Goal: Task Accomplishment & Management: Complete application form

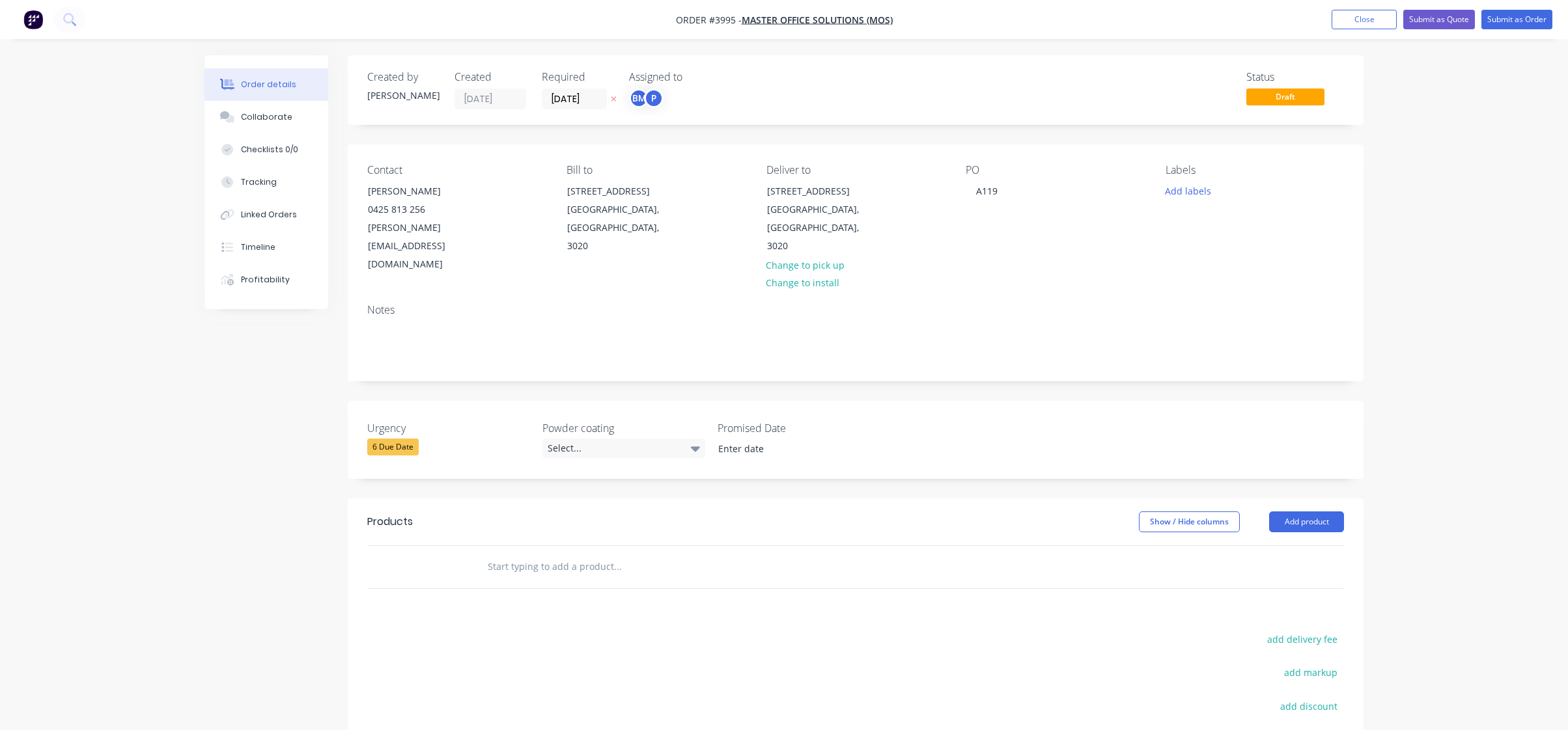
click at [251, 316] on div "Order details Collaborate Checklists 0/0 Tracking Linked Orders Timeline Profit…" at bounding box center [784, 488] width 1185 height 865
click at [155, 393] on div "Order details Collaborate Checklists 0/0 Tracking Linked Orders Timeline Profit…" at bounding box center [784, 461] width 1568 height 921
click at [292, 100] on button "Order details" at bounding box center [266, 84] width 123 height 33
click at [291, 109] on button "Collaborate" at bounding box center [266, 117] width 123 height 33
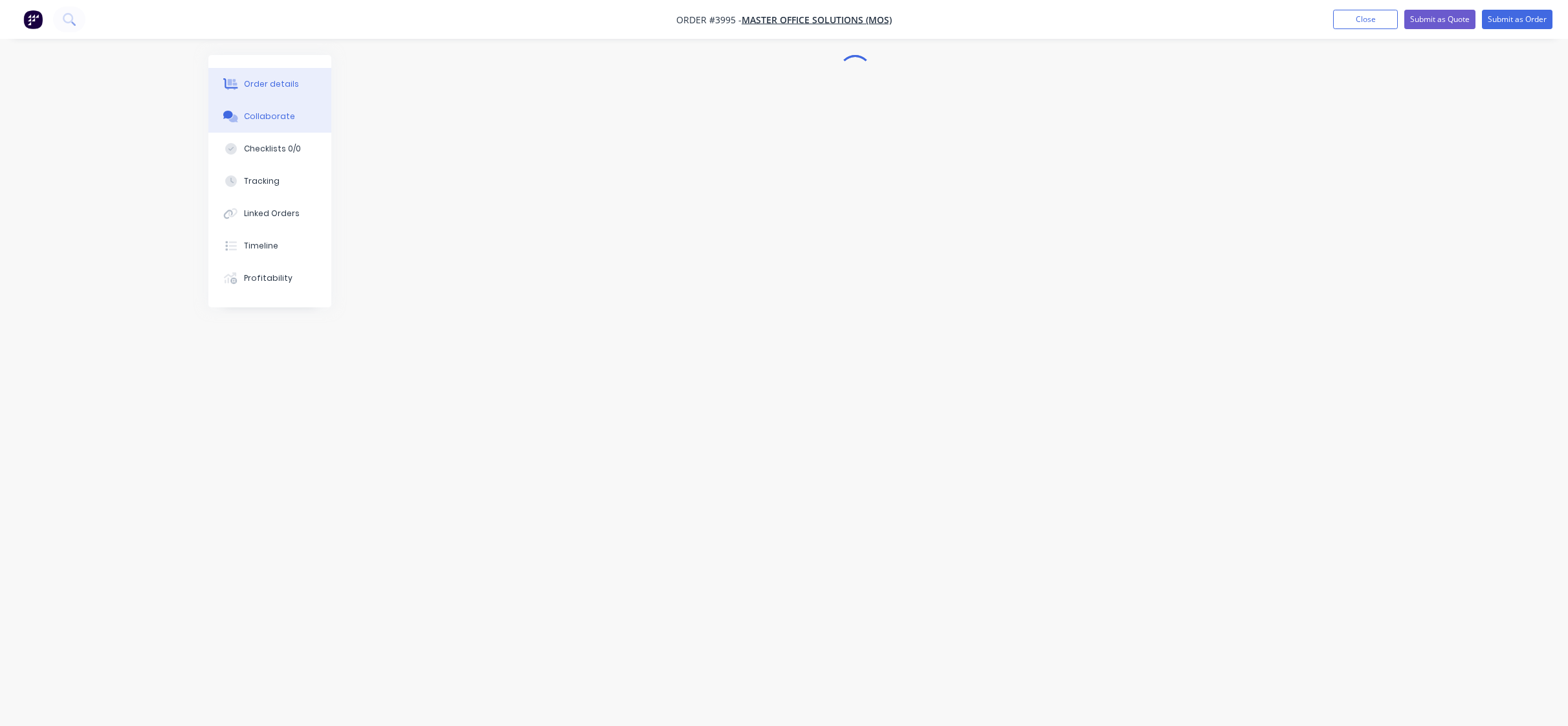
click at [289, 77] on button "Order details" at bounding box center [270, 84] width 123 height 32
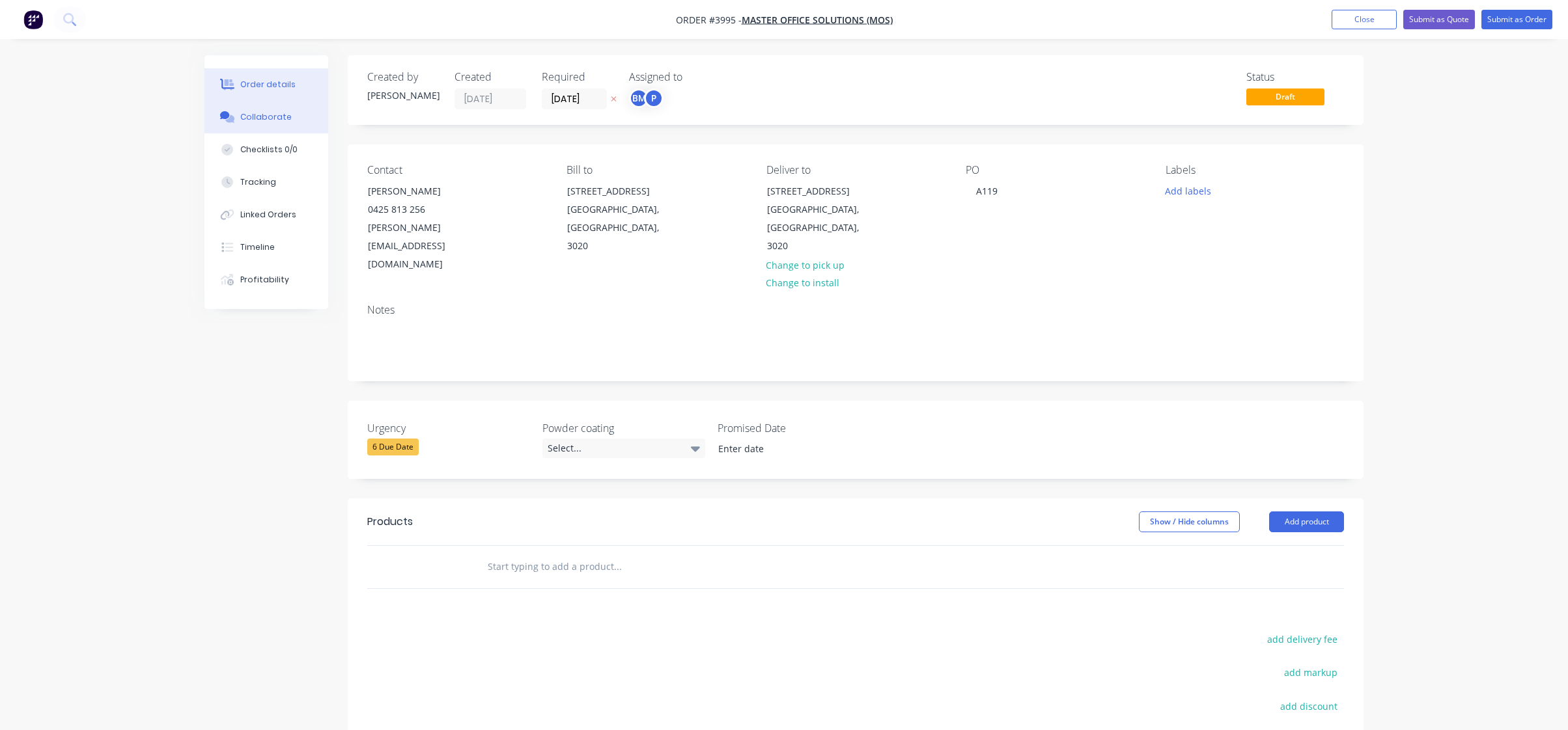
click at [267, 118] on div "Collaborate" at bounding box center [267, 117] width 52 height 12
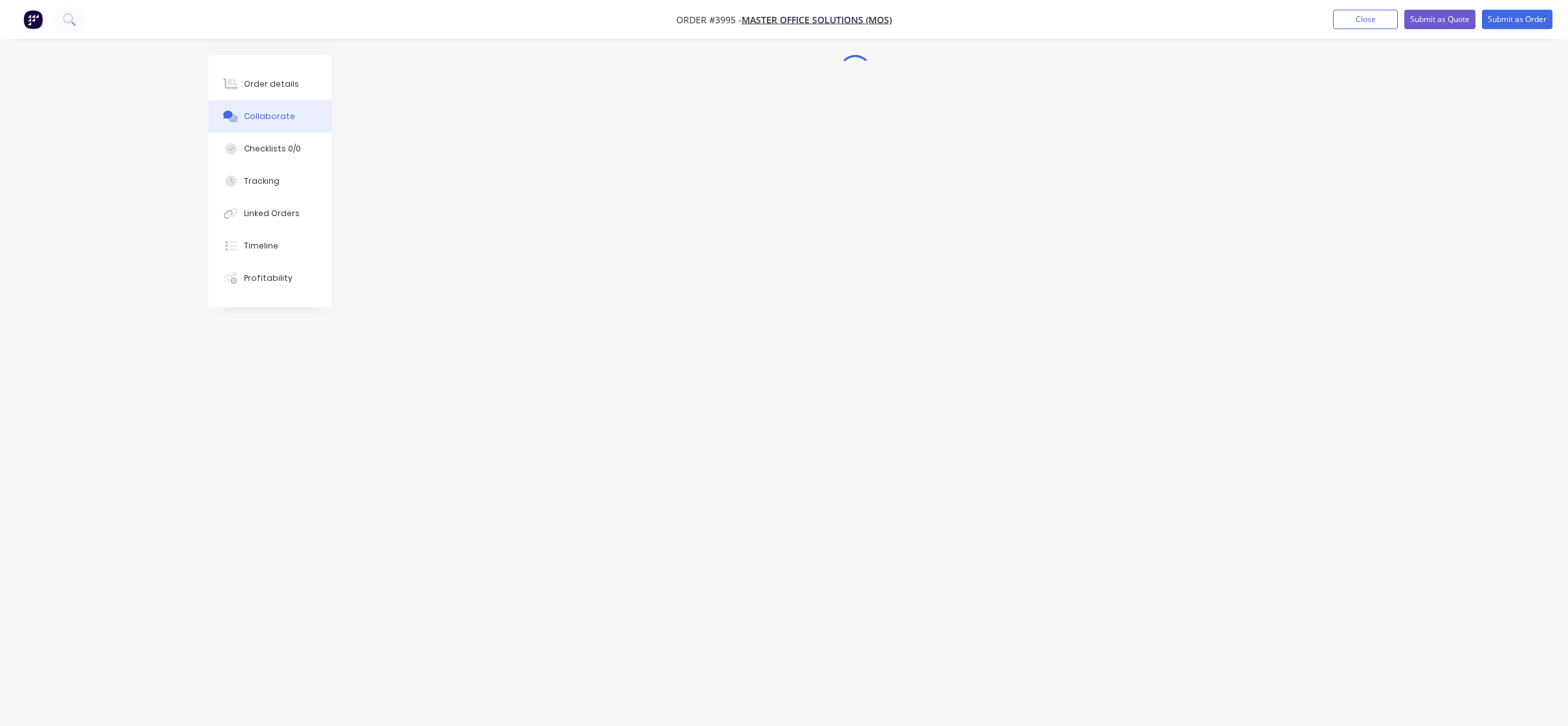
click at [42, 26] on img "button" at bounding box center [33, 20] width 20 height 20
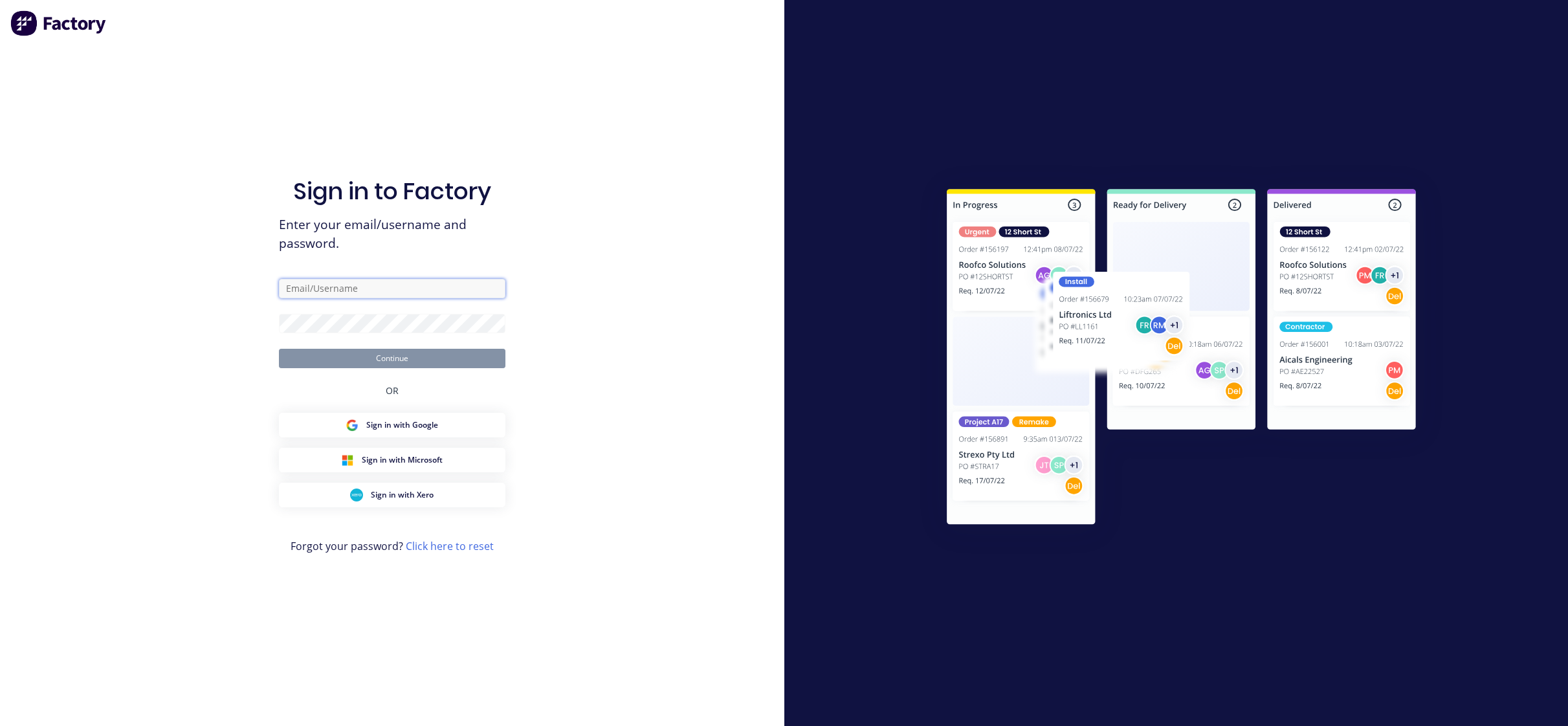
type input "[EMAIL_ADDRESS][DOMAIN_NAME]"
click at [422, 362] on button "Continue" at bounding box center [392, 359] width 226 height 20
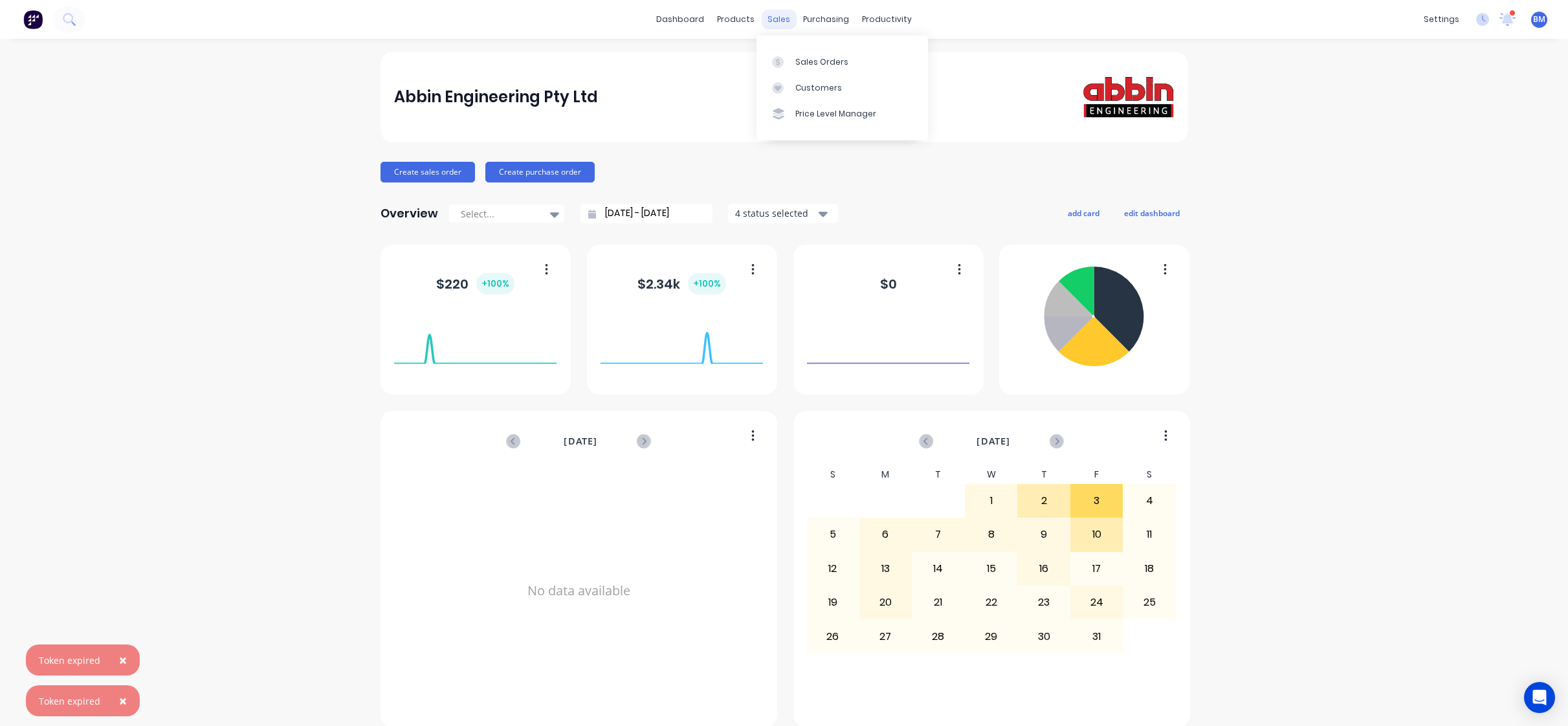
click at [768, 18] on div "sales" at bounding box center [779, 20] width 36 height 20
click at [788, 69] on link "Sales Orders" at bounding box center [842, 61] width 171 height 26
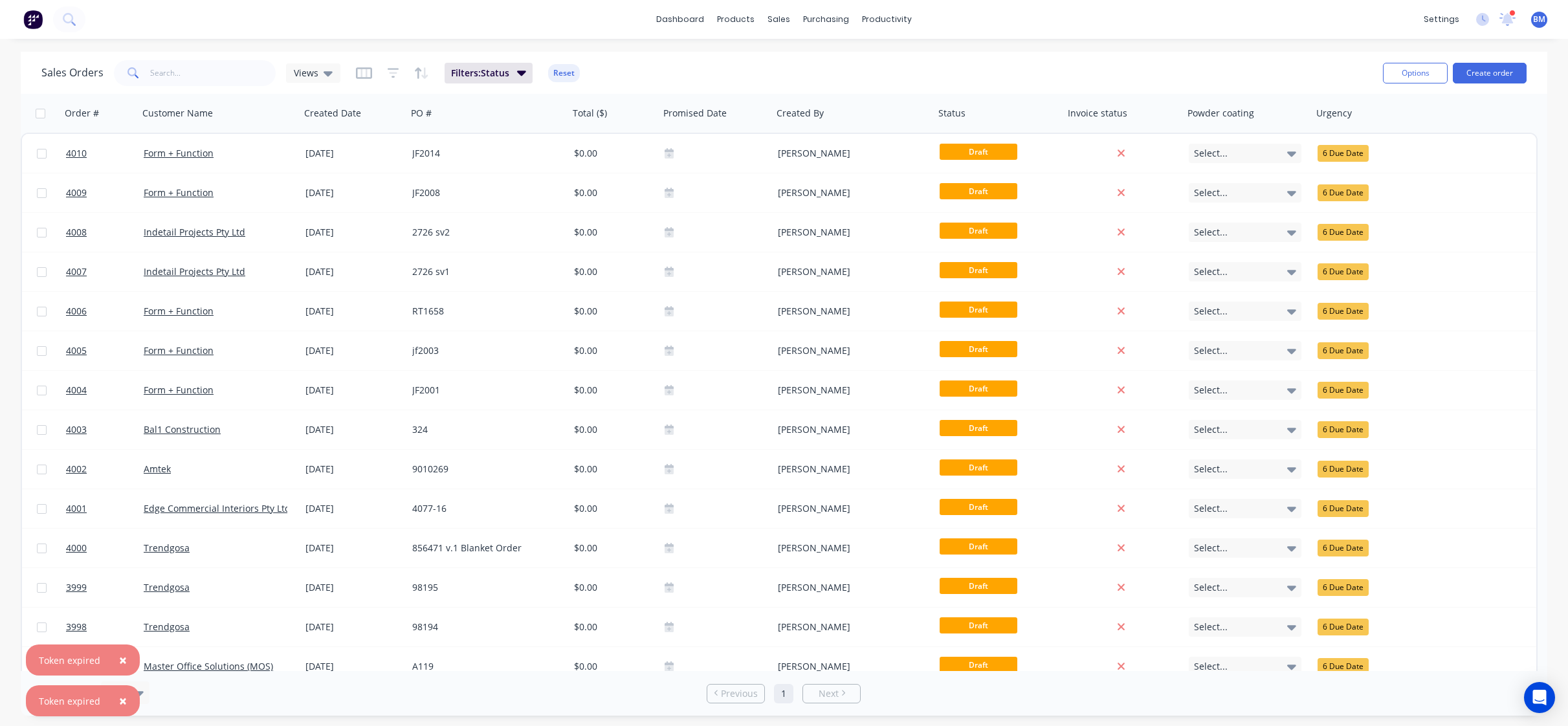
drag, startPoint x: 333, startPoint y: 80, endPoint x: 339, endPoint y: 86, distance: 8.5
click at [329, 80] on div "Views" at bounding box center [313, 73] width 54 height 20
click at [300, 213] on button "drafts" at bounding box center [363, 209] width 147 height 15
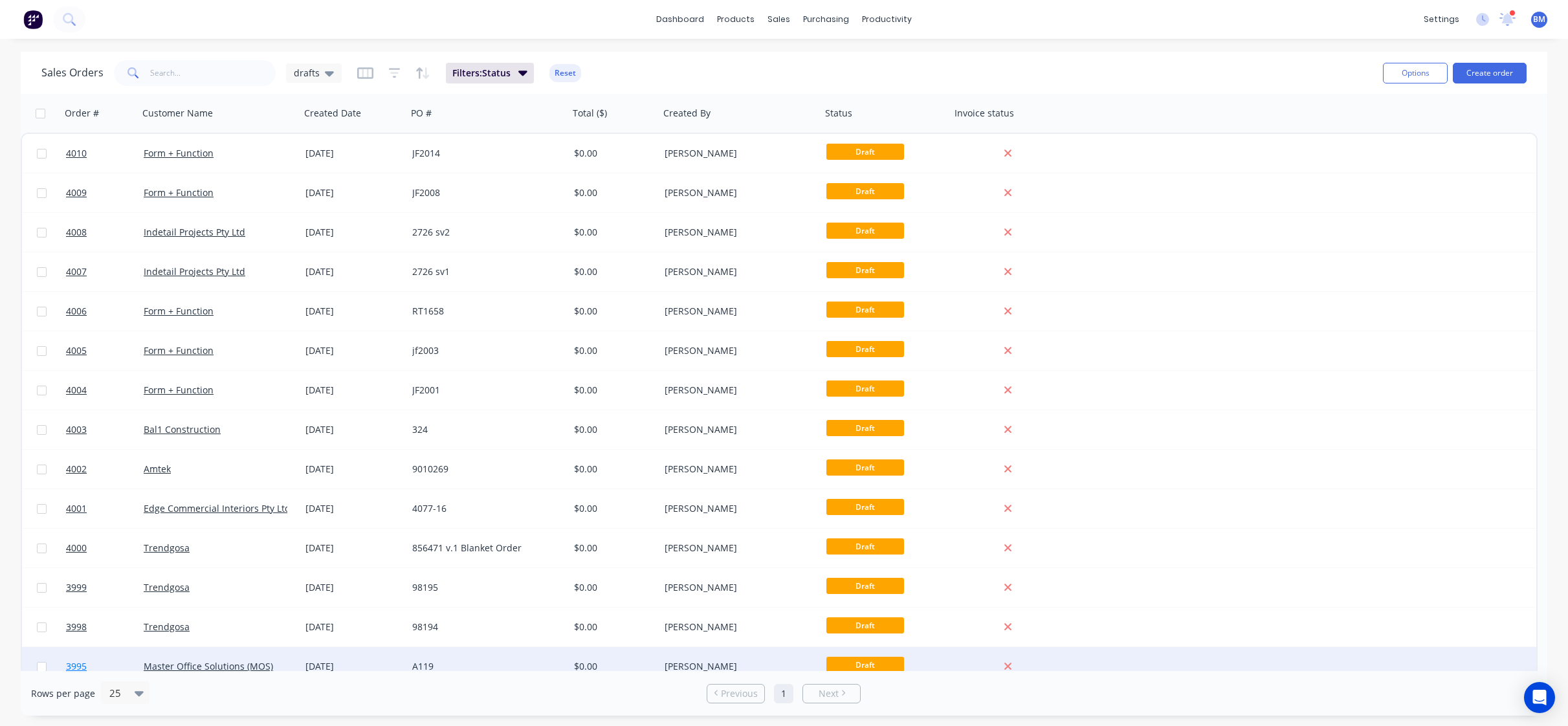
click at [123, 660] on link "3995" at bounding box center [105, 666] width 78 height 39
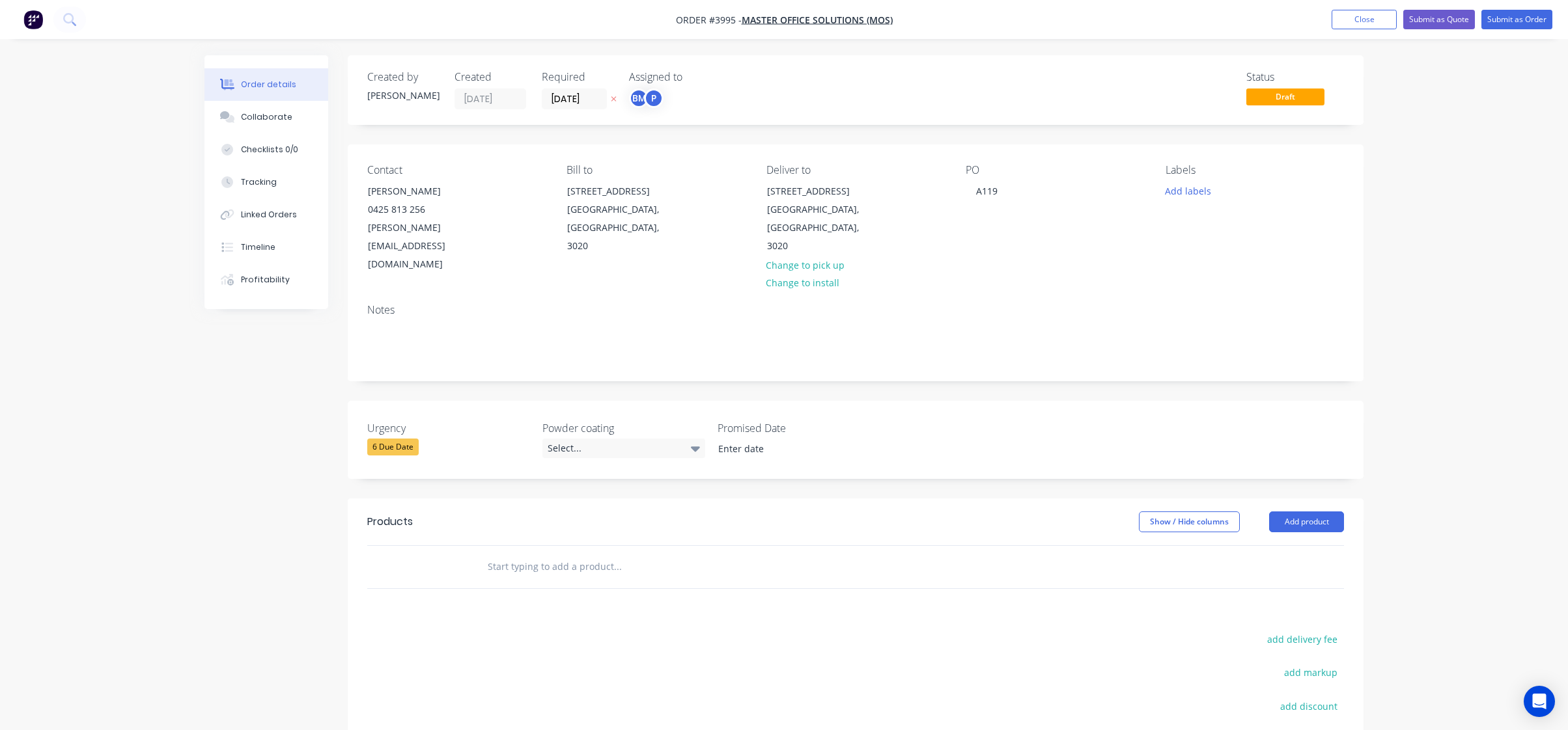
drag, startPoint x: 1367, startPoint y: 23, endPoint x: 1050, endPoint y: 9, distance: 317.3
click at [1367, 23] on button "Close" at bounding box center [1364, 20] width 65 height 20
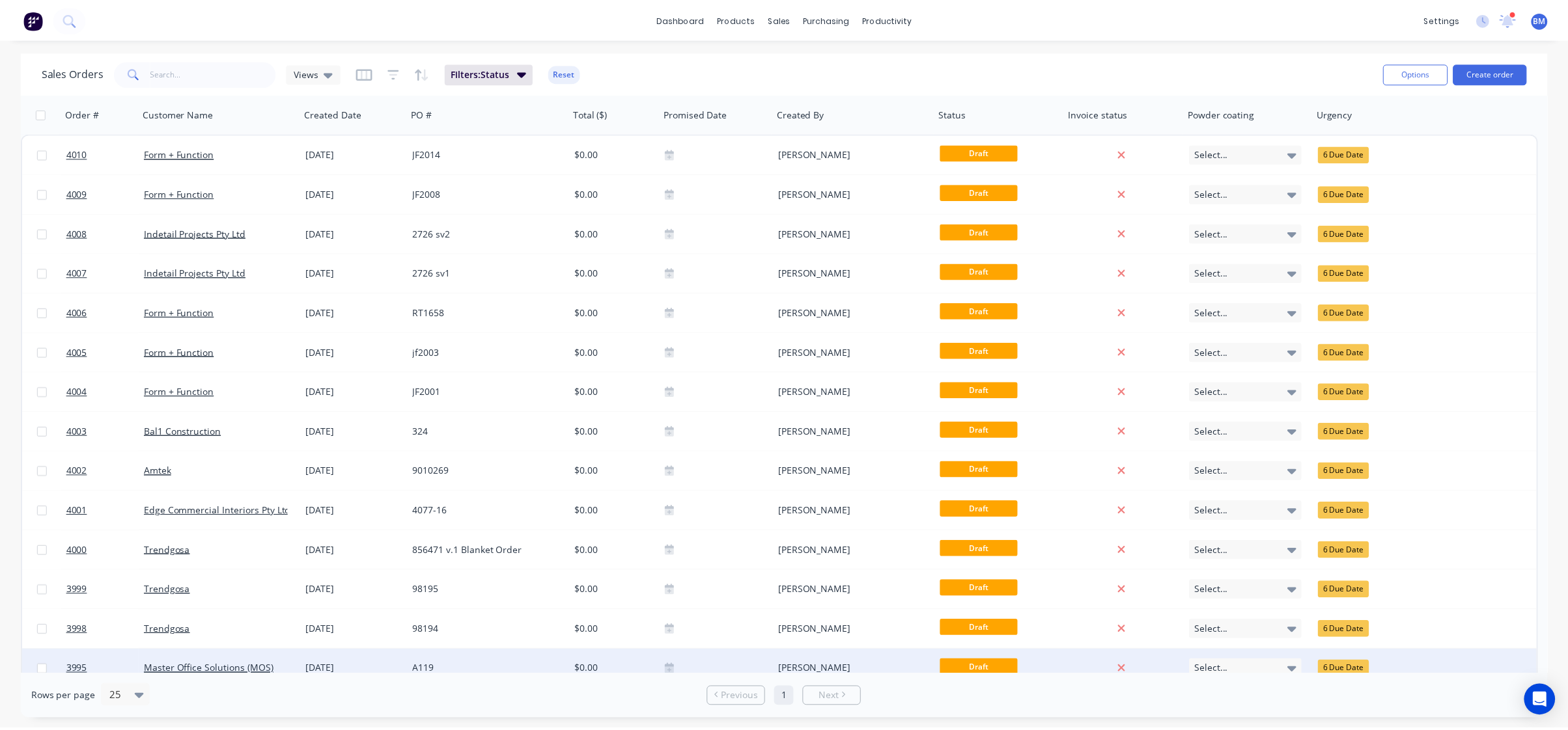
scroll to position [54, 0]
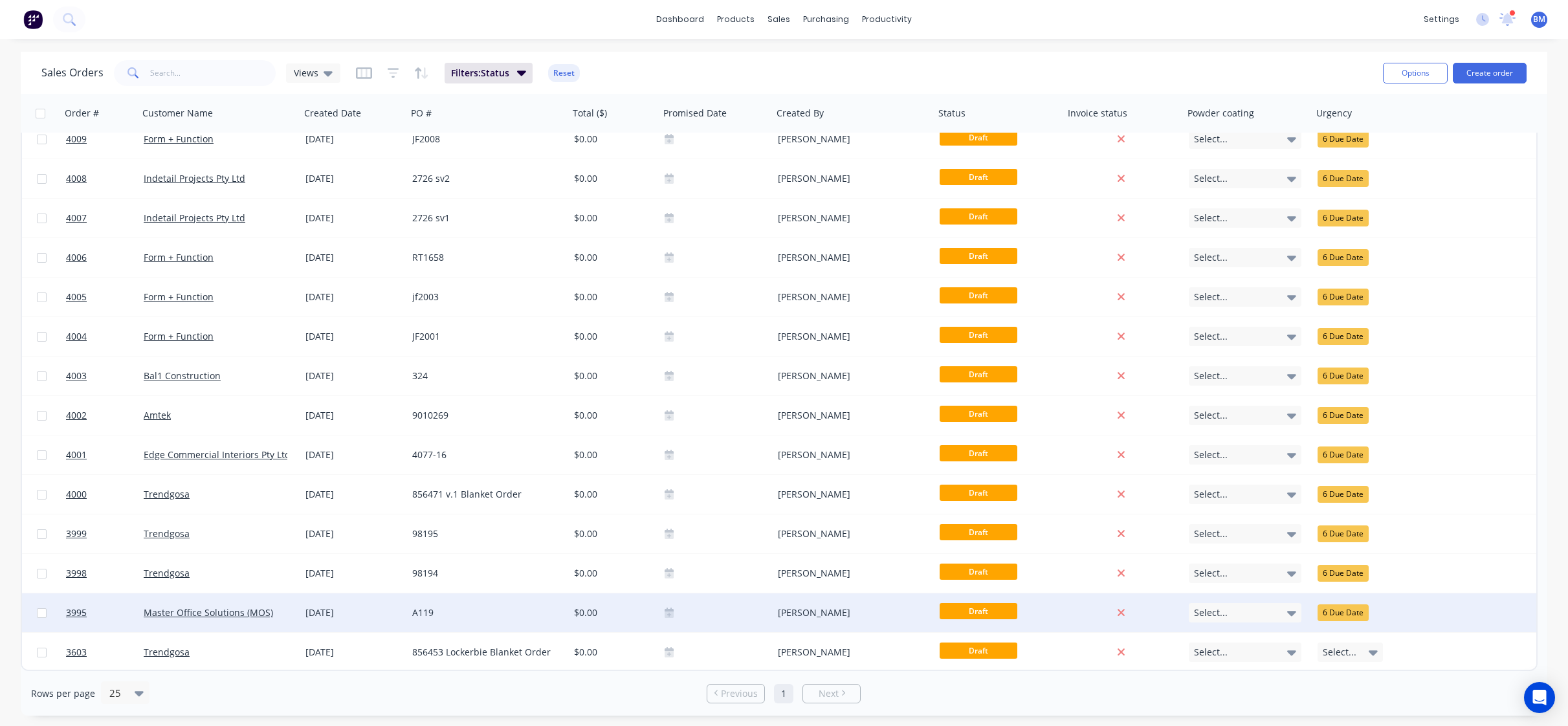
click at [419, 620] on div "A119" at bounding box center [488, 613] width 162 height 39
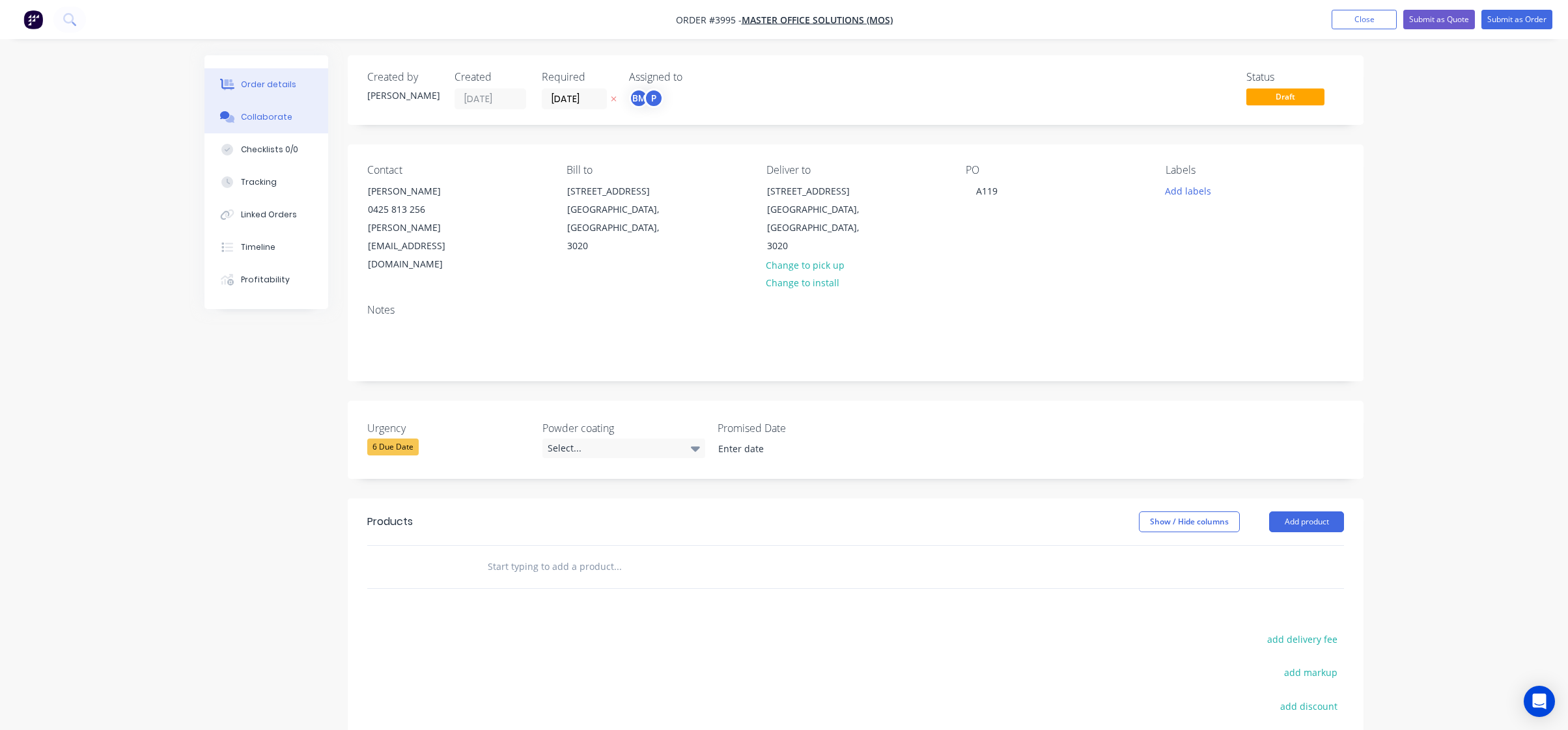
click at [286, 114] on div "Collaborate" at bounding box center [267, 117] width 52 height 12
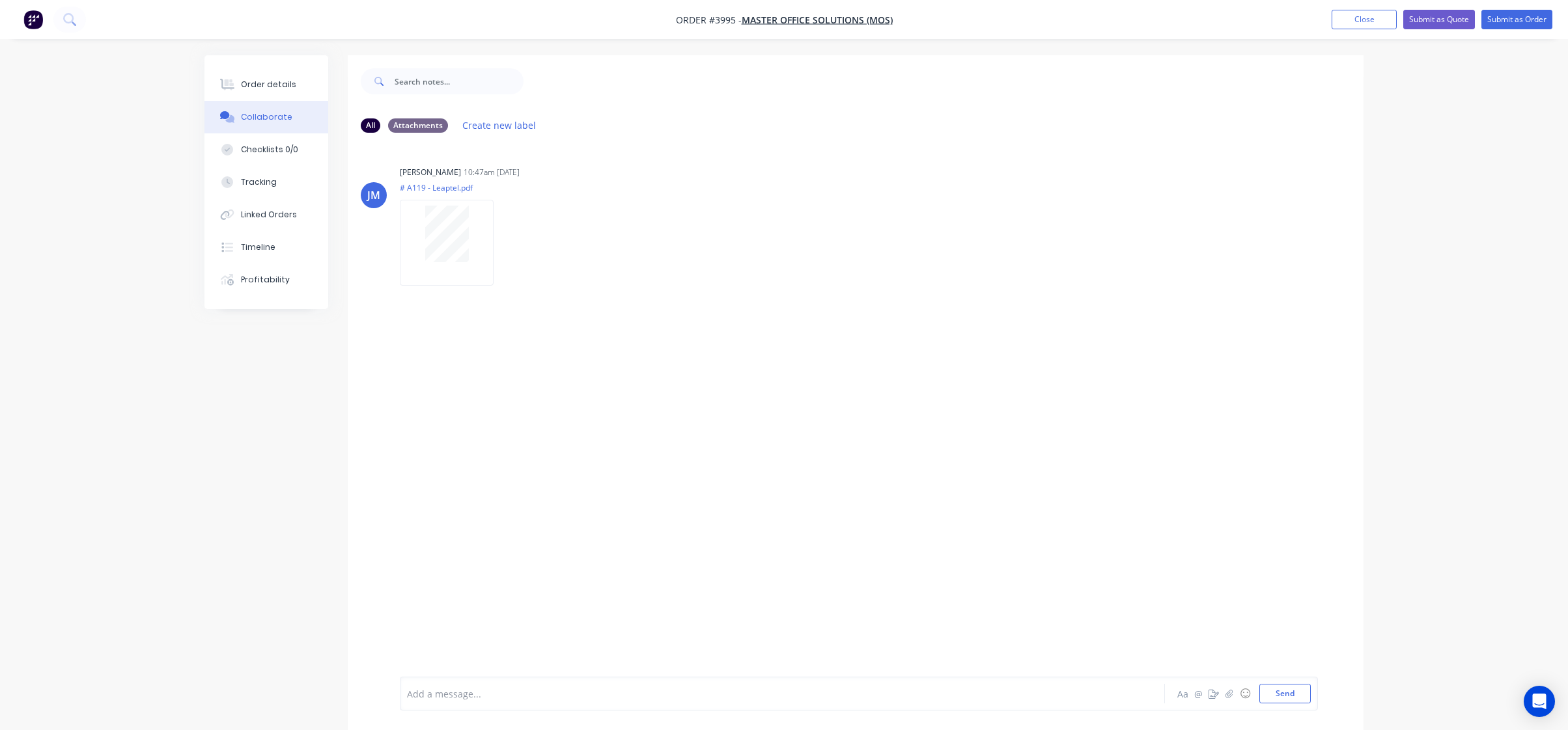
click at [503, 338] on div "[PERSON_NAME] 10:47am [DATE] # A119 - Leaptel.pdf Labels Download Delete" at bounding box center [855, 410] width 1016 height 534
click at [311, 79] on button "Order details" at bounding box center [266, 84] width 123 height 33
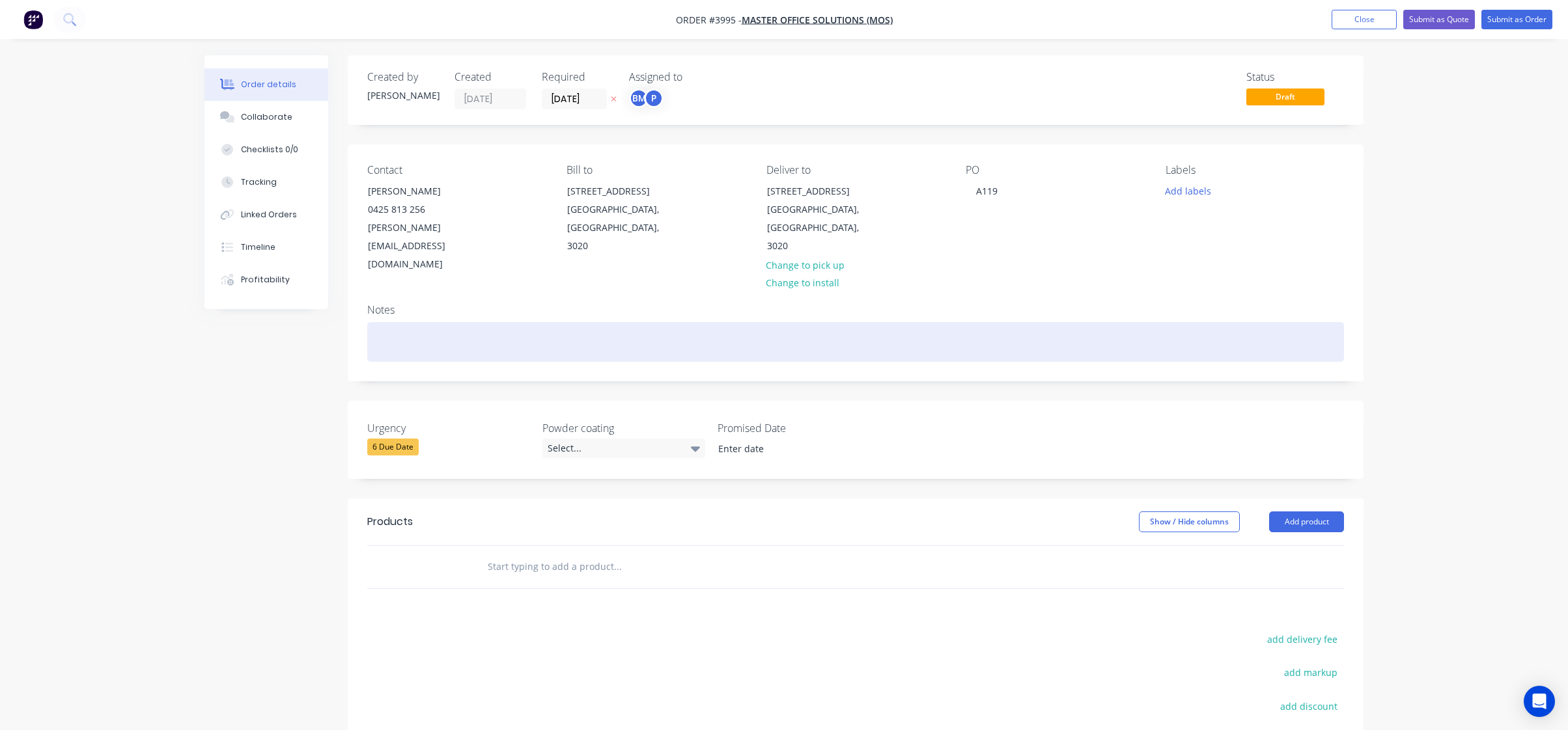
click at [745, 322] on div at bounding box center [856, 342] width 977 height 40
paste div
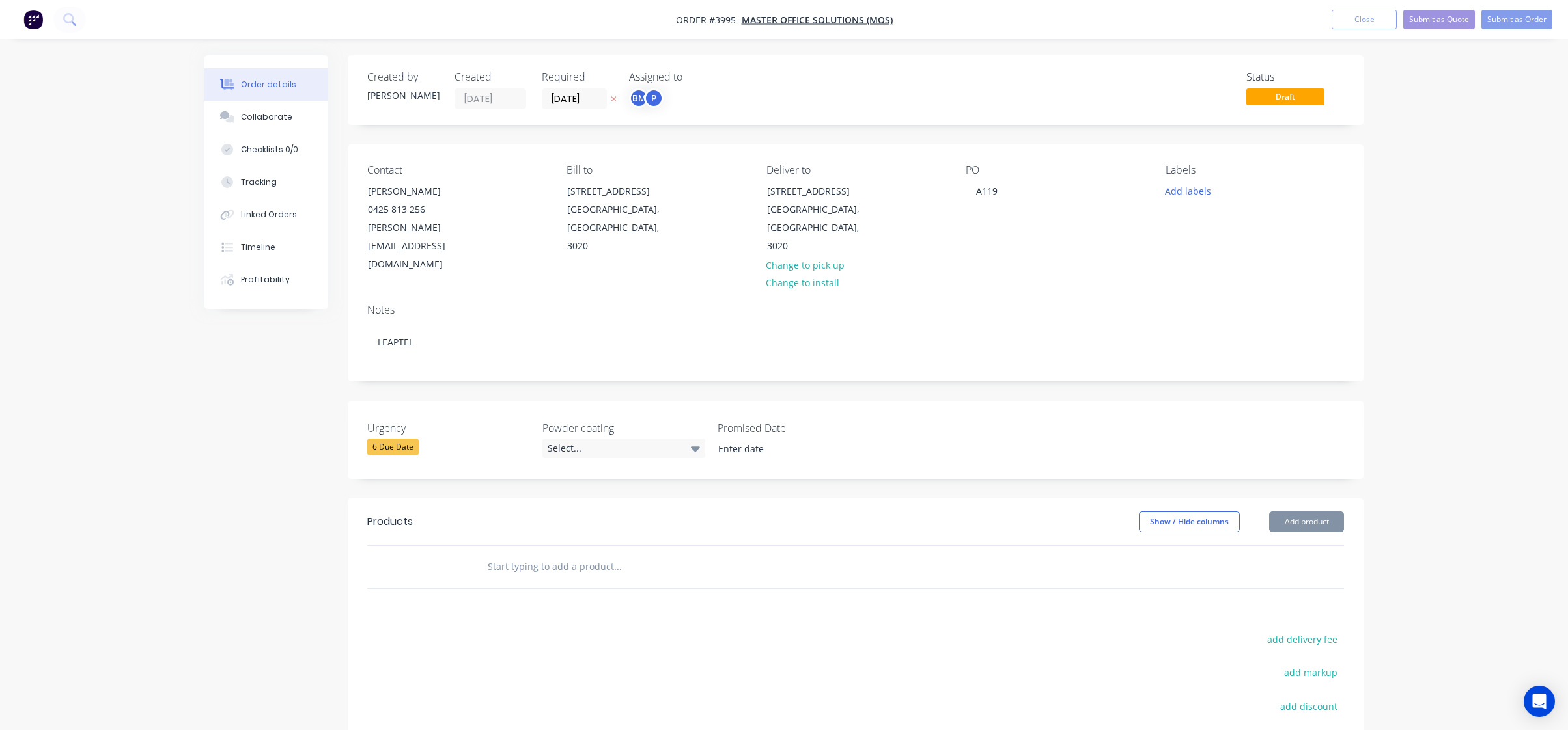
click at [674, 95] on div "BM P" at bounding box center [694, 99] width 130 height 20
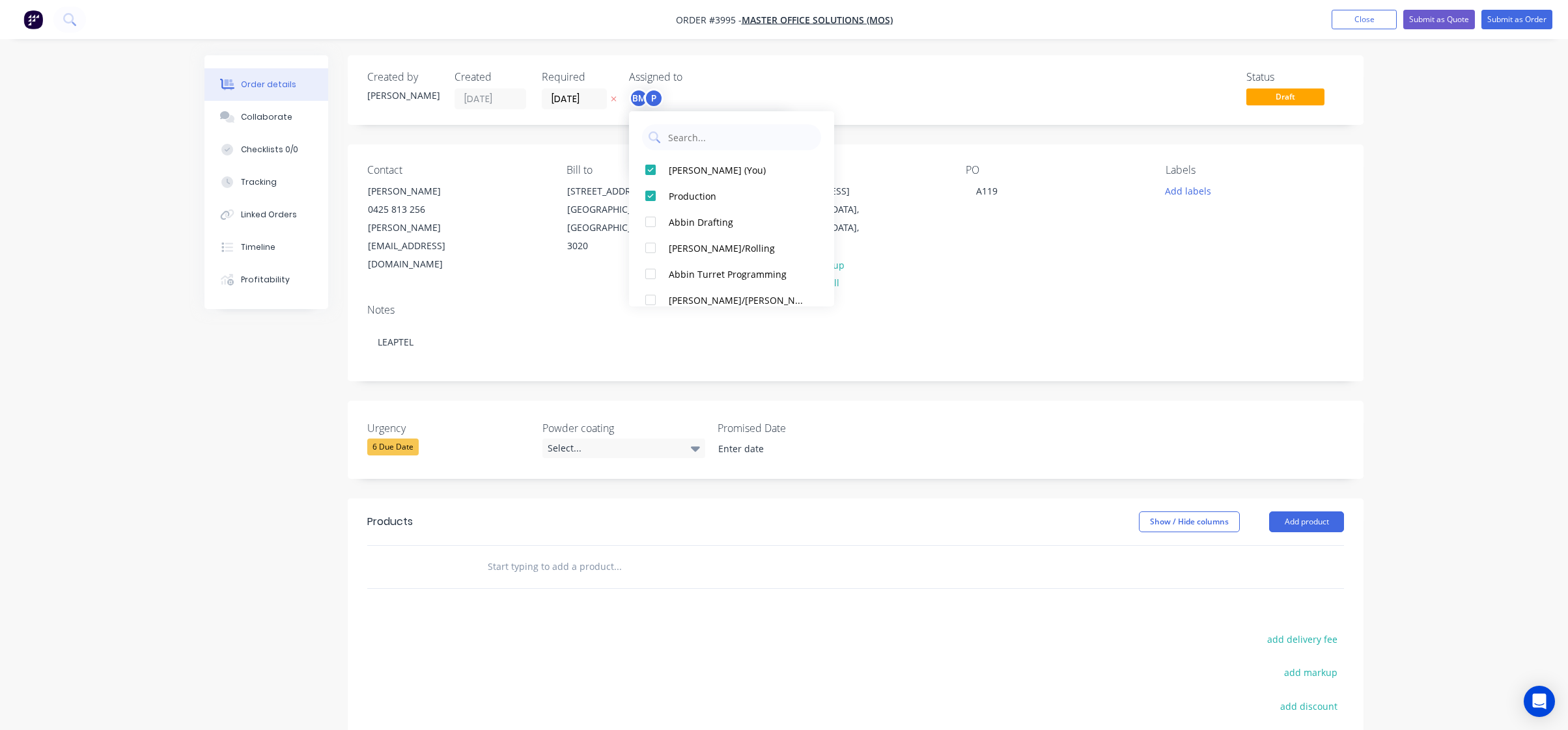
click at [657, 94] on div "P" at bounding box center [654, 99] width 20 height 20
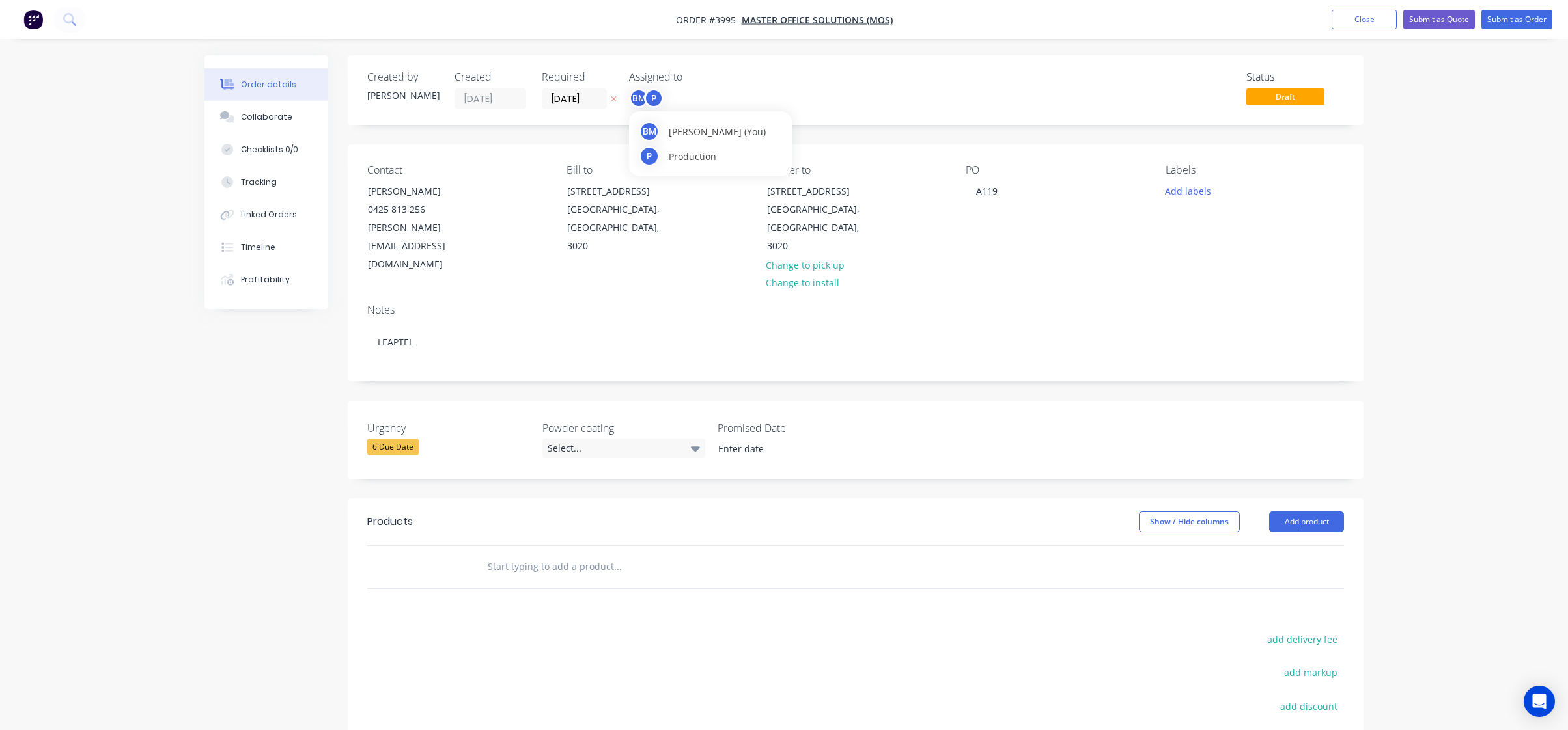
click at [688, 129] on span "[PERSON_NAME] (You)" at bounding box center [717, 131] width 97 height 13
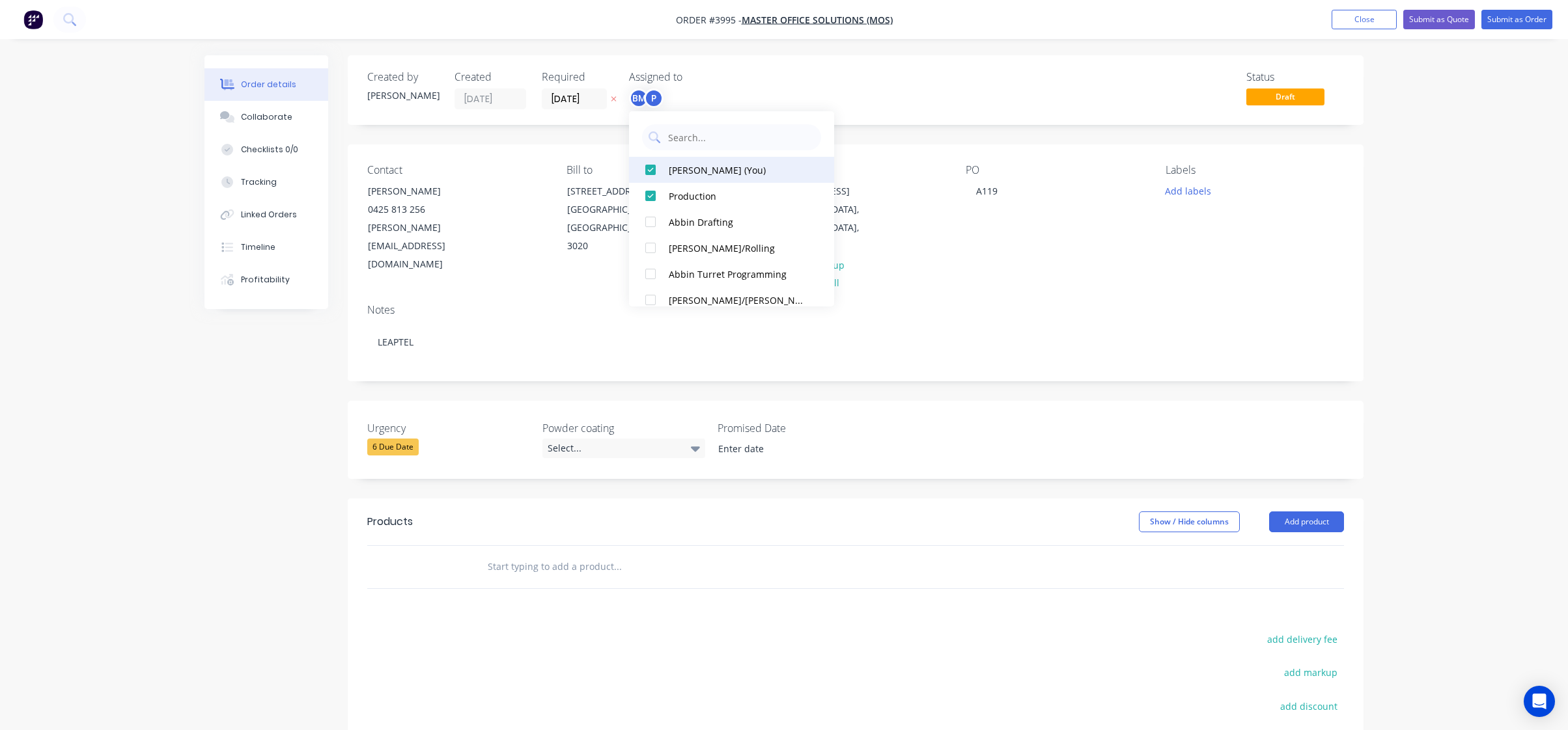
click at [684, 158] on button "[PERSON_NAME] (You)" at bounding box center [731, 169] width 205 height 26
click at [840, 103] on div "Status Draft" at bounding box center [1052, 90] width 585 height 38
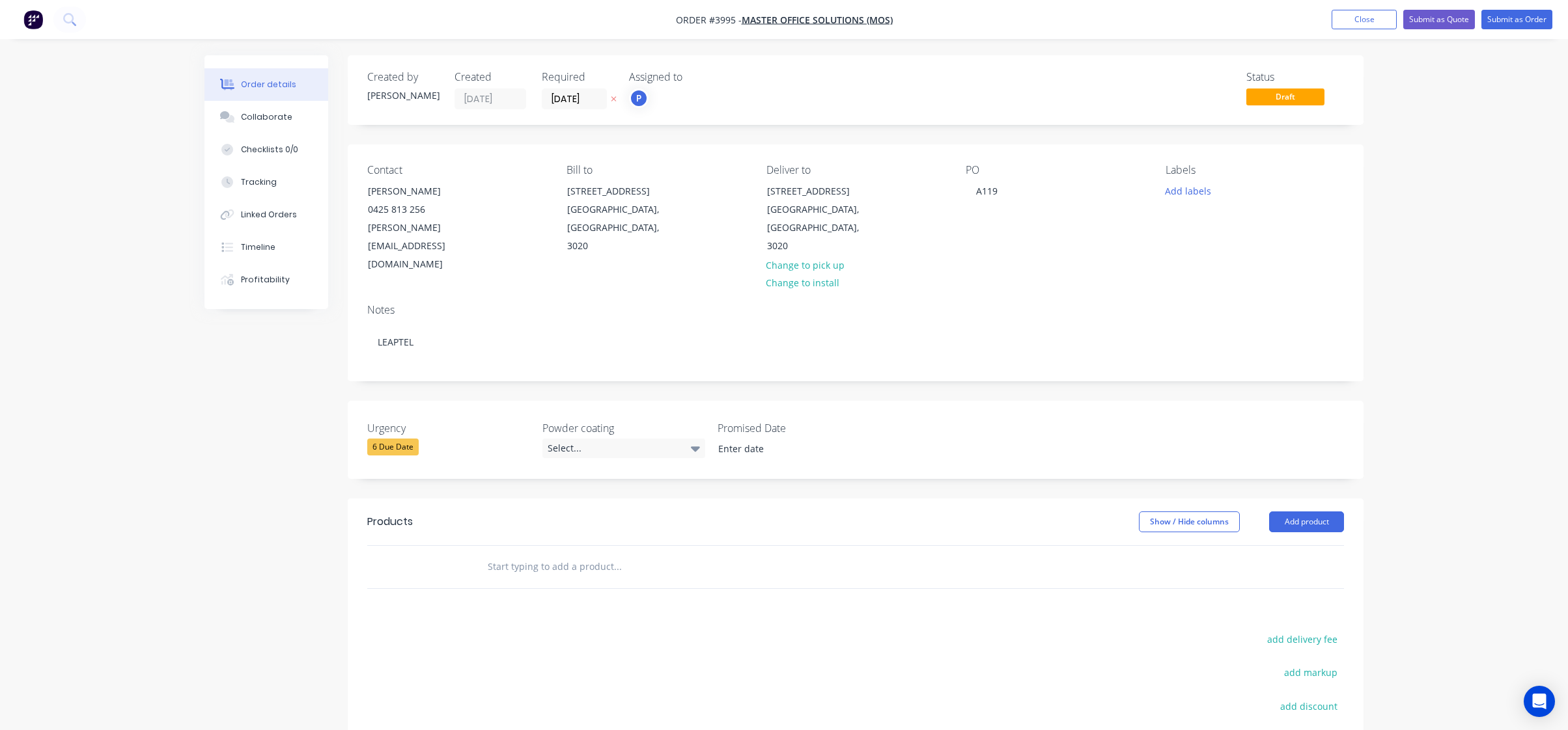
click at [1320, 500] on header "Products Show / Hide columns Add product" at bounding box center [855, 522] width 1016 height 47
click at [1320, 512] on button "Add product" at bounding box center [1307, 522] width 75 height 21
click at [1309, 546] on div "Product catalogue" at bounding box center [1282, 555] width 100 height 19
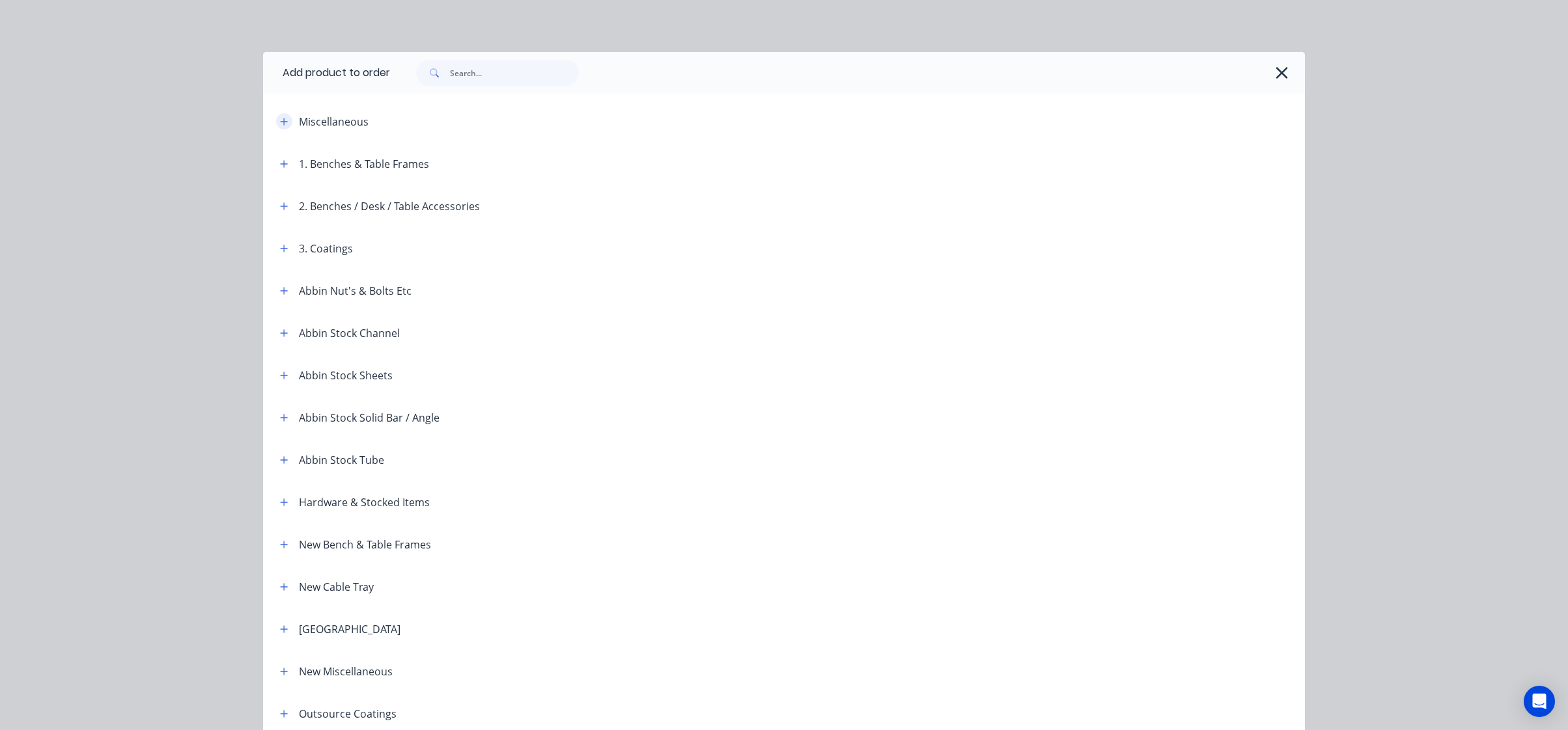
click at [282, 123] on icon "button" at bounding box center [284, 121] width 8 height 9
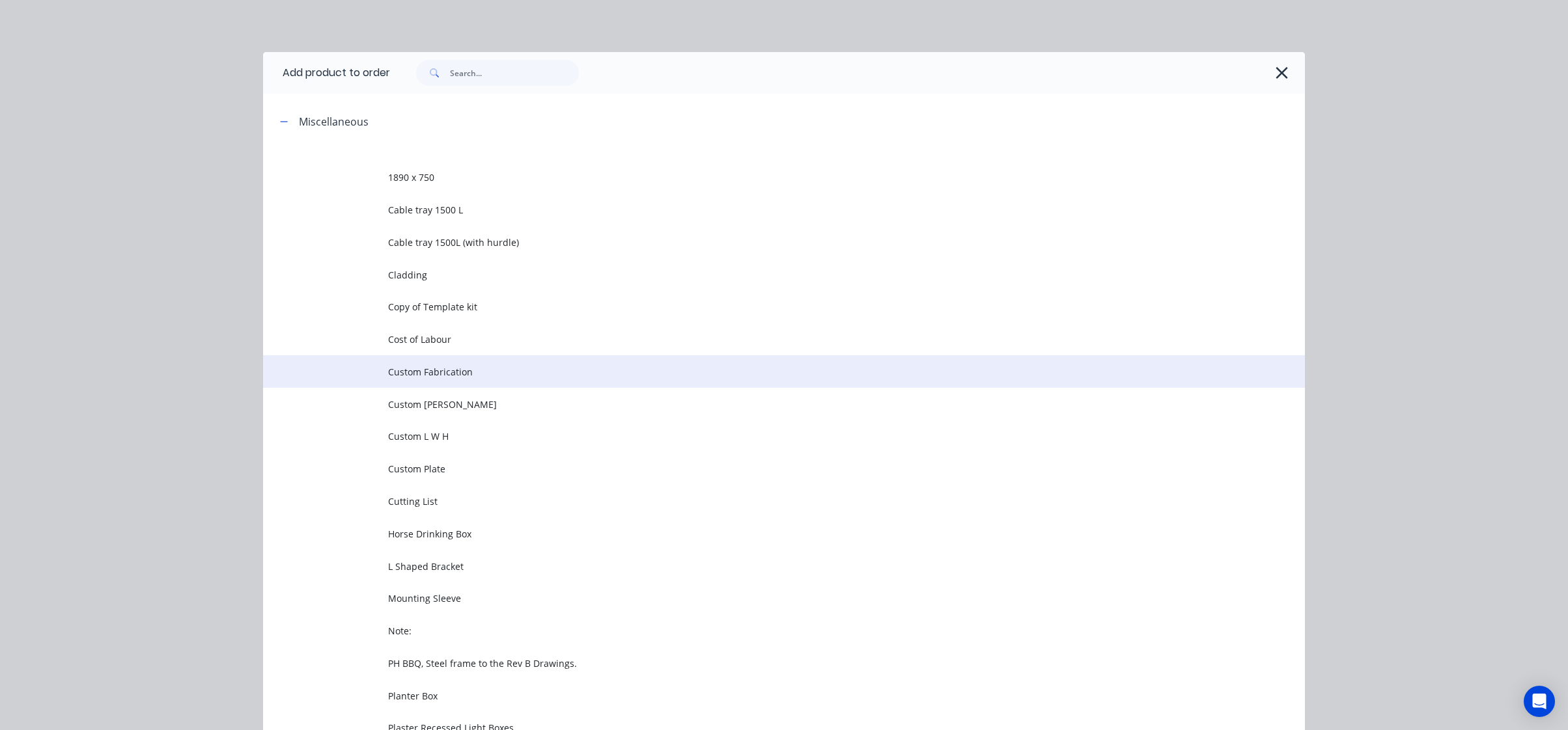
click at [381, 374] on td at bounding box center [326, 371] width 125 height 33
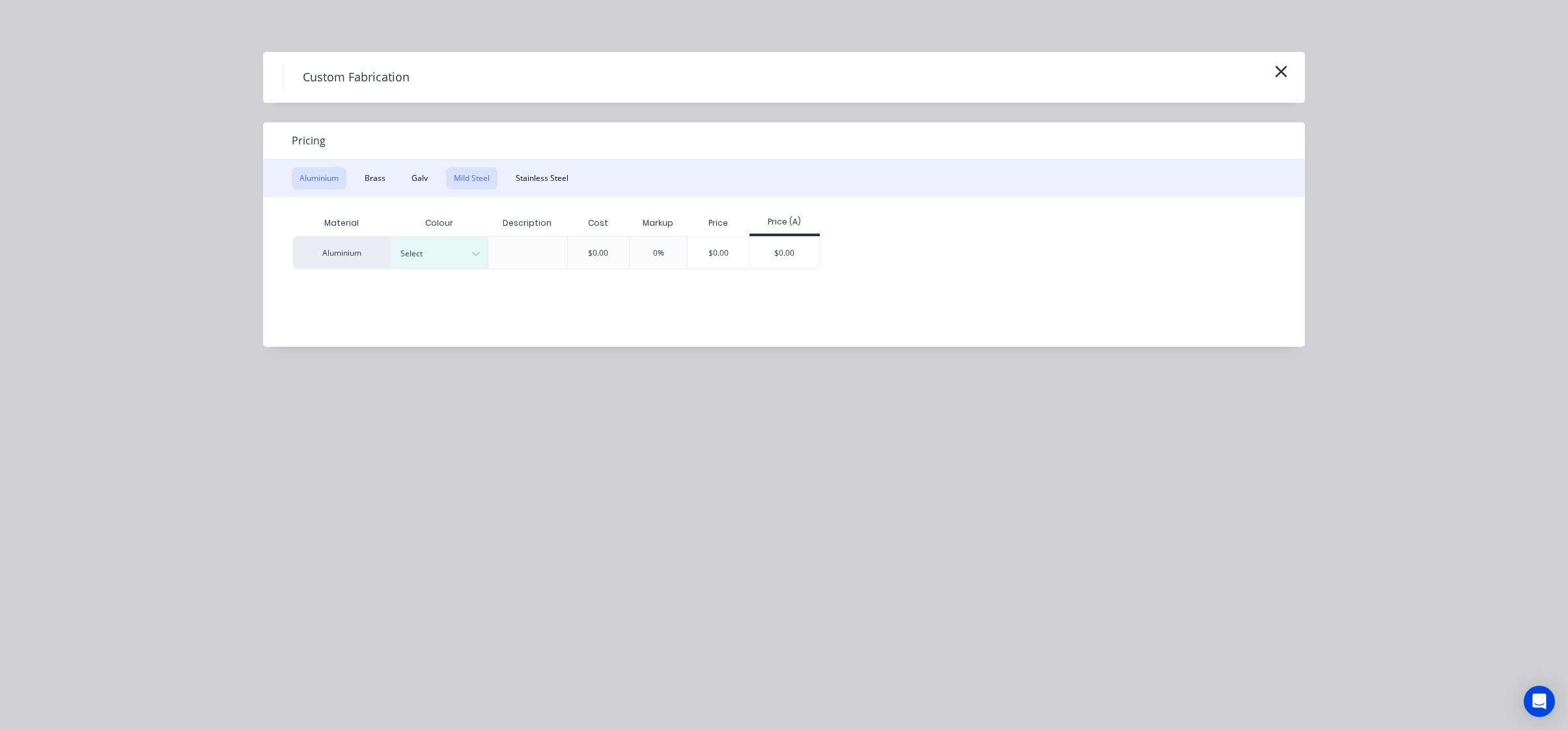
click at [448, 183] on button "Mild Steel" at bounding box center [472, 178] width 52 height 22
click at [672, 264] on div "$0.00" at bounding box center [687, 252] width 69 height 31
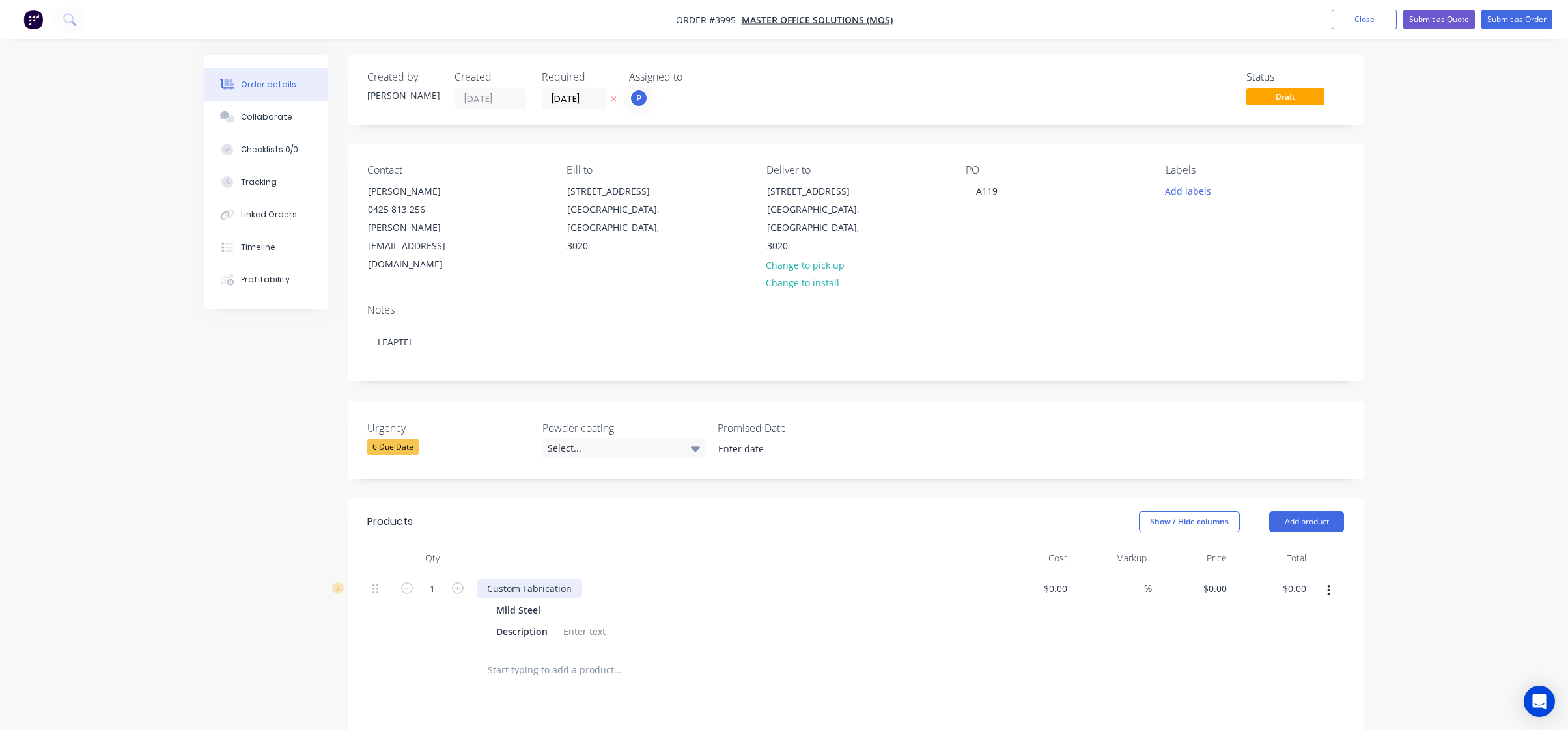
click at [575, 579] on div "Custom Fabrication" at bounding box center [529, 588] width 106 height 19
drag, startPoint x: 574, startPoint y: 546, endPoint x: 443, endPoint y: 520, distance: 133.6
click at [315, 529] on div "Created by [PERSON_NAME] Created [DATE] Required [DATE] Assigned to P Status Dr…" at bounding box center [784, 539] width 1160 height 969
paste div
drag, startPoint x: 875, startPoint y: 706, endPoint x: 786, endPoint y: 676, distance: 93.9
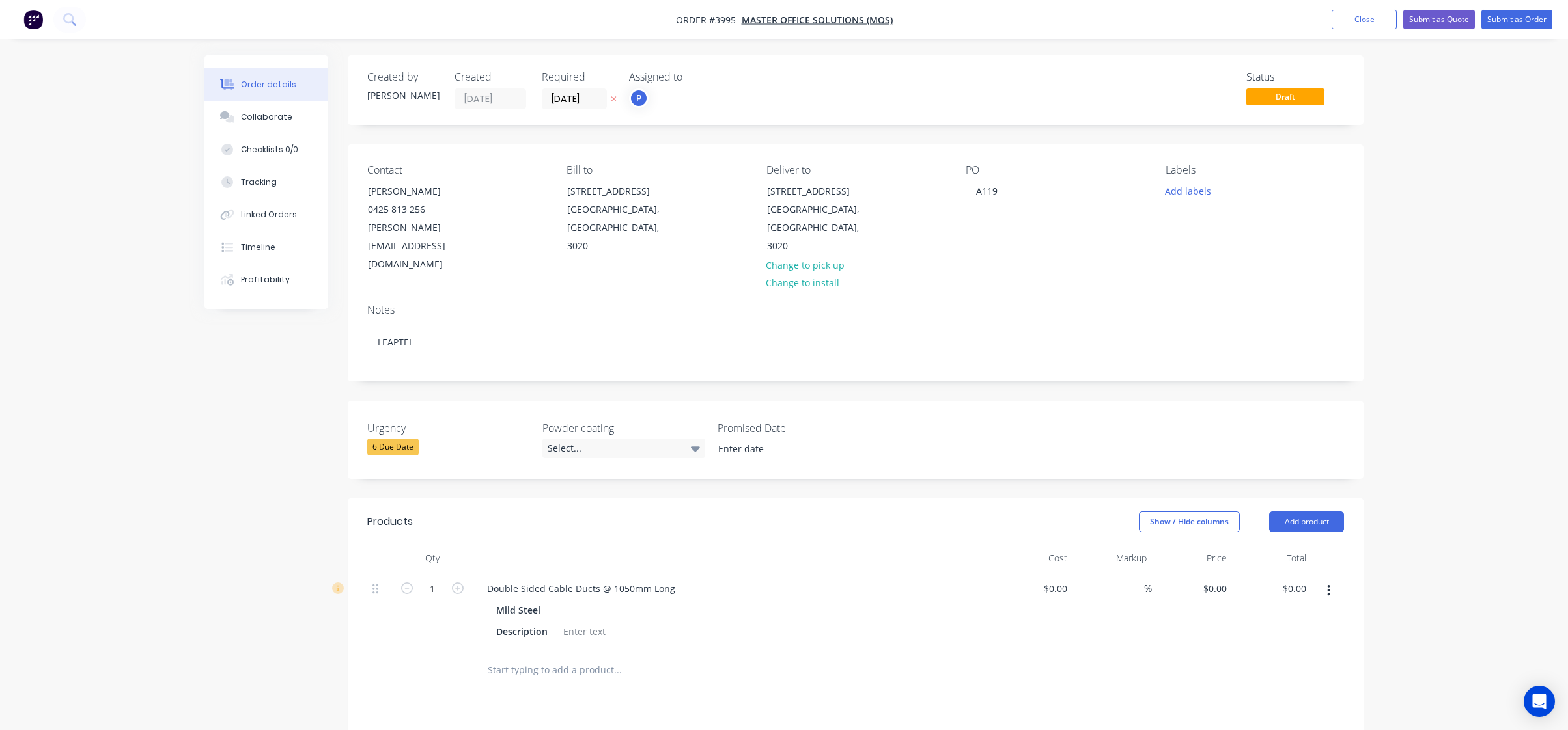
click at [432, 579] on input "1" at bounding box center [433, 589] width 34 height 20
type input "20"
click at [694, 658] on input "text" at bounding box center [617, 670] width 260 height 26
drag, startPoint x: 475, startPoint y: 644, endPoint x: 494, endPoint y: 651, distance: 20.2
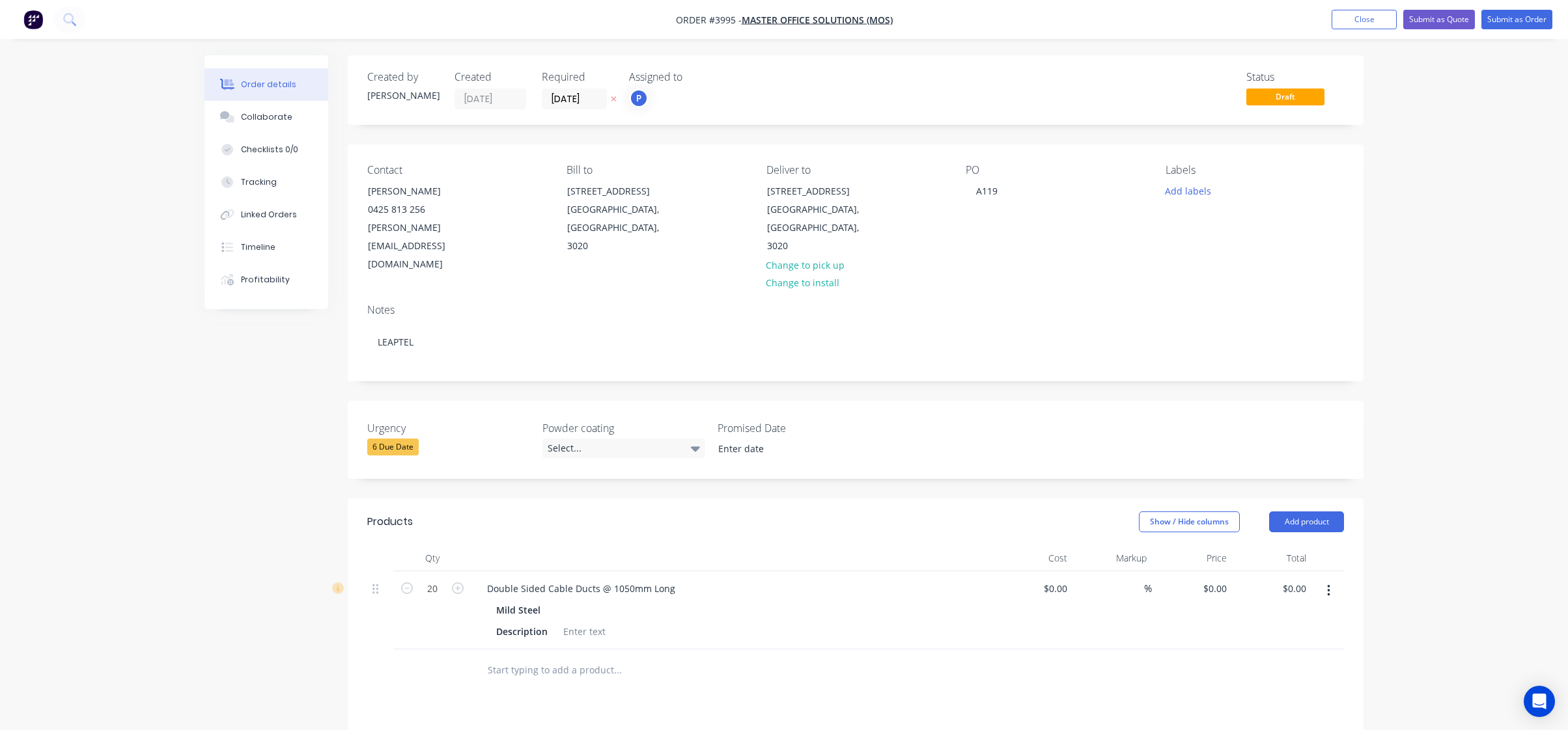
drag, startPoint x: 494, startPoint y: 651, endPoint x: 185, endPoint y: 532, distance: 331.1
click at [173, 532] on div "Order details Collaborate Checklists 0/0 Tracking Linked Orders Timeline Profit…" at bounding box center [784, 512] width 1568 height 1024
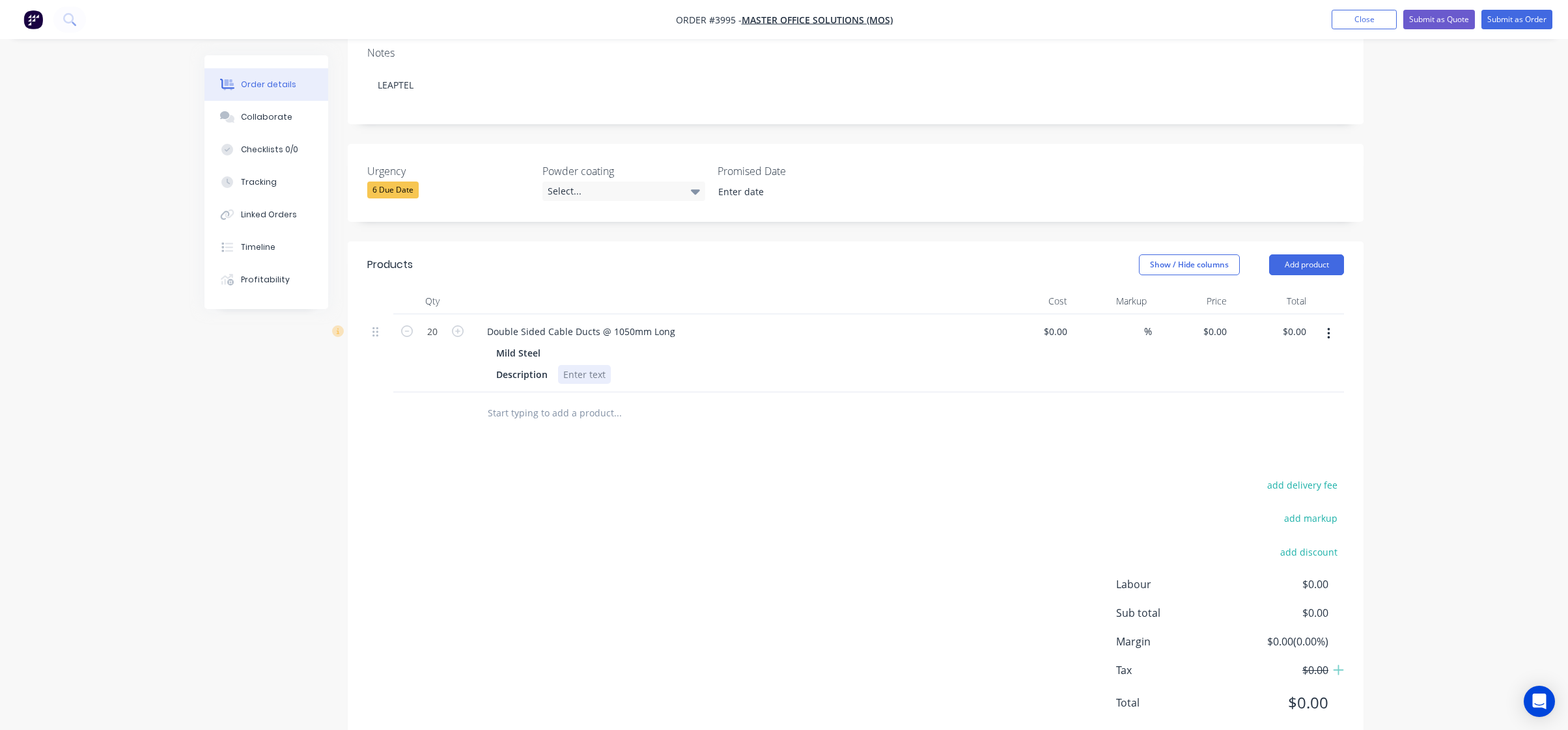
click at [577, 365] on div at bounding box center [584, 374] width 52 height 19
click at [1032, 493] on div "add delivery fee add markup add discount Labour $0.00 Sub total $0.00 Margin $0…" at bounding box center [856, 602] width 977 height 251
click at [537, 365] on div "Description" at bounding box center [521, 374] width 62 height 19
click at [539, 365] on div "Description" at bounding box center [521, 374] width 62 height 19
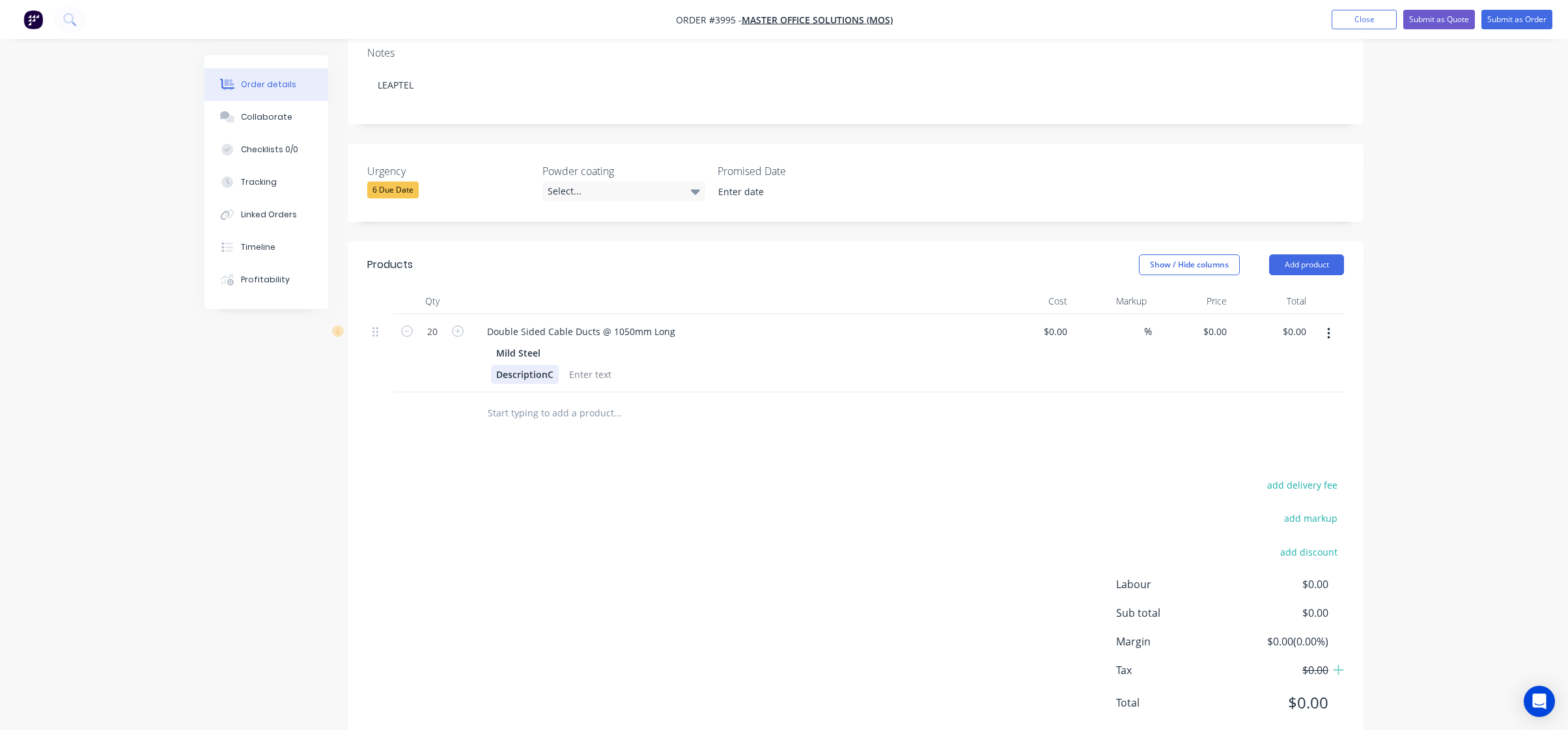
click at [544, 365] on div "DescriptionC" at bounding box center [525, 374] width 68 height 19
click at [535, 512] on div "add delivery fee add markup add discount Labour $0.00 Sub total $0.00 Margin $0…" at bounding box center [856, 602] width 977 height 251
click at [545, 365] on div at bounding box center [548, 374] width 52 height 19
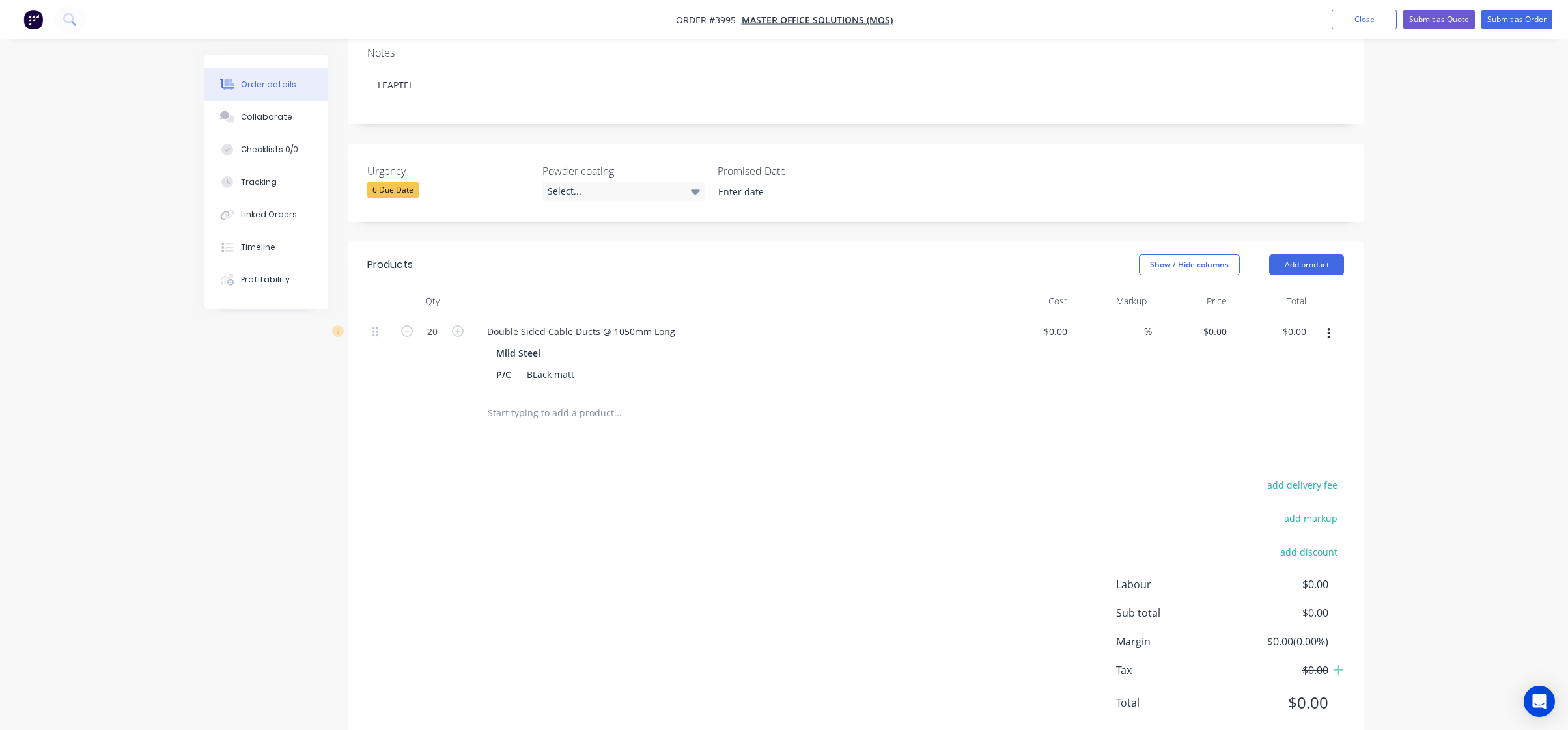
click at [815, 476] on div "add delivery fee add markup add discount Labour $0.00 Sub total $0.00 Margin $0…" at bounding box center [856, 602] width 977 height 251
click at [543, 365] on div "BLack matt" at bounding box center [551, 374] width 58 height 19
click at [531, 365] on div "BLack matt" at bounding box center [551, 374] width 58 height 19
click at [757, 511] on div "add delivery fee add markup add discount Labour $0.00 Sub total $0.00 Margin $0…" at bounding box center [856, 602] width 977 height 251
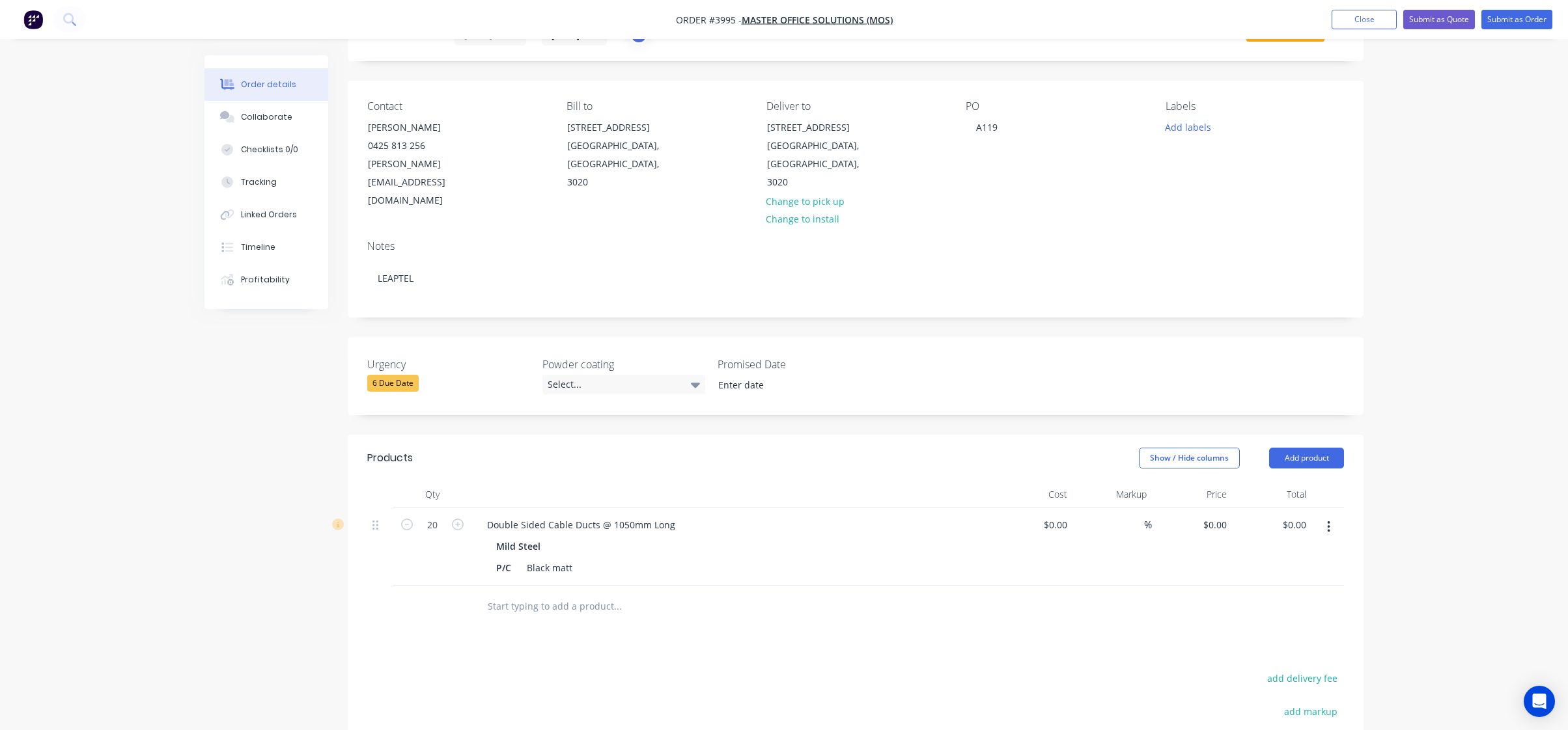
scroll to position [62, 0]
click at [150, 481] on div "Order details Collaborate Checklists 0/0 Tracking Linked Orders Timeline Profit…" at bounding box center [784, 450] width 1568 height 1024
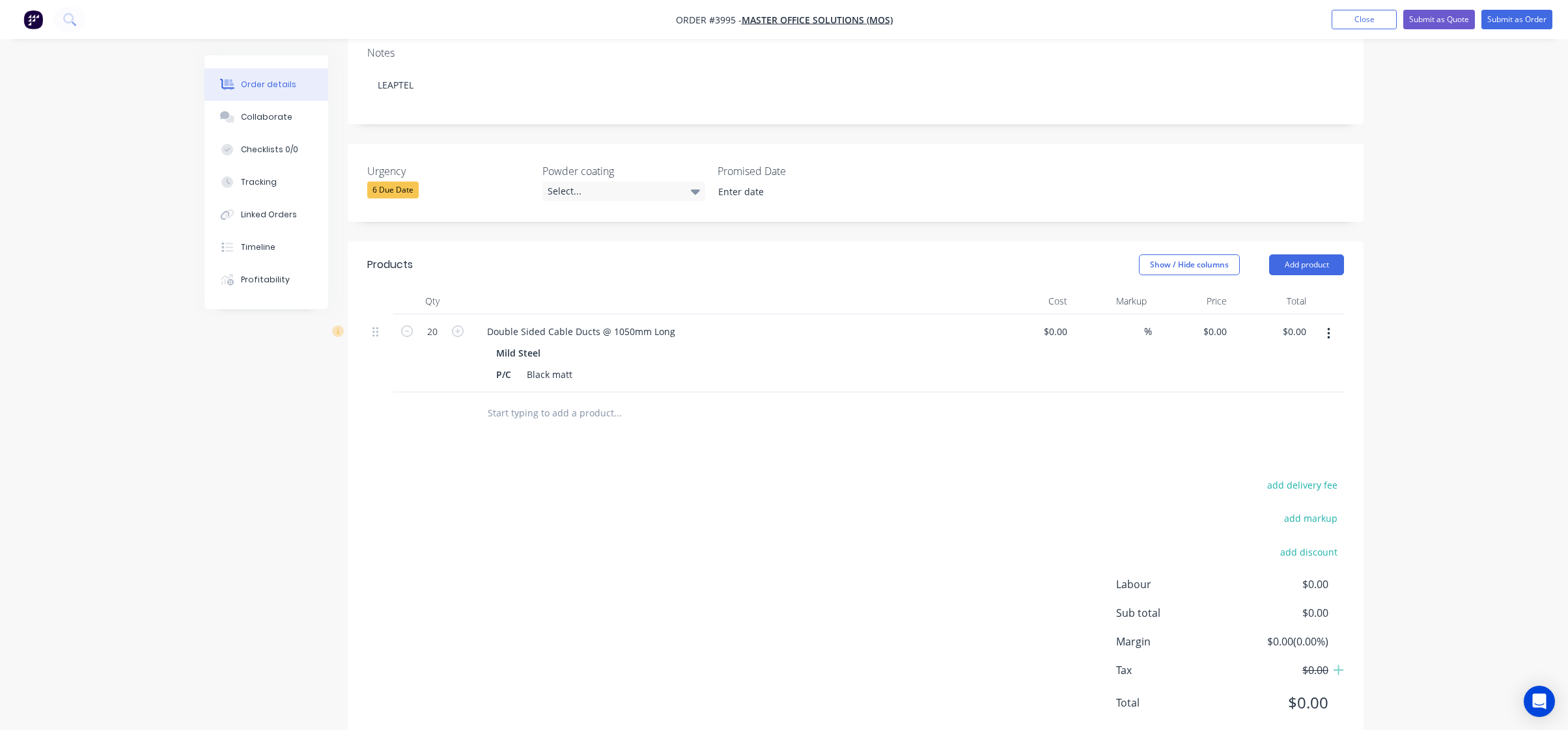
click at [573, 538] on div "add delivery fee add markup add discount Labour $0.00 Sub total $0.00 Margin $0…" at bounding box center [856, 602] width 977 height 251
click at [1328, 327] on icon "button" at bounding box center [1329, 334] width 4 height 14
click at [1291, 385] on div "Duplicate" at bounding box center [1282, 394] width 100 height 19
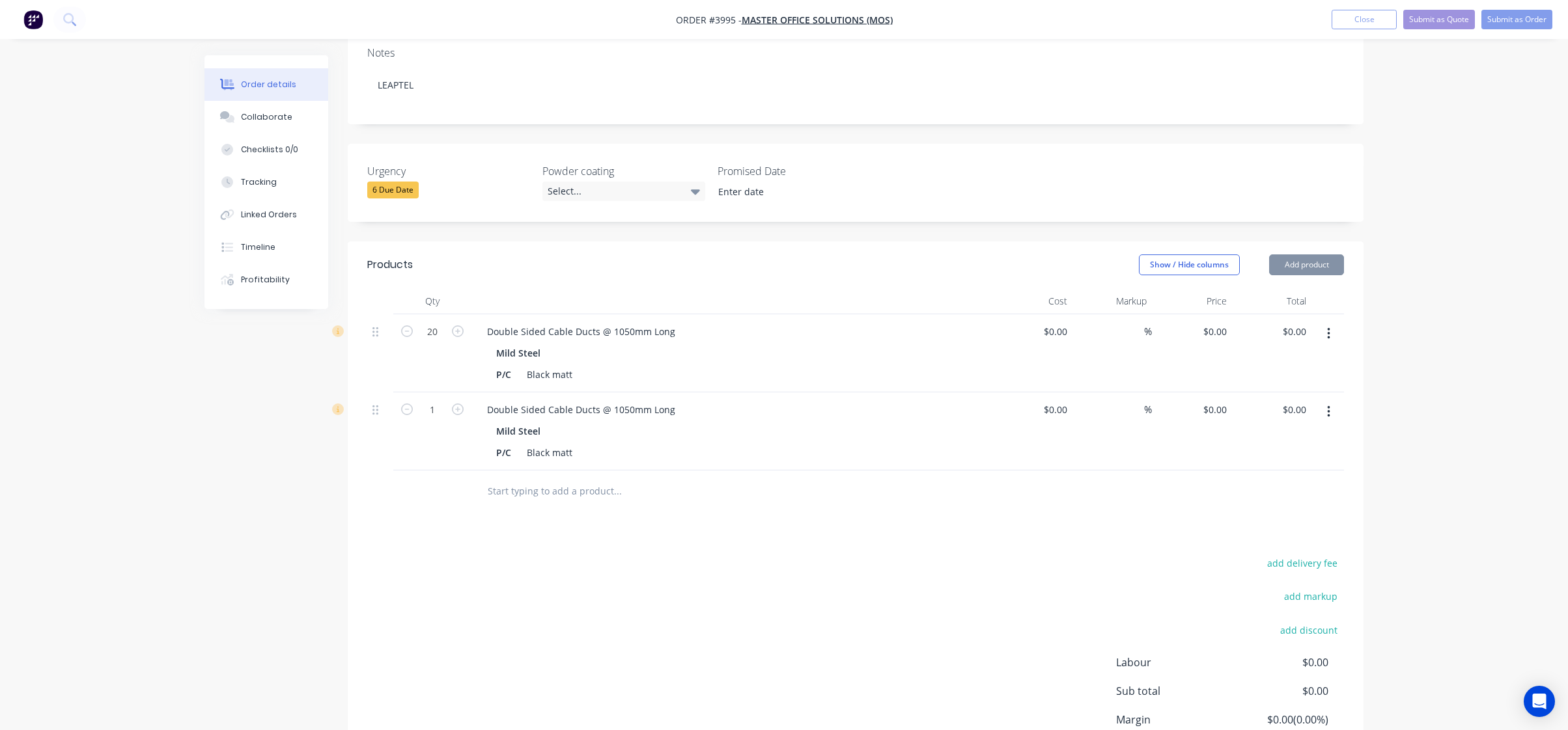
click at [543, 471] on div at bounding box center [706, 492] width 469 height 43
click at [566, 400] on div "Double Sided Cable Ducts @ 1050mm Long" at bounding box center [581, 410] width 209 height 19
paste div
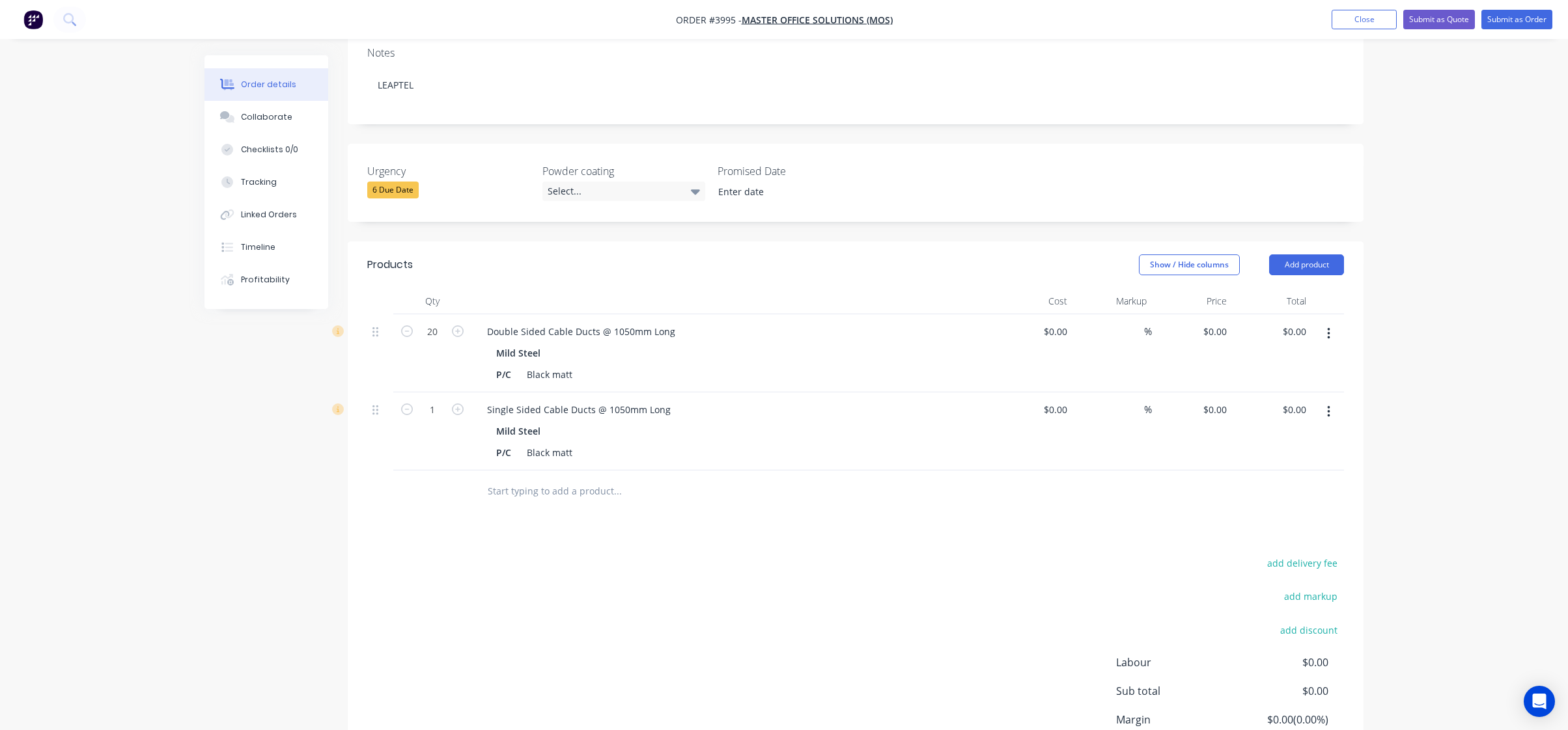
click at [467, 610] on div "add delivery fee add markup add discount Labour $0.00 Sub total $0.00 Margin $0…" at bounding box center [856, 680] width 977 height 251
click at [377, 471] on div at bounding box center [380, 492] width 26 height 43
click at [424, 400] on input "1" at bounding box center [433, 410] width 34 height 20
type input "7"
drag, startPoint x: 372, startPoint y: 517, endPoint x: 798, endPoint y: 519, distance: 426.0
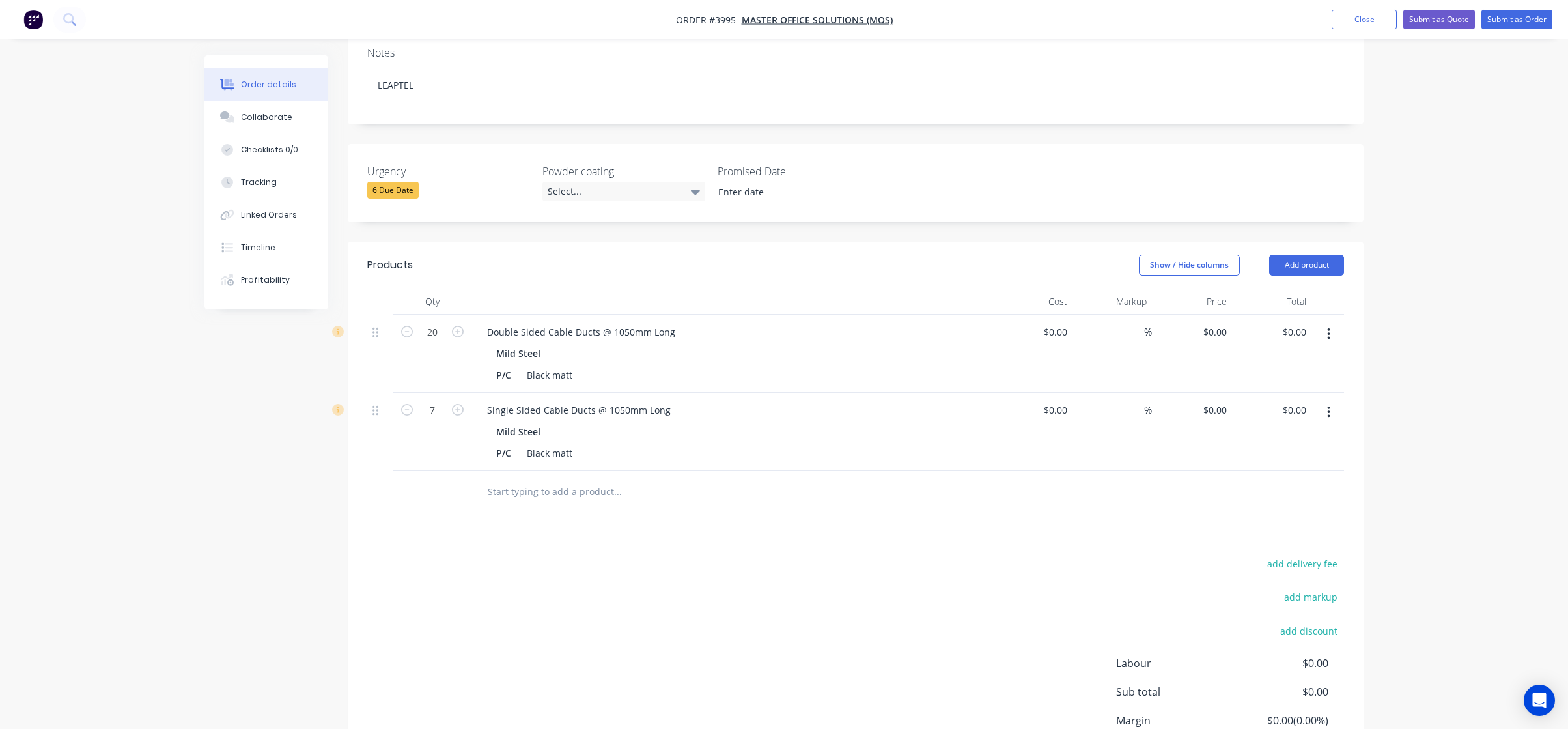
click at [372, 555] on div "add delivery fee add markup add discount Labour $0.00 Sub total $0.00 Margin $0…" at bounding box center [856, 680] width 977 height 251
click at [482, 684] on div "add delivery fee add markup add discount Labour $0.00 Sub total $0.00 Margin $0…" at bounding box center [856, 680] width 977 height 251
click at [1337, 401] on button "button" at bounding box center [1328, 412] width 30 height 23
click at [1276, 463] on div "Duplicate" at bounding box center [1282, 472] width 100 height 19
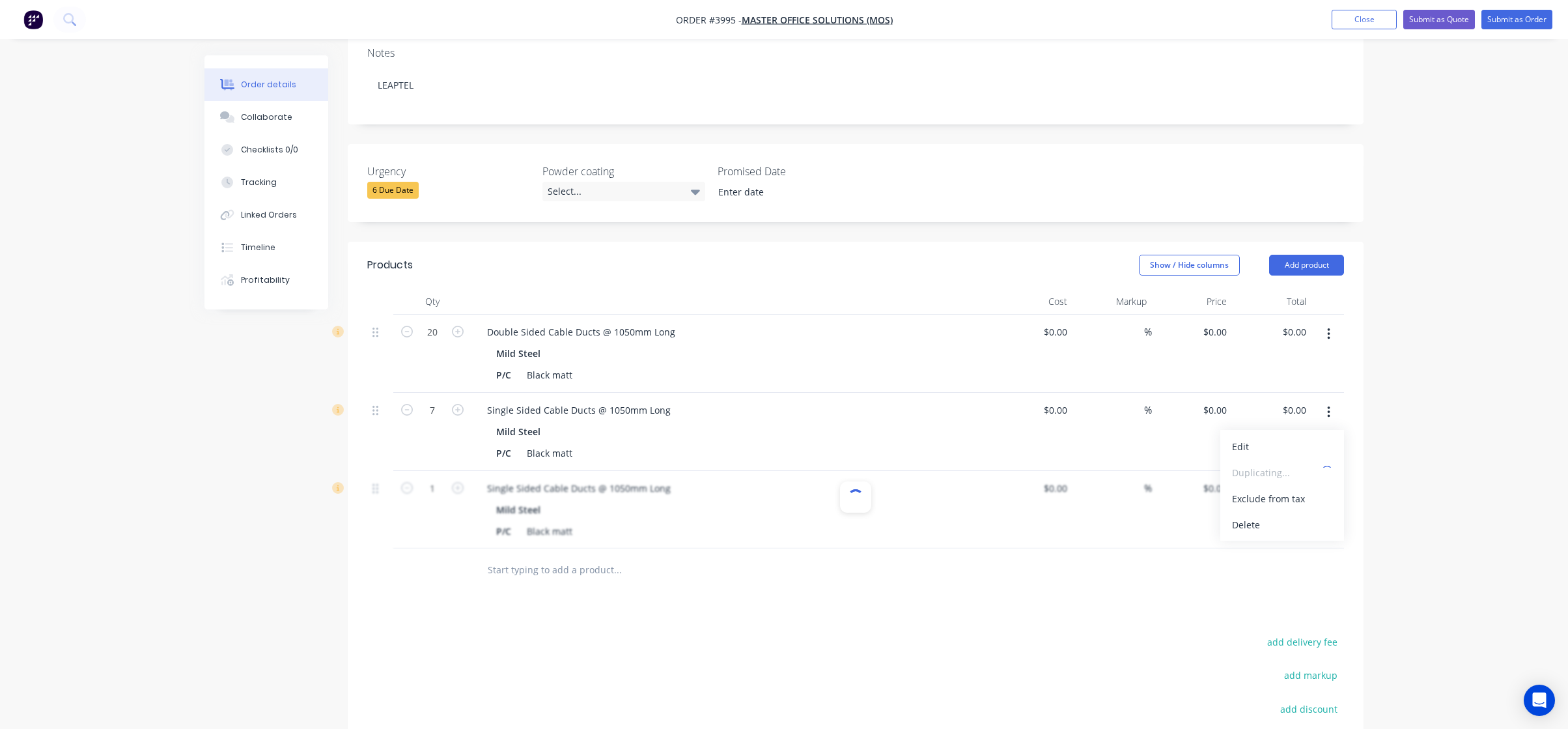
click at [567, 479] on div "Single Sided Cable Ducts @ 1050mm Long" at bounding box center [579, 488] width 204 height 19
paste div
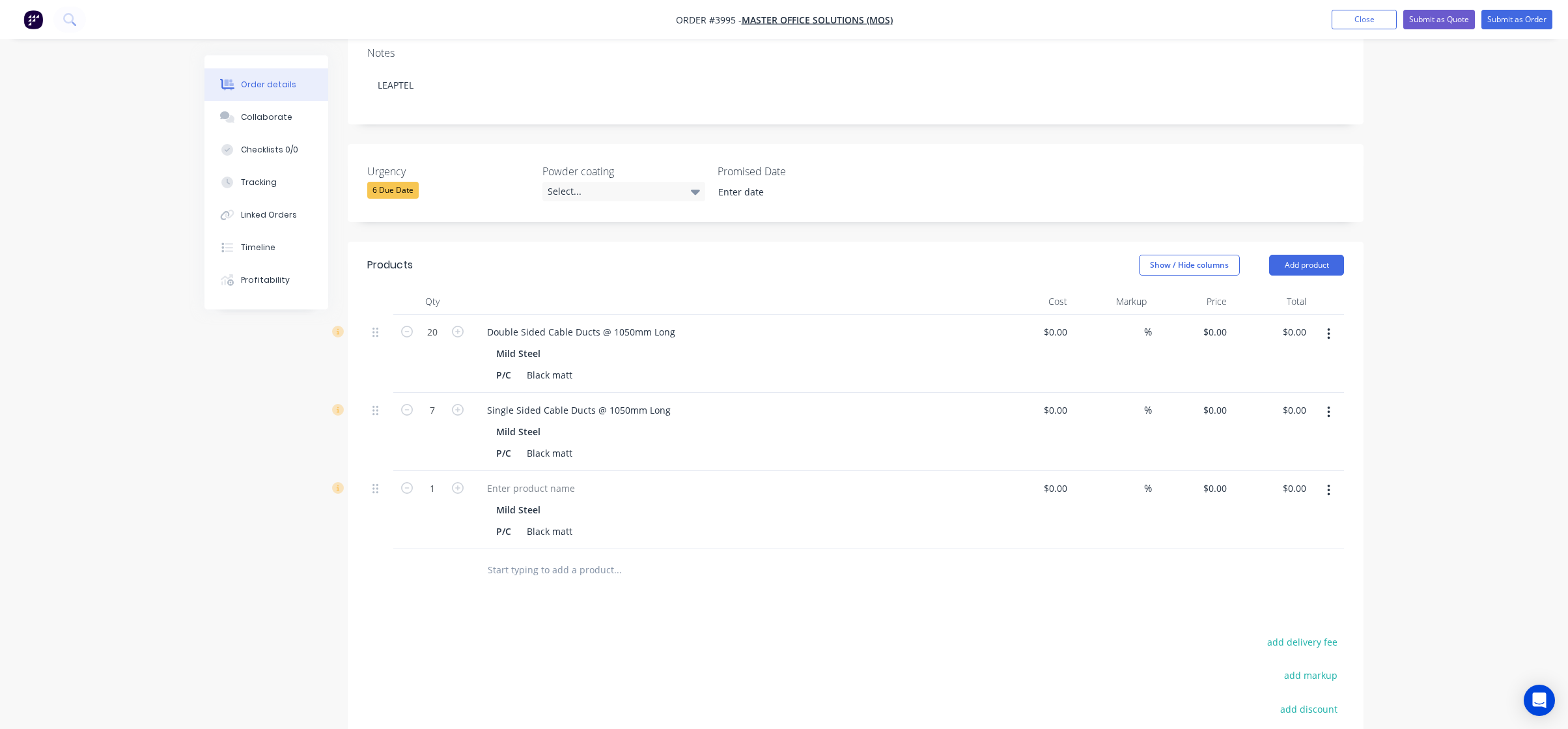
drag, startPoint x: 646, startPoint y: 592, endPoint x: 395, endPoint y: 455, distance: 286.0
click at [644, 592] on div "Products Show / Hide columns Add product Qty Cost Markup Price Total 20 Double …" at bounding box center [855, 573] width 1016 height 662
click at [499, 479] on div at bounding box center [530, 488] width 109 height 19
drag, startPoint x: 619, startPoint y: 664, endPoint x: 413, endPoint y: 185, distance: 521.4
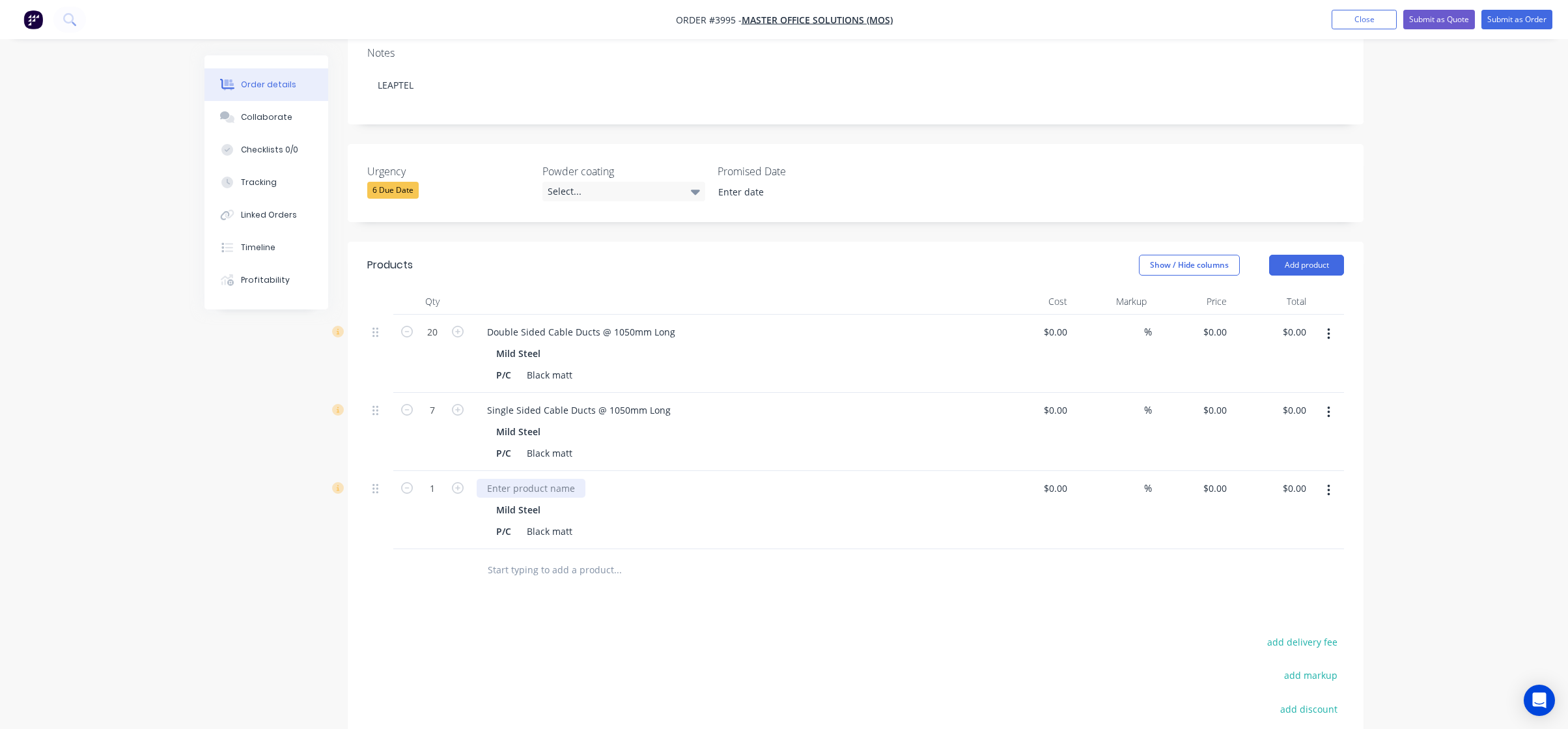
click at [545, 479] on div at bounding box center [530, 488] width 109 height 19
drag, startPoint x: 747, startPoint y: 674, endPoint x: 278, endPoint y: 430, distance: 528.7
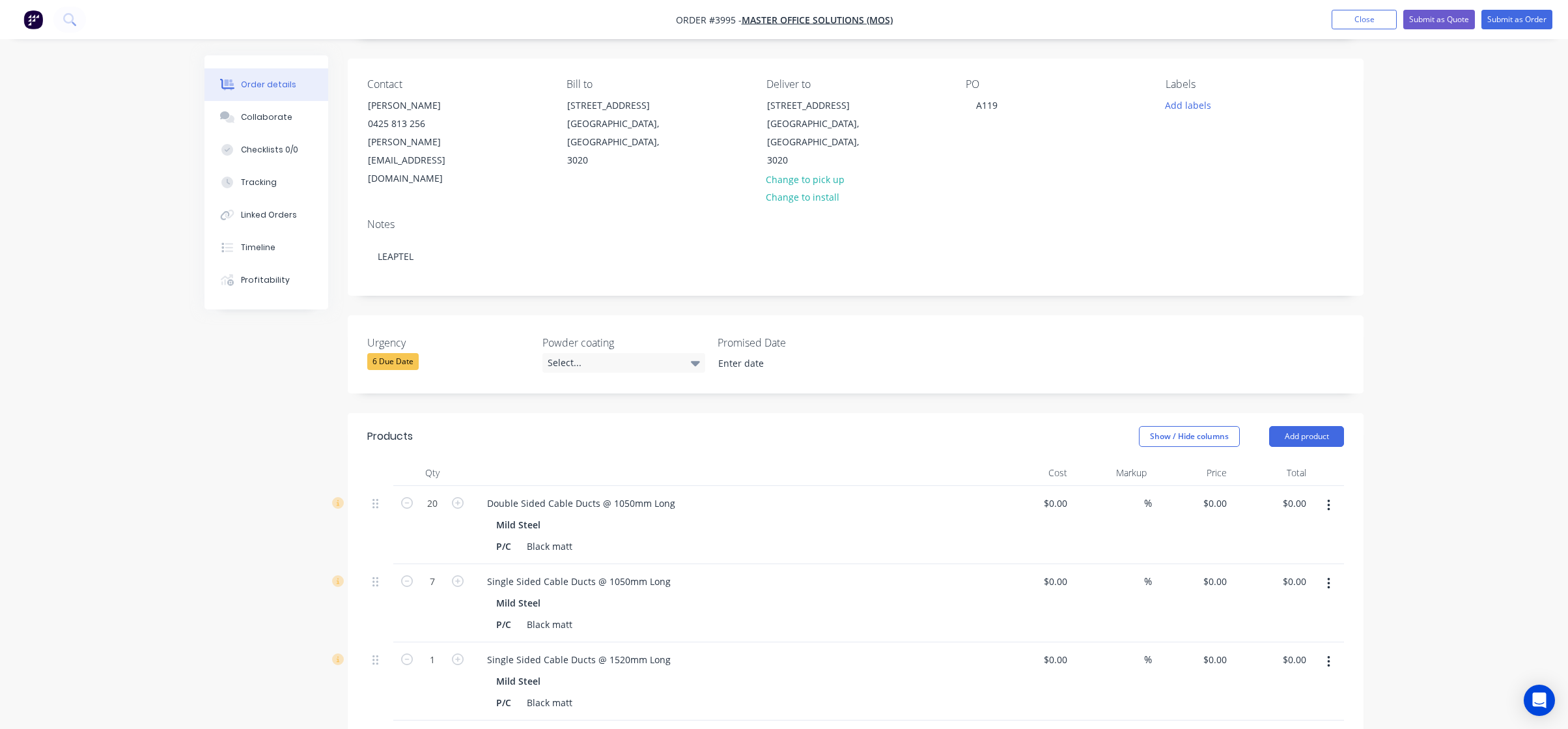
scroll to position [0, 0]
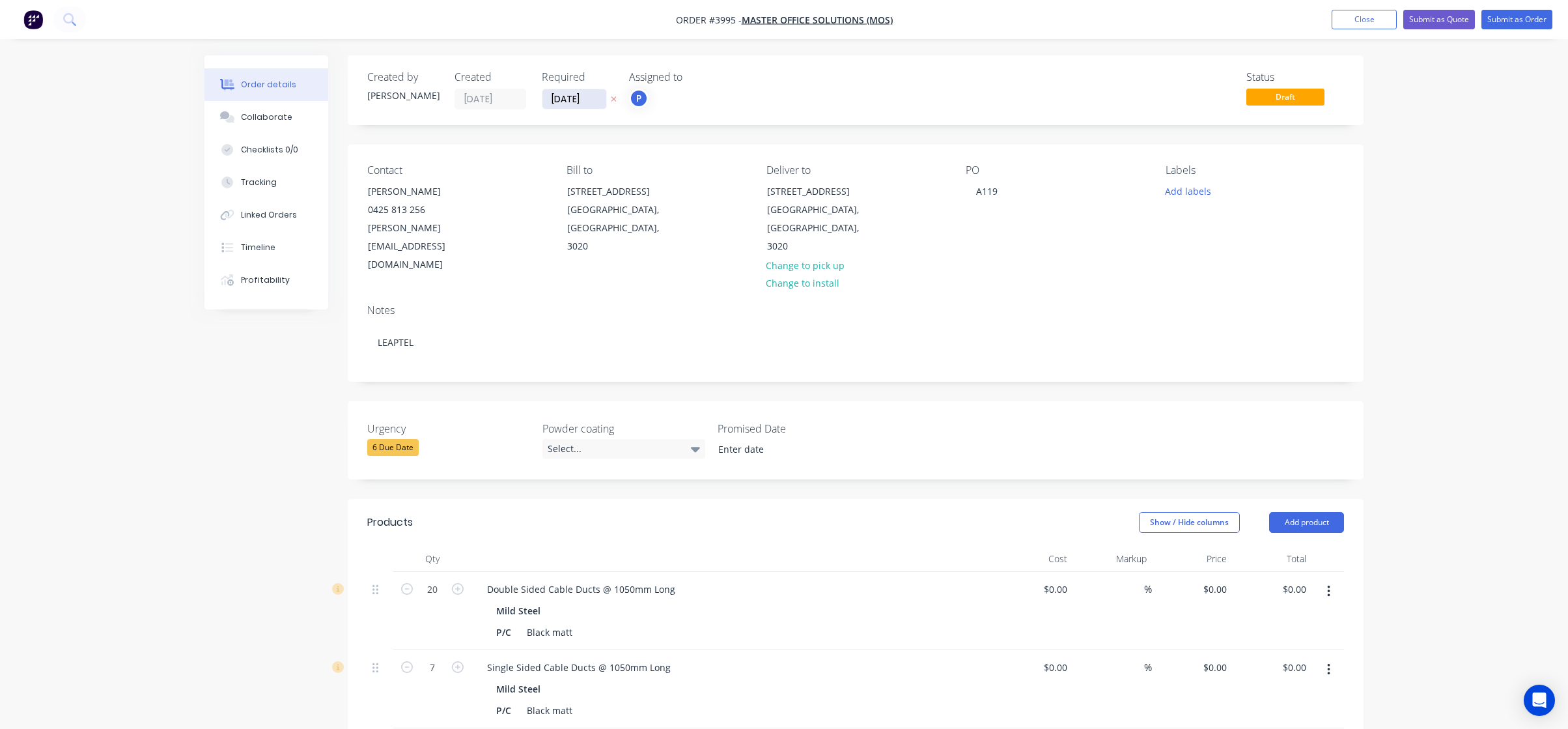
click at [591, 101] on input "[DATE]" at bounding box center [574, 99] width 64 height 20
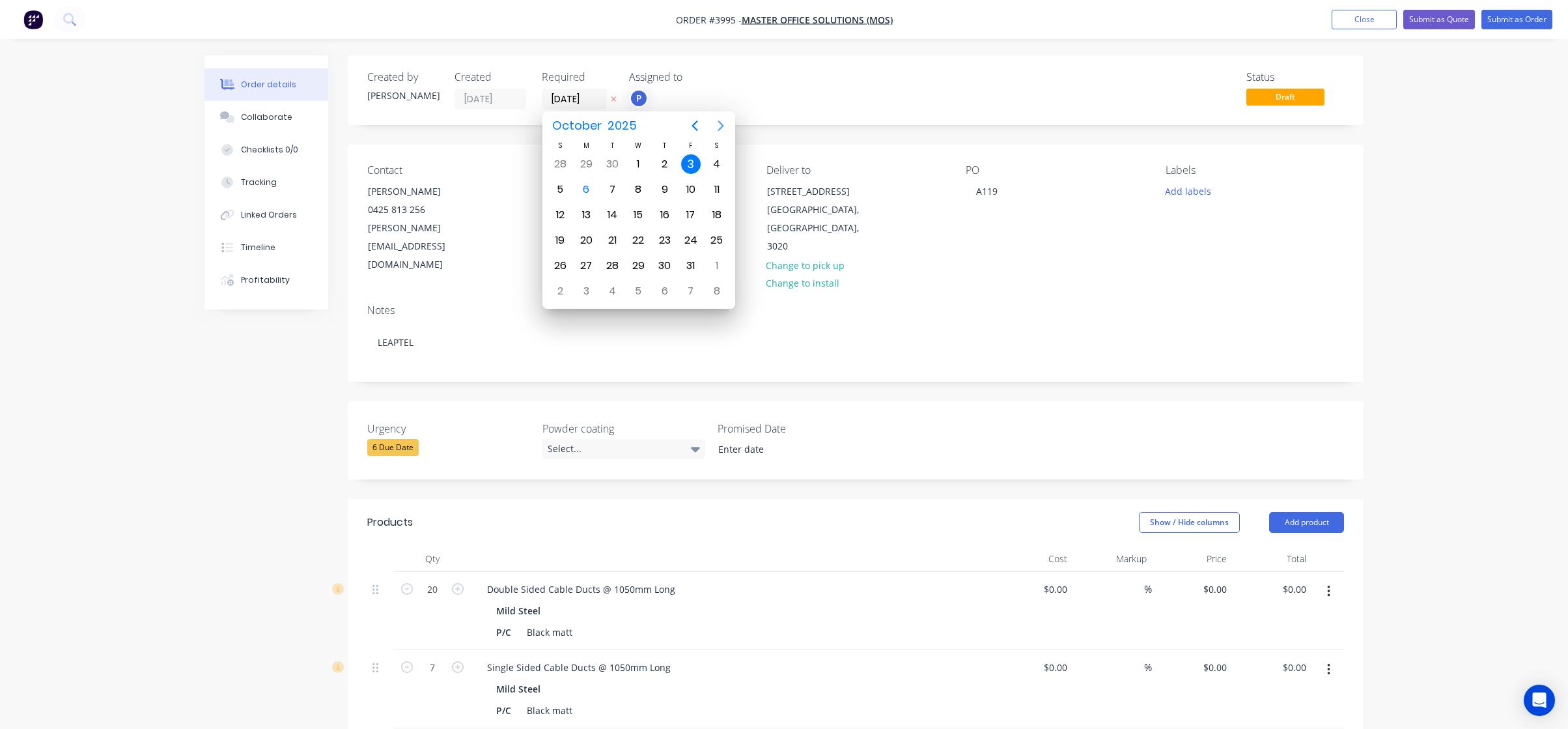
click at [721, 122] on icon "Next page" at bounding box center [721, 126] width 16 height 16
click at [721, 210] on div "15" at bounding box center [717, 215] width 20 height 20
type input "[DATE]"
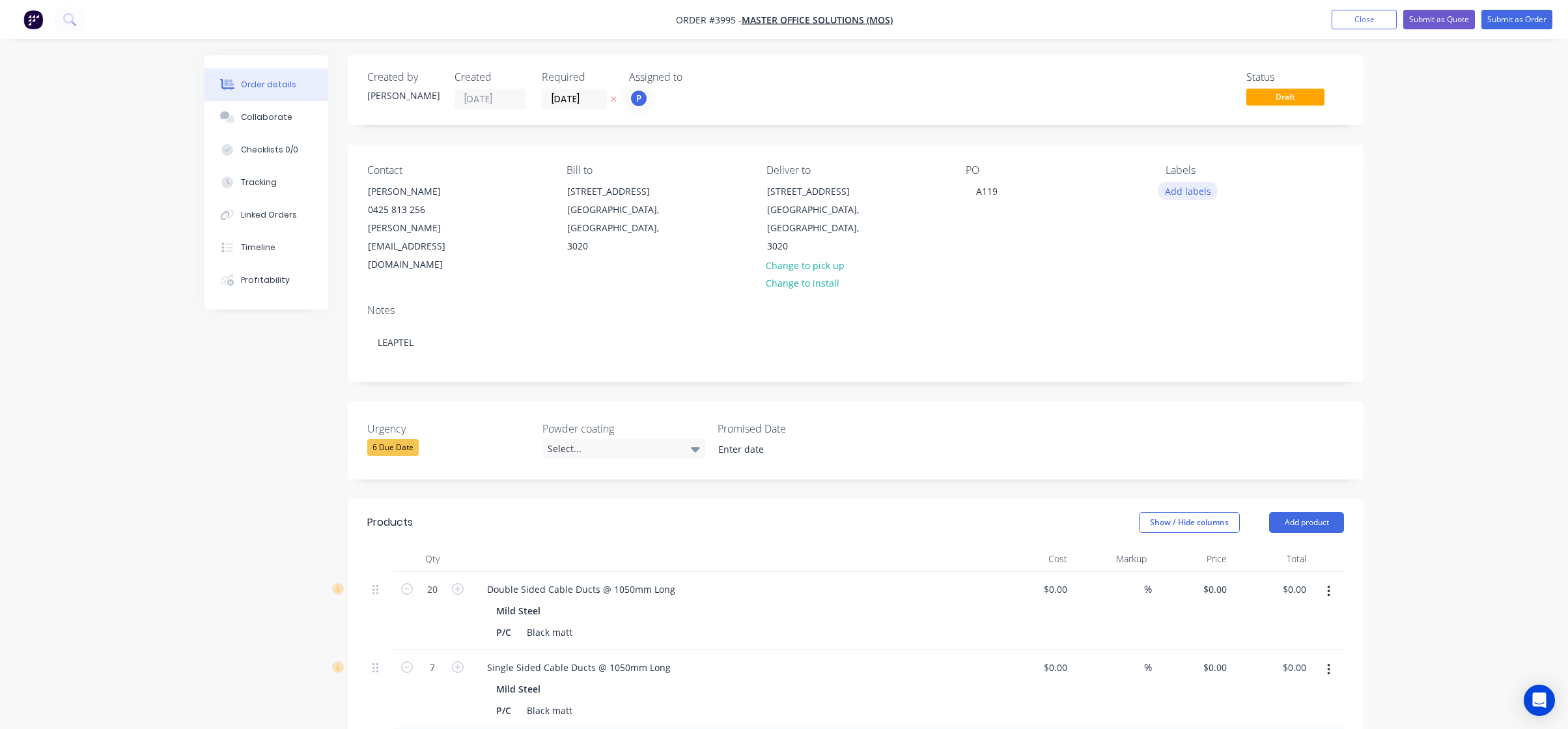
click at [1179, 189] on button "Add labels" at bounding box center [1188, 190] width 60 height 18
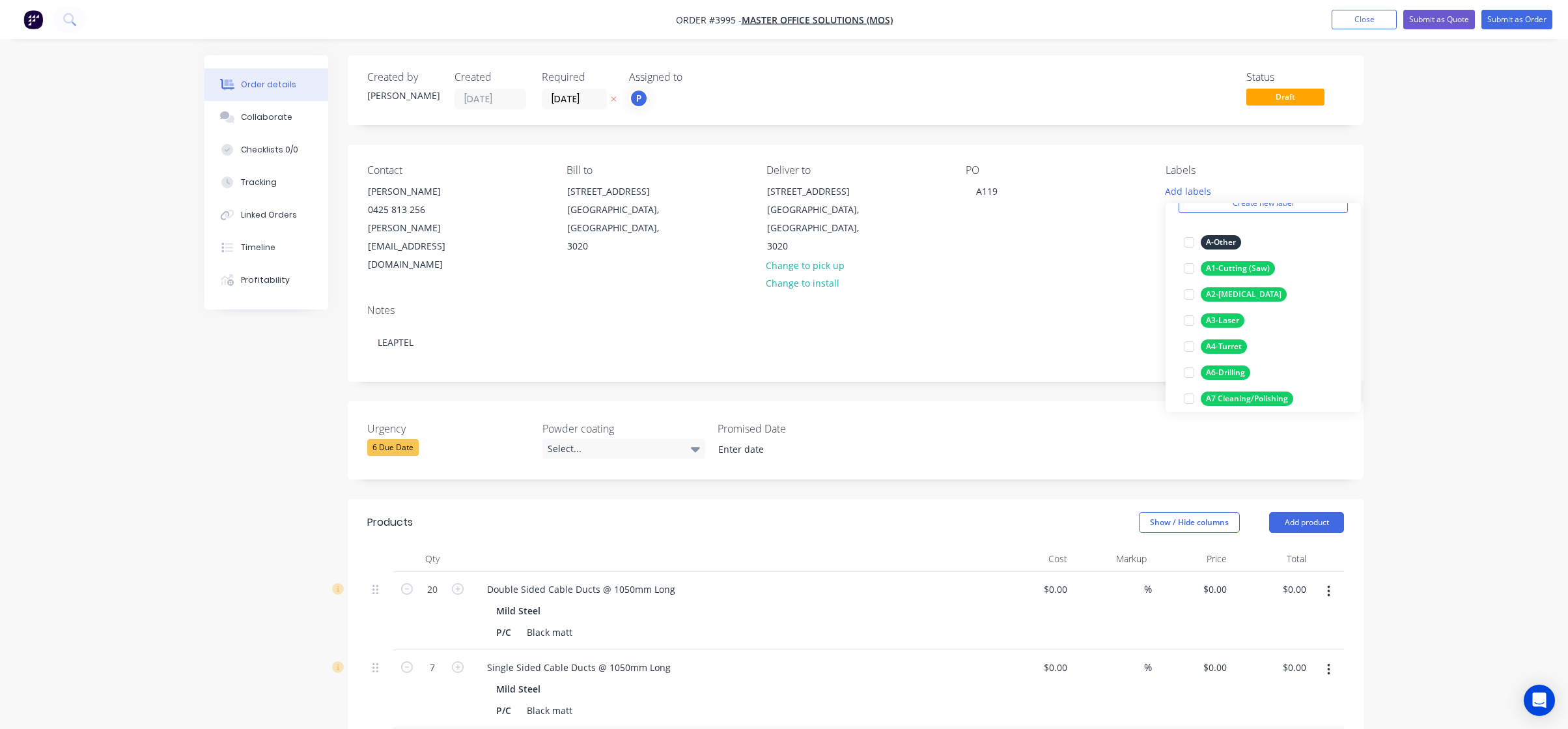
click at [128, 179] on div "Order details Collaborate Checklists 0/0 Tracking Linked Orders Timeline Profit…" at bounding box center [784, 590] width 1568 height 1181
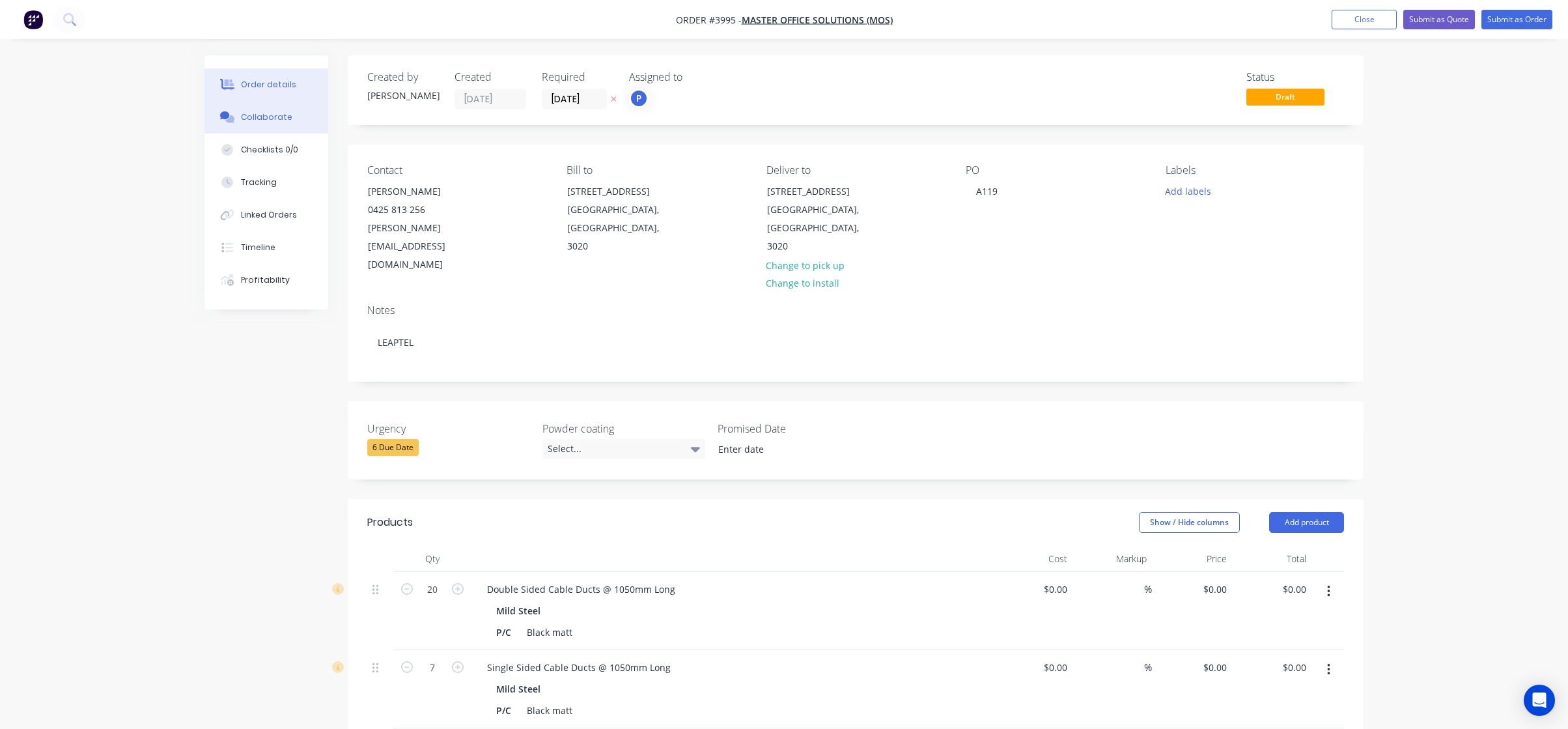
click at [289, 112] on button "Collaborate" at bounding box center [266, 117] width 123 height 33
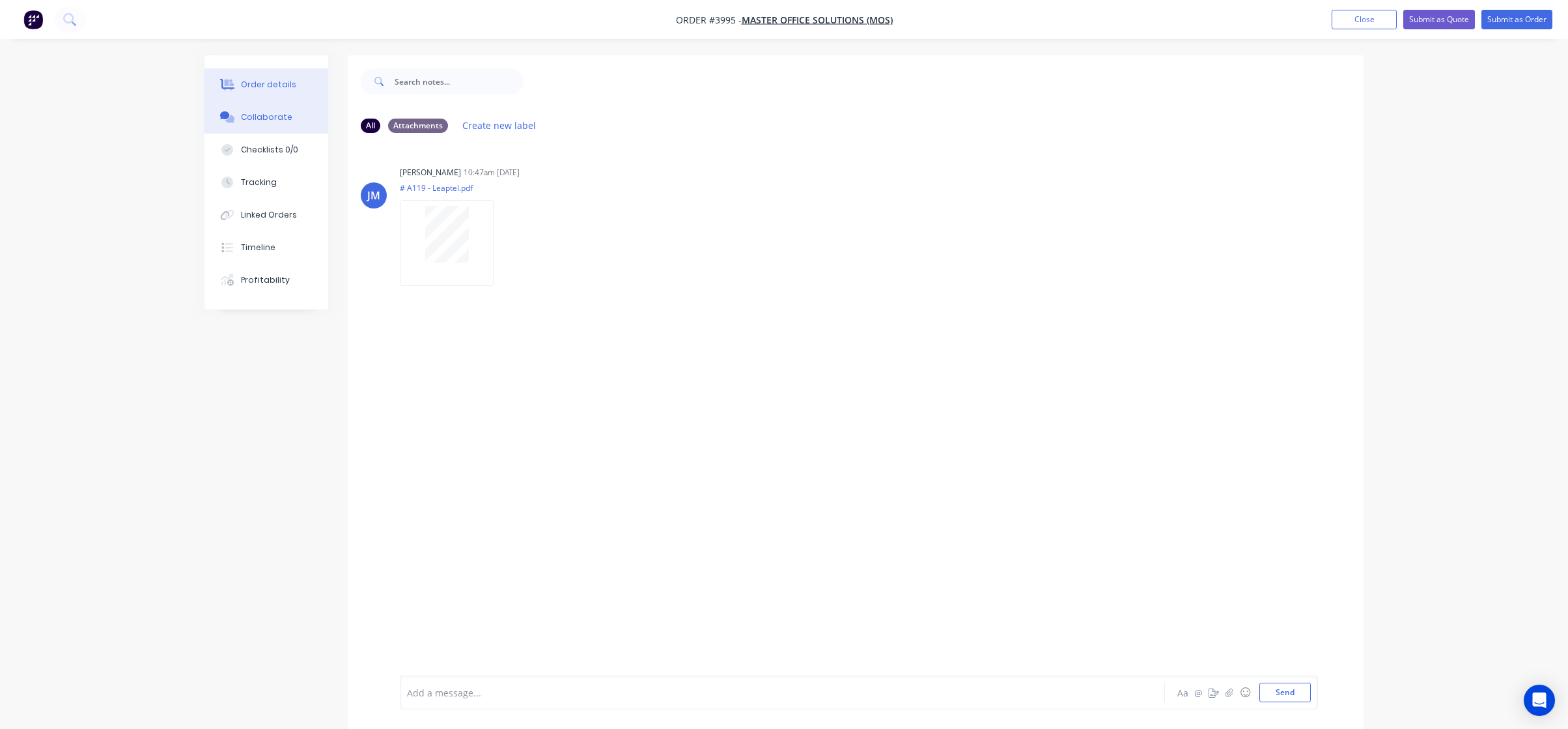
click at [265, 83] on div "Order details" at bounding box center [269, 84] width 55 height 12
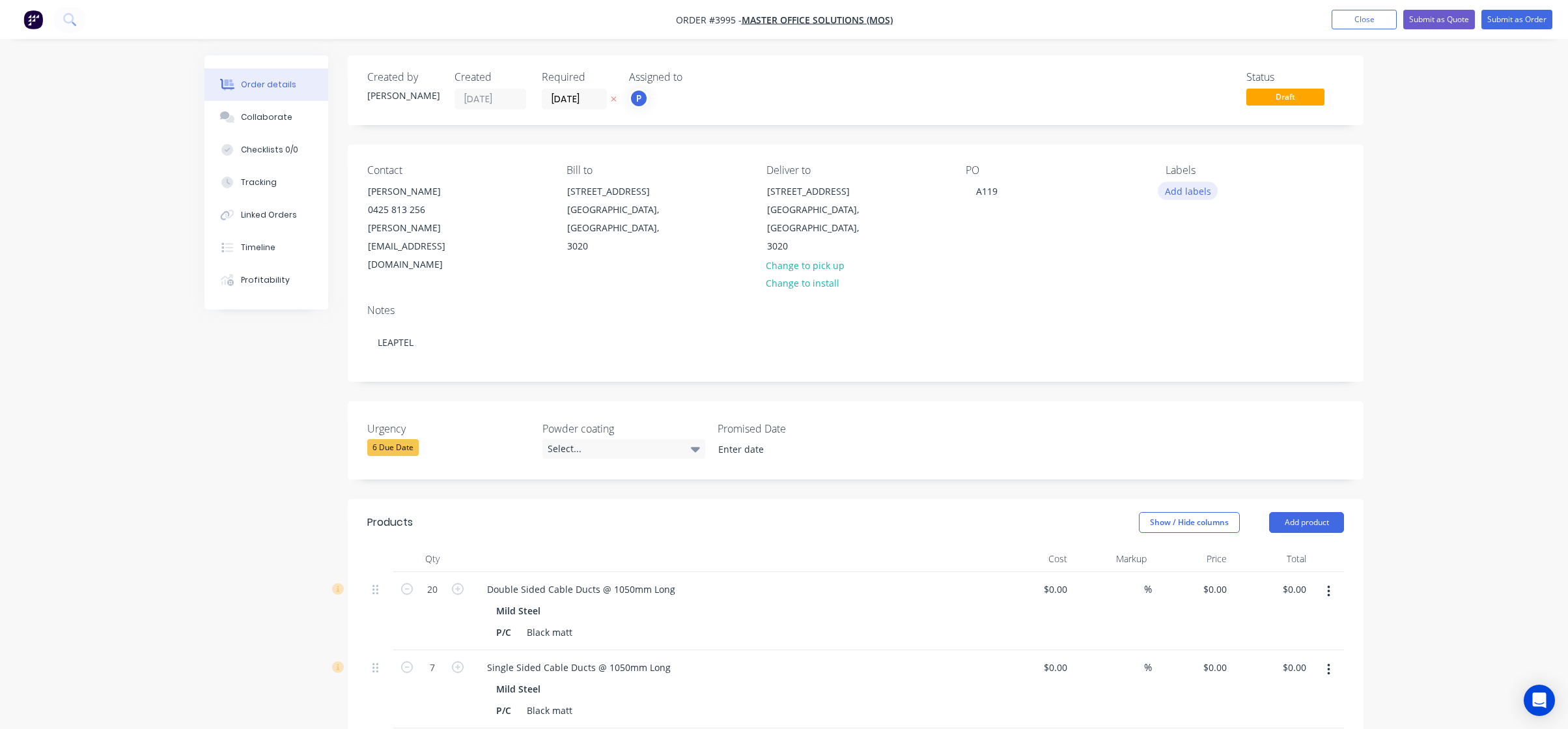
click at [1182, 193] on button "Add labels" at bounding box center [1188, 190] width 60 height 18
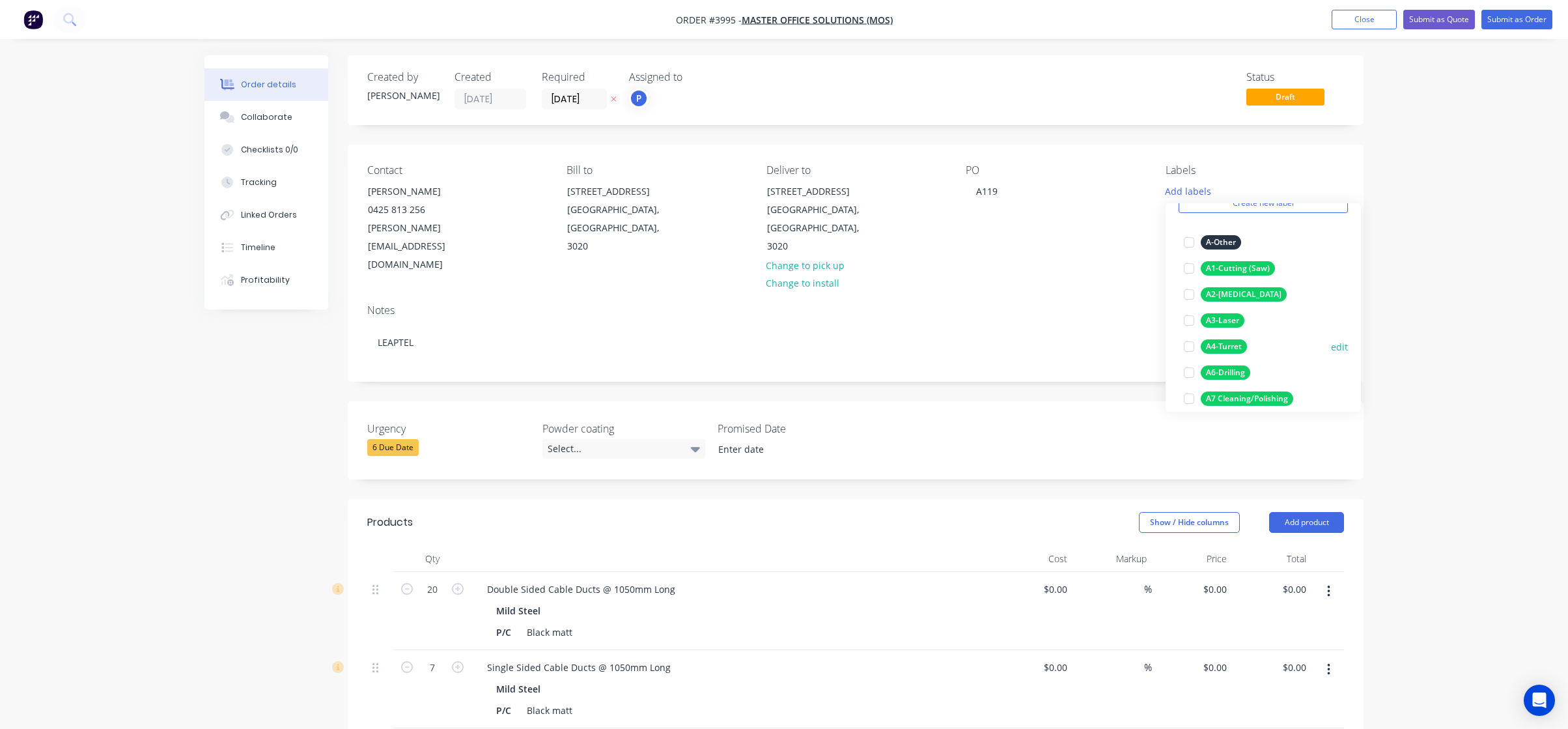
click at [1235, 348] on div "A4-Turret" at bounding box center [1223, 346] width 46 height 14
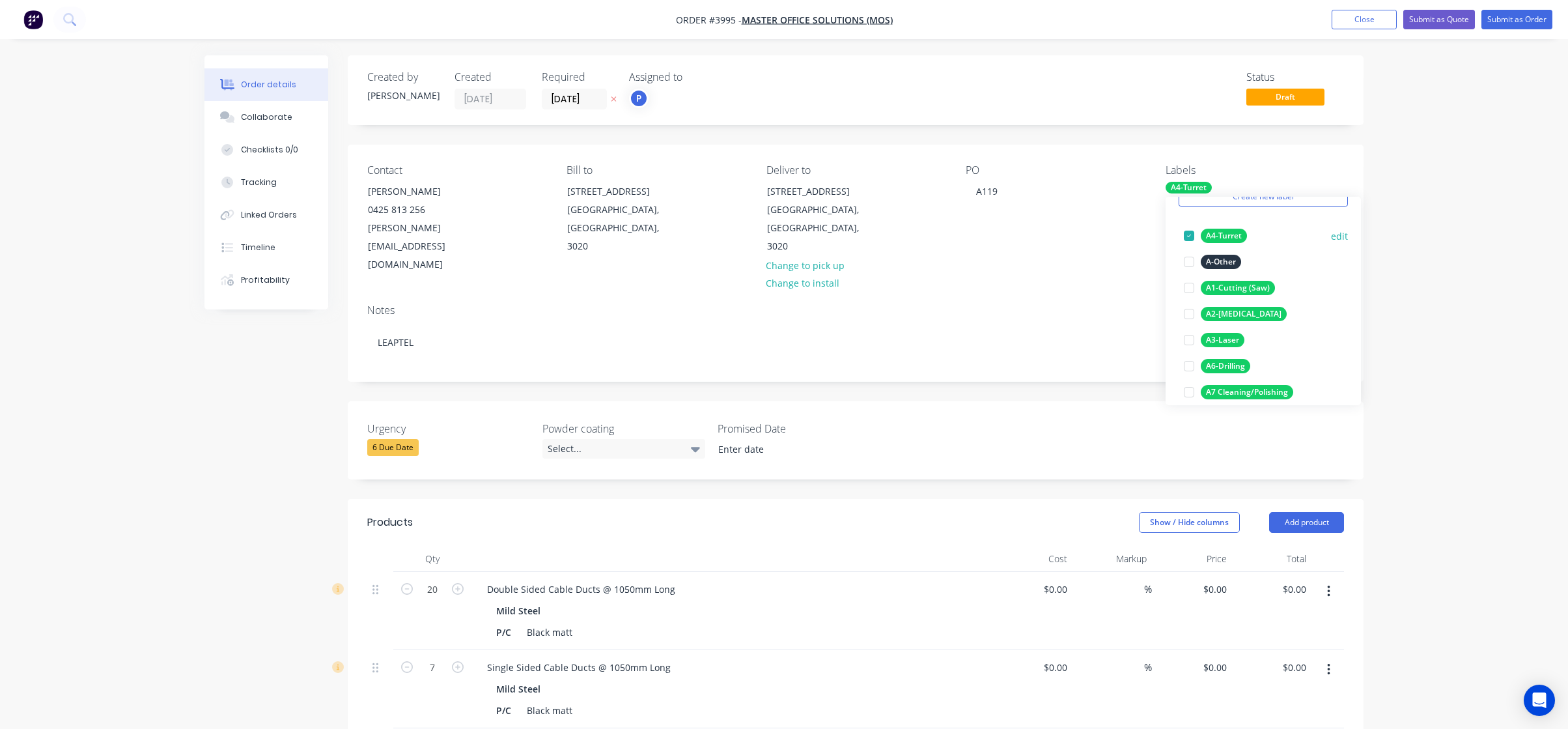
scroll to position [196, 0]
click at [1238, 316] on div "A7-Folding" at bounding box center [1225, 314] width 50 height 14
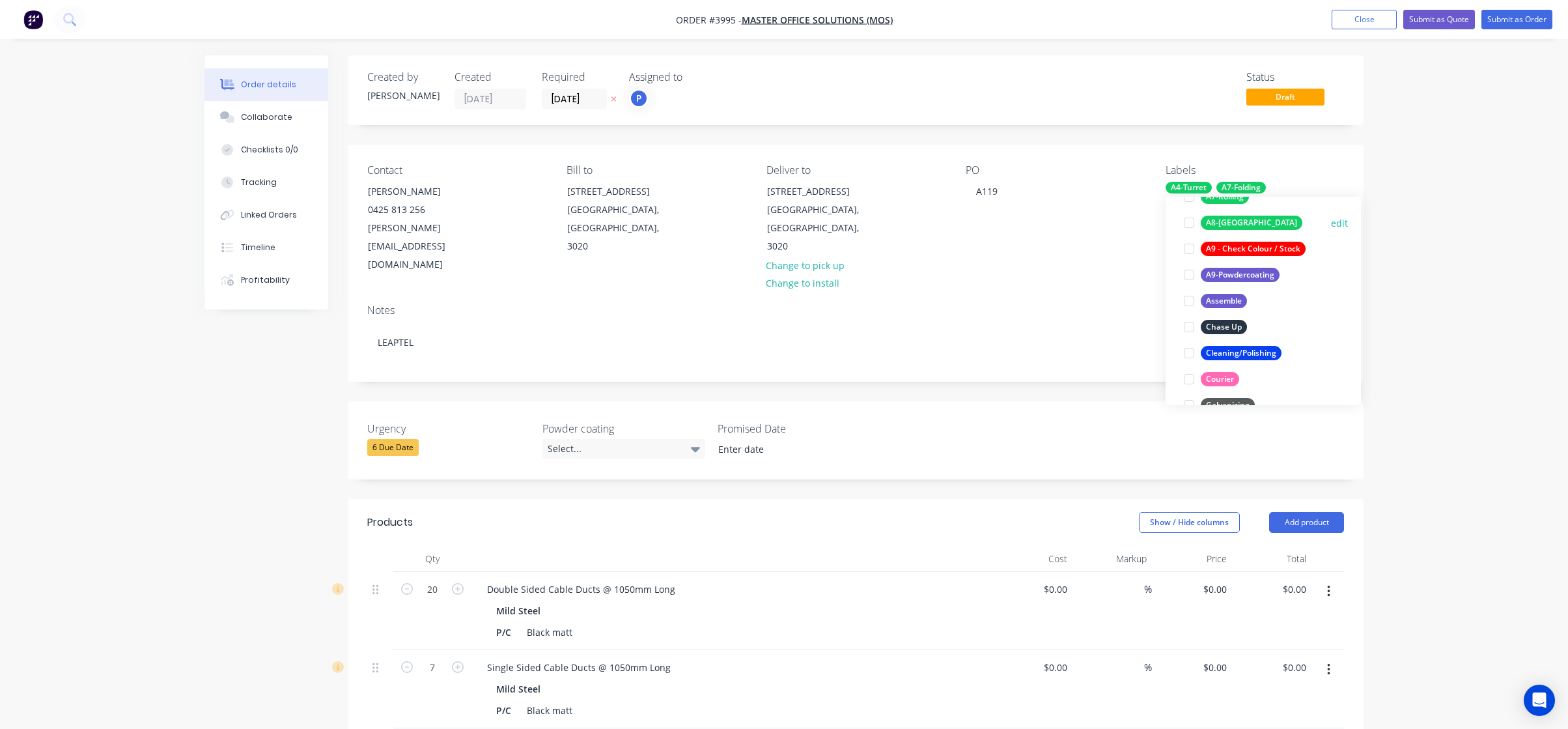
click at [1226, 221] on div "A8-[GEOGRAPHIC_DATA]" at bounding box center [1251, 223] width 101 height 14
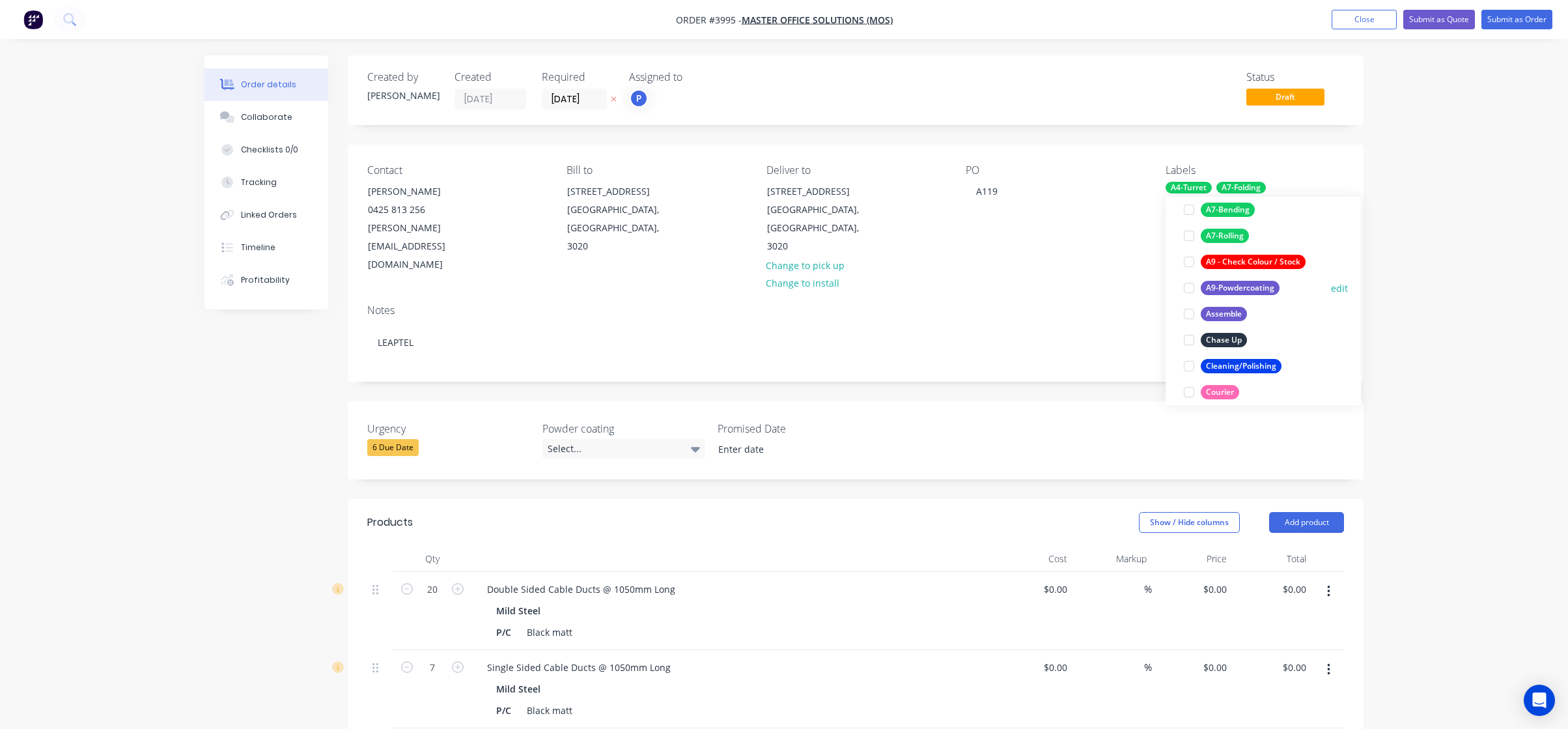
click at [1269, 289] on div "A9-Powdercoating" at bounding box center [1240, 288] width 79 height 14
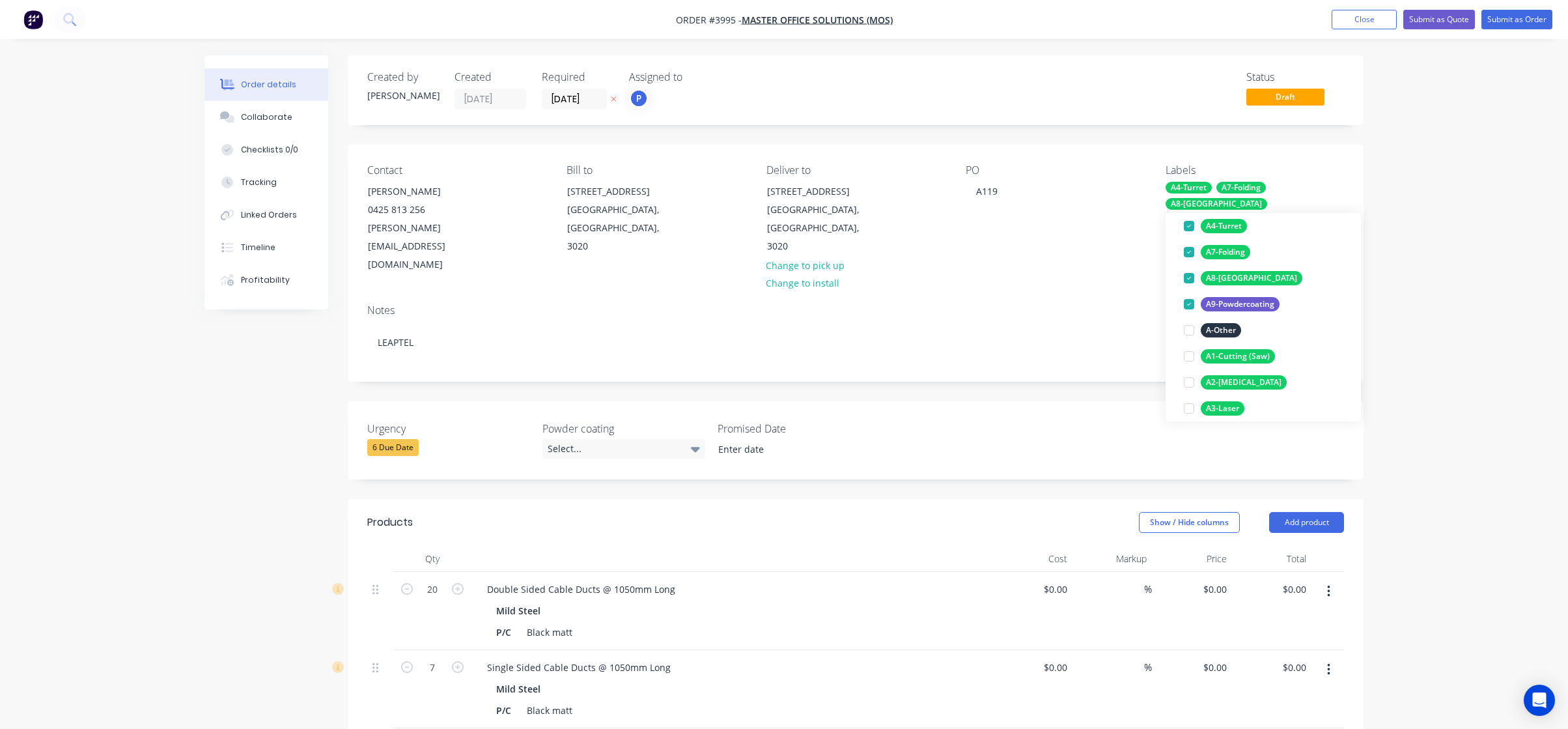
click at [1411, 249] on div "Order details Collaborate Checklists 0/0 Tracking Linked Orders Timeline Profit…" at bounding box center [784, 590] width 1568 height 1181
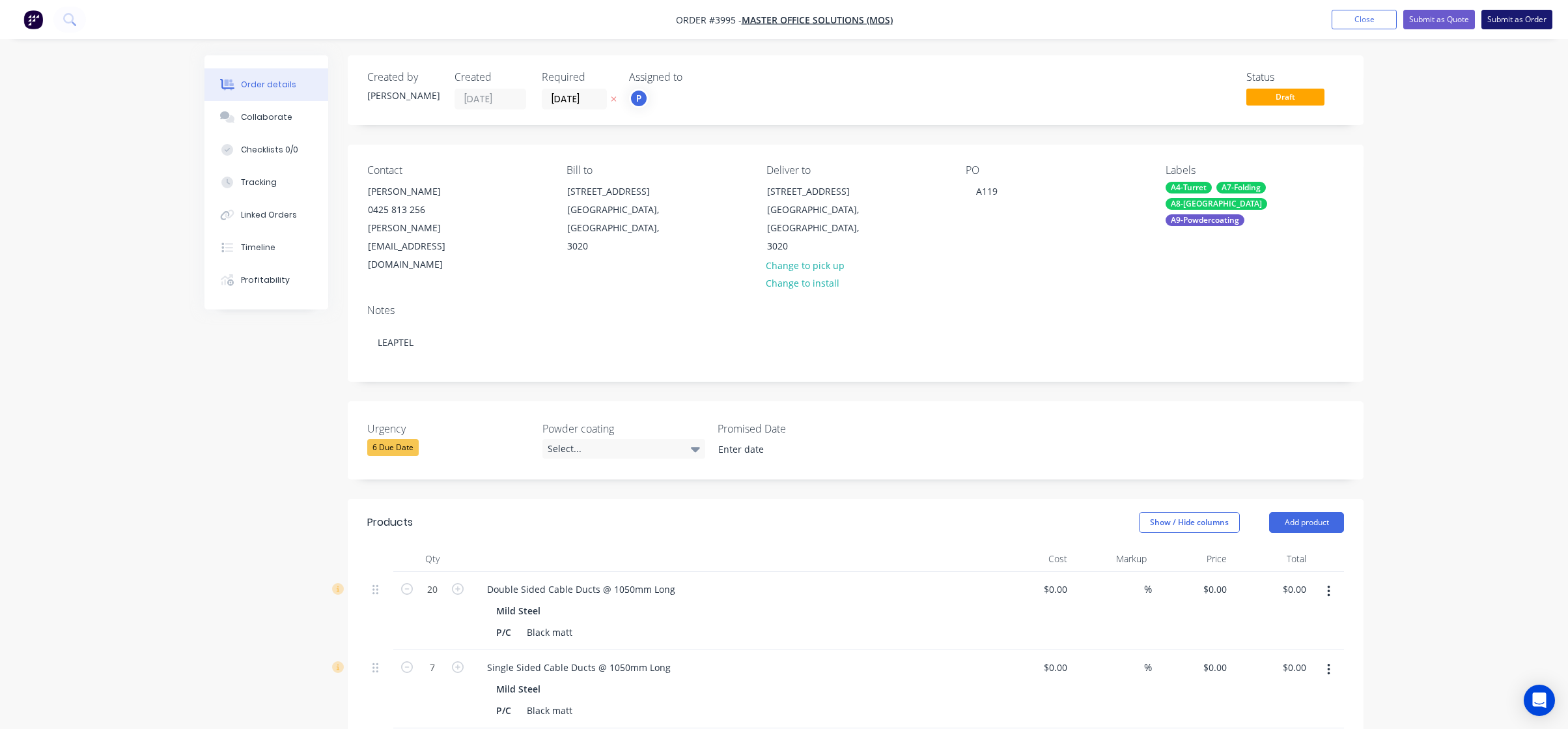
click at [1513, 21] on button "Submit as Order" at bounding box center [1517, 20] width 71 height 20
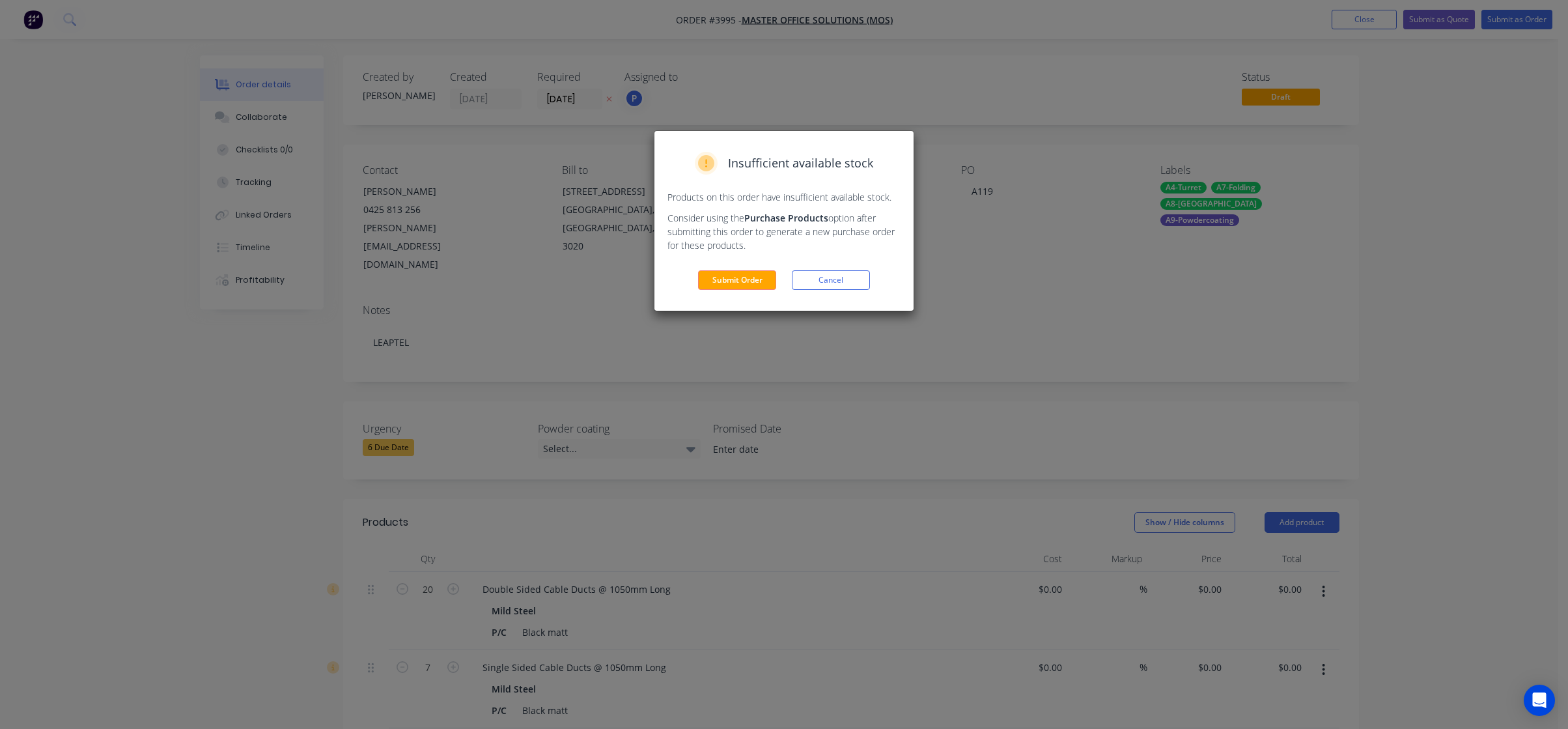
click at [870, 282] on div "Submit Order Cancel" at bounding box center [784, 280] width 233 height 20
click at [855, 280] on button "Cancel" at bounding box center [831, 280] width 78 height 20
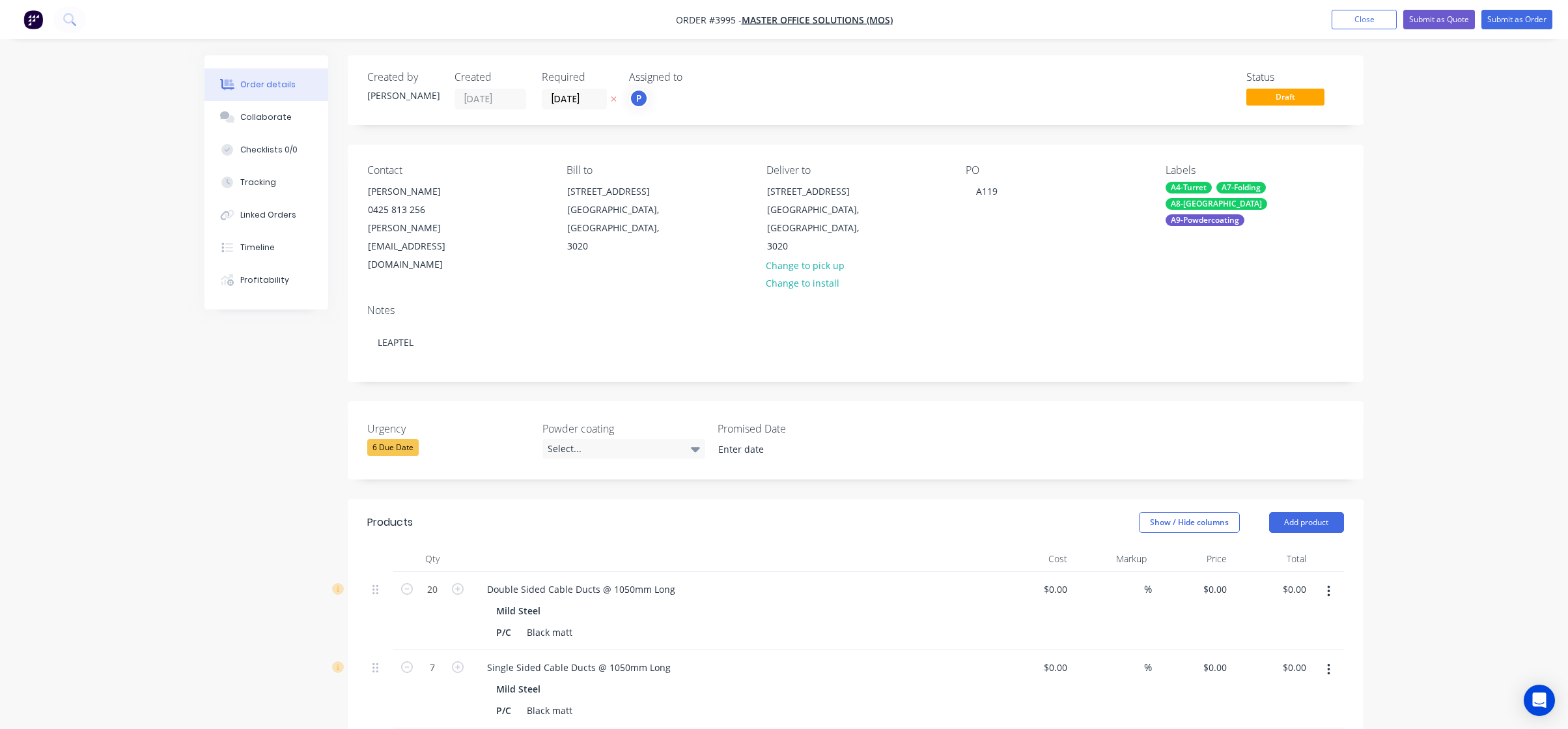
click at [1218, 214] on div "A9-Powdercoating" at bounding box center [1205, 220] width 79 height 12
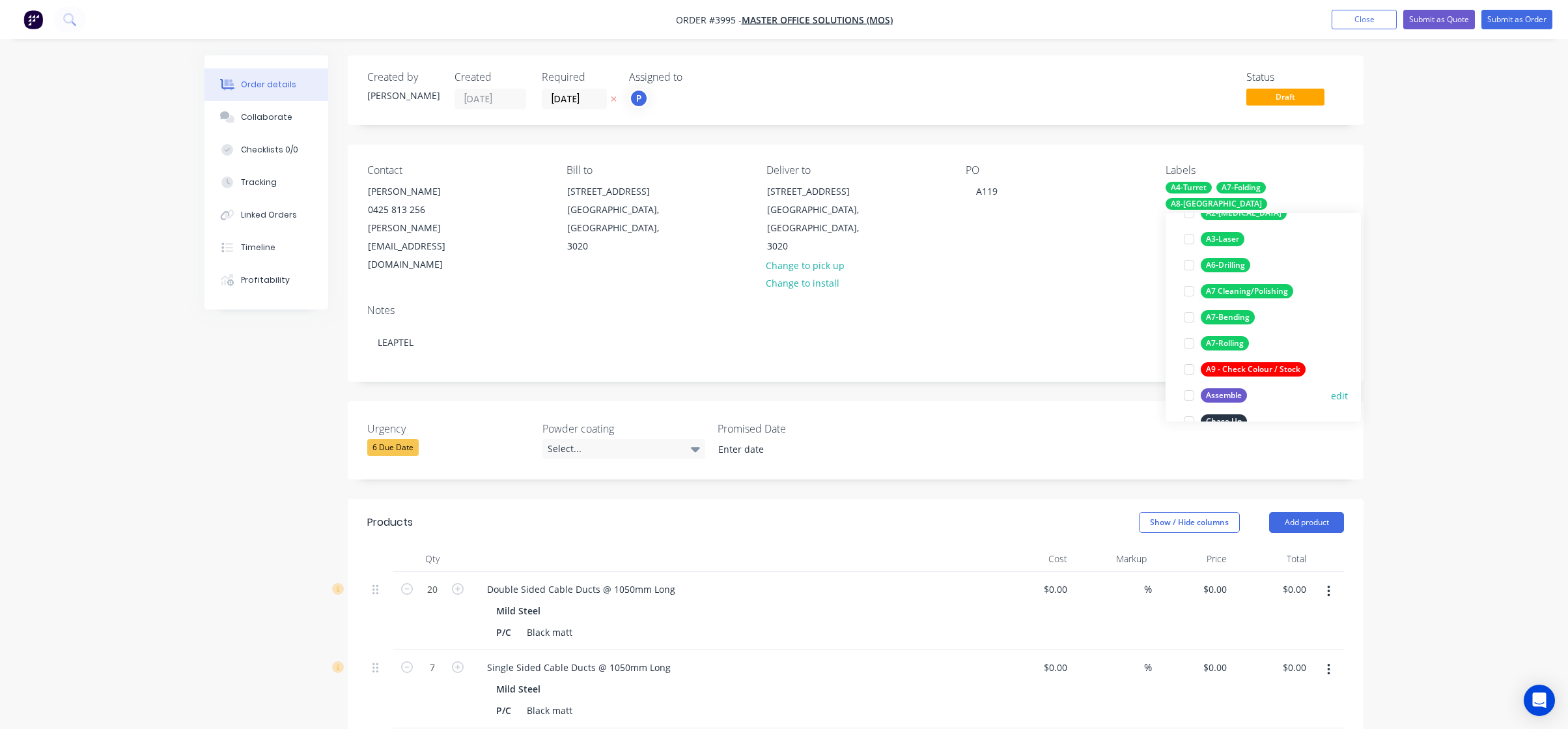
scroll to position [0, 0]
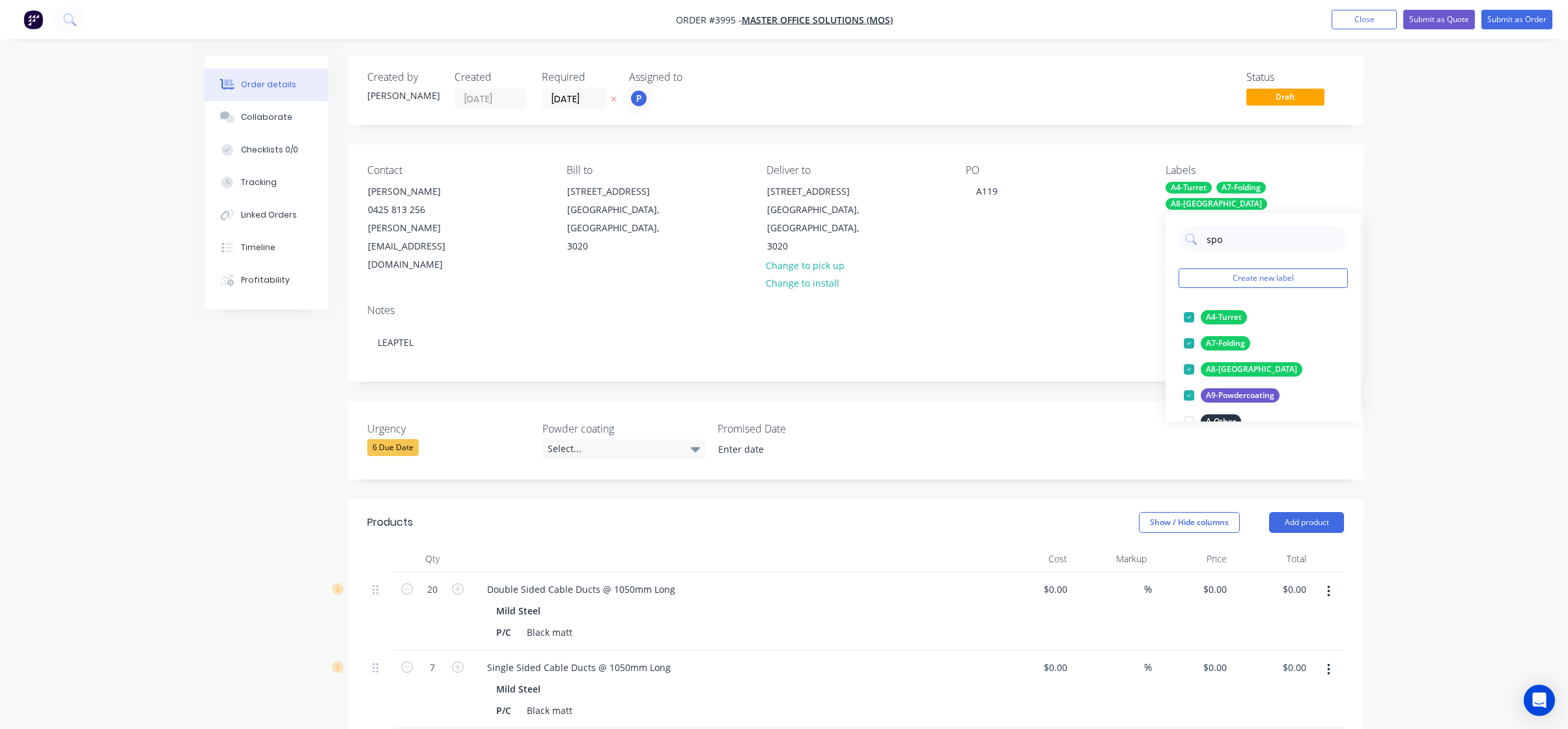
type input "spot"
click at [1403, 274] on div "Order details Collaborate Checklists 0/0 Tracking Linked Orders Timeline Profit…" at bounding box center [784, 590] width 1568 height 1181
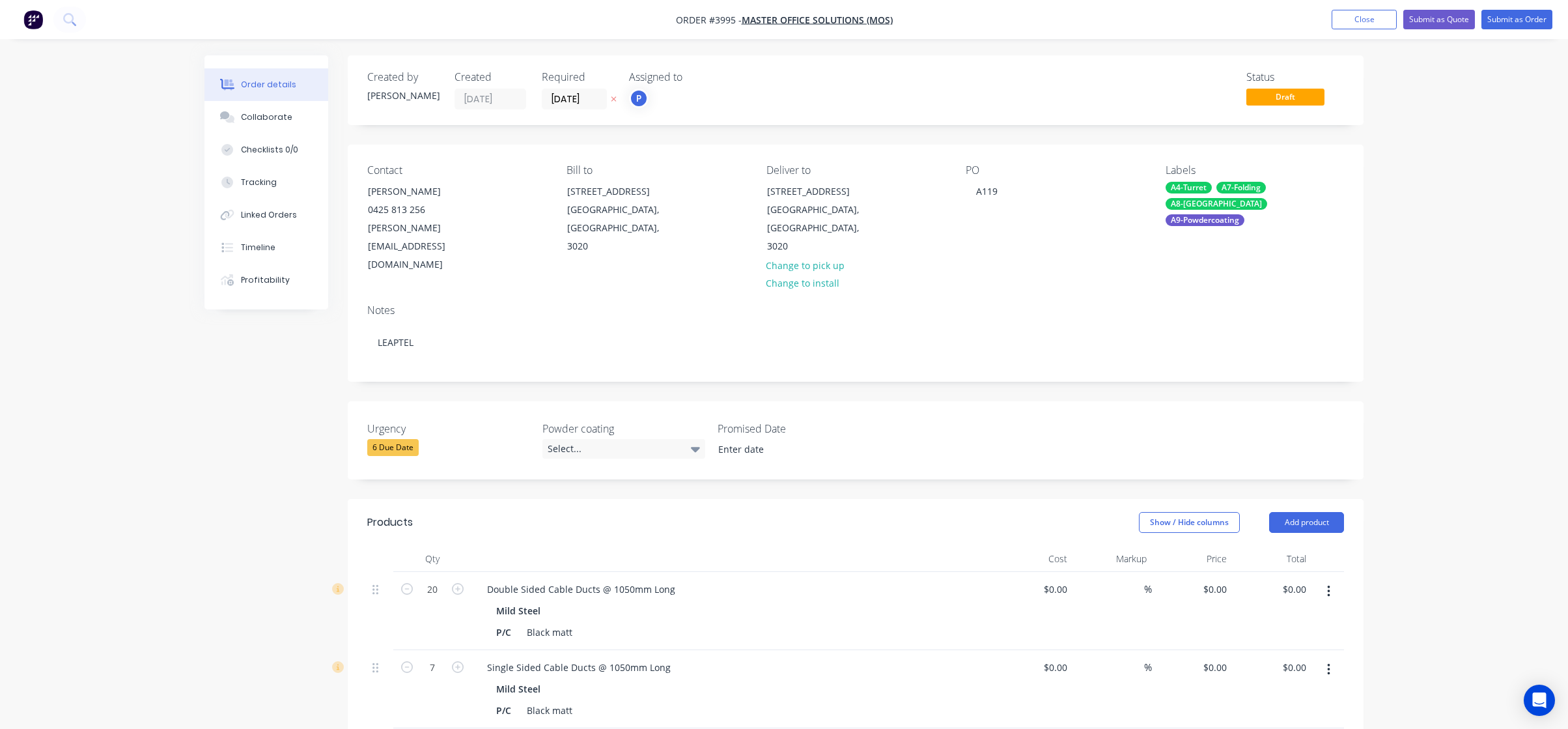
click at [1250, 189] on div "A7-Folding" at bounding box center [1242, 187] width 50 height 12
click at [1250, 276] on button "Create new label" at bounding box center [1263, 278] width 169 height 20
click at [1121, 211] on div "PO A119" at bounding box center [1055, 218] width 179 height 110
click at [1220, 182] on div "A7-Folding" at bounding box center [1242, 187] width 50 height 12
click at [1252, 275] on button "Create new label" at bounding box center [1263, 278] width 169 height 20
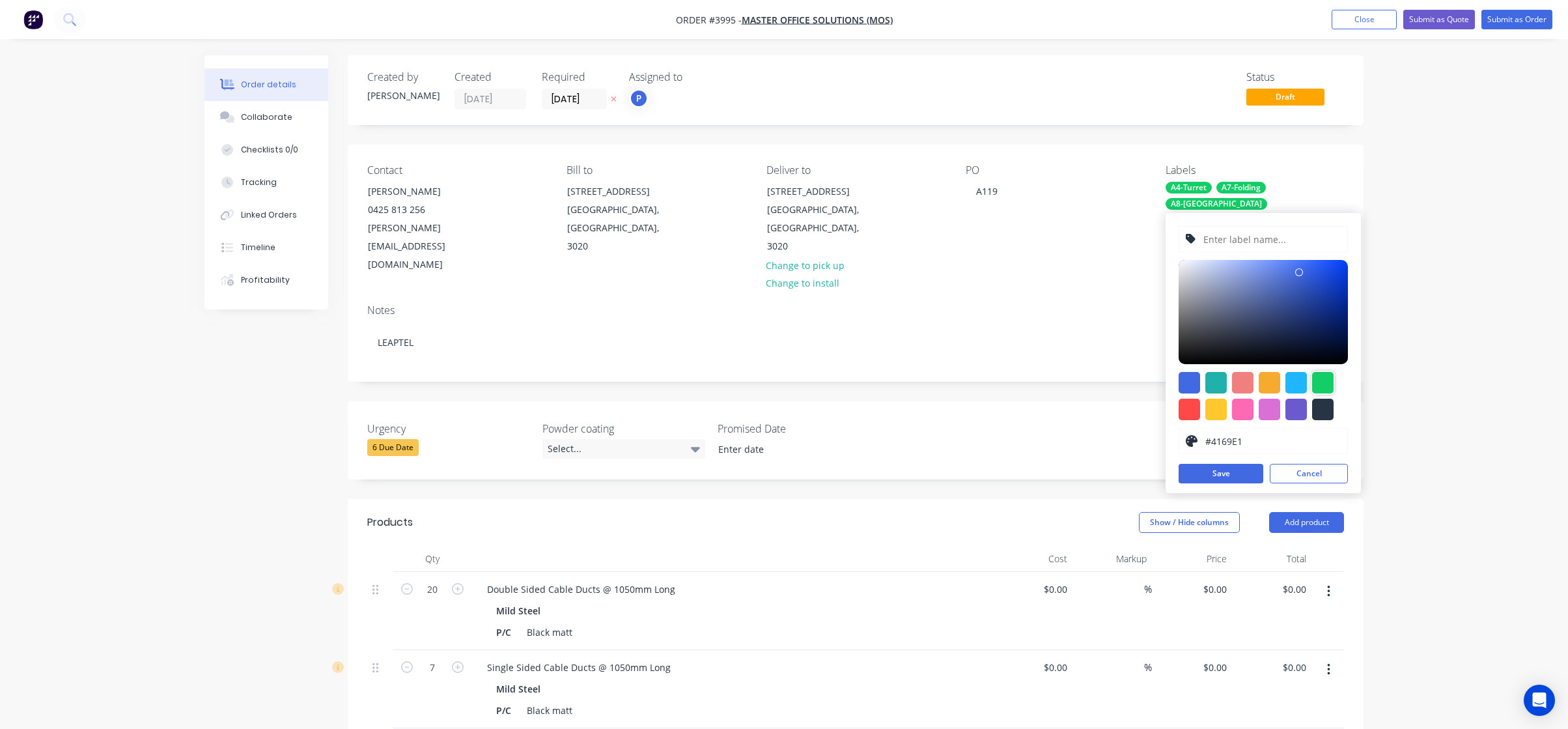
click at [1320, 379] on div at bounding box center [1323, 382] width 21 height 21
type input "#13CE66"
click at [1262, 246] on input "text" at bounding box center [1272, 239] width 139 height 25
click at [1454, 210] on div "Order details Collaborate Checklists 0/0 Tracking Linked Orders Timeline Profit…" at bounding box center [784, 590] width 1568 height 1181
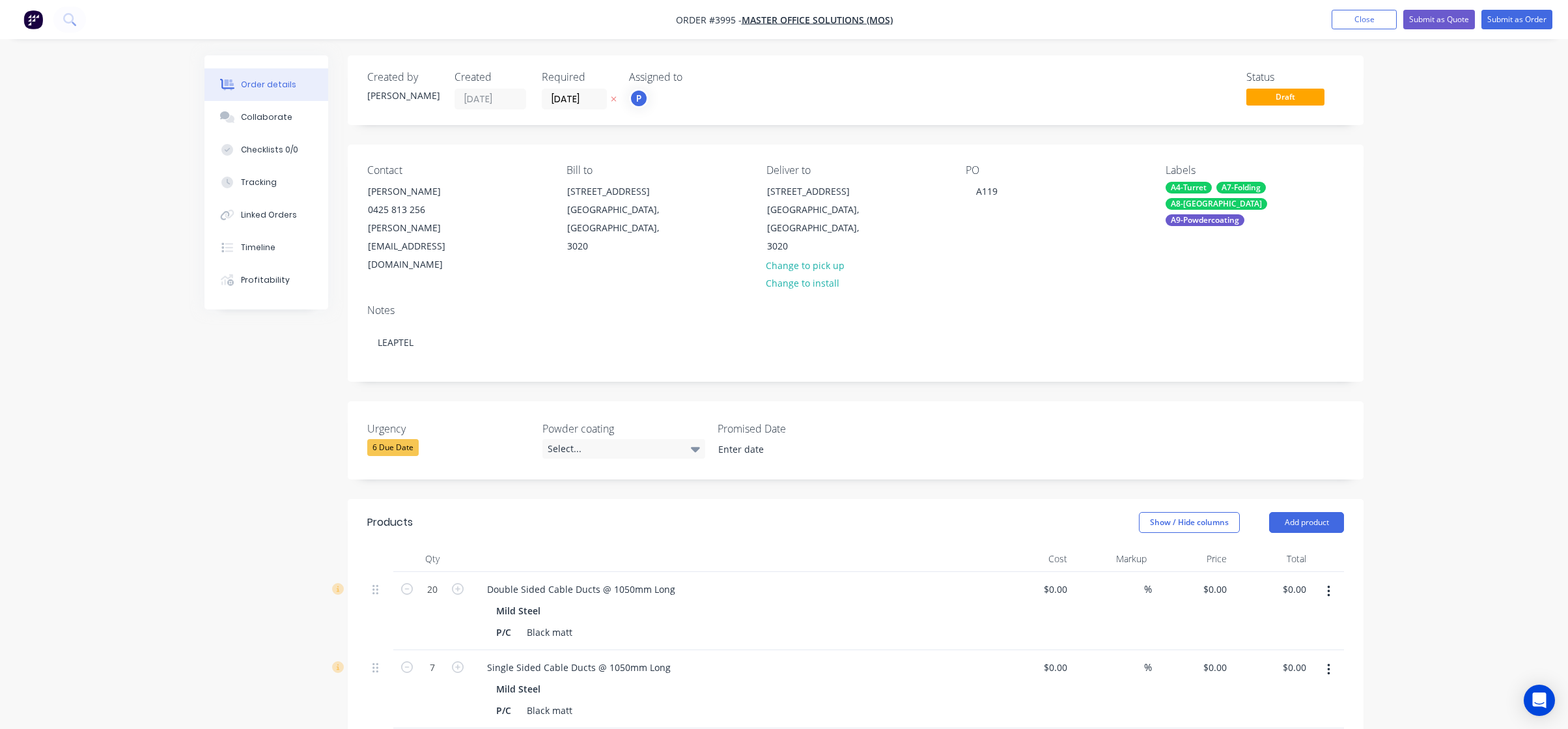
click at [1210, 179] on div "Labels A4-Turret A7-Folding A8-Welding A9-Powdercoating" at bounding box center [1255, 218] width 179 height 110
click at [1202, 214] on div "A9-Powdercoating" at bounding box center [1205, 220] width 79 height 12
click at [1449, 291] on div "Order details Collaborate Checklists 0/0 Tracking Linked Orders Timeline Profit…" at bounding box center [784, 590] width 1568 height 1181
click at [1231, 214] on div "A9-Powdercoating" at bounding box center [1205, 220] width 79 height 12
type input "s"
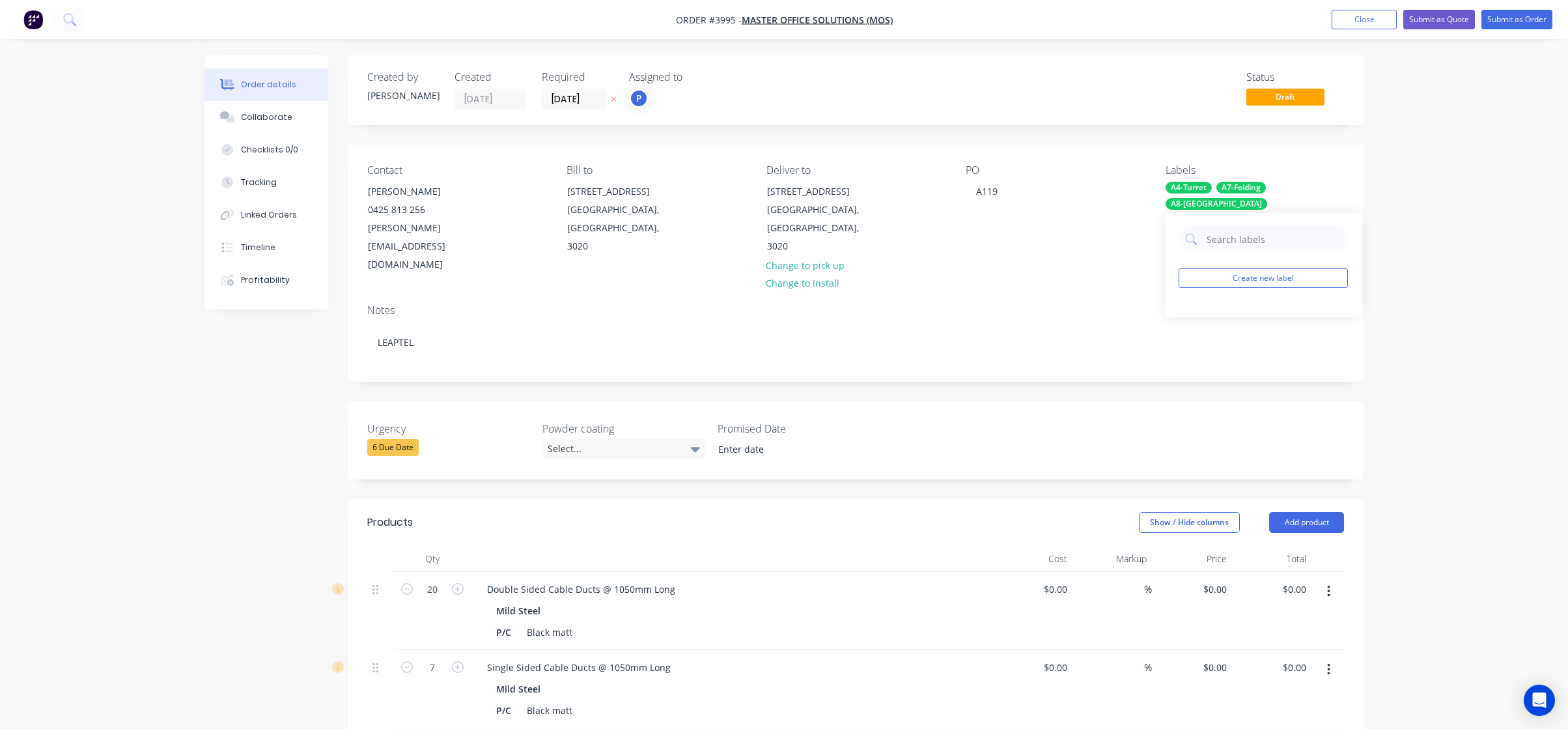
drag, startPoint x: 1562, startPoint y: 301, endPoint x: 1501, endPoint y: 302, distance: 61.0
click at [1562, 301] on div "Order details Collaborate Checklists 0/0 Tracking Linked Orders Timeline Profit…" at bounding box center [784, 590] width 1568 height 1181
click at [1179, 190] on div "A4-Turret" at bounding box center [1189, 187] width 46 height 12
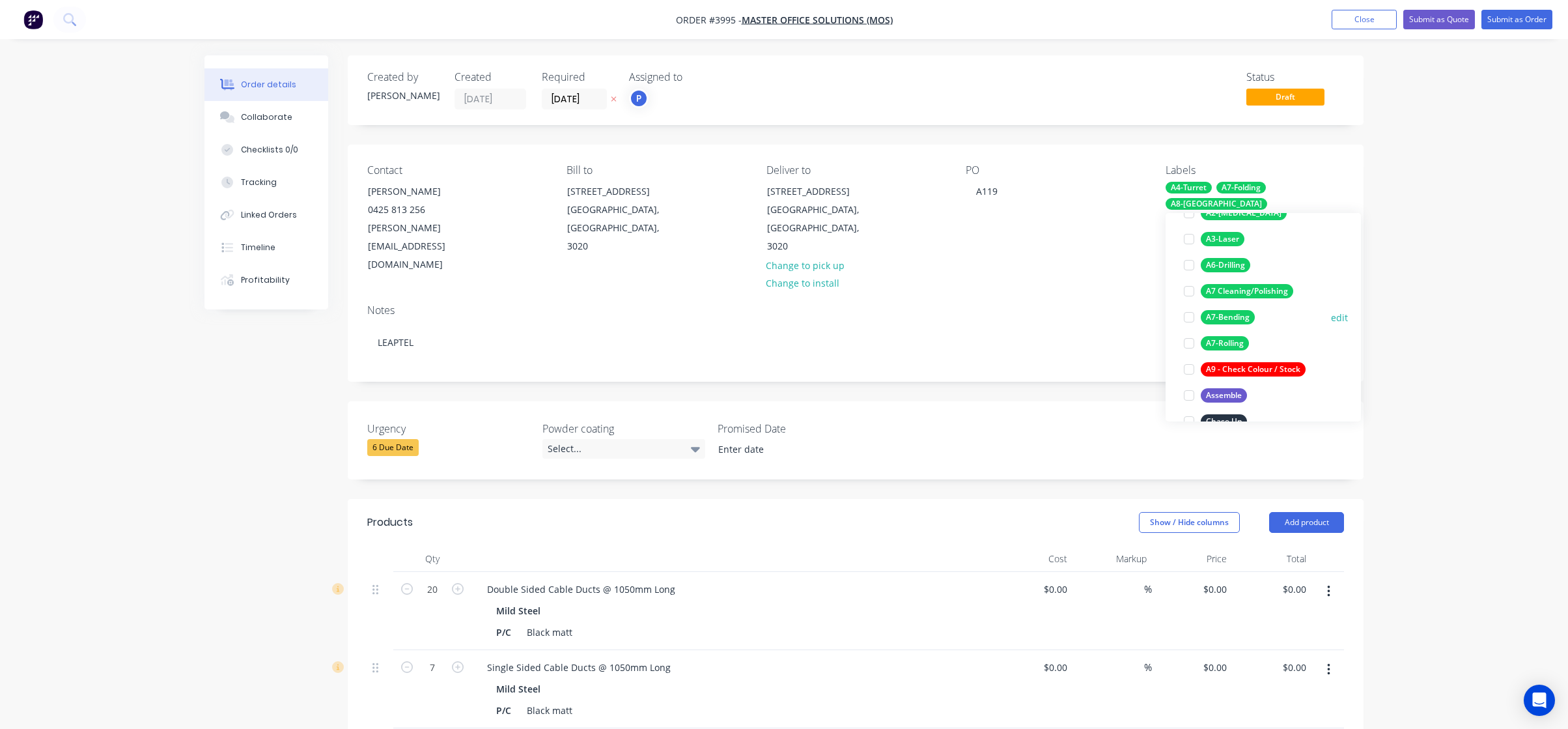
scroll to position [48, 0]
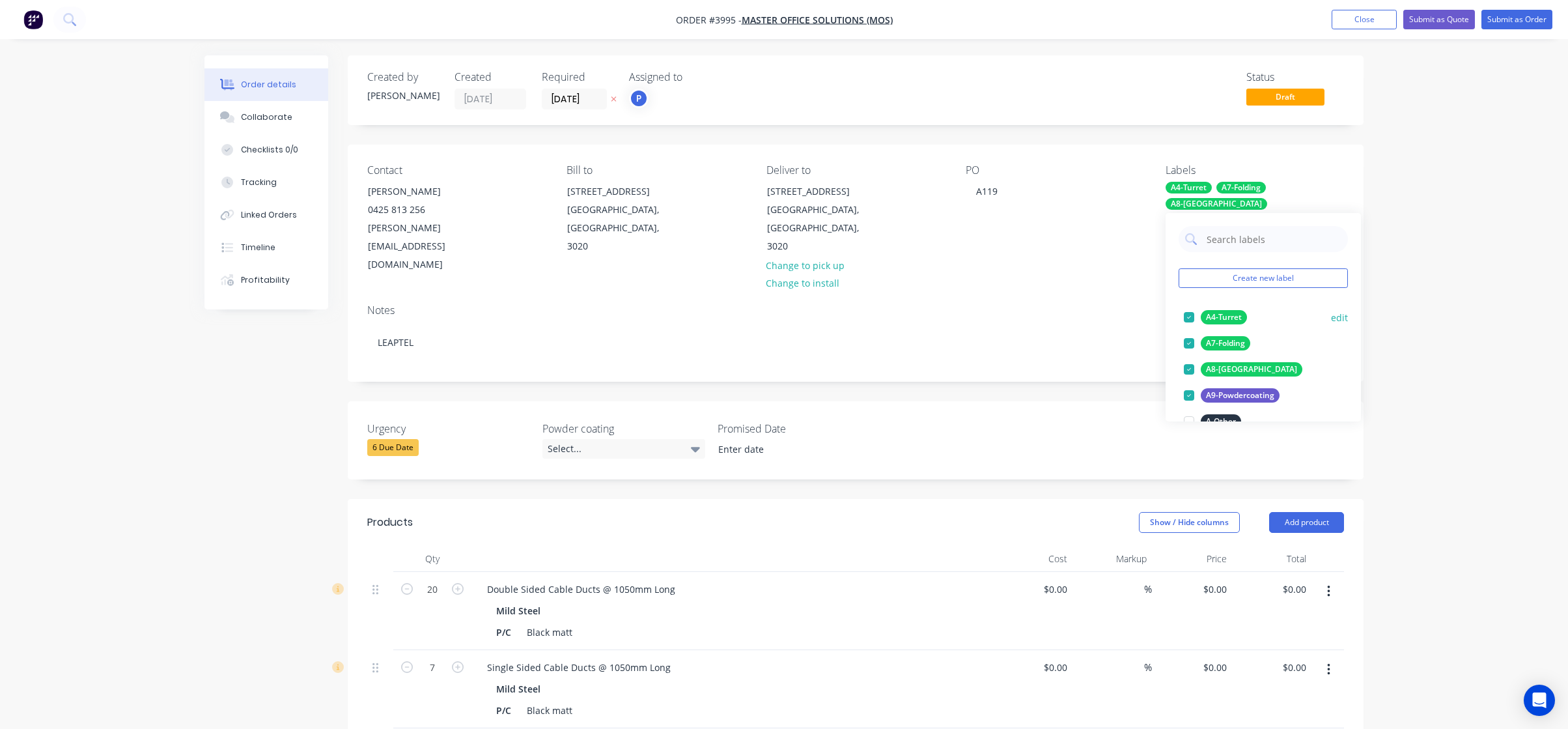
click at [1209, 312] on div "A4-Turret" at bounding box center [1223, 317] width 46 height 14
click at [1216, 316] on div "A7-Folding" at bounding box center [1225, 317] width 50 height 14
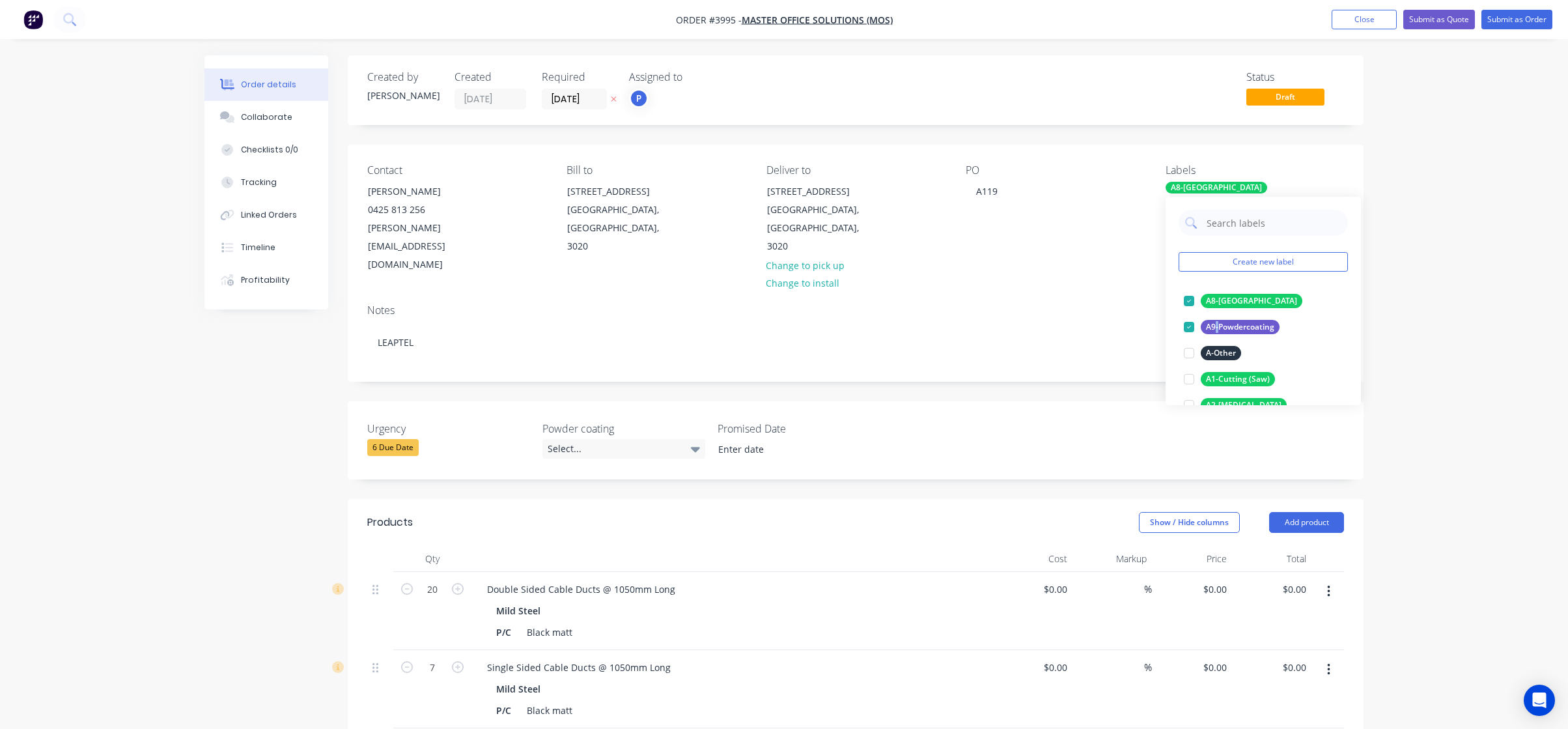
click at [1216, 316] on div "A9-Powdercoating edit" at bounding box center [1263, 327] width 169 height 26
click at [1224, 295] on div "A8-[GEOGRAPHIC_DATA]" at bounding box center [1251, 301] width 101 height 14
click at [1228, 299] on div "A9-Powdercoating" at bounding box center [1240, 301] width 79 height 14
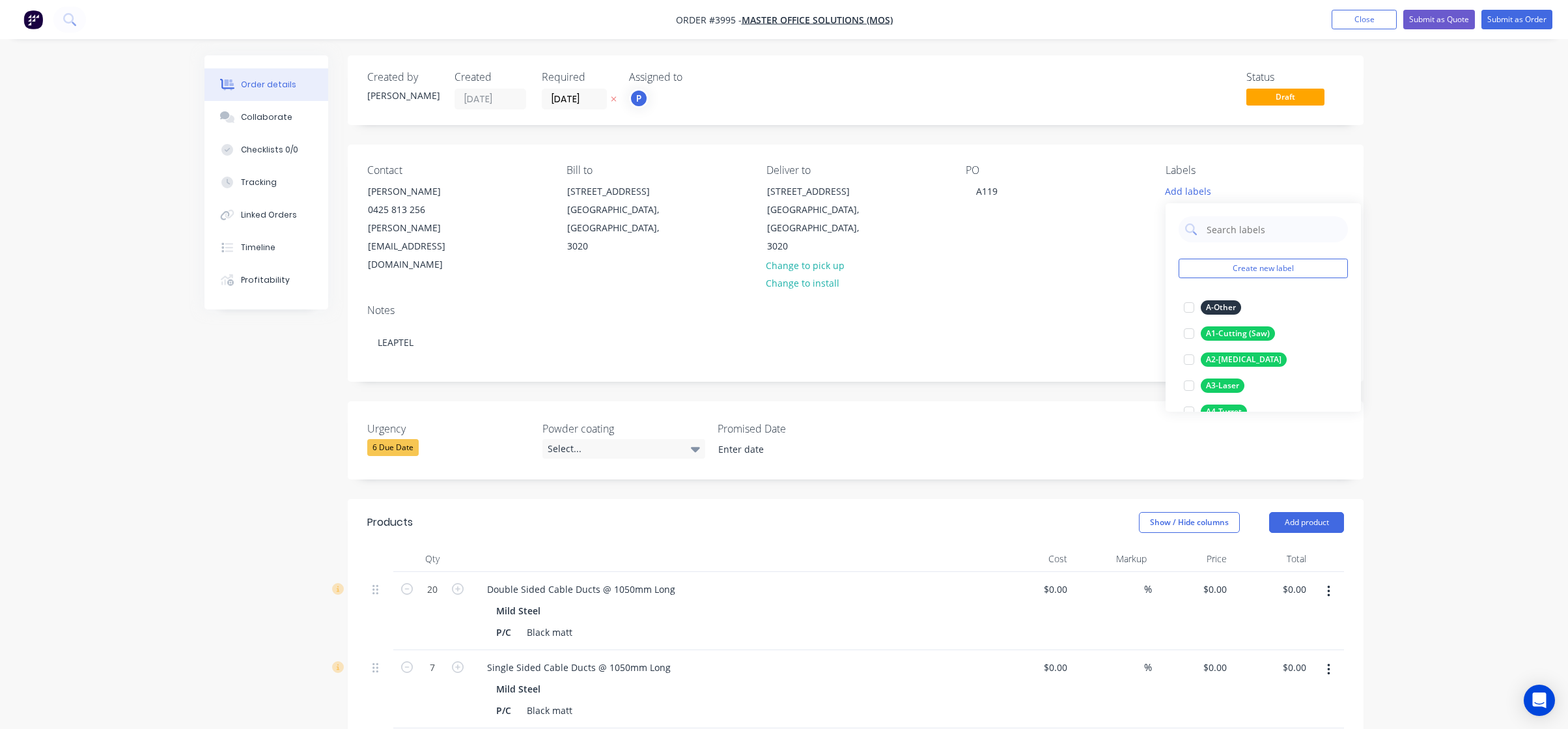
scroll to position [0, 0]
click at [1421, 294] on div "Order details Collaborate Checklists 0/0 Tracking Linked Orders Timeline Profit…" at bounding box center [784, 590] width 1568 height 1181
click at [1197, 182] on button "Add labels" at bounding box center [1188, 190] width 60 height 18
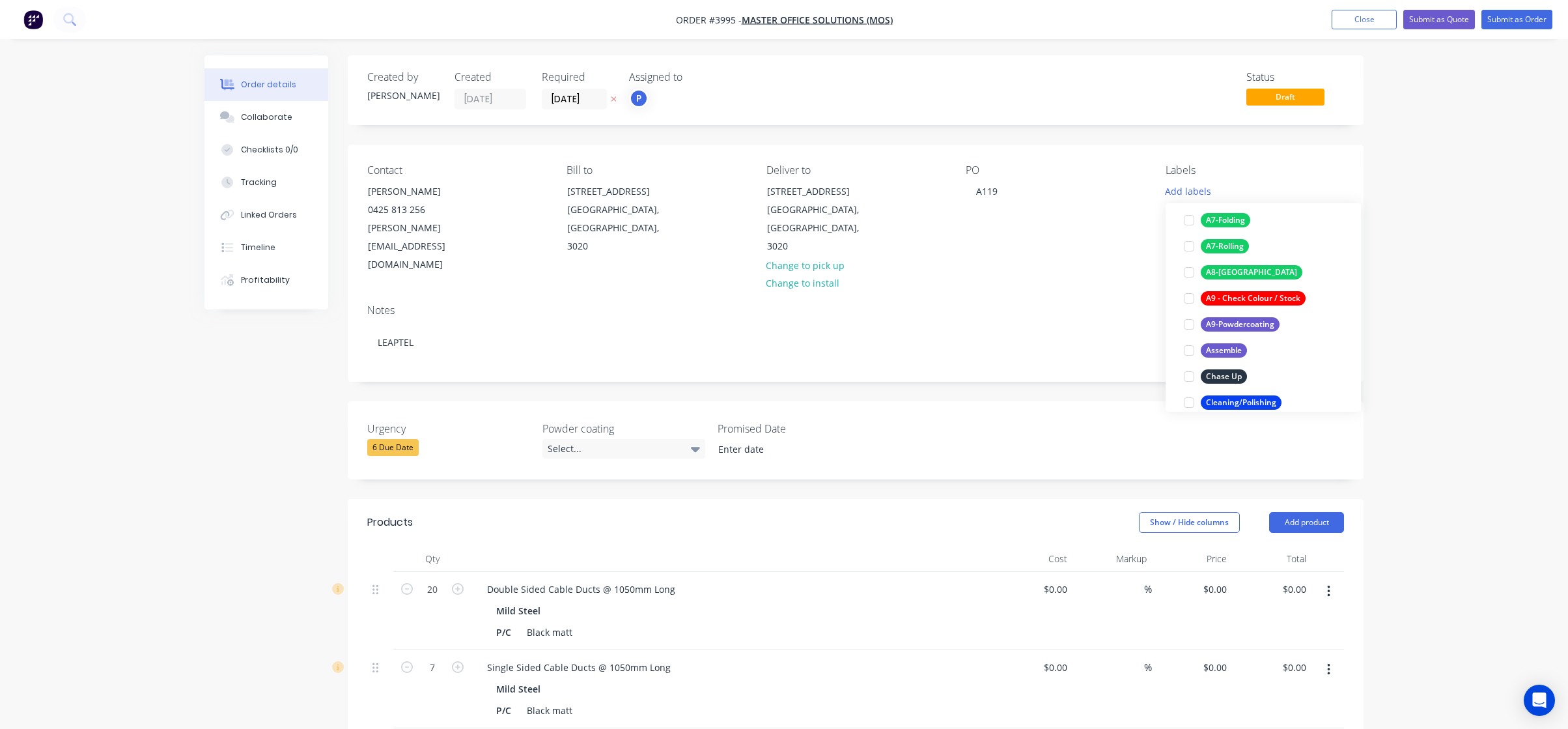
scroll to position [260, 0]
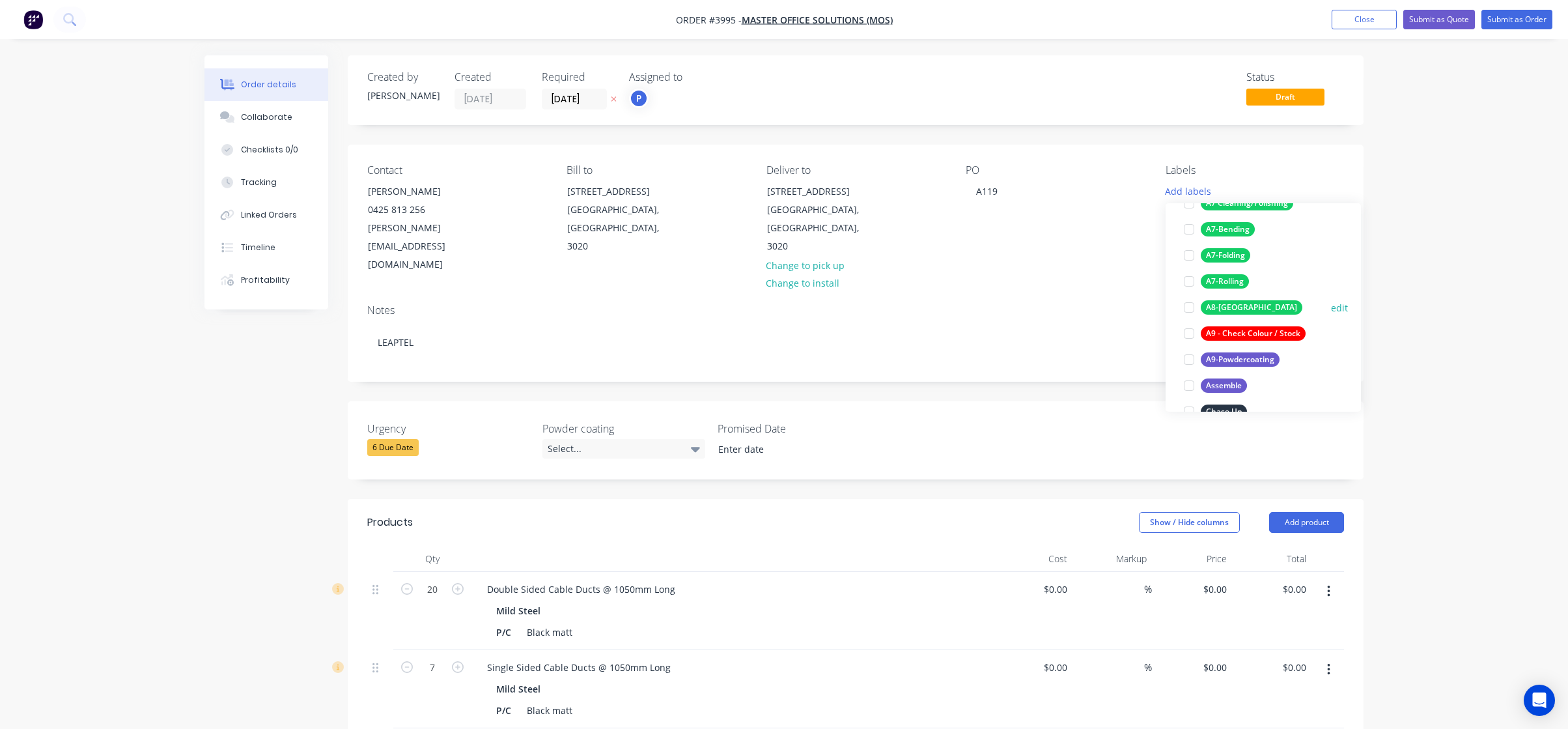
click at [1241, 308] on div "A8-[GEOGRAPHIC_DATA]" at bounding box center [1251, 307] width 101 height 14
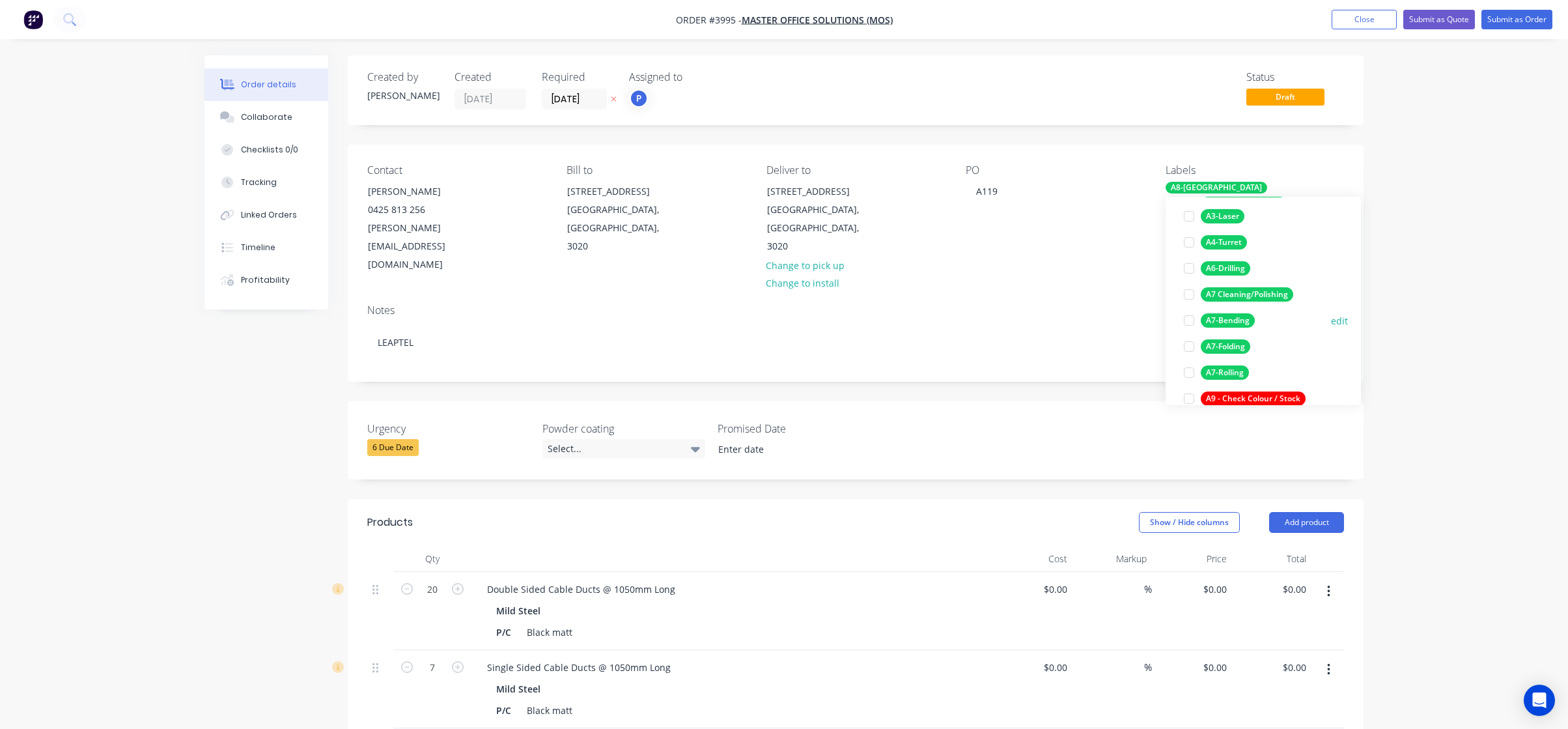
scroll to position [196, 0]
click at [1239, 232] on div "A4-Turret" at bounding box center [1223, 235] width 46 height 14
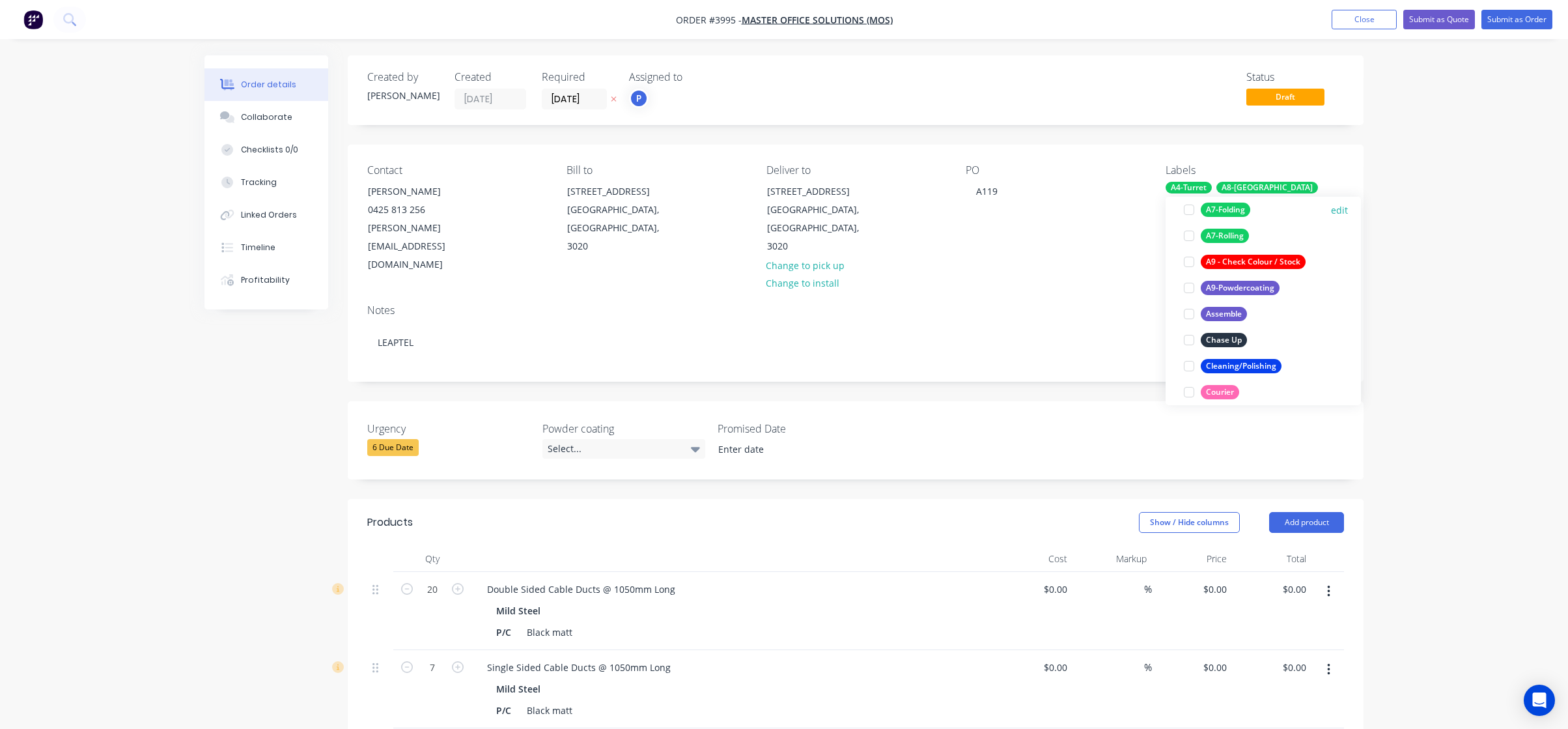
click at [1241, 211] on div "A7-Folding" at bounding box center [1225, 210] width 50 height 14
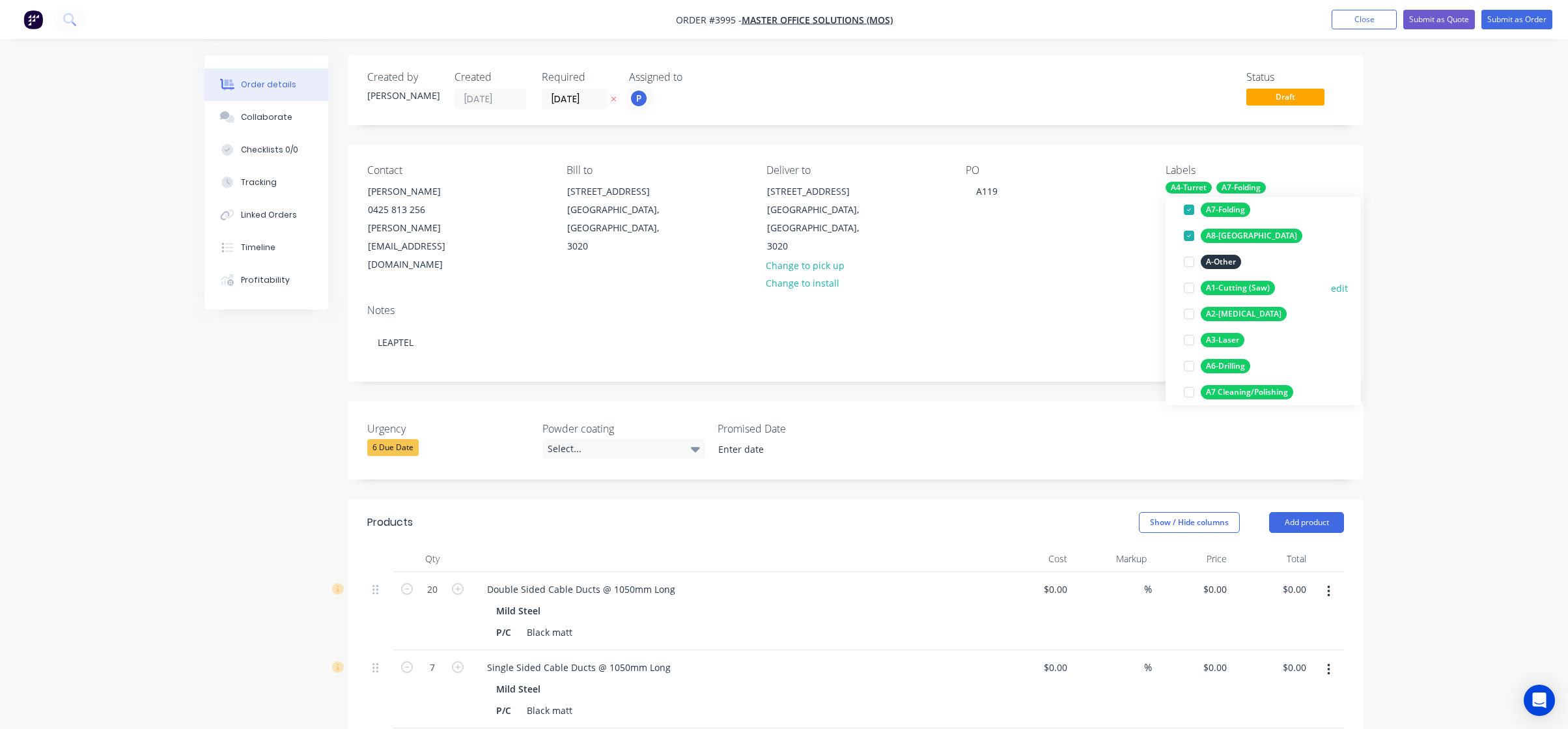
scroll to position [247, 0]
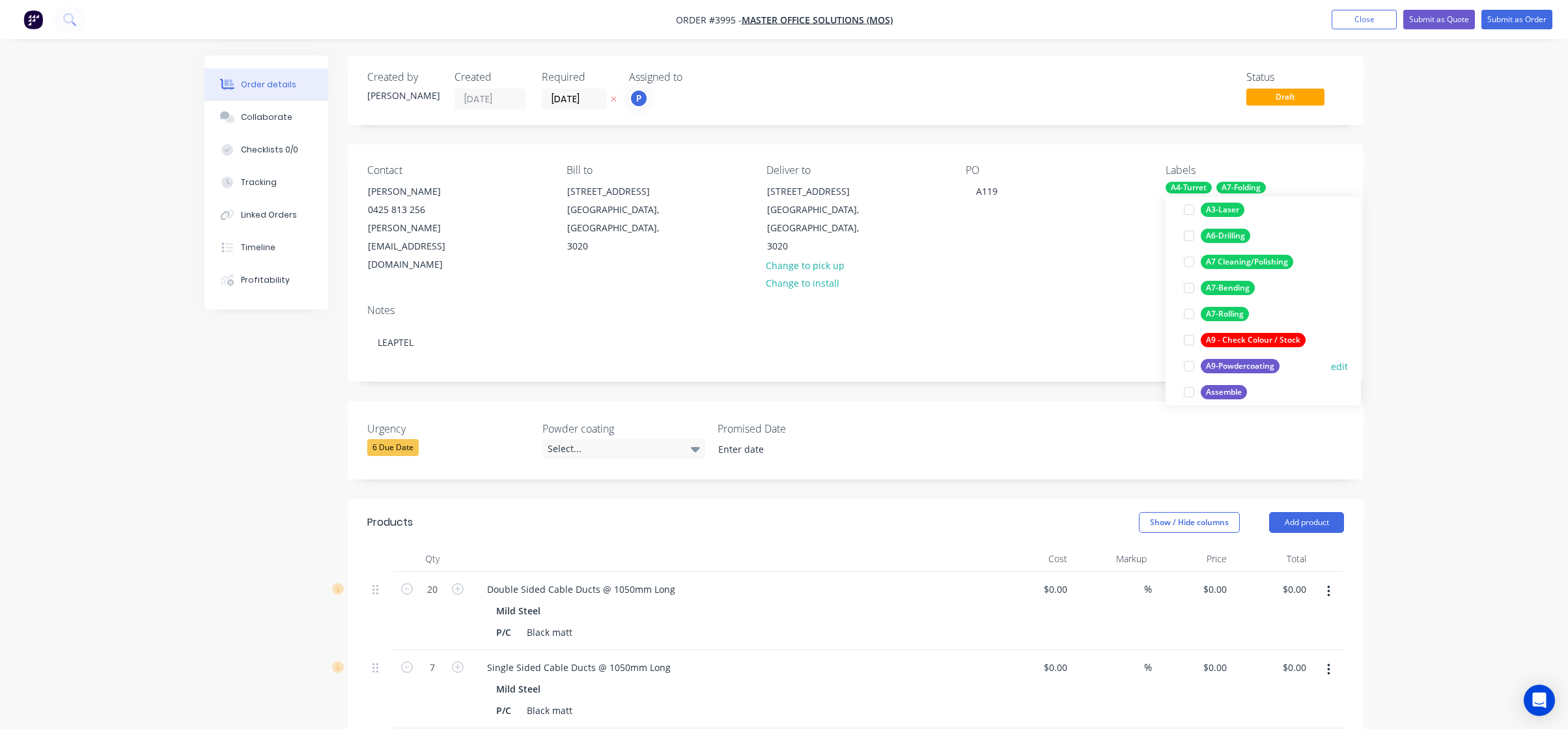
click at [1242, 365] on div "A9-Powdercoating" at bounding box center [1240, 366] width 79 height 14
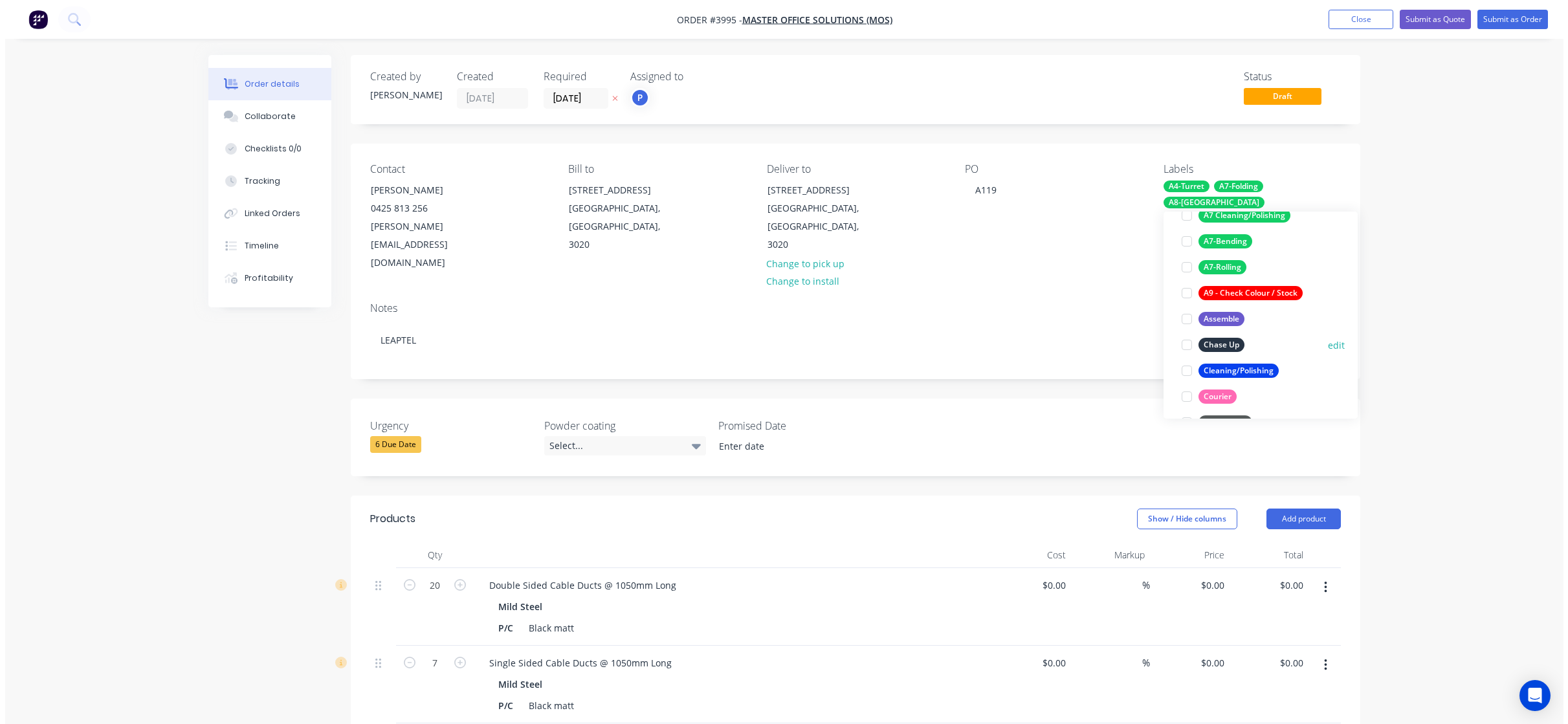
scroll to position [337, 0]
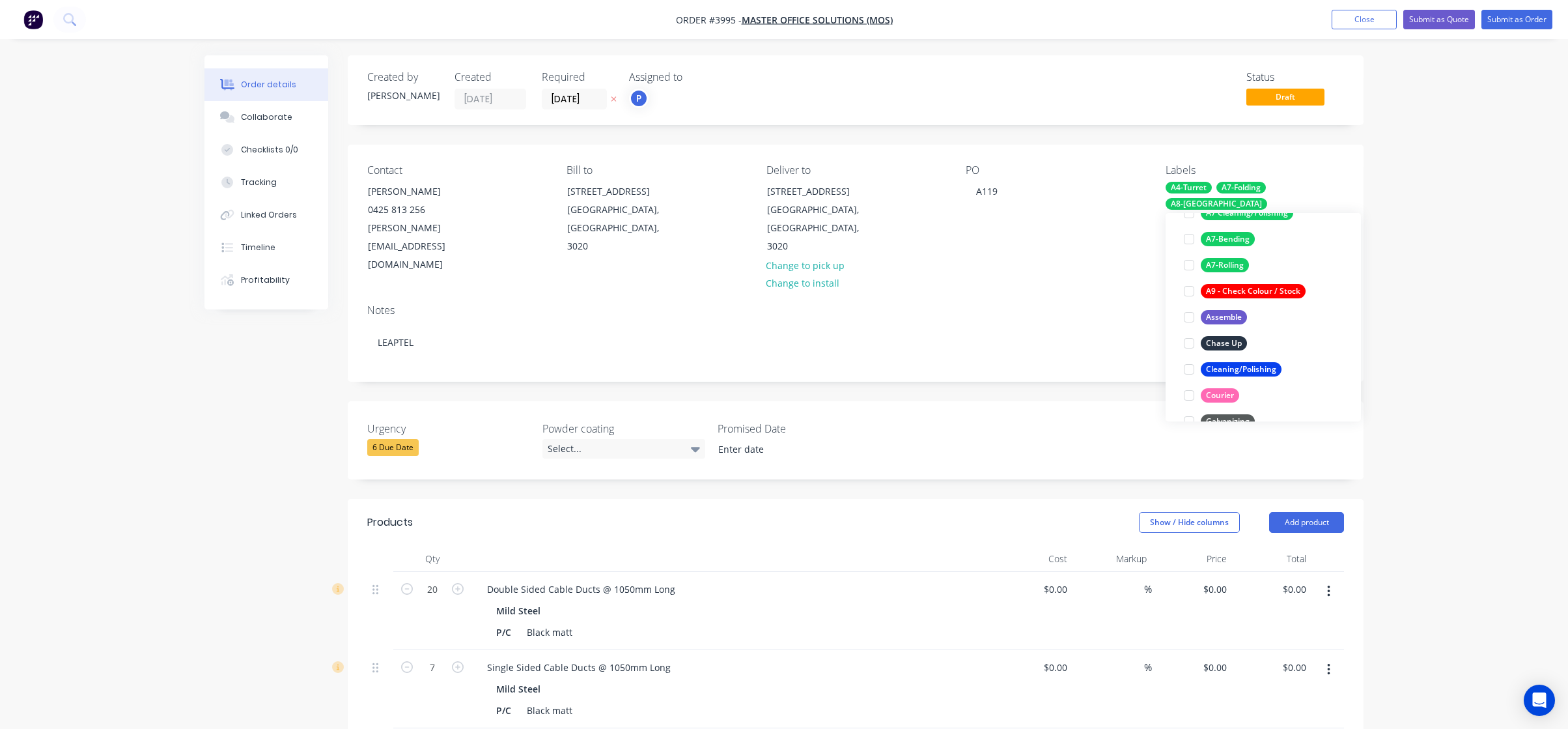
click at [1433, 288] on div "Order details Collaborate Checklists 0/0 Tracking Linked Orders Timeline Profit…" at bounding box center [784, 590] width 1568 height 1181
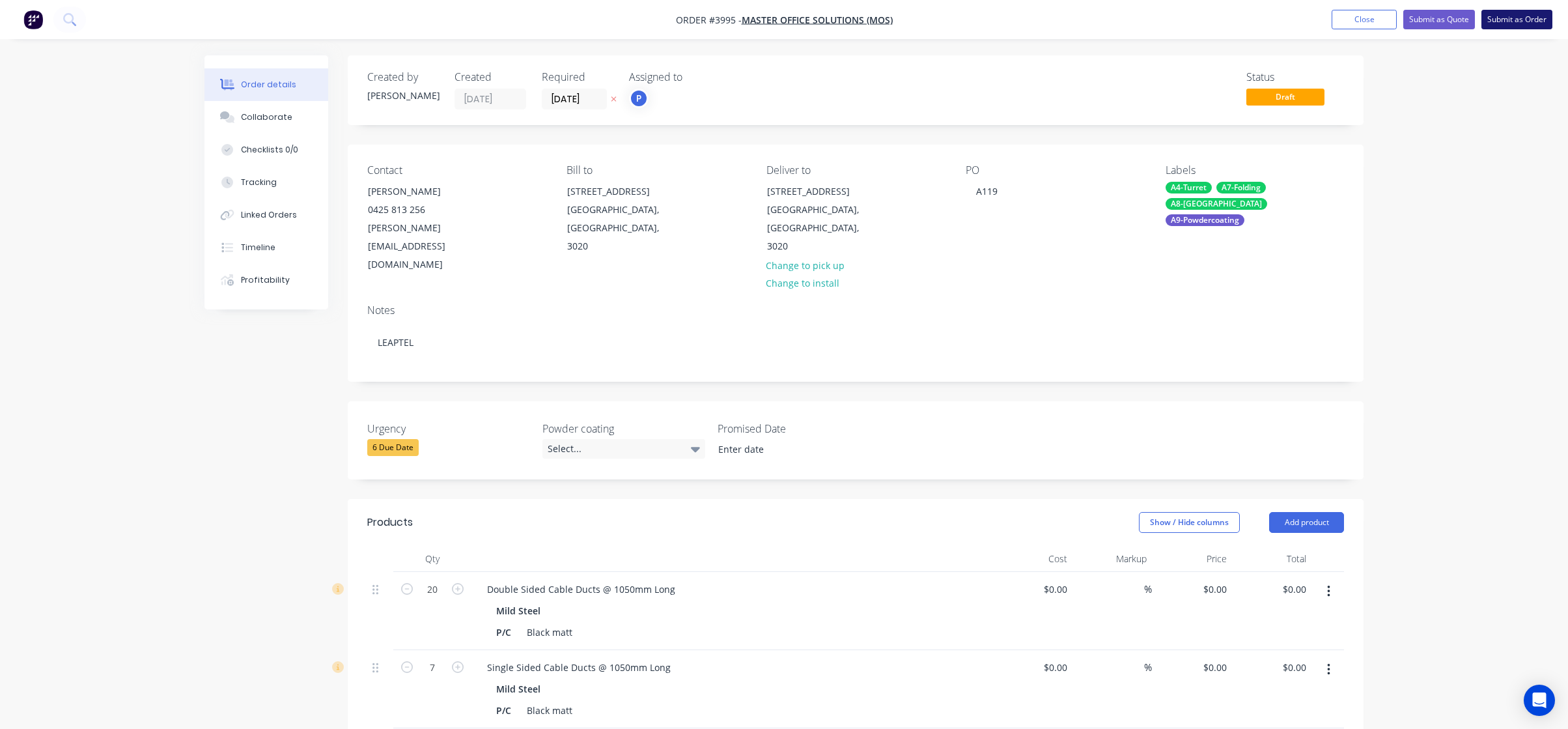
click at [1536, 27] on button "Submit as Order" at bounding box center [1517, 20] width 71 height 20
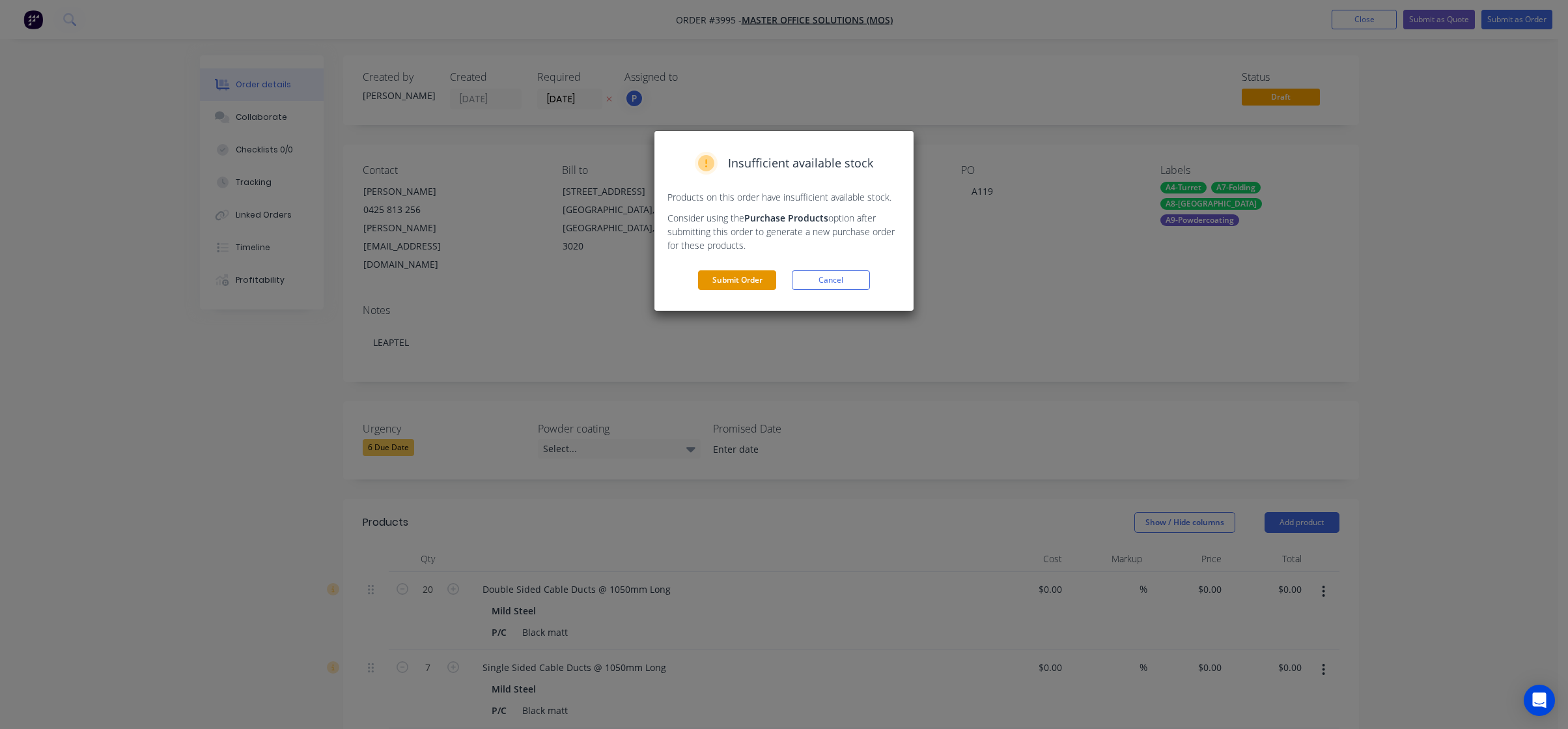
click at [754, 286] on button "Submit Order" at bounding box center [738, 280] width 78 height 20
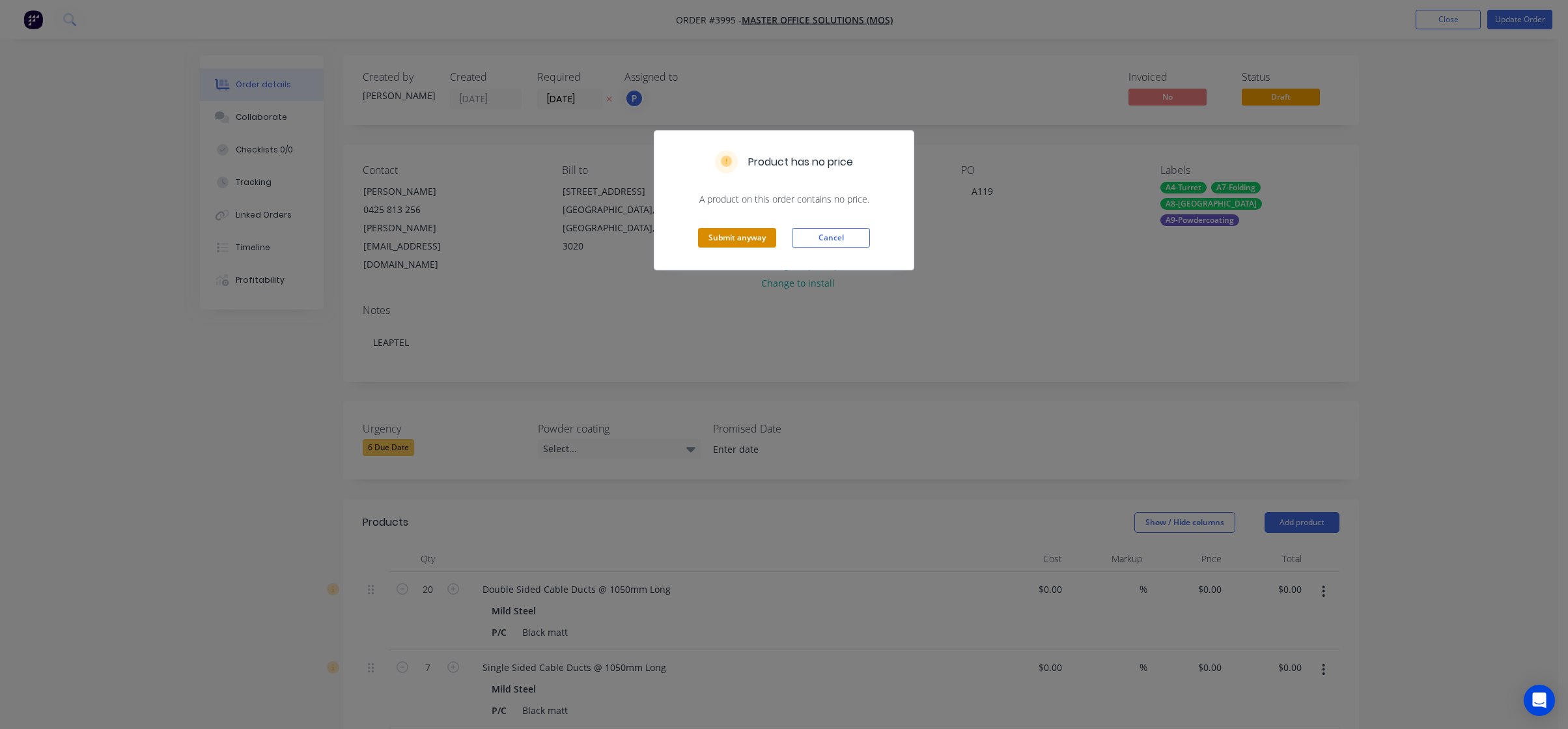
drag, startPoint x: 745, startPoint y: 250, endPoint x: 743, endPoint y: 242, distance: 8.2
click at [745, 247] on div "Submit anyway Cancel" at bounding box center [784, 238] width 260 height 64
click at [743, 242] on button "Submit anyway" at bounding box center [738, 238] width 78 height 20
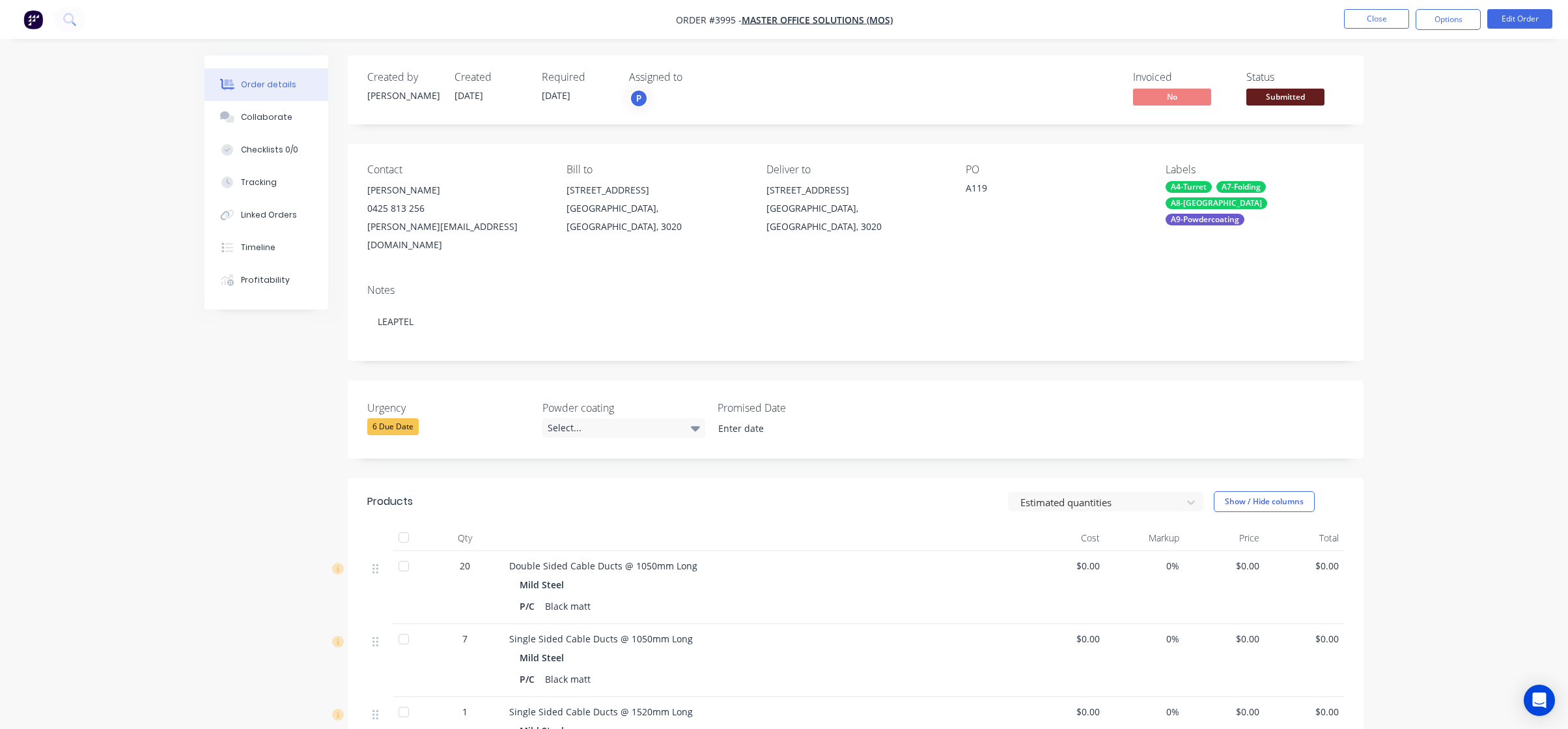
click at [1300, 95] on span "Submitted" at bounding box center [1286, 96] width 78 height 16
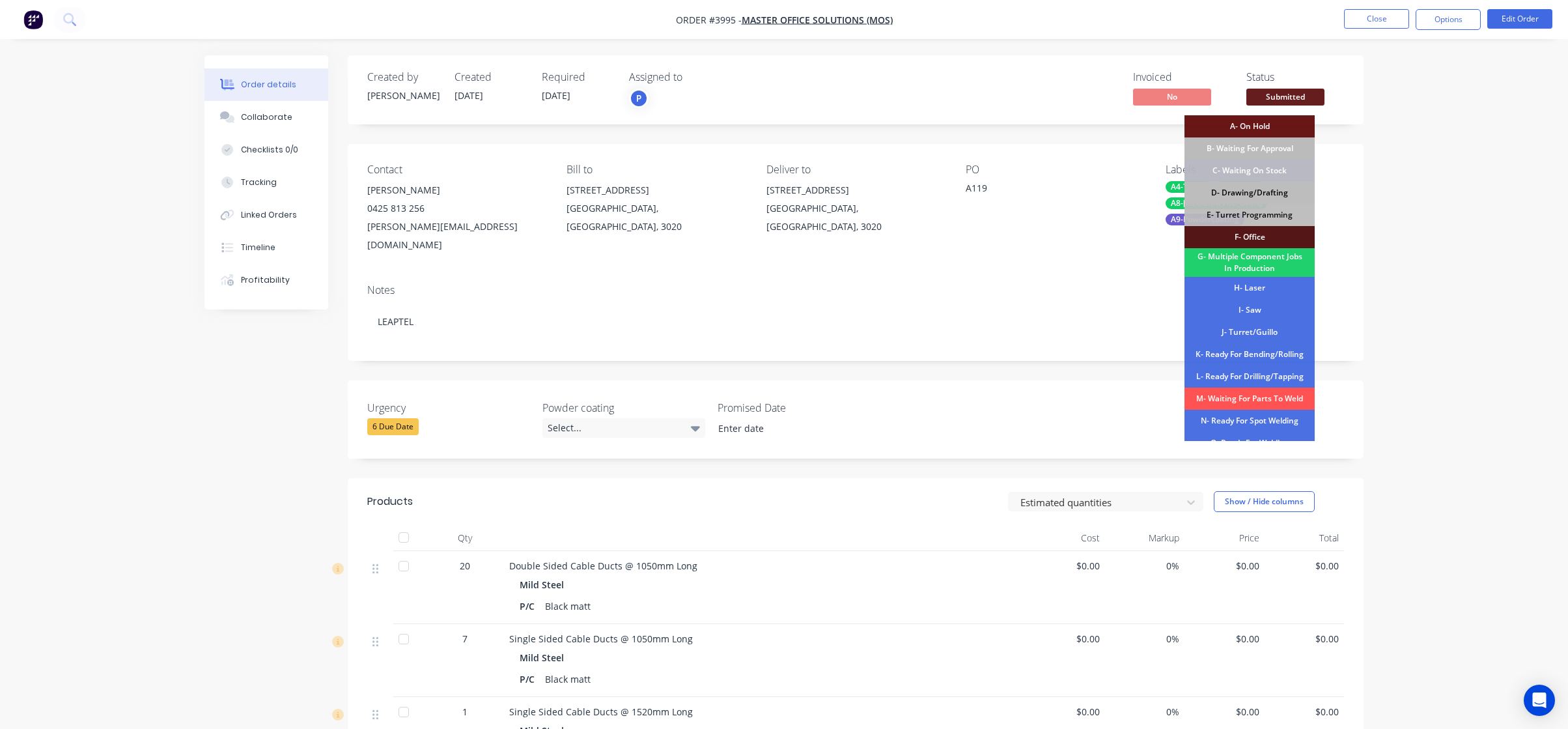
click at [1262, 194] on div "D- Drawing/Drafting" at bounding box center [1250, 192] width 130 height 22
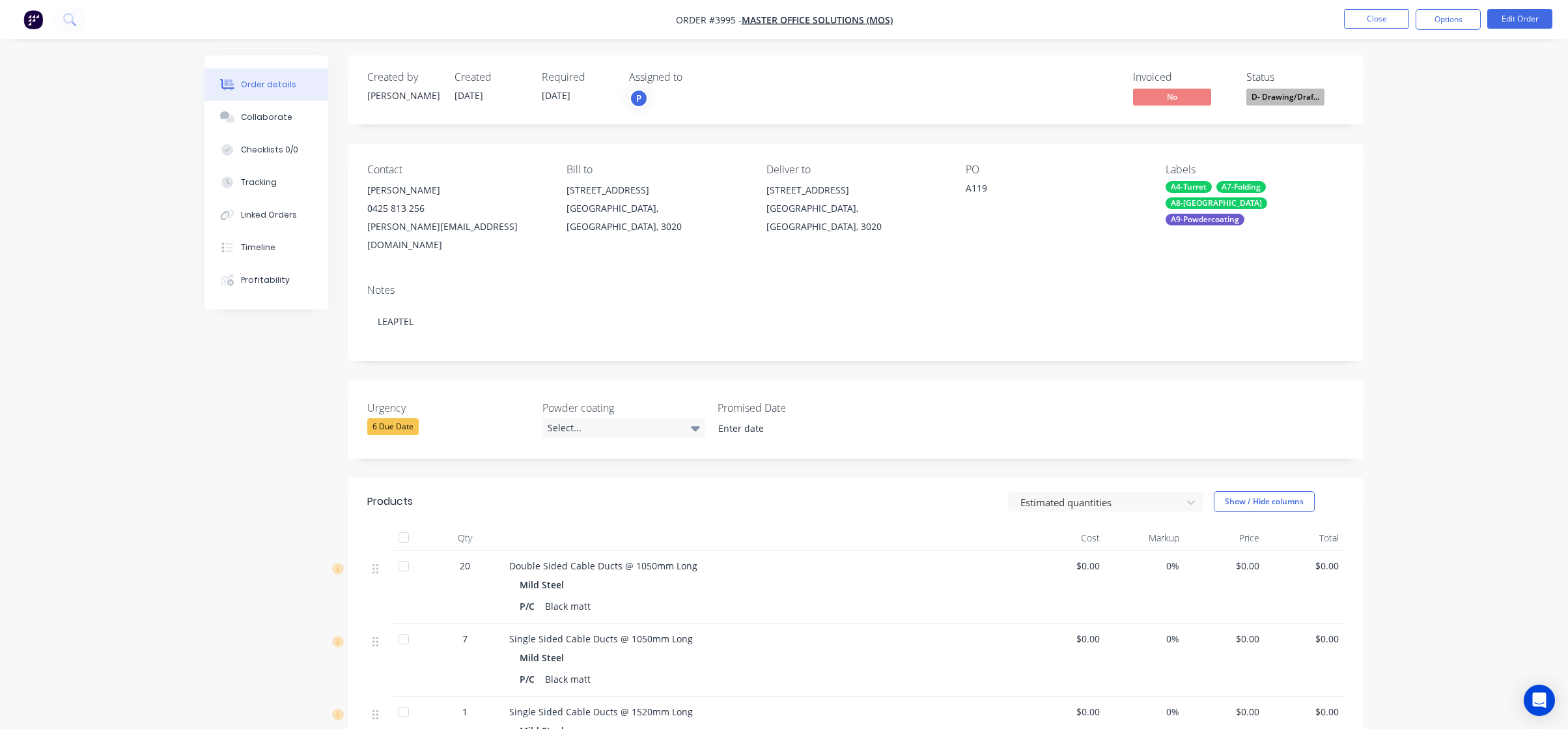
click at [1271, 84] on div "D- Drawing/Drafting" at bounding box center [1286, 76] width 84 height 26
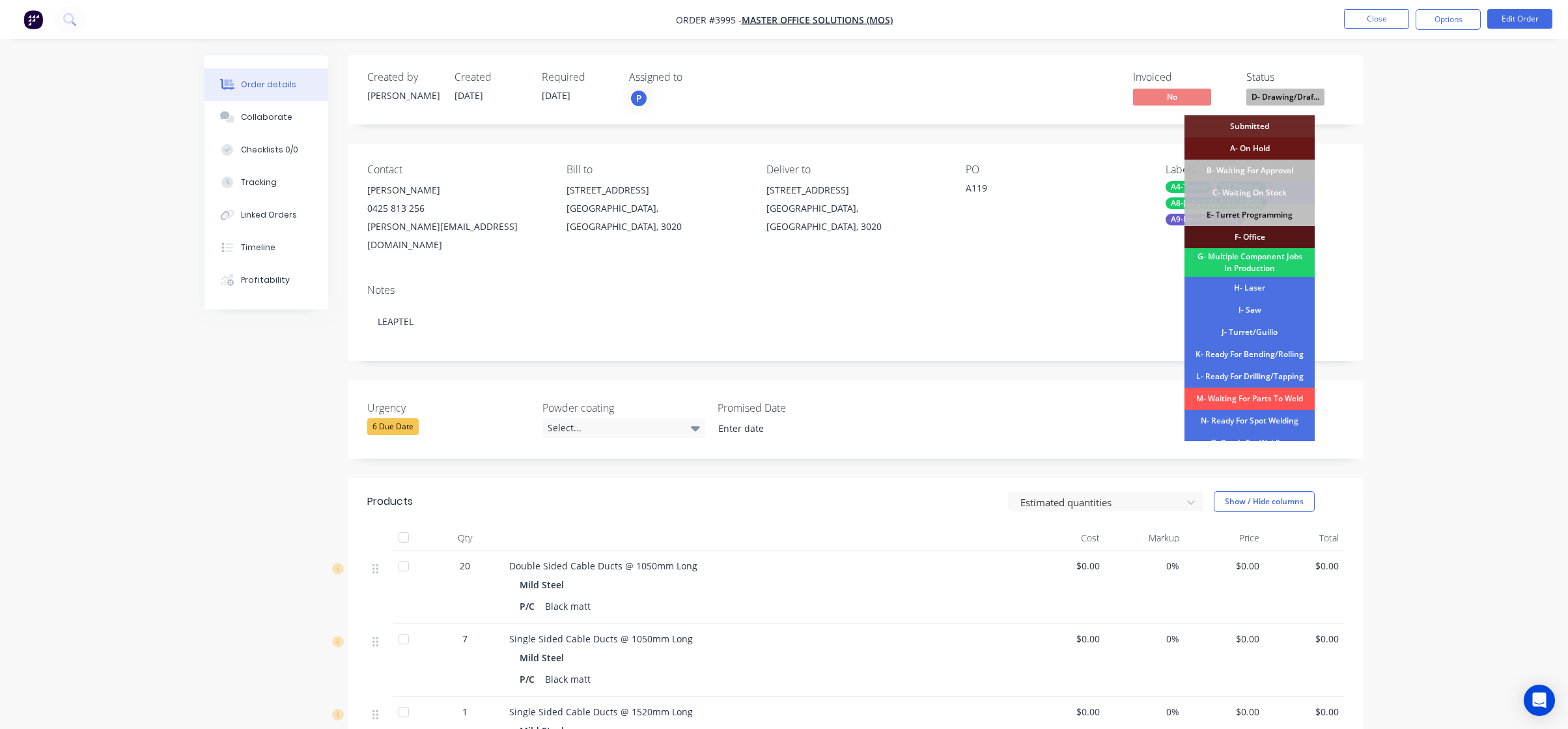
click at [1499, 86] on div "Order details Collaborate Checklists 0/0 Tracking Linked Orders Timeline Profit…" at bounding box center [784, 501] width 1568 height 1001
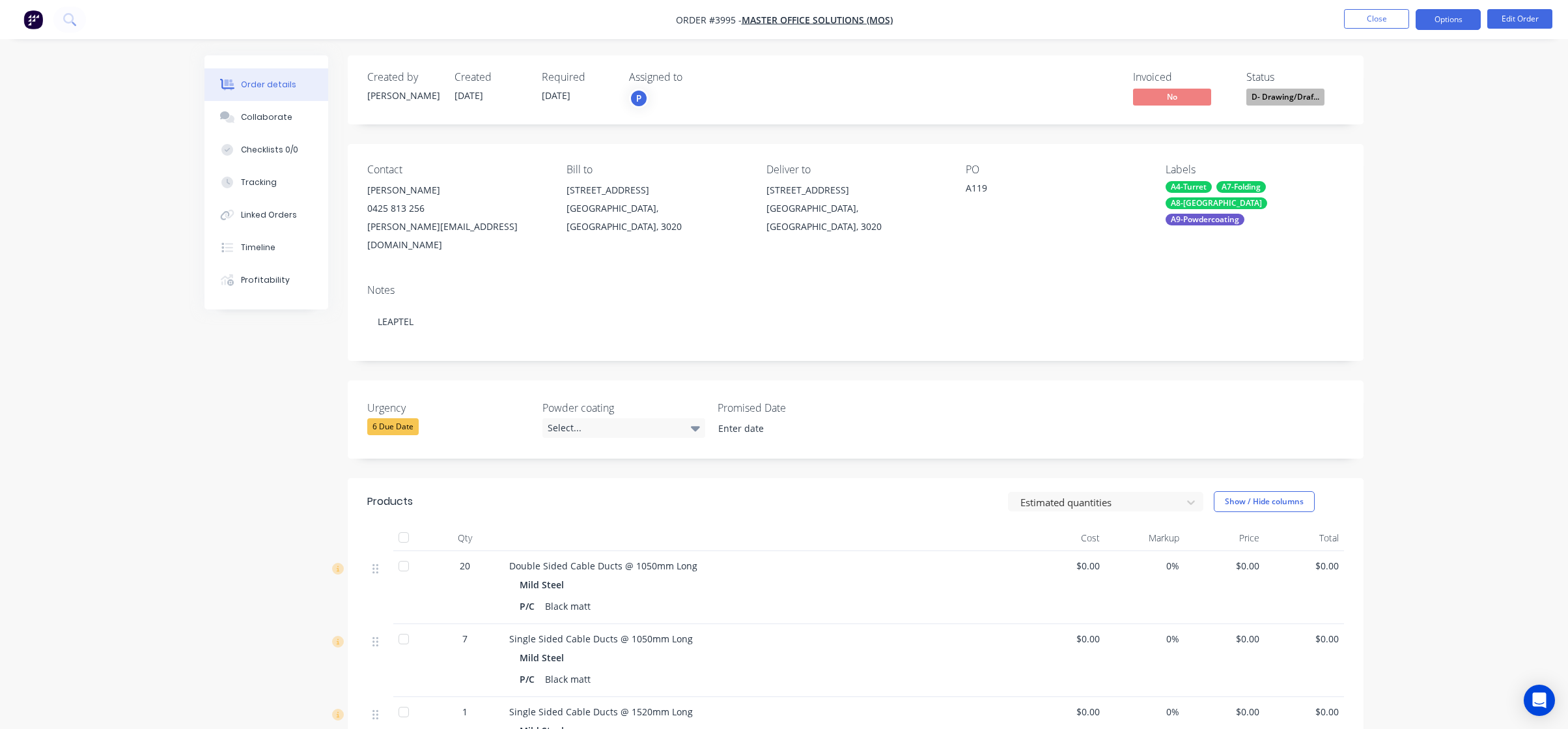
click at [1425, 24] on button "Options" at bounding box center [1449, 19] width 65 height 21
click at [1374, 155] on div "Work Order" at bounding box center [1409, 157] width 120 height 19
click at [1377, 126] on div "Without pricing" at bounding box center [1409, 131] width 120 height 19
drag, startPoint x: 130, startPoint y: 216, endPoint x: 315, endPoint y: 184, distance: 187.7
click at [124, 213] on div "Order details Collaborate Checklists 0/0 Tracking Linked Orders Timeline Profit…" at bounding box center [784, 501] width 1568 height 1001
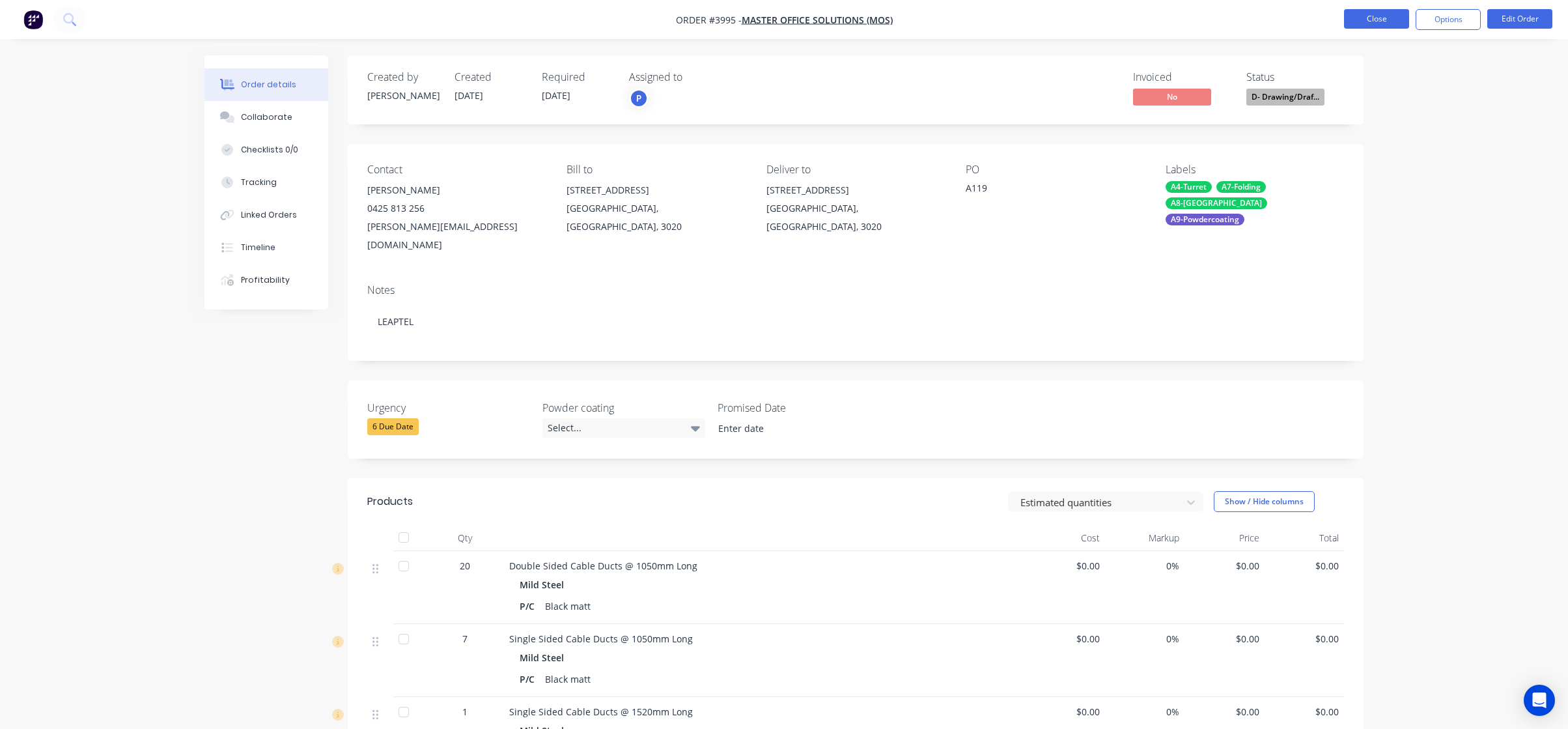
click at [1390, 26] on button "Close" at bounding box center [1377, 19] width 65 height 20
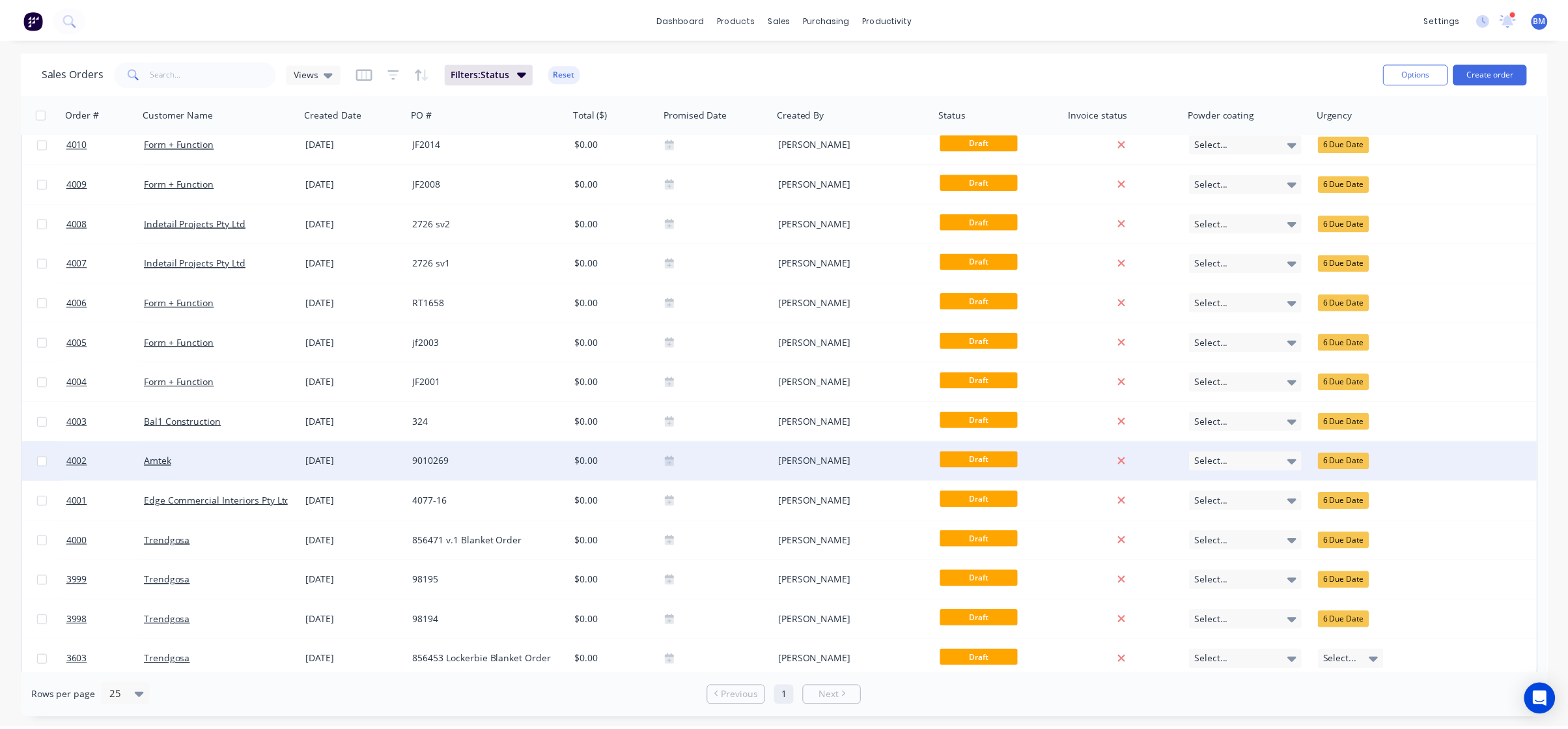
scroll to position [16, 0]
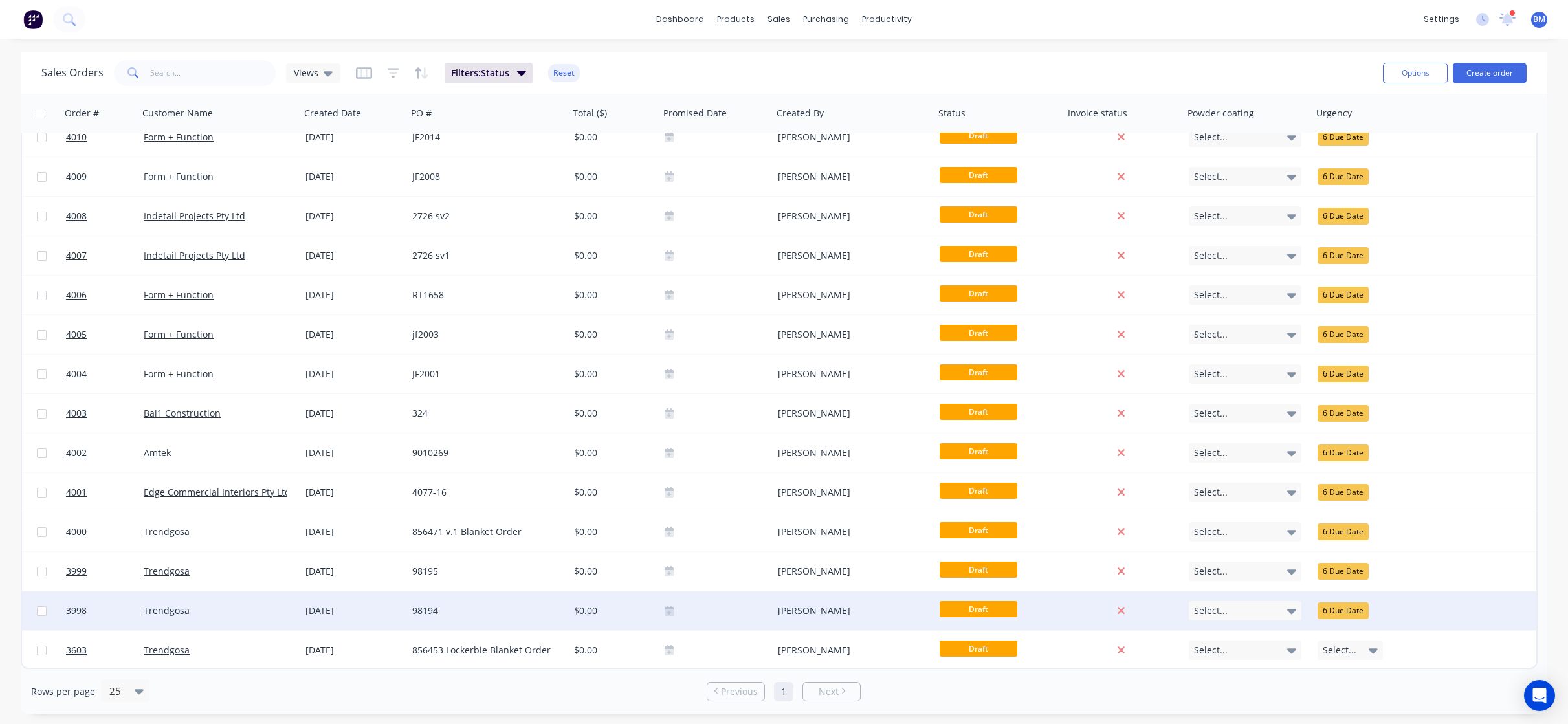
click at [376, 613] on div "[DATE]" at bounding box center [353, 611] width 97 height 13
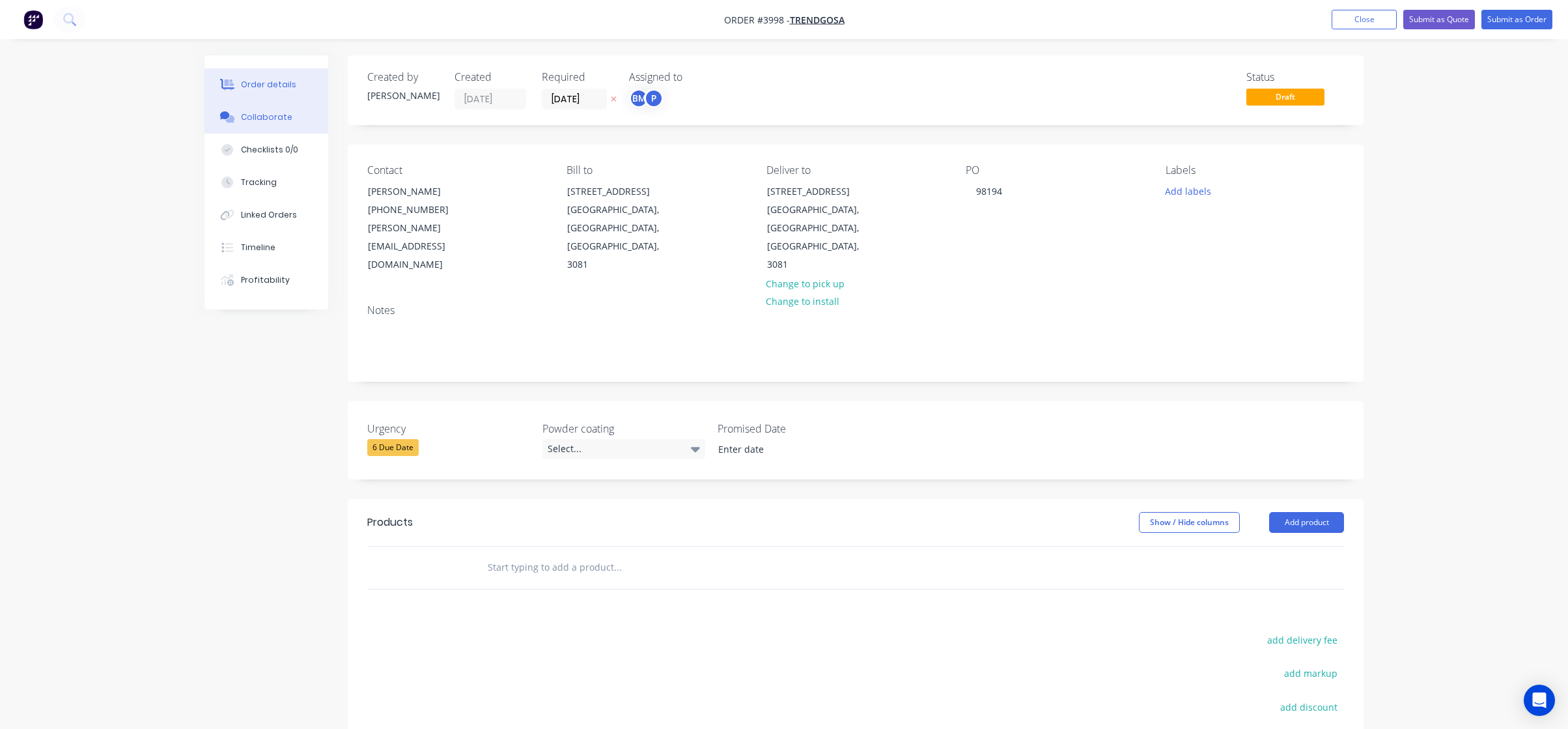
click at [244, 113] on div "Collaborate" at bounding box center [267, 117] width 52 height 12
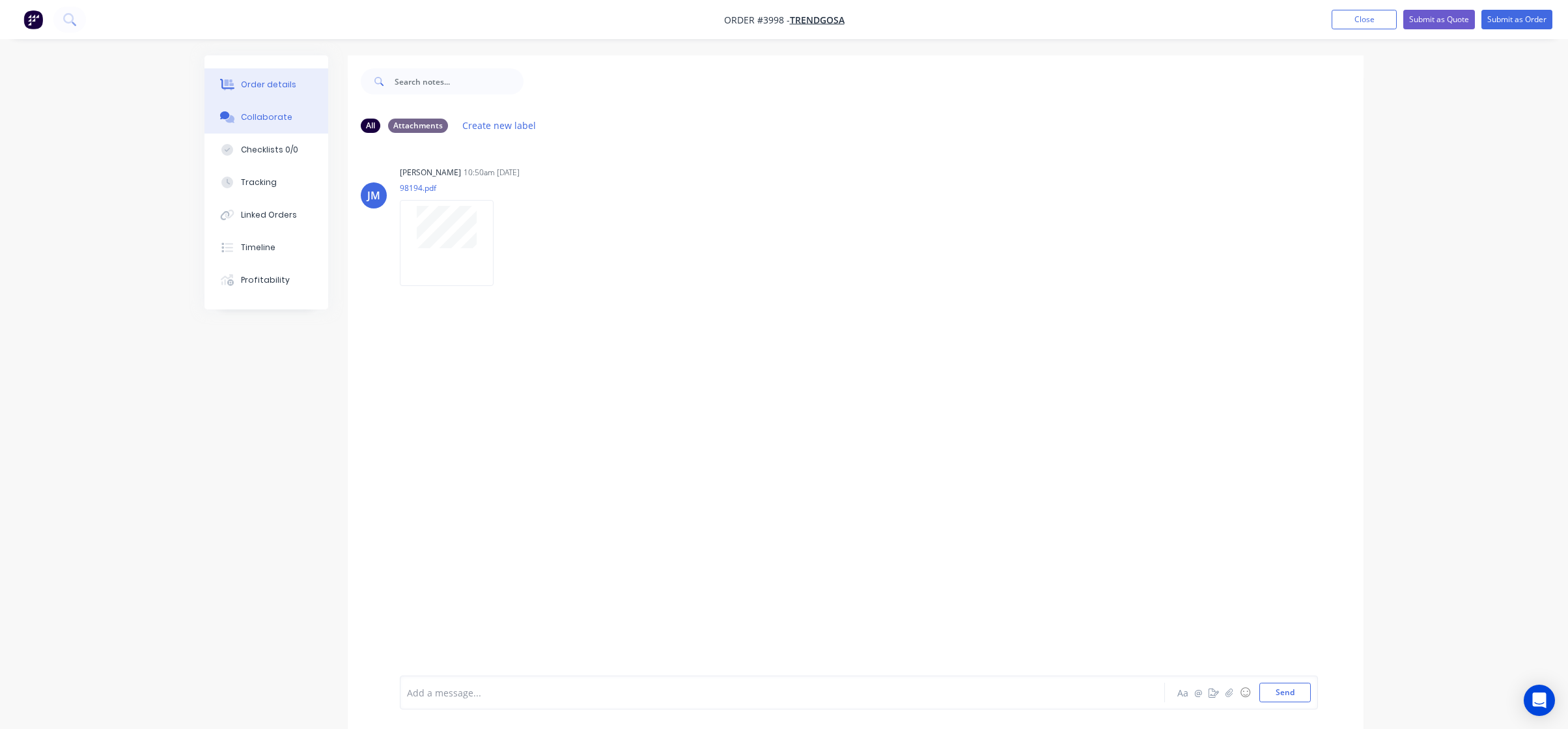
click at [278, 73] on button "Order details" at bounding box center [266, 84] width 123 height 33
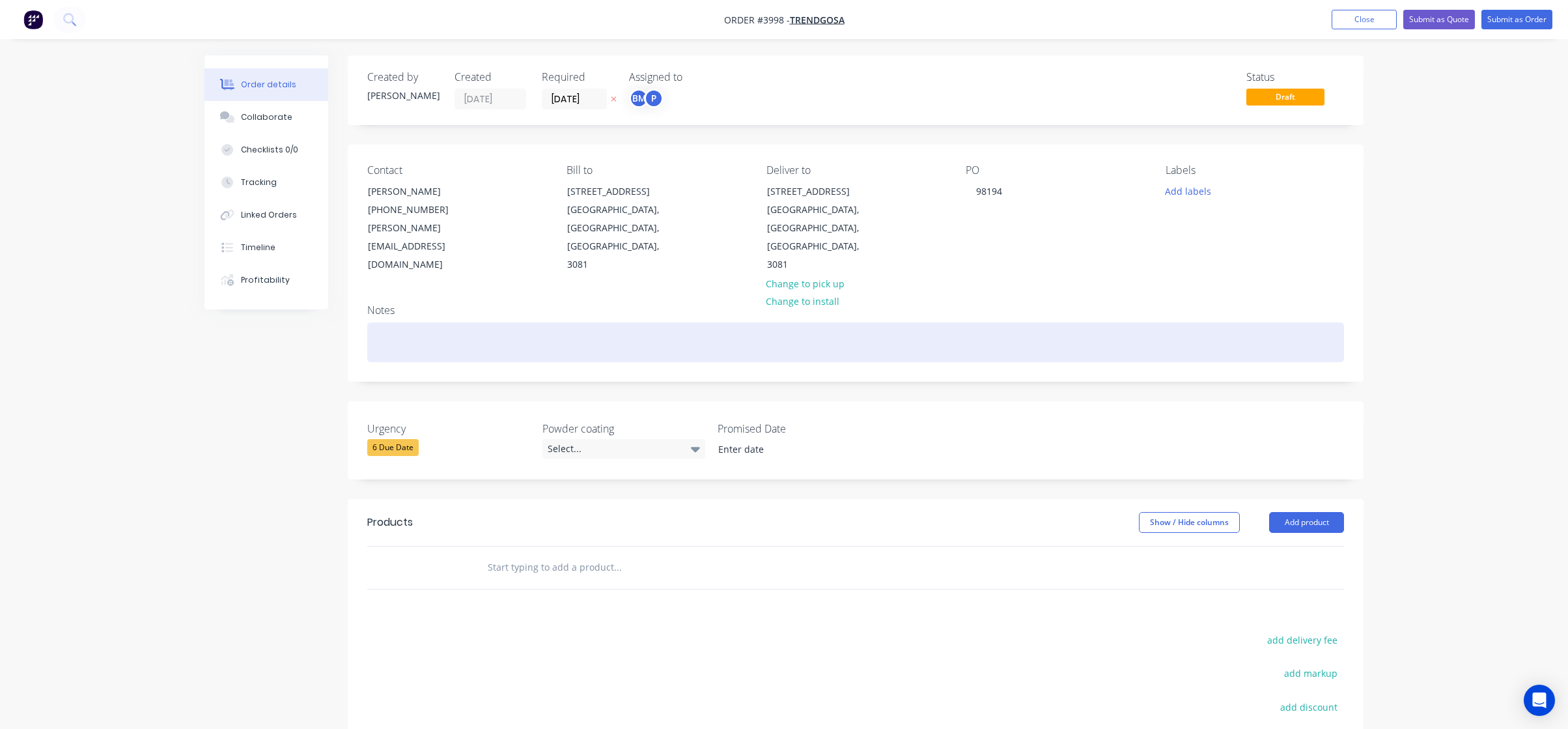
click at [596, 323] on div at bounding box center [856, 343] width 977 height 40
paste div
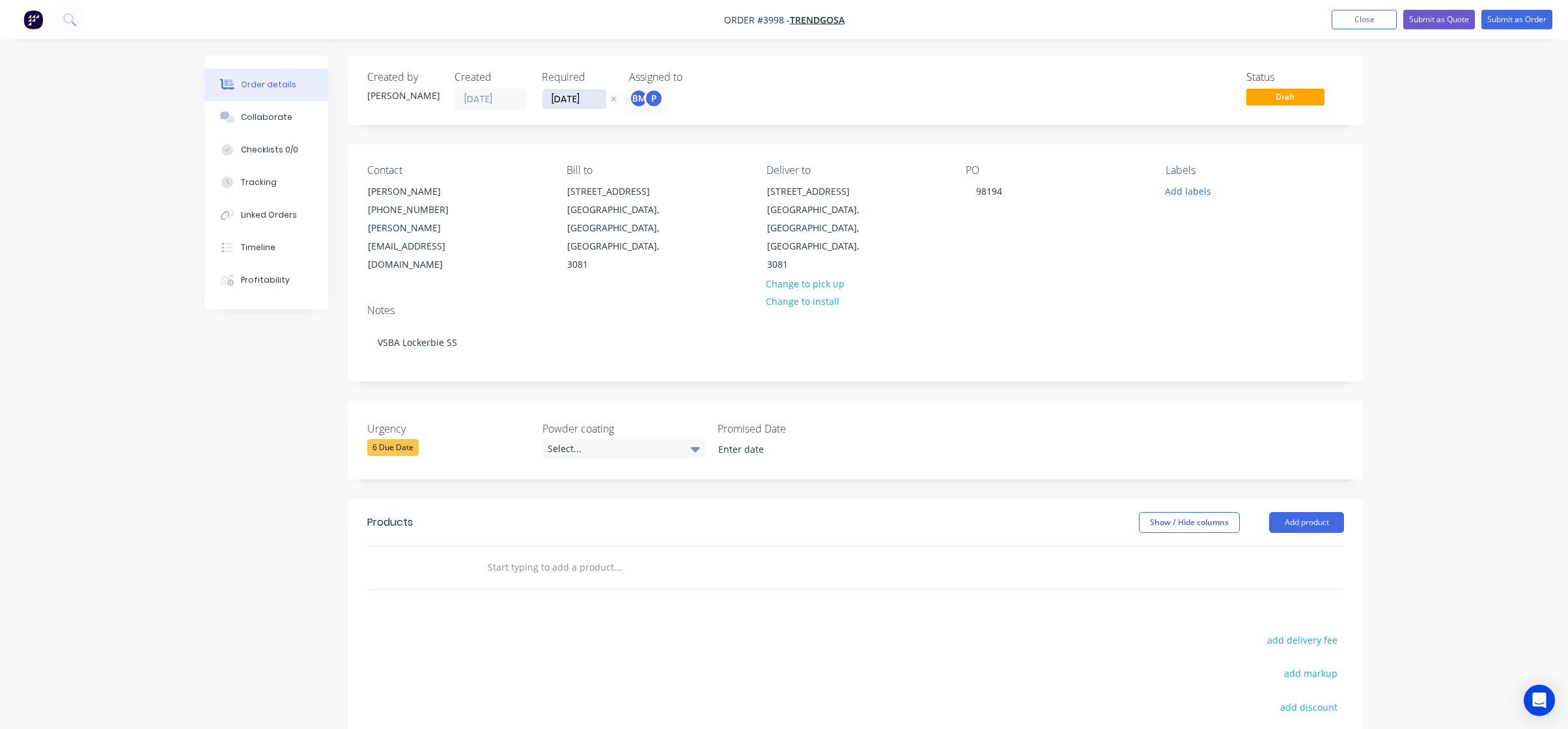
click at [567, 104] on input "[DATE]" at bounding box center [574, 99] width 64 height 20
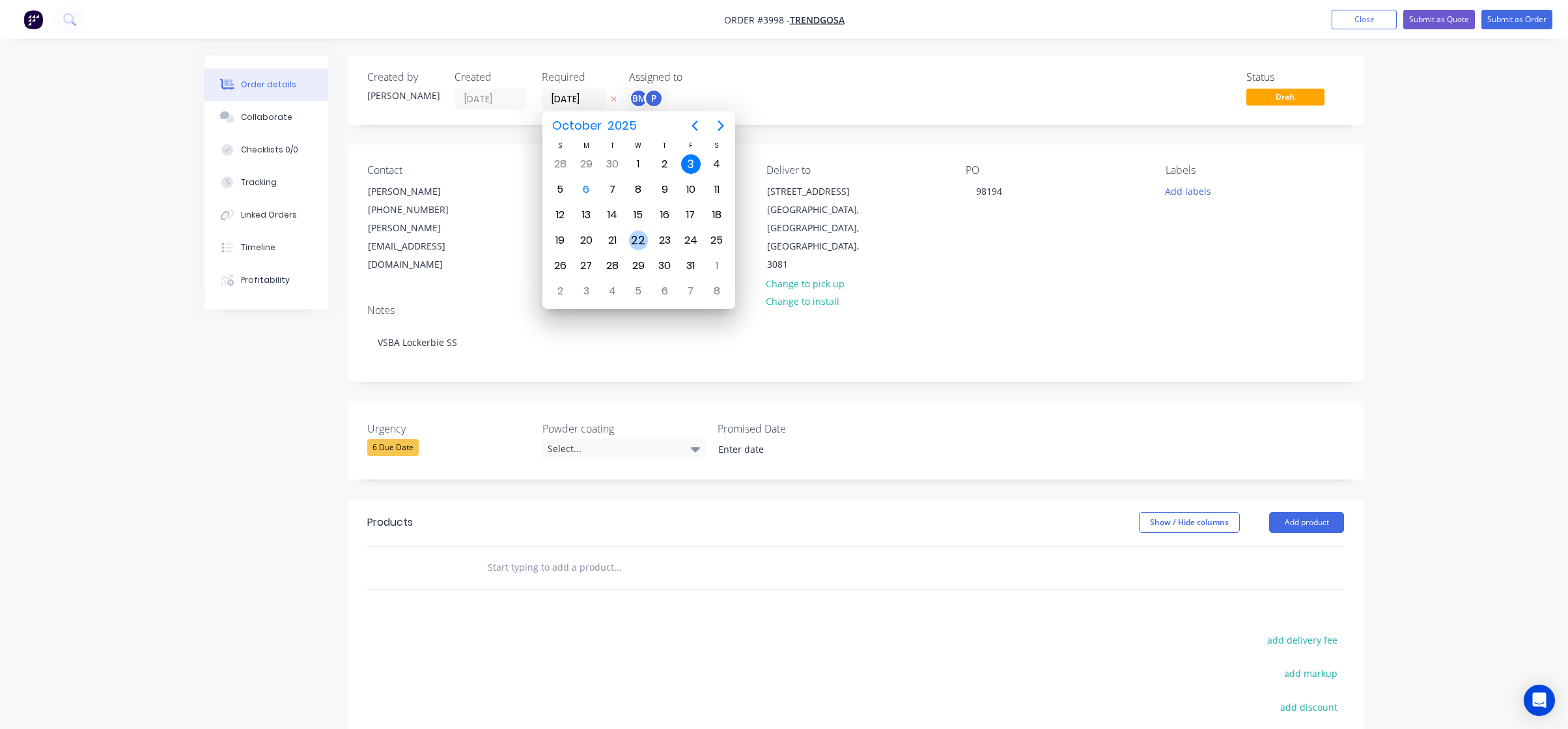
click at [643, 247] on div "22" at bounding box center [639, 240] width 20 height 20
type input "[DATE]"
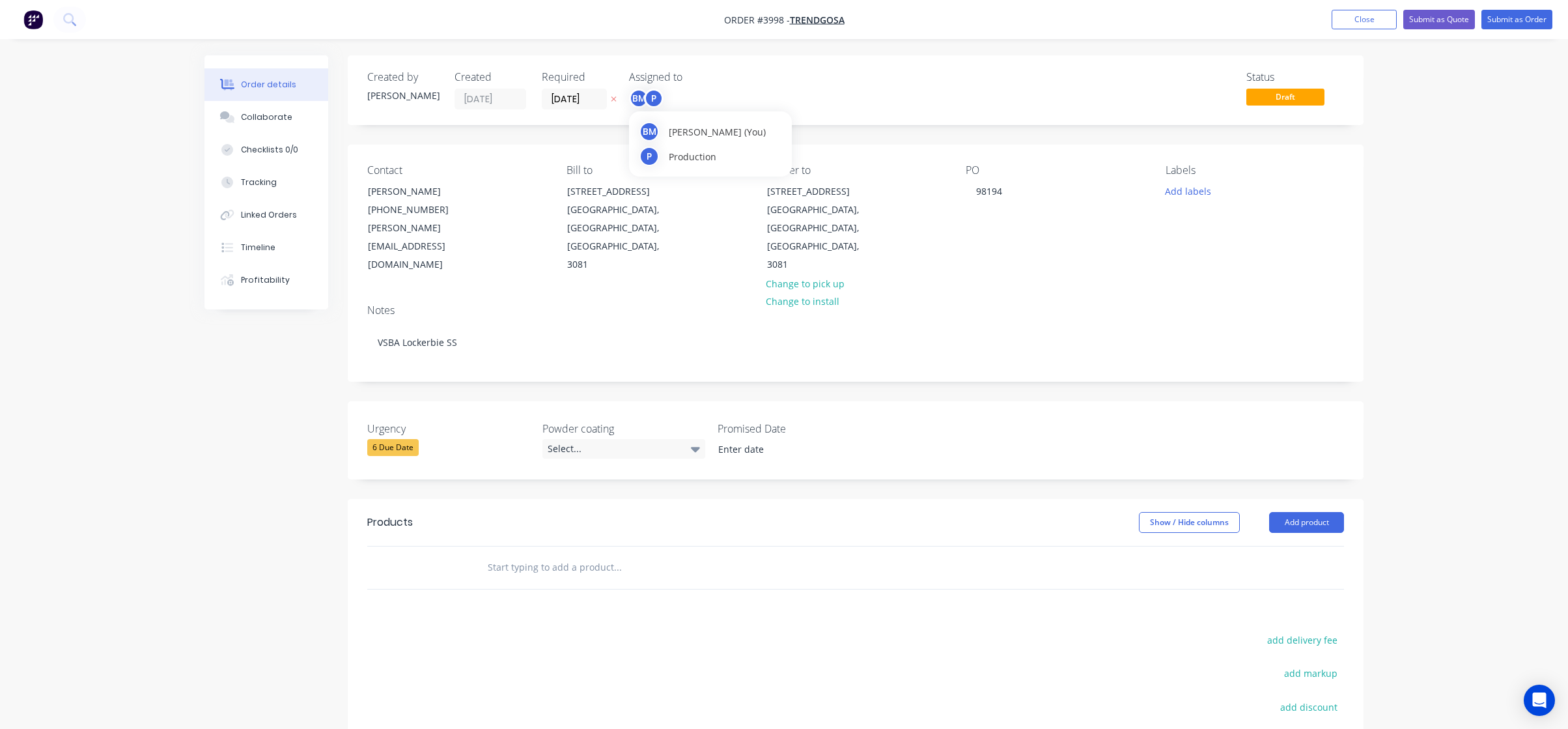
click at [643, 100] on div "BM" at bounding box center [639, 99] width 20 height 20
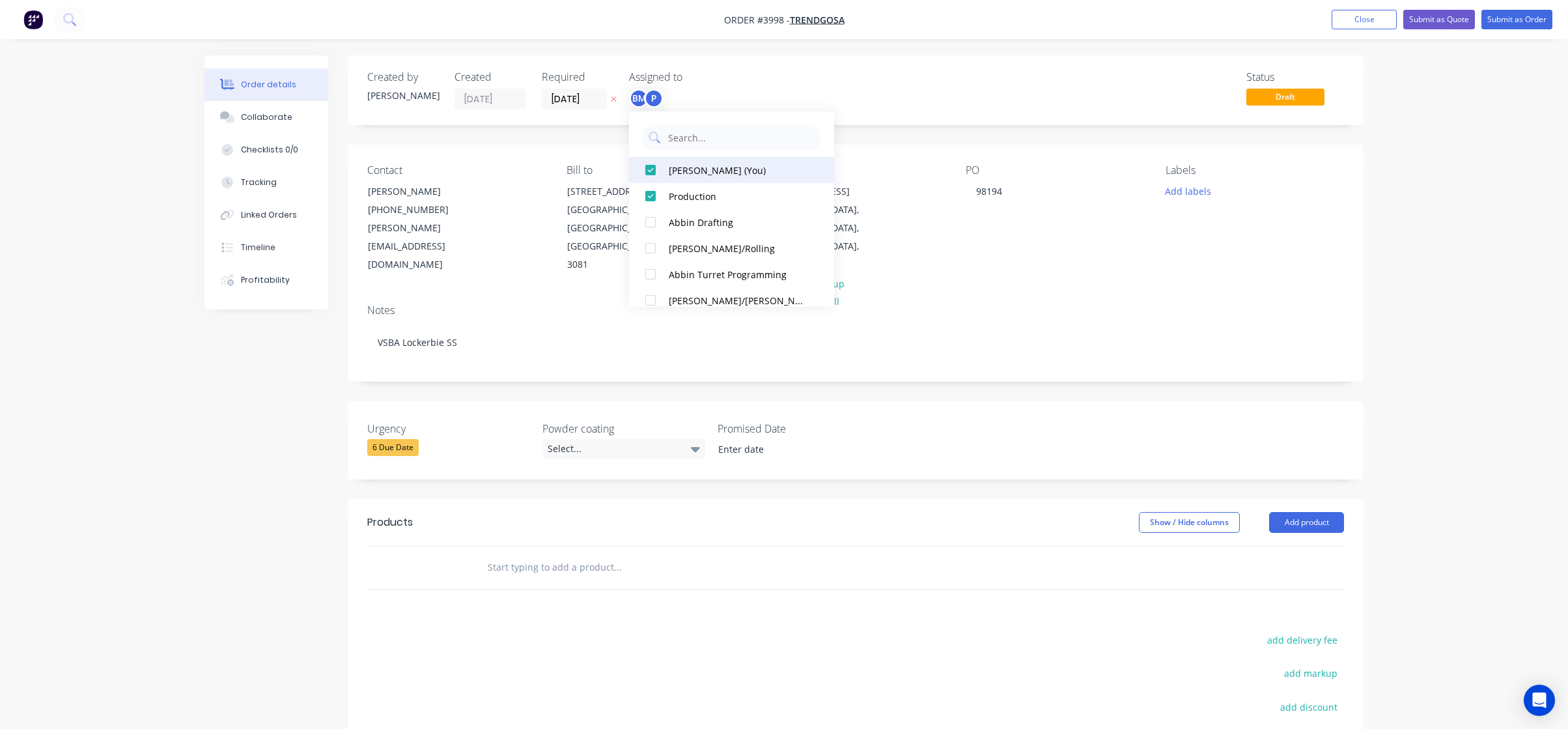
click at [677, 161] on button "[PERSON_NAME] (You)" at bounding box center [731, 169] width 205 height 26
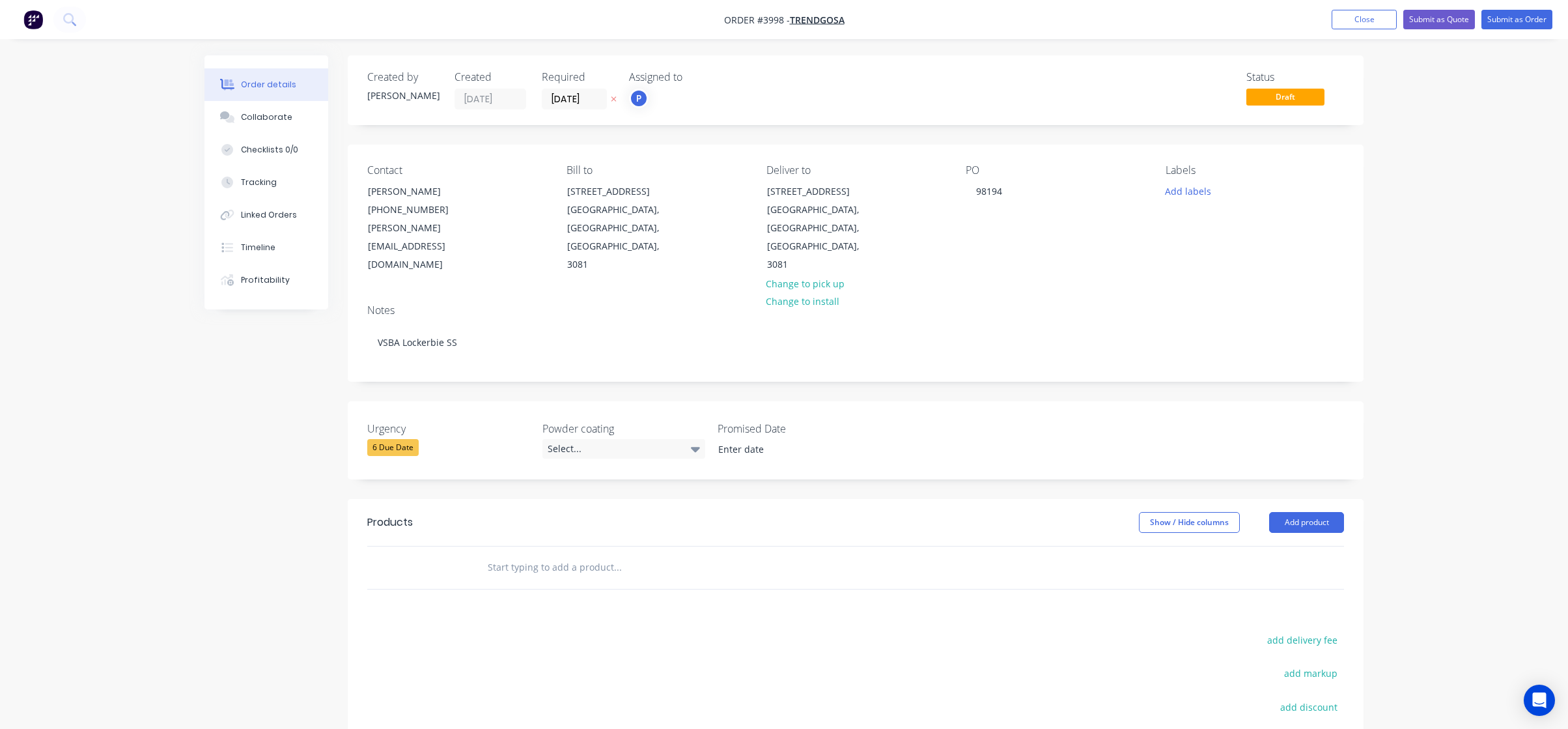
click at [777, 100] on div "Status Draft" at bounding box center [1052, 90] width 585 height 38
click at [1288, 512] on button "Add product" at bounding box center [1307, 522] width 75 height 21
click at [1288, 572] on div "Basic product" at bounding box center [1282, 581] width 100 height 19
drag, startPoint x: 577, startPoint y: 557, endPoint x: 549, endPoint y: 553, distance: 28.3
click at [574, 579] on div at bounding box center [530, 589] width 109 height 19
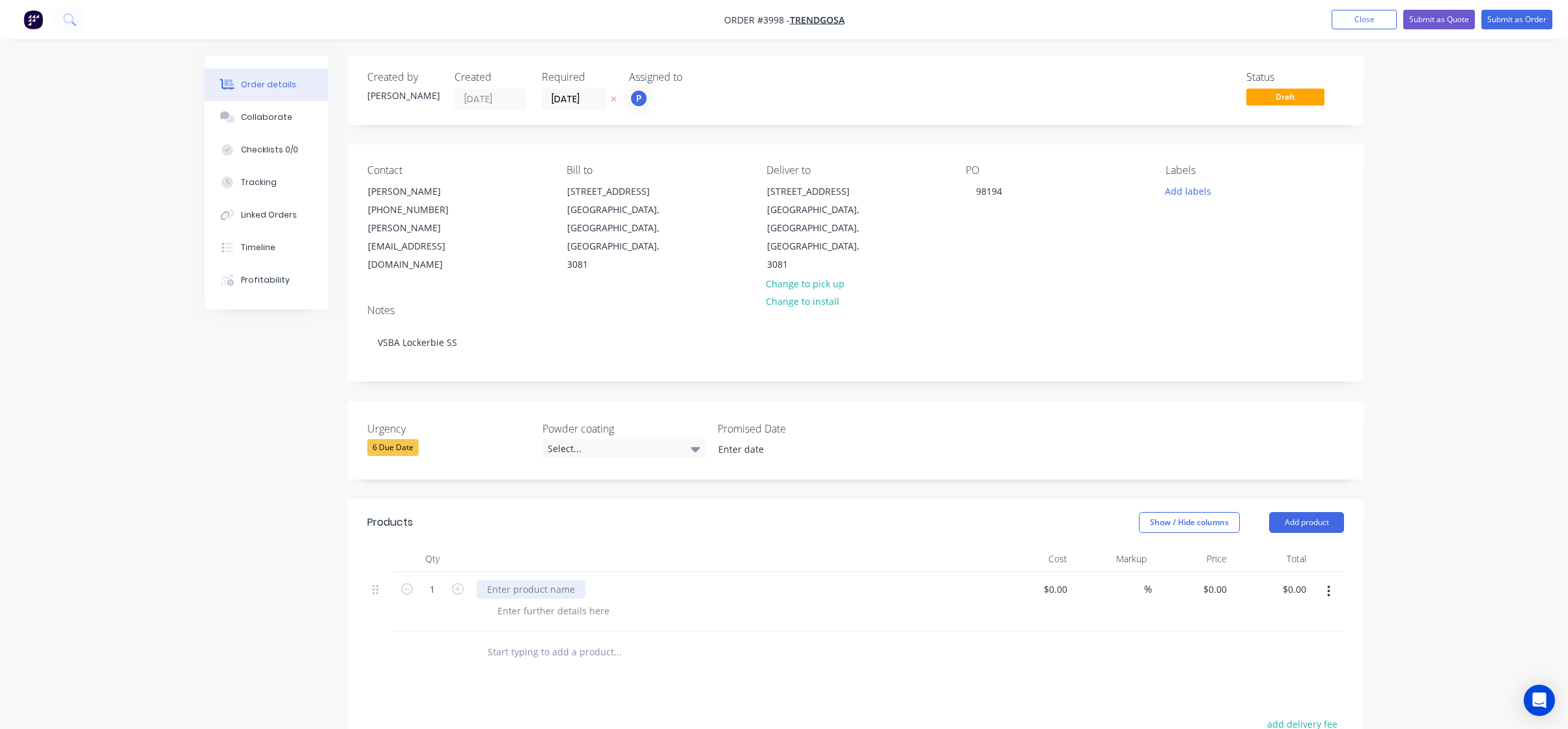
paste div
drag, startPoint x: 921, startPoint y: 703, endPoint x: 895, endPoint y: 695, distance: 27.2
click at [577, 615] on div at bounding box center [553, 624] width 133 height 19
click at [1325, 579] on button "button" at bounding box center [1328, 591] width 30 height 23
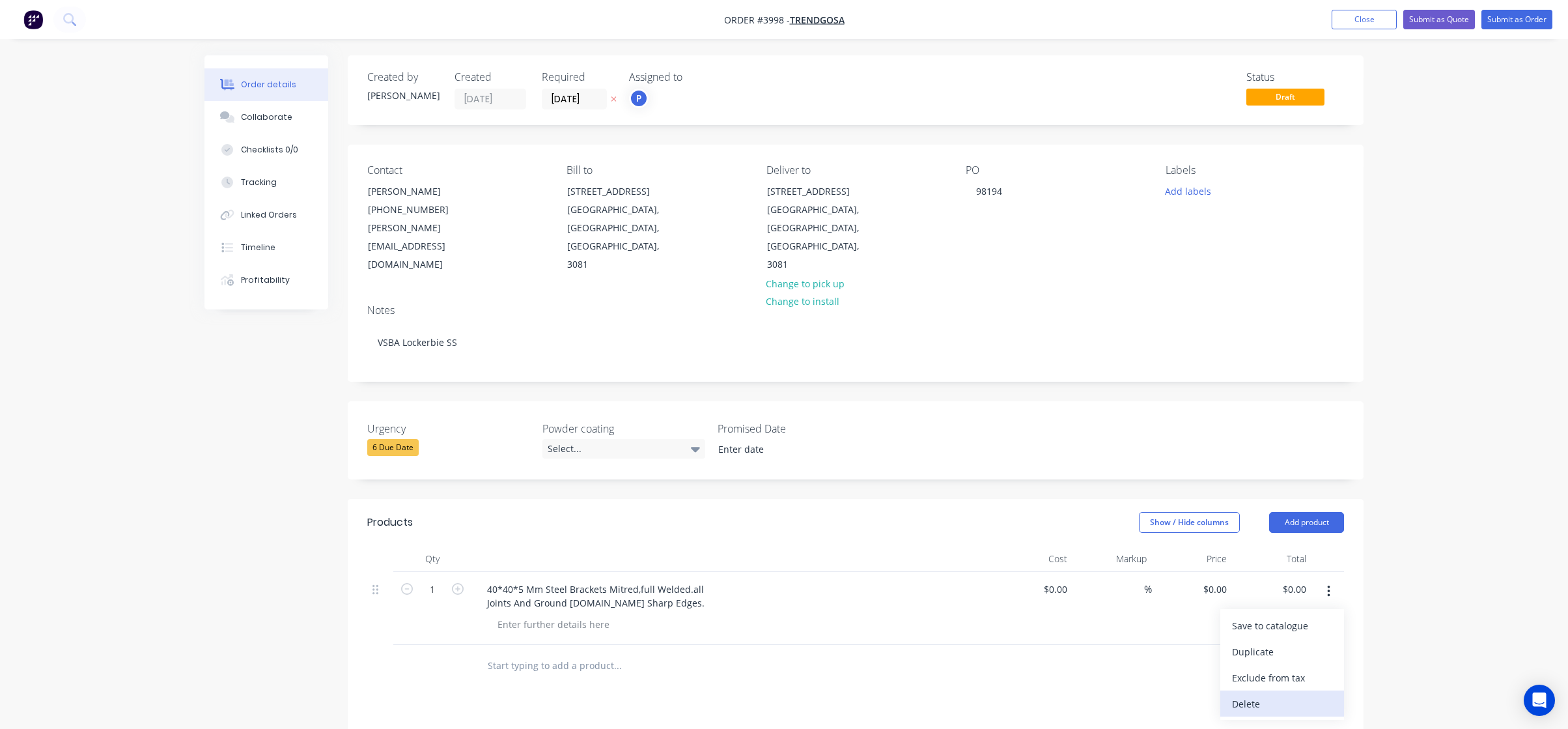
click at [1309, 694] on div "Delete" at bounding box center [1282, 703] width 100 height 19
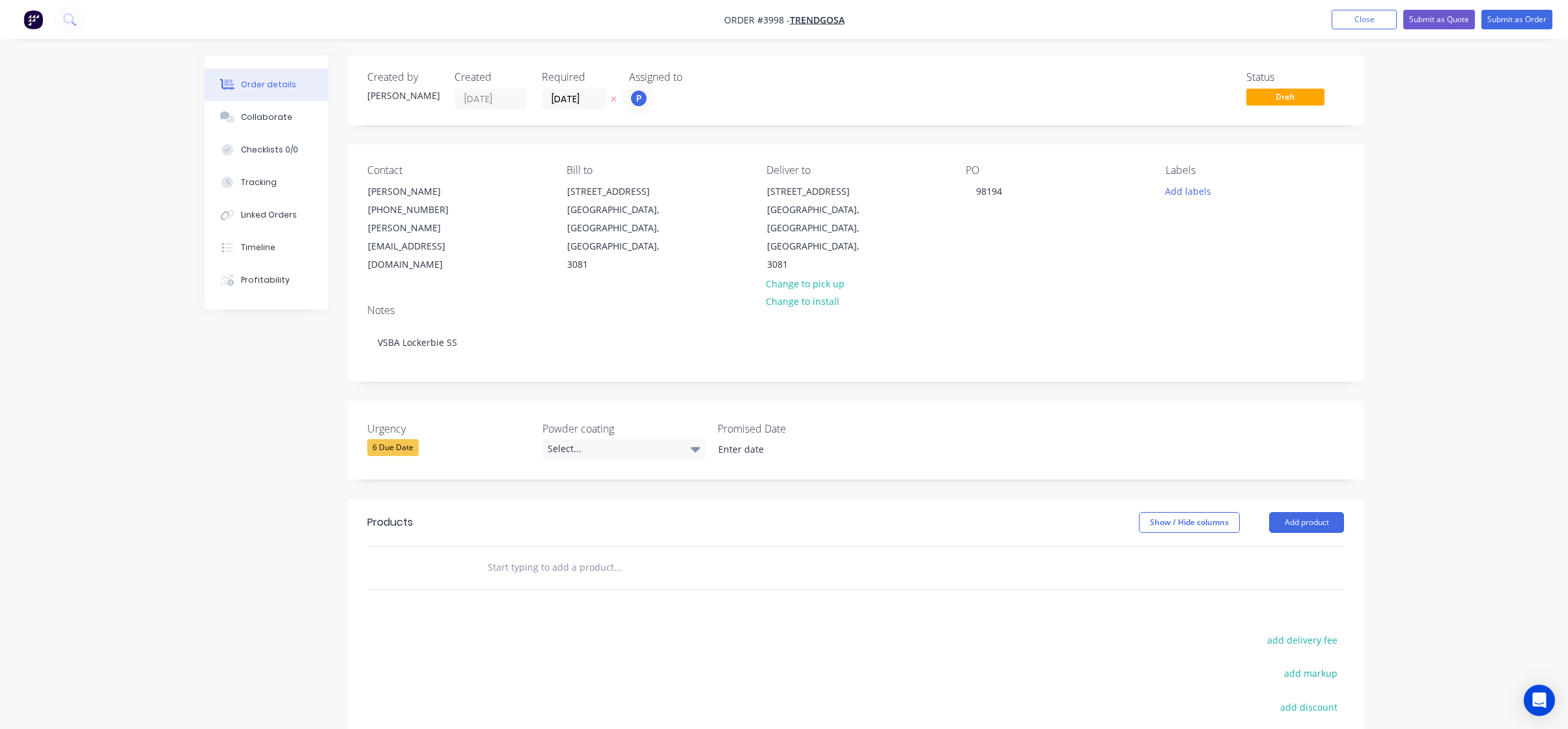
click at [1320, 499] on header "Products Show / Hide columns Add product" at bounding box center [855, 522] width 1016 height 47
click at [1322, 512] on button "Add product" at bounding box center [1307, 522] width 75 height 21
click at [1313, 546] on div "Product catalogue" at bounding box center [1282, 555] width 100 height 19
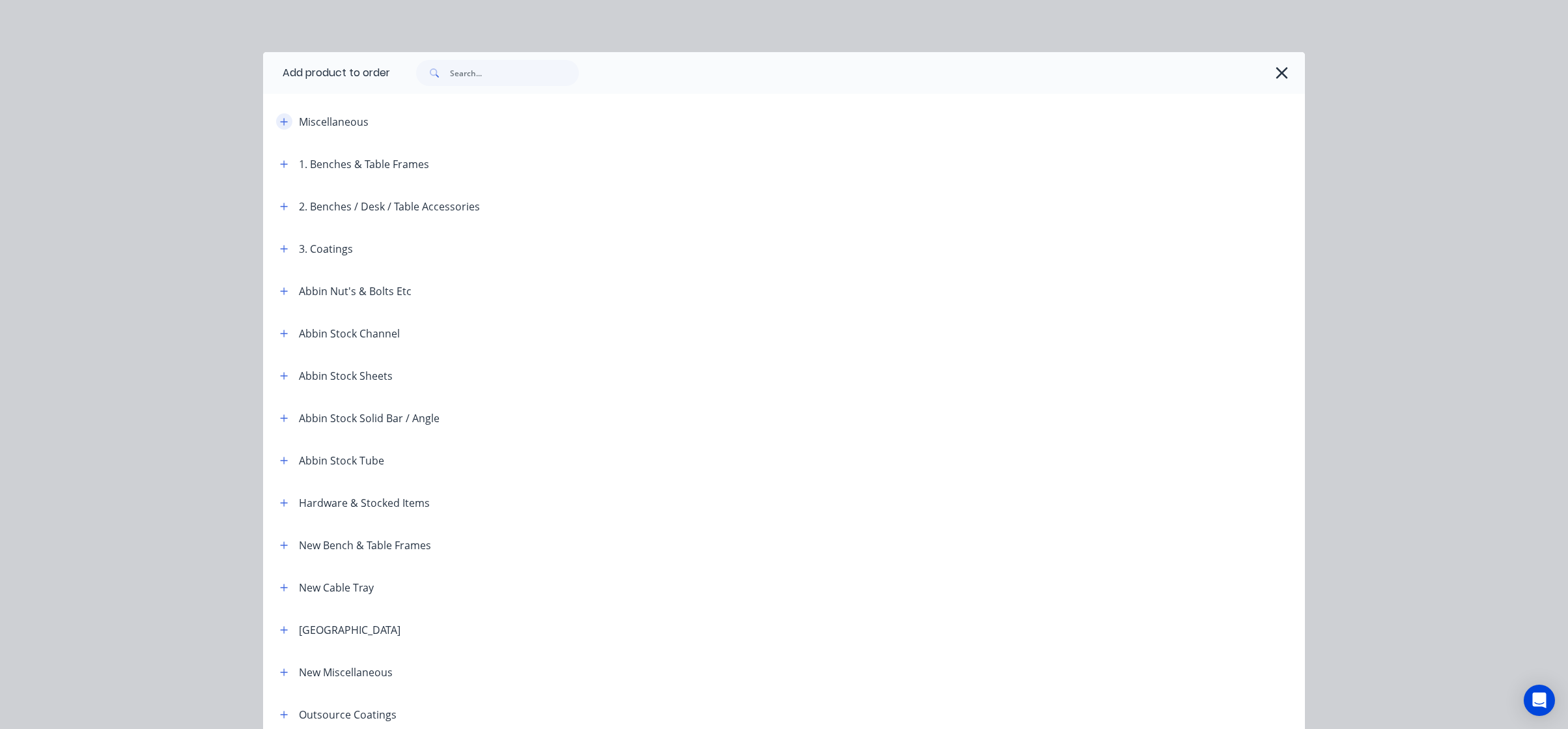
click at [281, 121] on icon "button" at bounding box center [284, 121] width 7 height 7
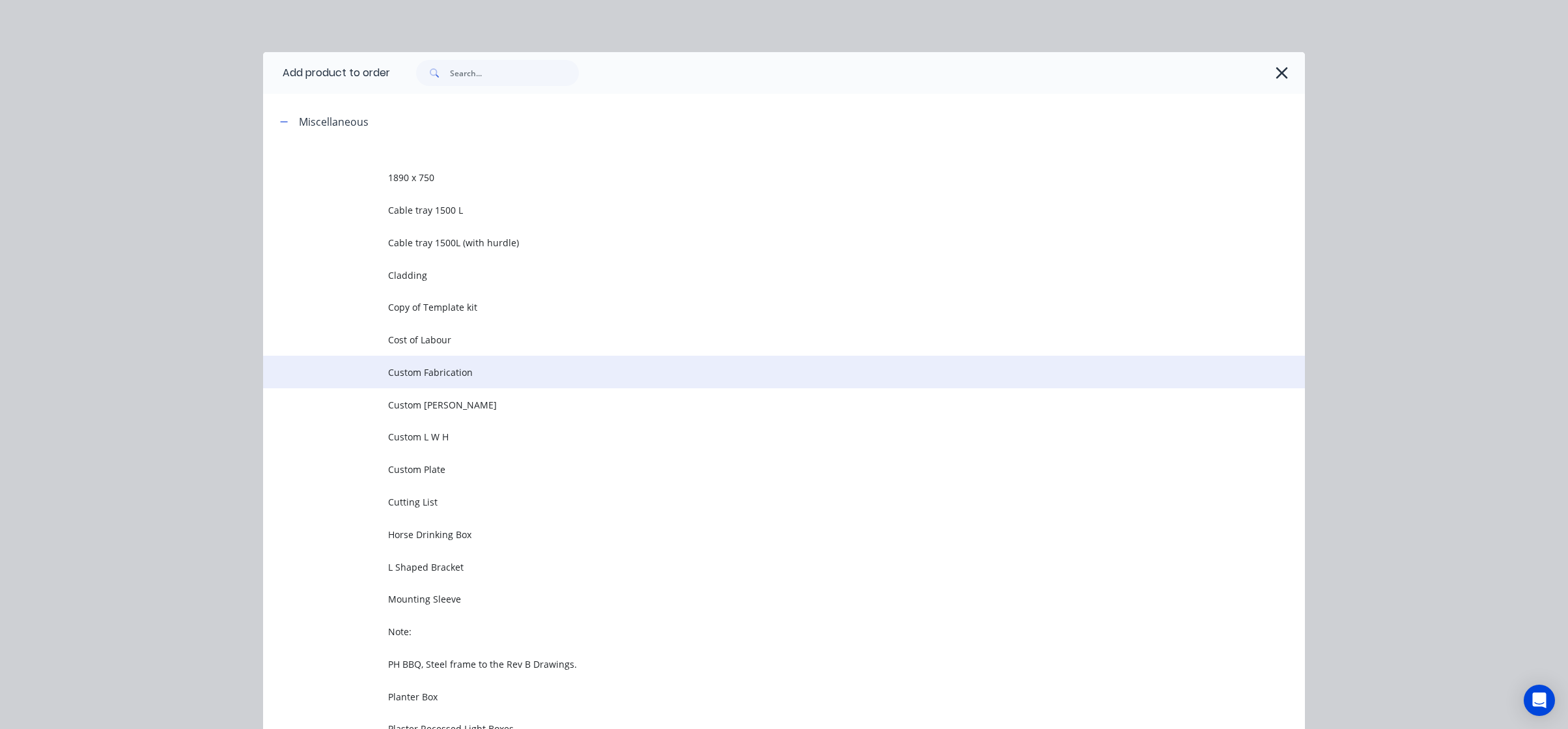
click at [494, 364] on td "Custom Fabrication" at bounding box center [846, 372] width 917 height 33
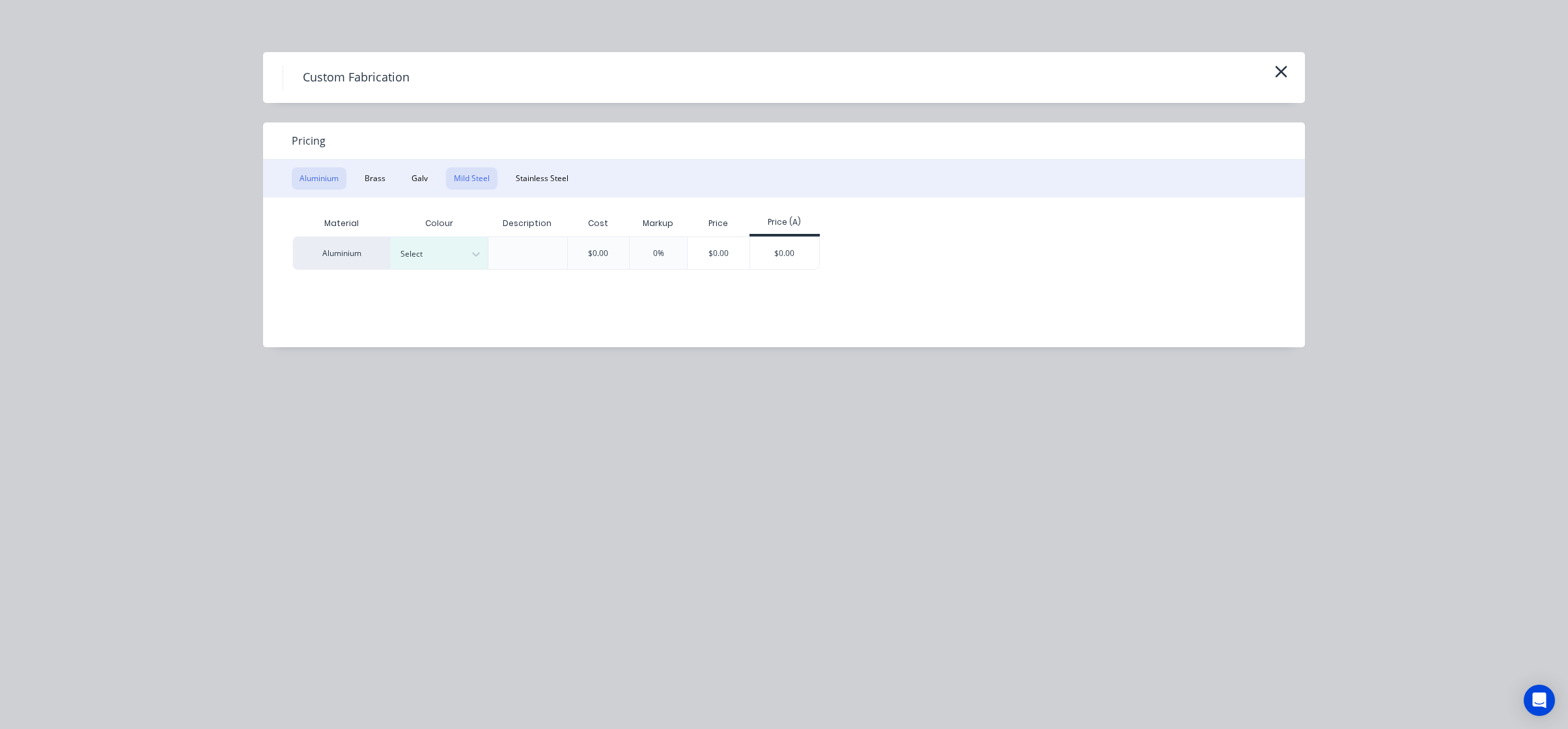
click at [492, 186] on button "Mild Steel" at bounding box center [472, 178] width 52 height 22
click at [656, 235] on div "Price (A)" at bounding box center [687, 223] width 71 height 26
click at [655, 246] on div "$0.00" at bounding box center [687, 252] width 69 height 31
click at [653, 246] on div at bounding box center [687, 252] width 69 height 31
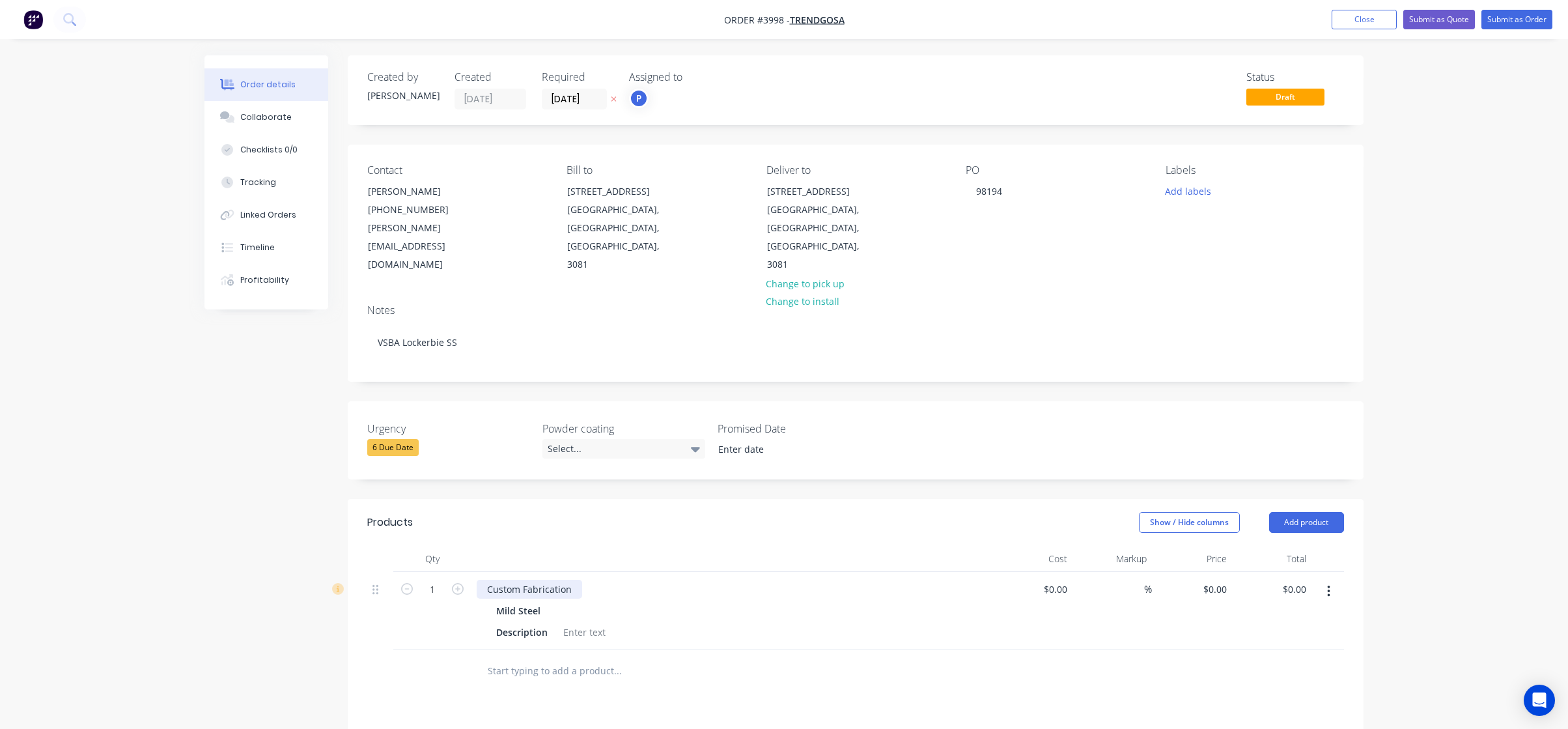
click at [548, 579] on div "Custom Fabrication" at bounding box center [529, 589] width 106 height 19
drag, startPoint x: 576, startPoint y: 560, endPoint x: 281, endPoint y: 506, distance: 299.9
click at [281, 506] on div "Created by [PERSON_NAME] Created [DATE] Required [DATE] Assigned to P Status Dr…" at bounding box center [784, 540] width 1160 height 969
paste div
drag, startPoint x: 803, startPoint y: 716, endPoint x: 793, endPoint y: 713, distance: 10.4
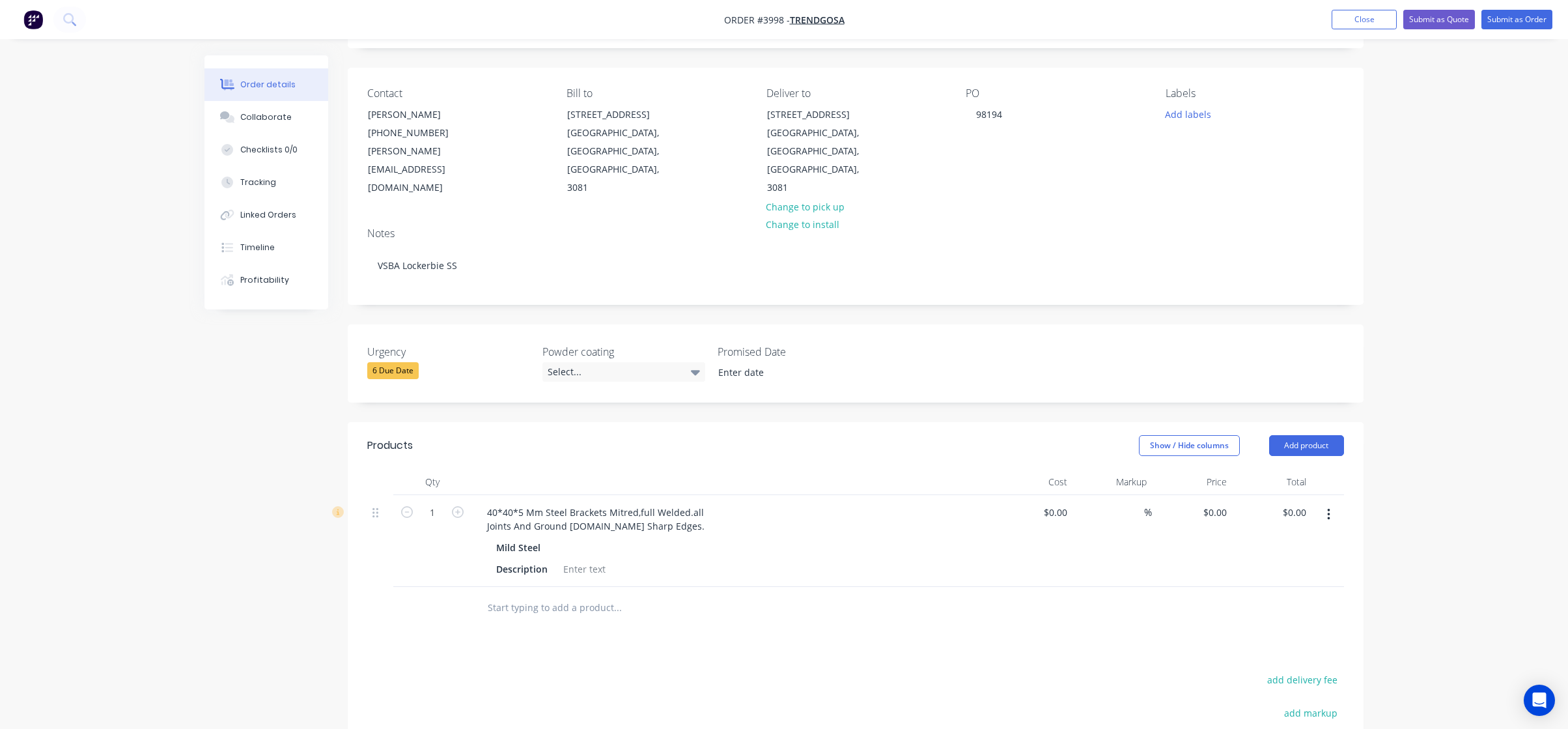
scroll to position [196, 0]
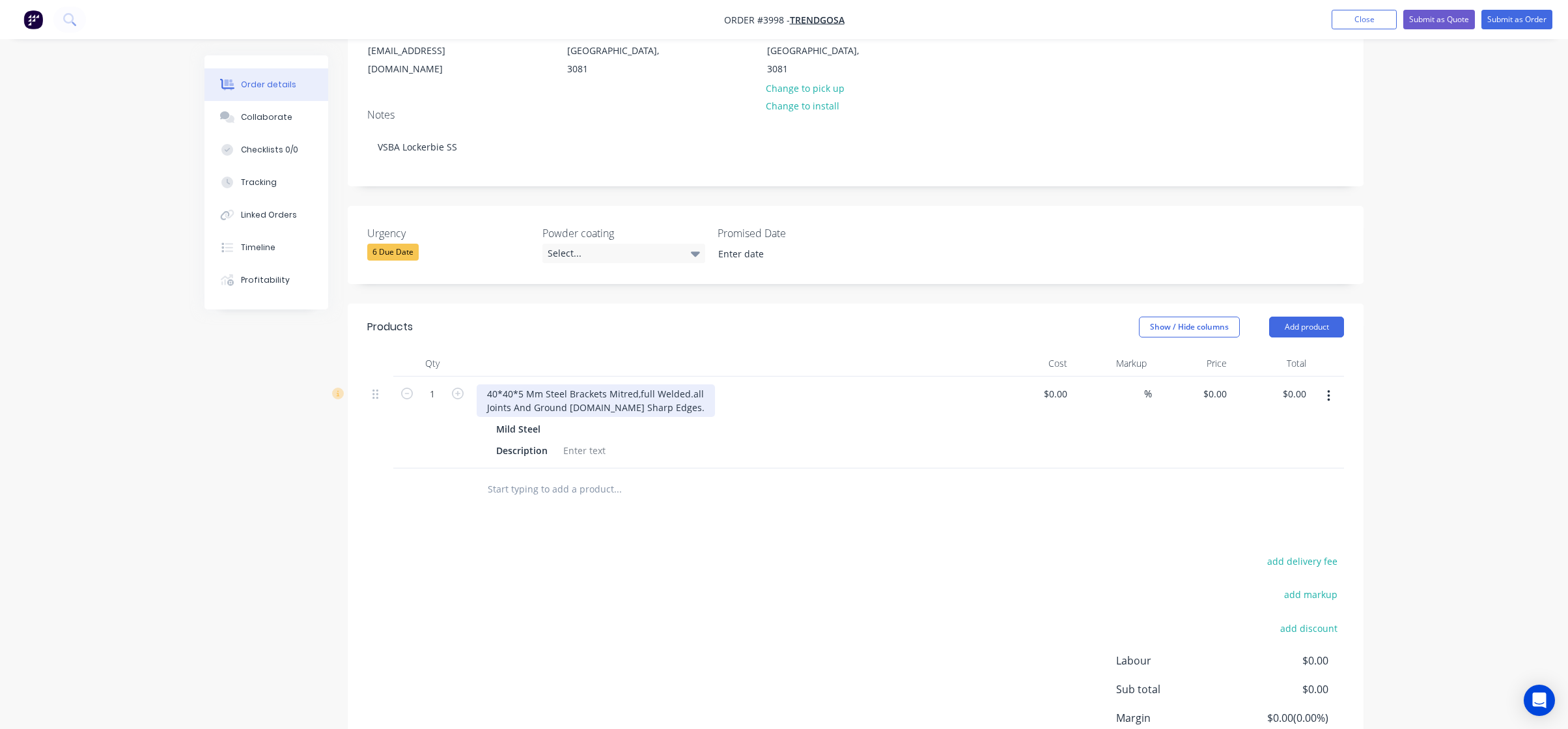
click at [534, 384] on div "40*40*5 Mm Steel Brackets Mitred,full Welded.all Joints And Ground [DOMAIN_NAME…" at bounding box center [596, 401] width 238 height 33
click at [738, 441] on div "Description" at bounding box center [729, 450] width 477 height 19
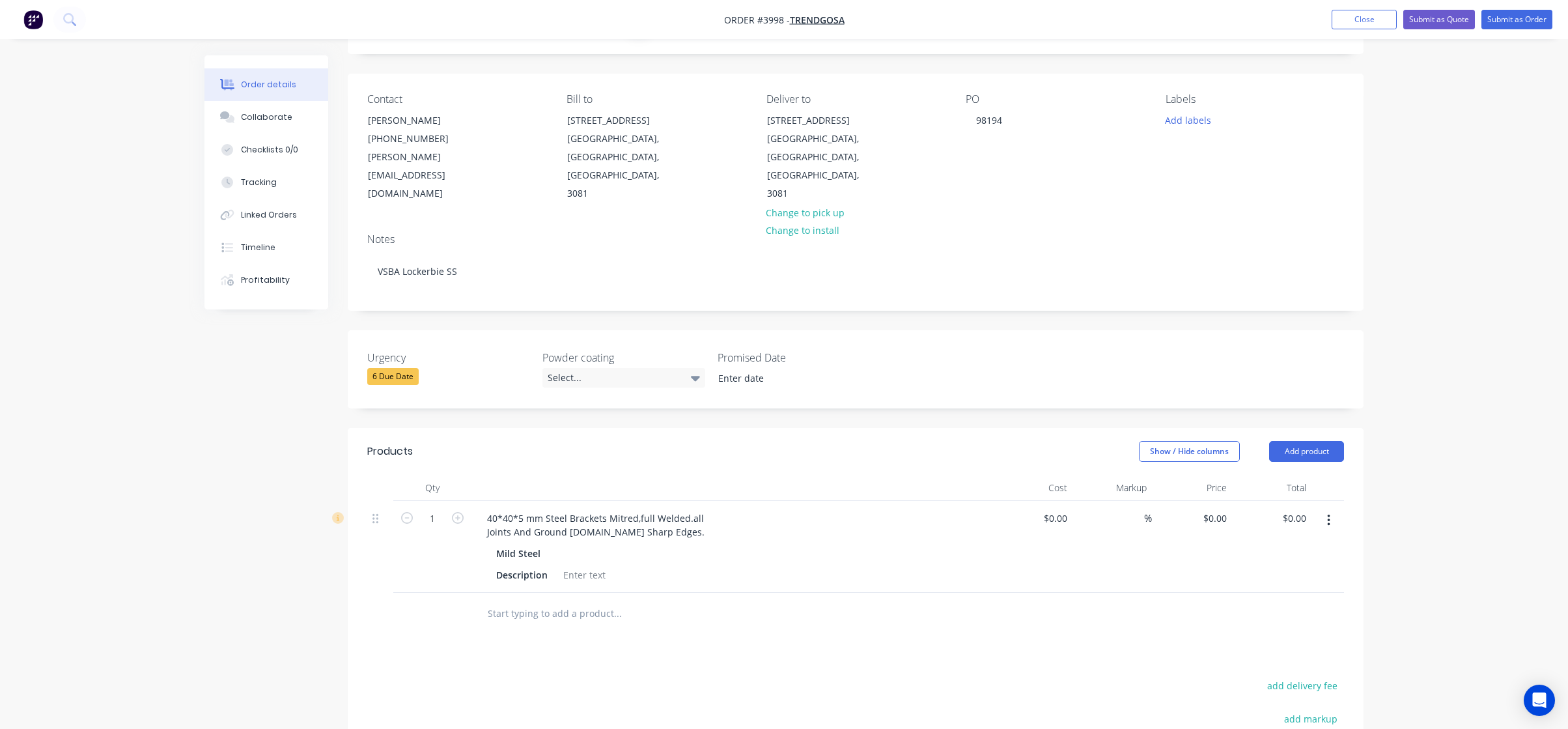
scroll to position [0, 0]
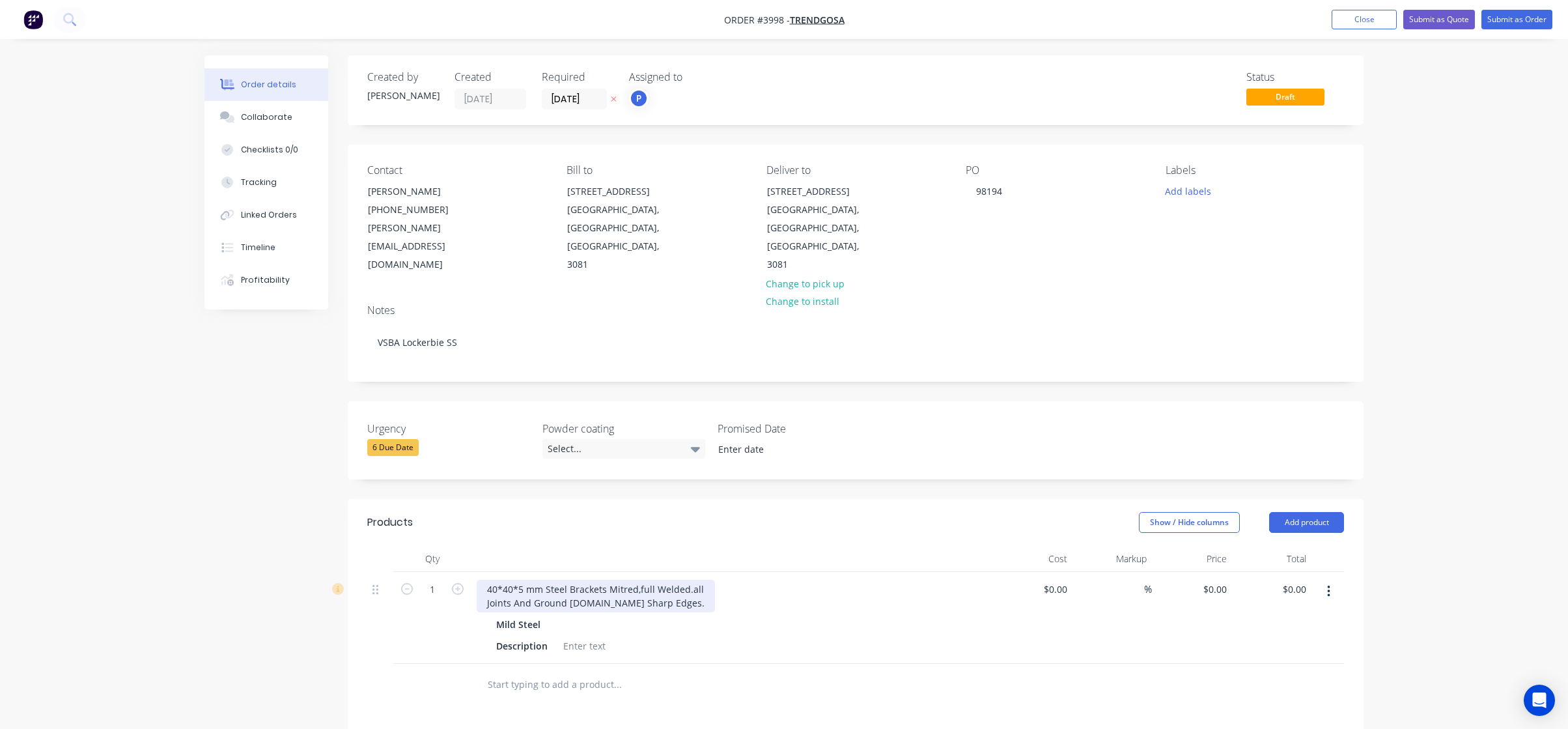
click at [501, 579] on div "40*40*5 mm Steel Brackets Mitred,full Welded.all Joints And Ground [DOMAIN_NAME…" at bounding box center [596, 596] width 238 height 33
click at [516, 579] on div "40x40*5 mm Steel Brackets Mitred,full Welded.all Joints And Ground [DOMAIN_NAME…" at bounding box center [596, 596] width 238 height 33
click at [511, 579] on div "40x40x 5 mm Steel Brackets Mitred,full Welded.all Joints And Ground [DOMAIN_NAM…" at bounding box center [596, 596] width 239 height 33
click at [496, 579] on div "40x40 x 5 mm Steel Brackets Mitred,full Welded.all Joints And Ground [DOMAIN_NA…" at bounding box center [597, 596] width 242 height 33
click at [506, 579] on div "40 x40 x 5 mm Steel Brackets Mitred,full Welded.all Joints And Ground [DOMAIN_N…" at bounding box center [599, 596] width 244 height 33
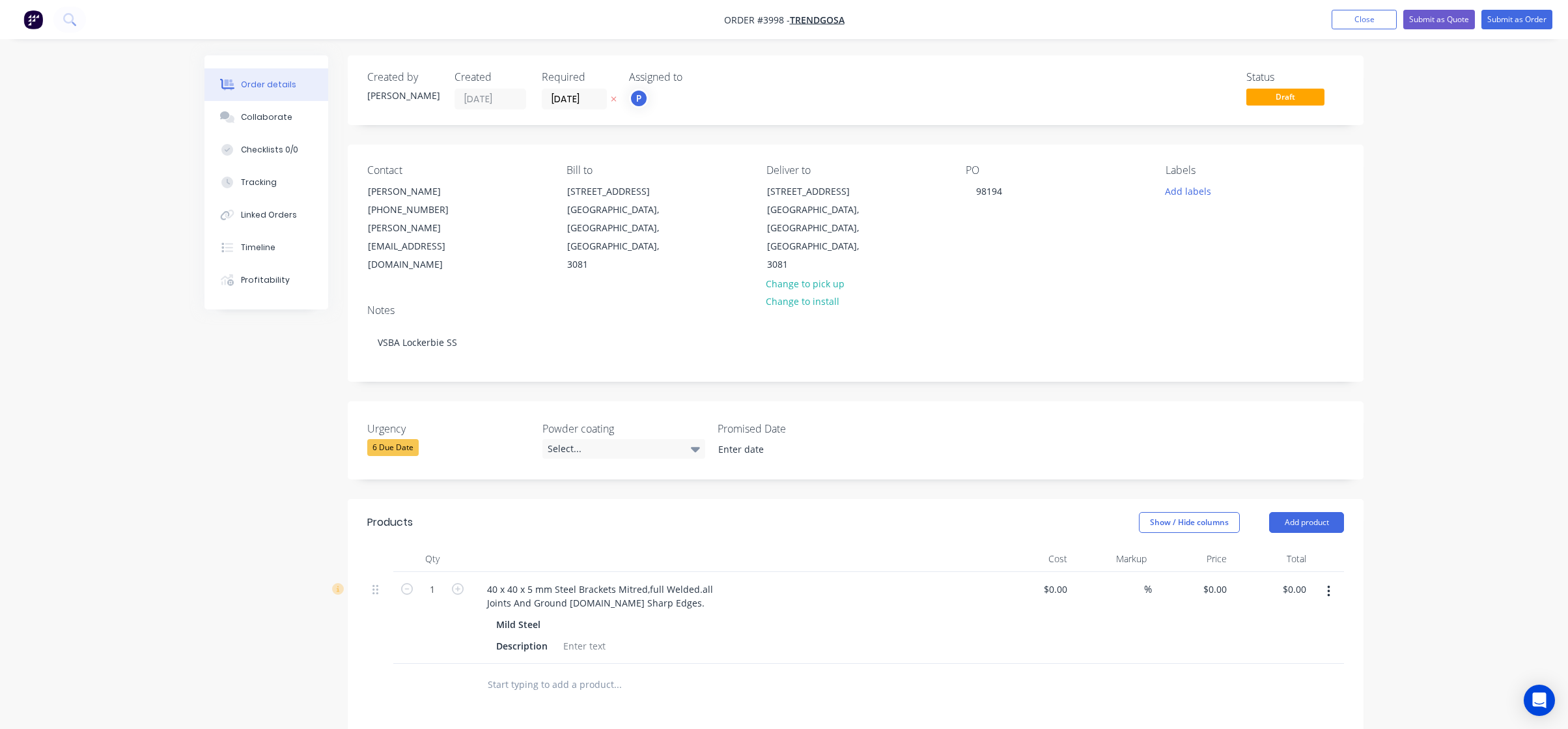
click at [1036, 624] on div "$0.00 $0.00" at bounding box center [1033, 617] width 80 height 91
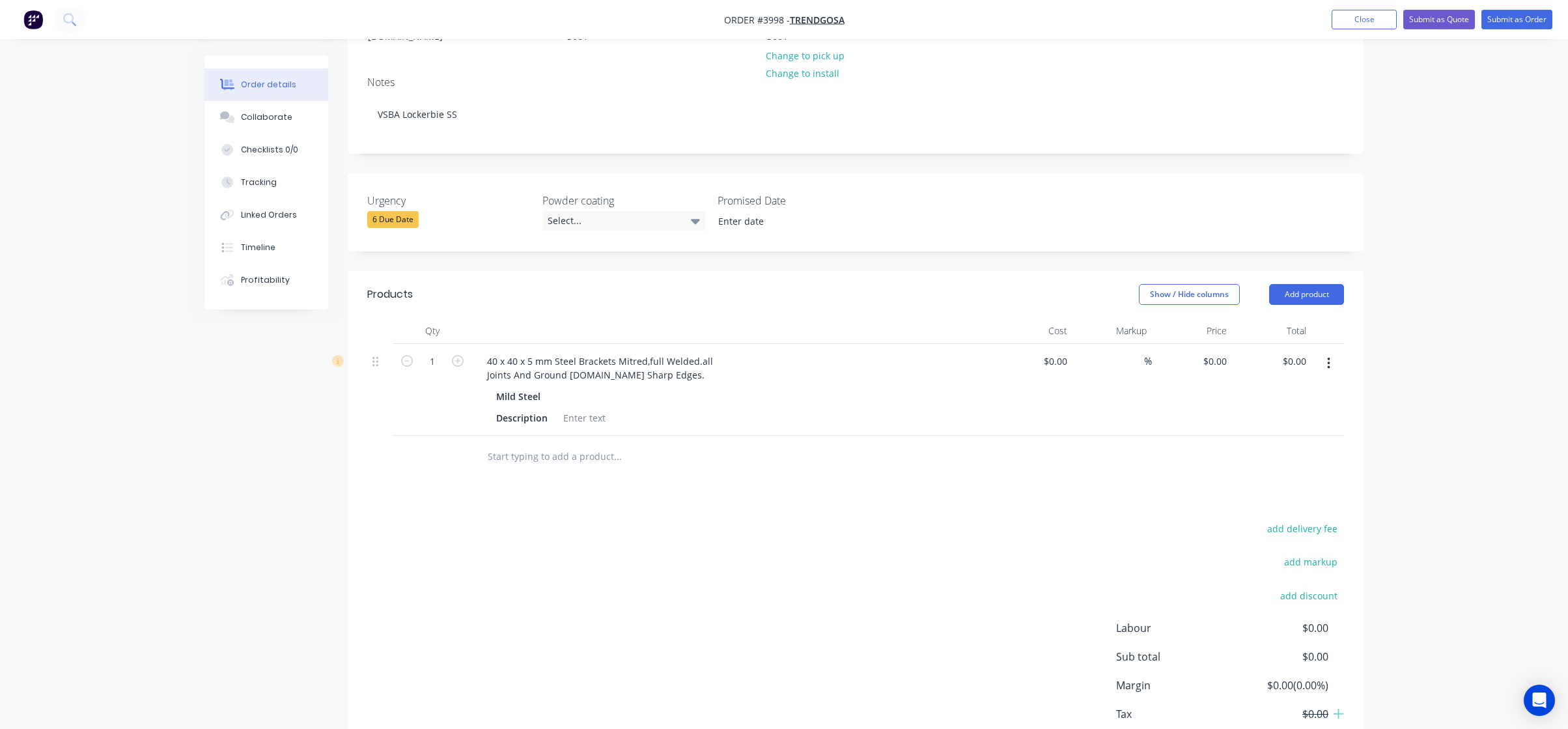
scroll to position [260, 0]
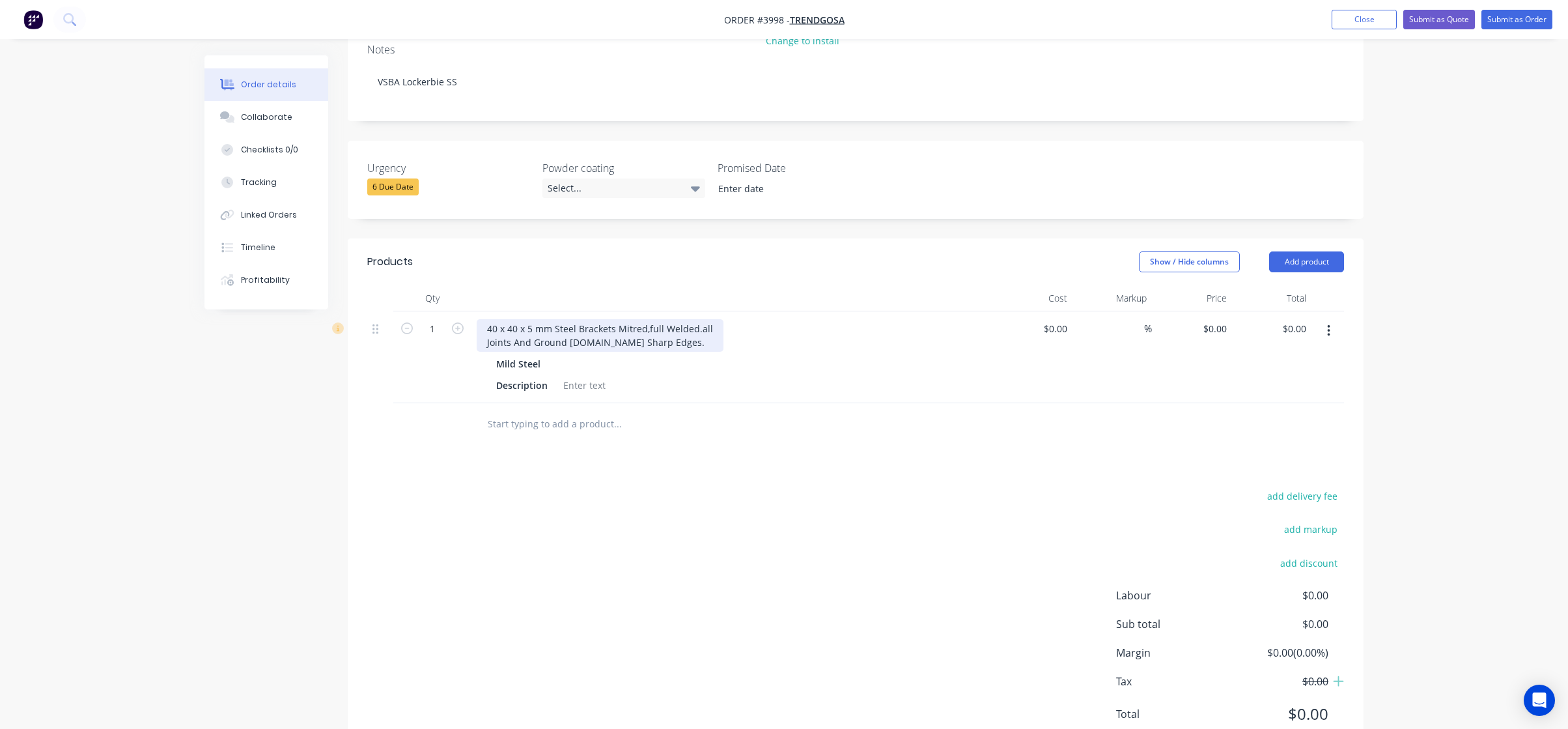
click at [527, 319] on div "40 x 40 x 5 mm Steel Brackets Mitred,full Welded.all Joints And Ground [DOMAIN_…" at bounding box center [600, 335] width 247 height 33
click at [611, 528] on div "add delivery fee add markup add discount Labour $0.00 Sub total $0.00 Margin $0…" at bounding box center [856, 613] width 977 height 251
click at [635, 319] on div "40x40x5 mm Steel Brackets Mitred,full Welded.all Joints And Ground [DOMAIN_NAME…" at bounding box center [596, 335] width 238 height 33
click at [774, 403] on div at bounding box center [706, 424] width 469 height 43
click at [684, 319] on div "40x40x5 mm Steel Brackets Mitred full Welded.all Joints And Ground [DOMAIN_NAME…" at bounding box center [596, 335] width 238 height 33
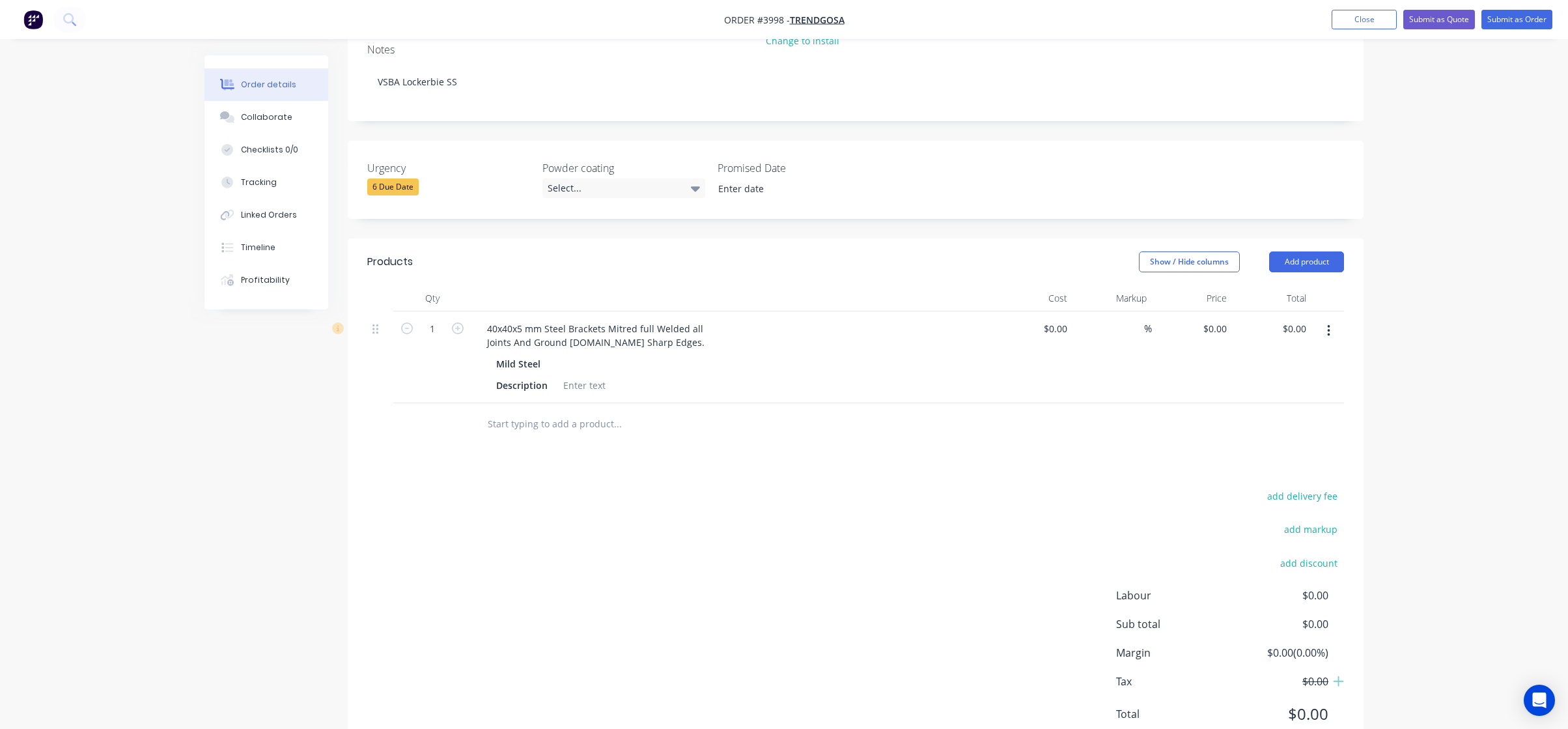
click at [740, 355] on div "Mild Steel Description" at bounding box center [732, 374] width 511 height 40
click at [508, 319] on div "40x40x5 mm Steel Brackets Mitred full Welded all Joints And Ground [DOMAIN_NAME…" at bounding box center [596, 335] width 238 height 33
drag, startPoint x: 530, startPoint y: 311, endPoint x: 588, endPoint y: 312, distance: 58.0
click at [531, 319] on div "40x40x5 mm Steel Brackets Mitred full Welded all Joints And Ground [DOMAIN_NAME…" at bounding box center [596, 335] width 238 height 33
click at [588, 319] on div "40x40x5 mm Steel Brackets Mitred full Welded all Joints And Ground [DOMAIN_NAME…" at bounding box center [596, 335] width 238 height 33
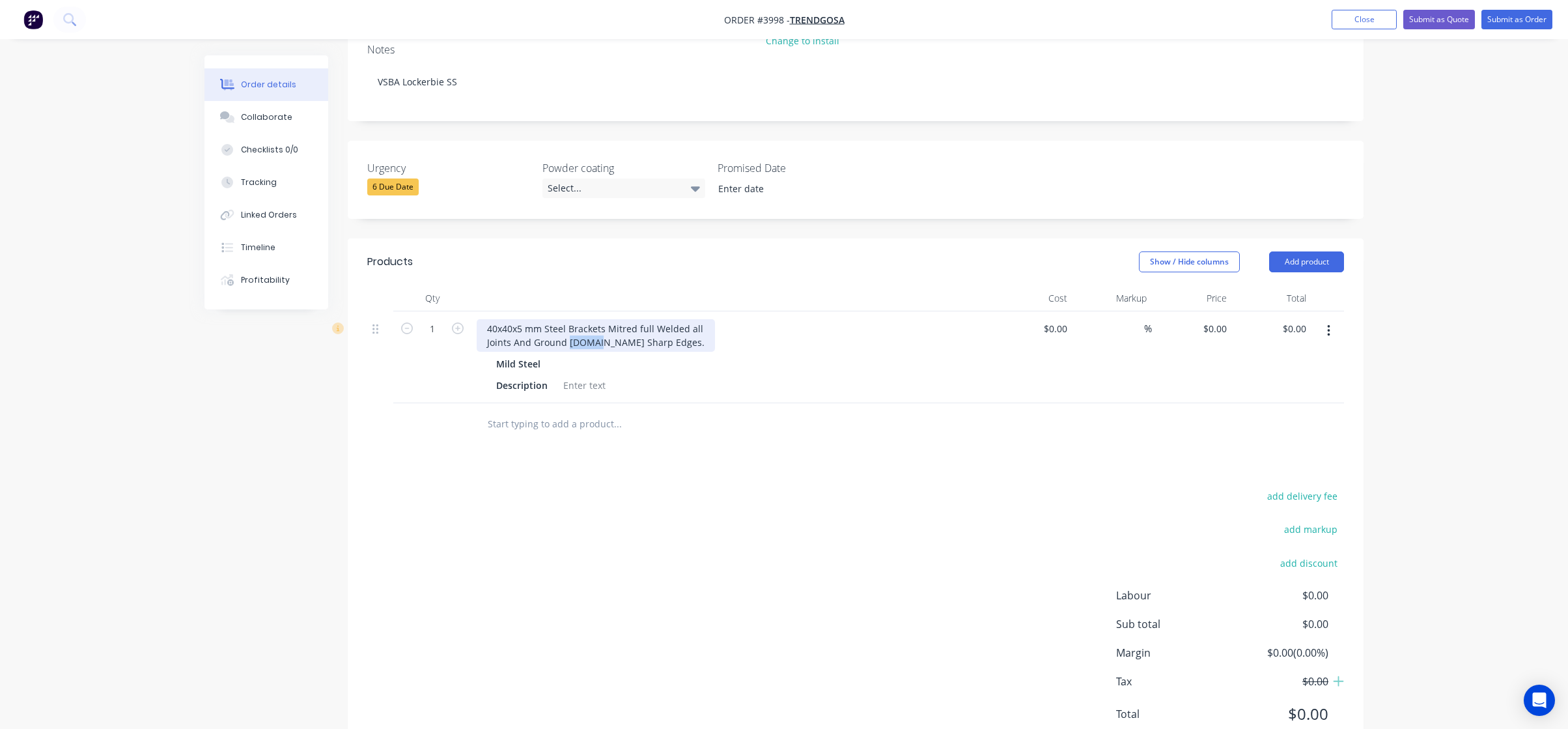
drag, startPoint x: 588, startPoint y: 312, endPoint x: 633, endPoint y: 313, distance: 45.0
click at [591, 319] on div "40x40x5 mm Steel Brackets Mitred full Welded all Joints And Ground [DOMAIN_NAME…" at bounding box center [596, 335] width 238 height 33
click at [601, 319] on div "40x40x5 mm Steel Brackets Mitred full Welded all Joints And Ground [DOMAIN_NAME…" at bounding box center [596, 335] width 238 height 33
drag, startPoint x: 604, startPoint y: 306, endPoint x: 735, endPoint y: 330, distance: 133.2
click at [609, 319] on div "40x40x5 mm Steel Brackets Mitred full Welded all Joints And Ground [DOMAIN_NAME…" at bounding box center [596, 335] width 238 height 33
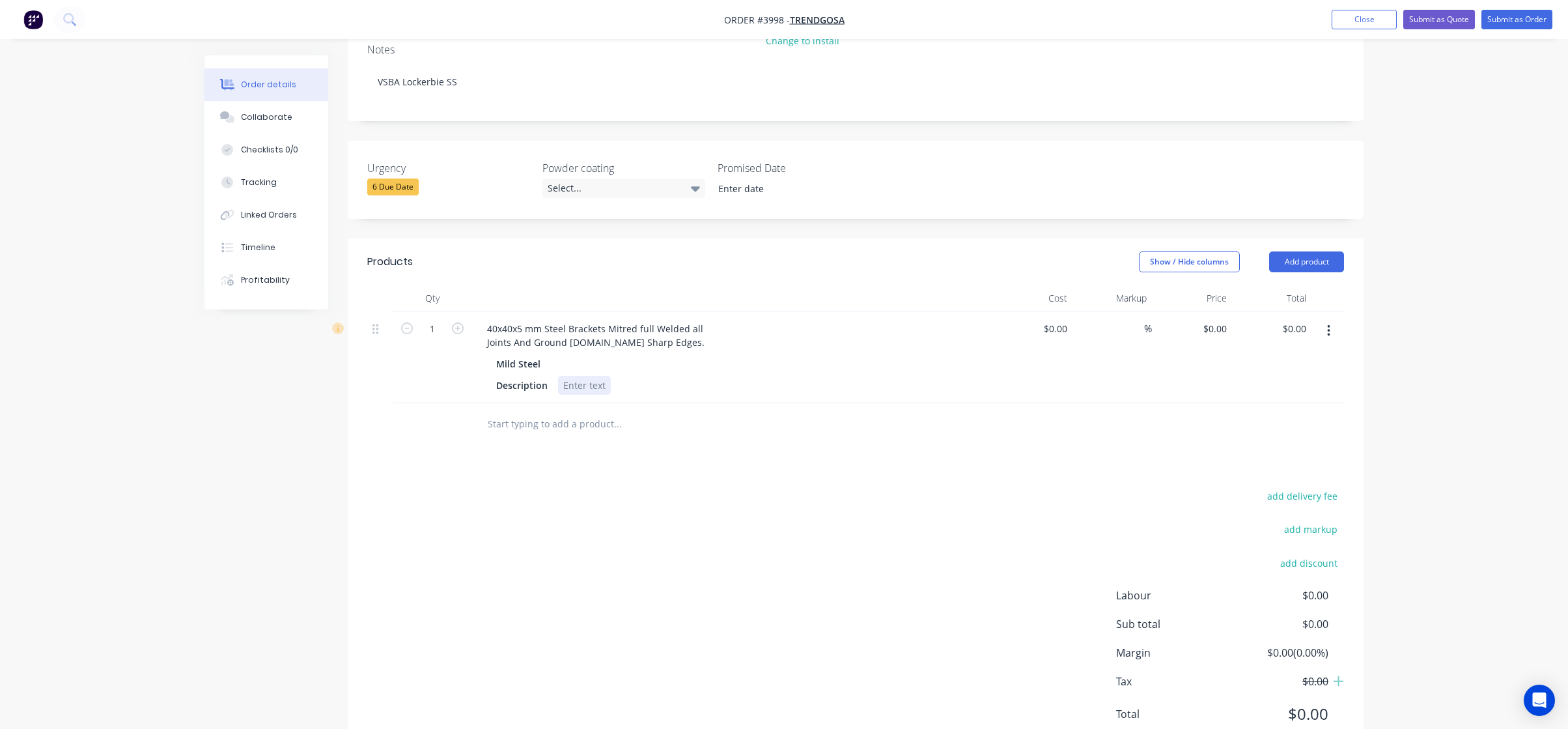
click at [850, 376] on div "Description" at bounding box center [729, 385] width 477 height 19
click at [606, 319] on div "40x40x5 mm Steel Brackets Mitred full Welded all Joints And Ground [DOMAIN_NAME…" at bounding box center [596, 335] width 238 height 33
click at [677, 319] on div "40x40x5 mm Steel Brackets Mitred full Welded all Joints And Ground Smooth no Sh…" at bounding box center [595, 335] width 237 height 33
click at [709, 421] on div "Products Show / Hide columns Add product Qty Cost Markup Price Total 1 40x40x5 …" at bounding box center [855, 498] width 1016 height 520
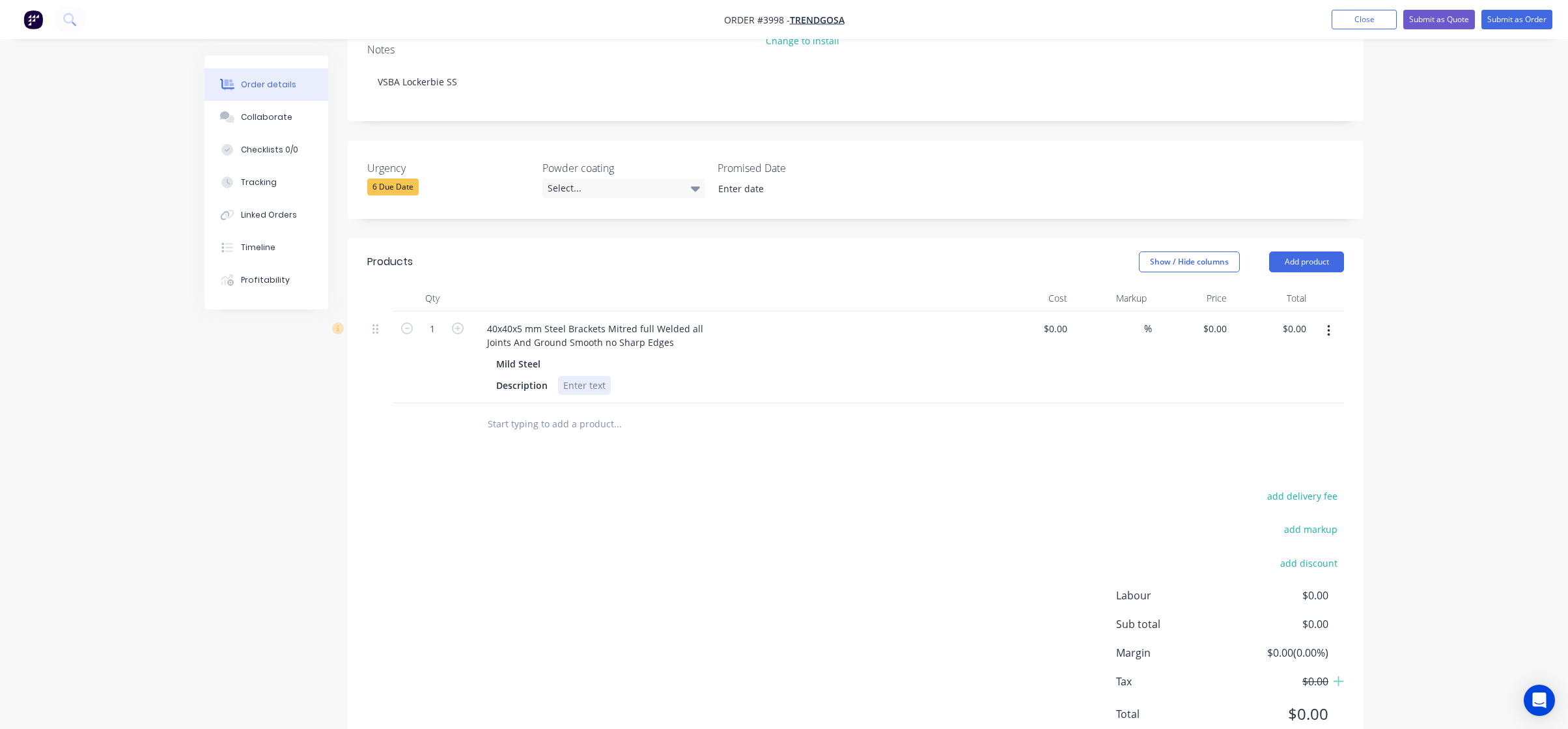
click at [591, 362] on div "40x40x5 mm Steel Brackets Mitred full Welded all Joints And Ground Smooth no Sh…" at bounding box center [732, 357] width 521 height 91
click at [596, 376] on div at bounding box center [584, 385] width 52 height 19
click at [935, 522] on div "add delivery fee add markup add discount Labour $0.00 Sub total $0.00 Margin $0…" at bounding box center [856, 613] width 977 height 251
click at [562, 376] on div "to drawing" at bounding box center [586, 385] width 57 height 19
click at [643, 376] on div "Description to drawingfer" at bounding box center [729, 385] width 477 height 19
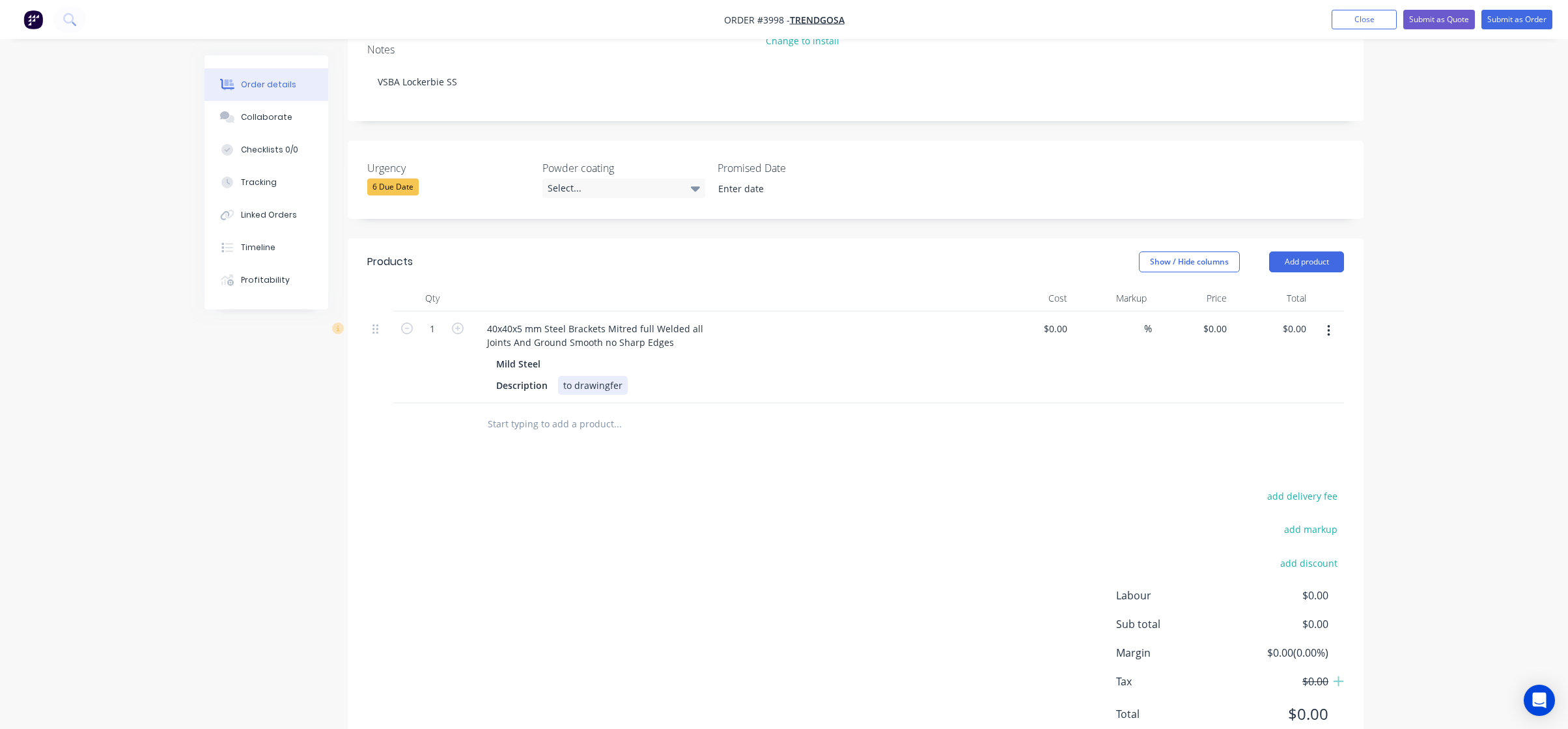
click at [625, 376] on div "to drawingfer" at bounding box center [593, 385] width 69 height 19
click at [634, 432] on div "Products Show / Hide columns Add product Qty Cost Markup Price Total 1 40x40x5 …" at bounding box center [855, 498] width 1016 height 520
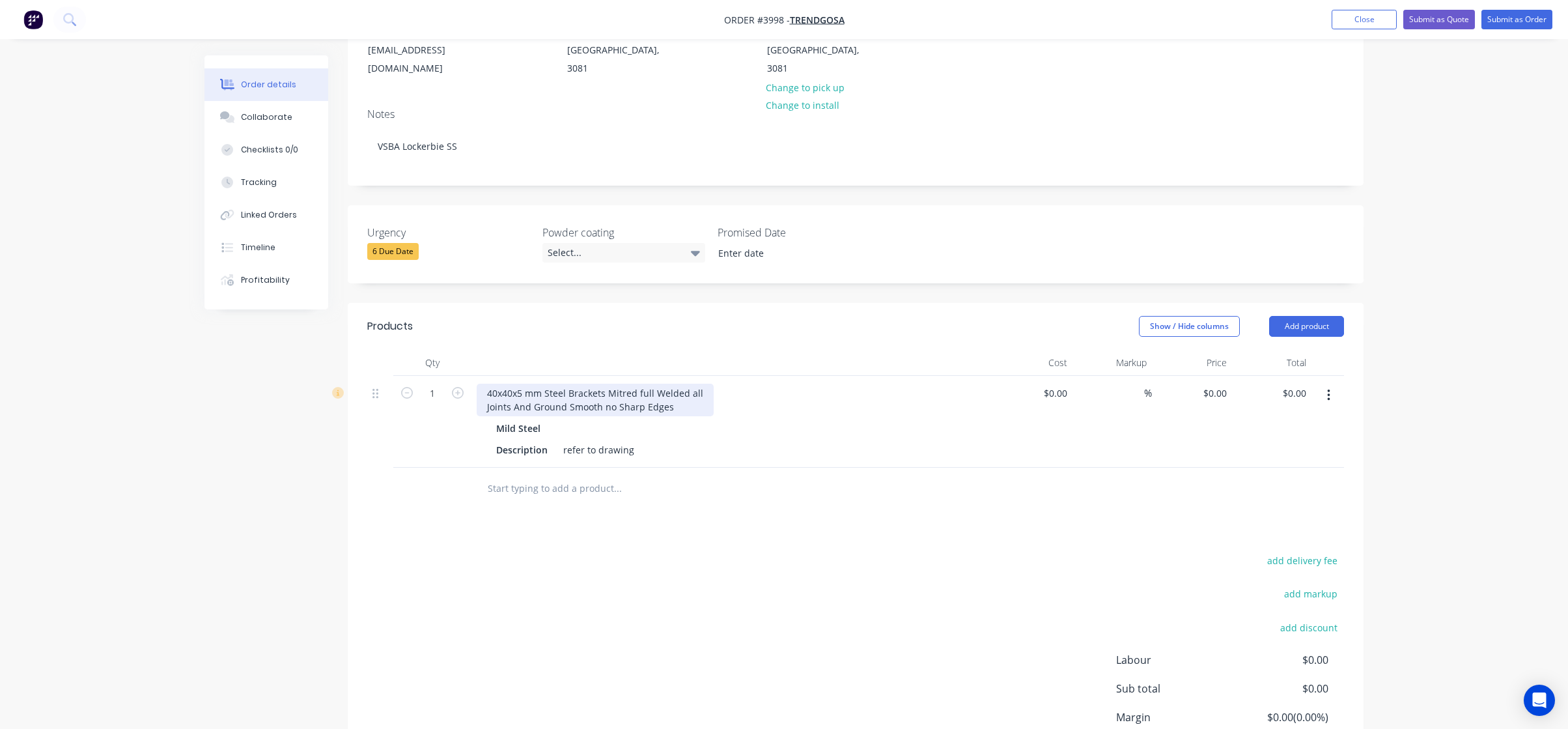
scroll to position [196, 0]
click at [569, 441] on div "refer to drawing" at bounding box center [599, 450] width 82 height 19
click at [797, 441] on div "Description Refer to drawing" at bounding box center [729, 450] width 477 height 19
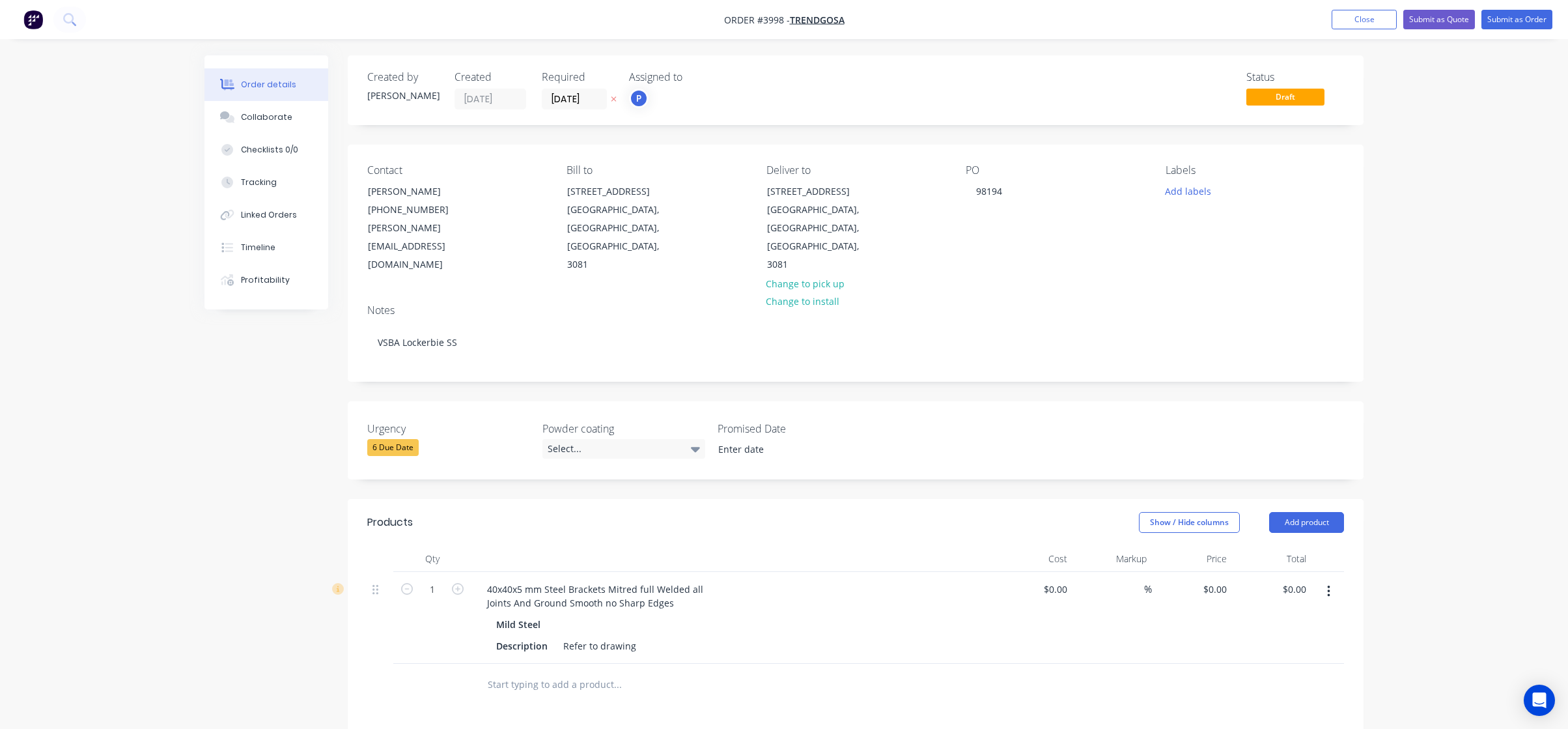
click at [960, 355] on div "Created by [PERSON_NAME] Created [DATE] Required [DATE] Assigned to P Status Dr…" at bounding box center [855, 537] width 1016 height 963
click at [466, 572] on div "1" at bounding box center [433, 617] width 78 height 91
drag, startPoint x: 412, startPoint y: 555, endPoint x: 423, endPoint y: 555, distance: 11.0
click at [413, 581] on button "button" at bounding box center [407, 587] width 17 height 13
click at [423, 579] on input "0" at bounding box center [433, 589] width 34 height 20
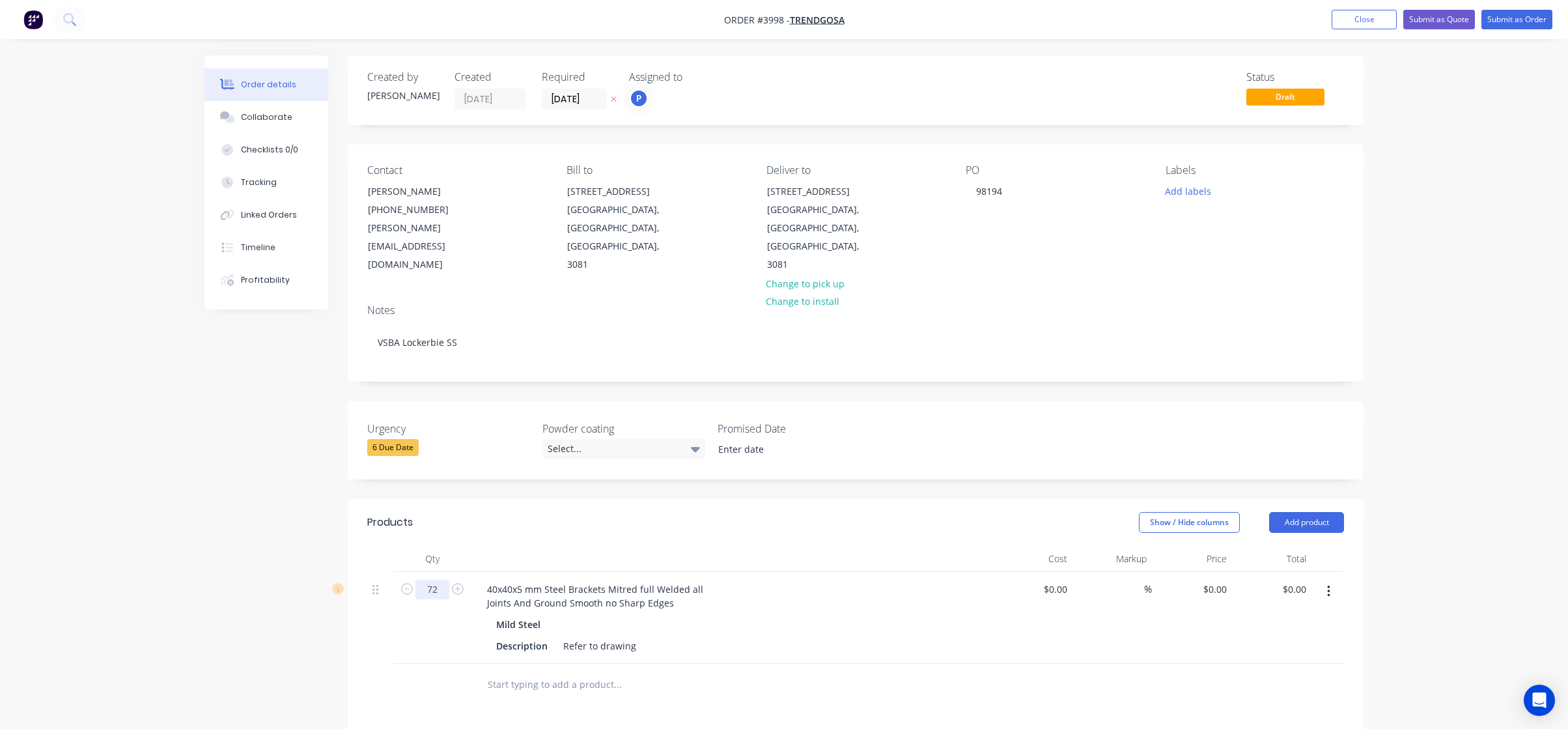
type input "72"
drag, startPoint x: 1275, startPoint y: 509, endPoint x: 1243, endPoint y: 523, distance: 34.9
click at [1270, 546] on div "Total" at bounding box center [1272, 559] width 80 height 26
click at [1194, 192] on button "Add labels" at bounding box center [1188, 190] width 60 height 18
click at [429, 664] on div at bounding box center [433, 685] width 78 height 43
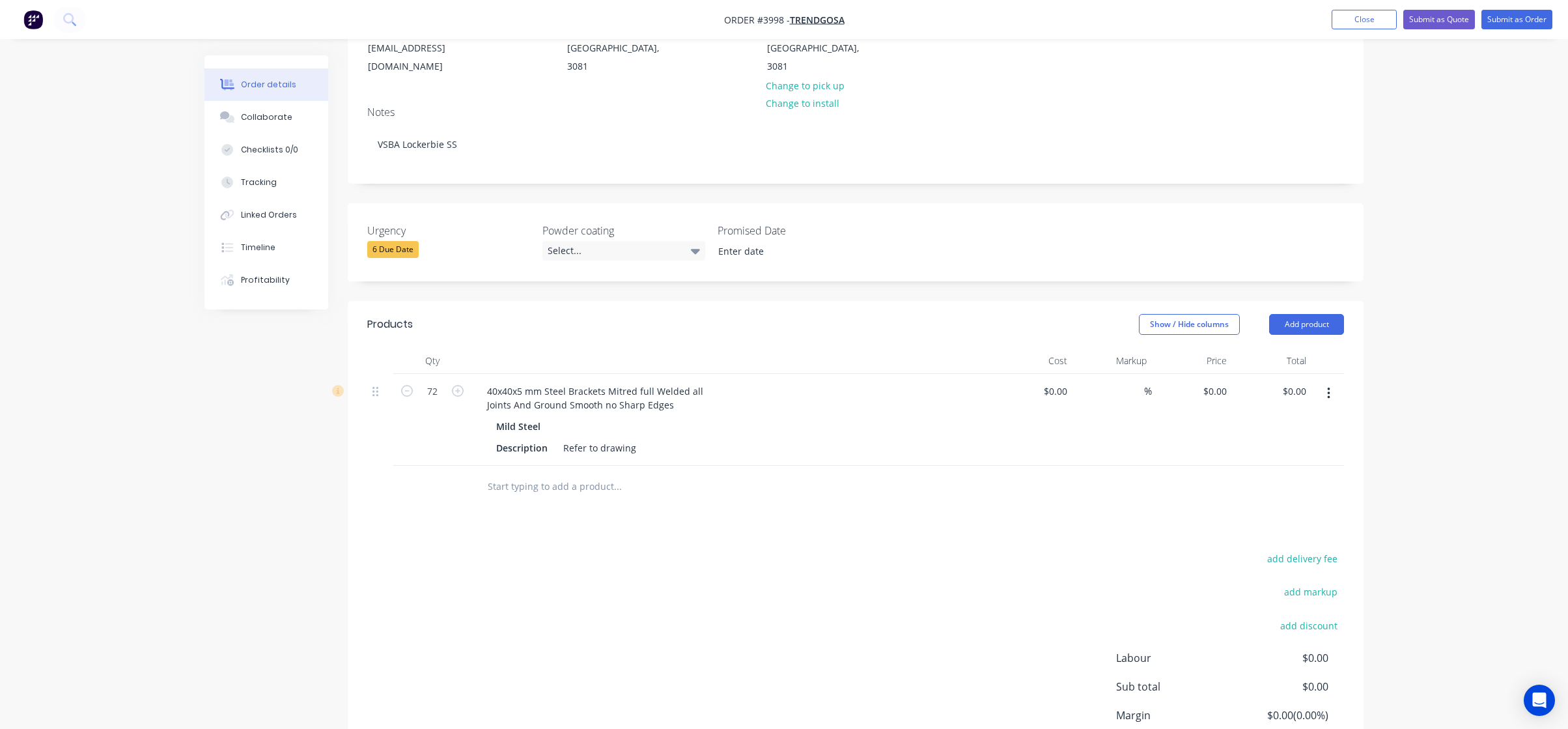
scroll to position [273, 0]
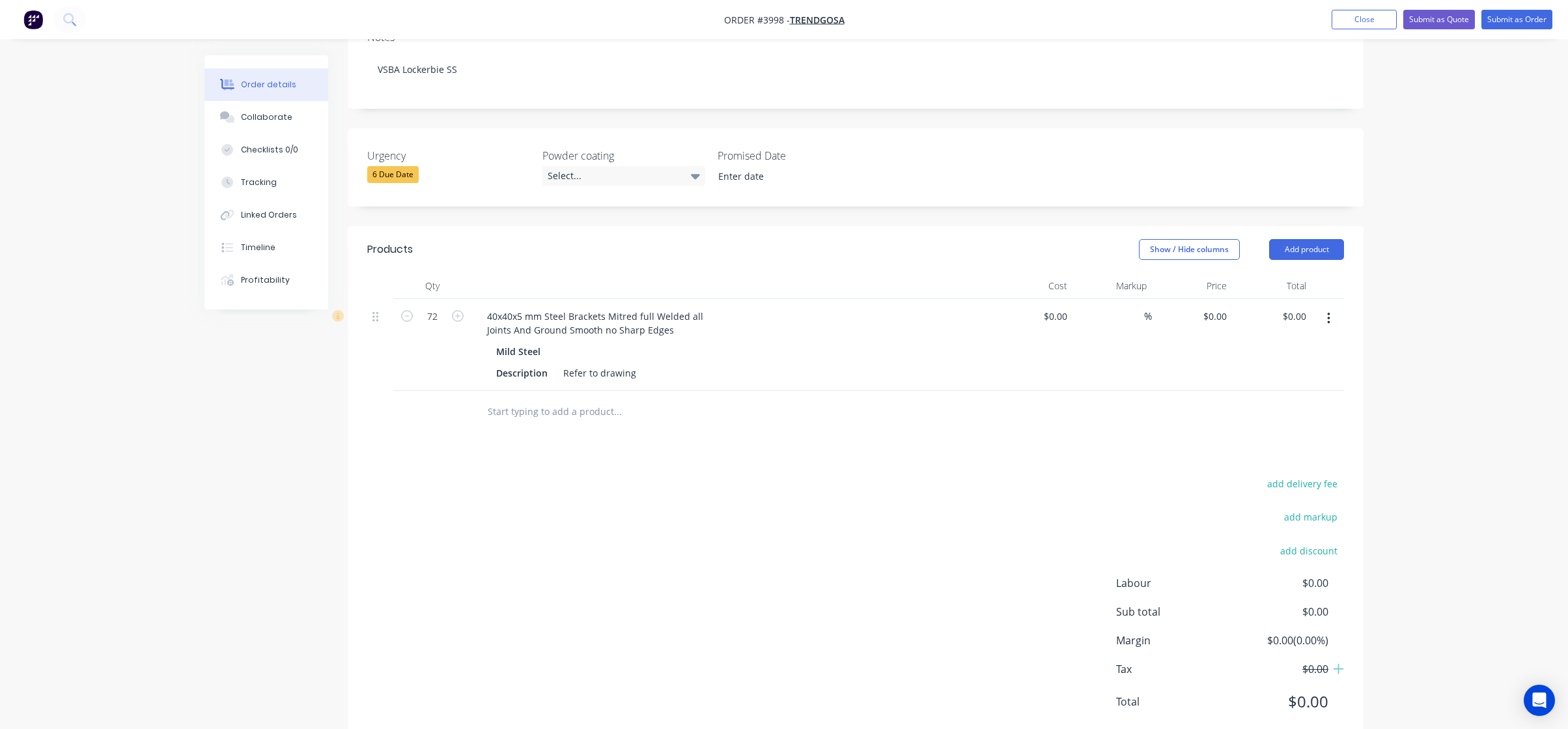
click at [1328, 307] on button "button" at bounding box center [1328, 318] width 30 height 23
drag, startPoint x: 1064, startPoint y: 484, endPoint x: 1369, endPoint y: 261, distance: 377.8
click at [1068, 484] on div "add delivery fee add markup add discount Labour $0.00 Sub total $0.00 Margin $0…" at bounding box center [856, 601] width 977 height 251
click at [1348, 226] on header "Products Show / Hide columns Add product" at bounding box center [855, 250] width 1016 height 47
click at [1342, 239] on button "Add product" at bounding box center [1307, 249] width 75 height 21
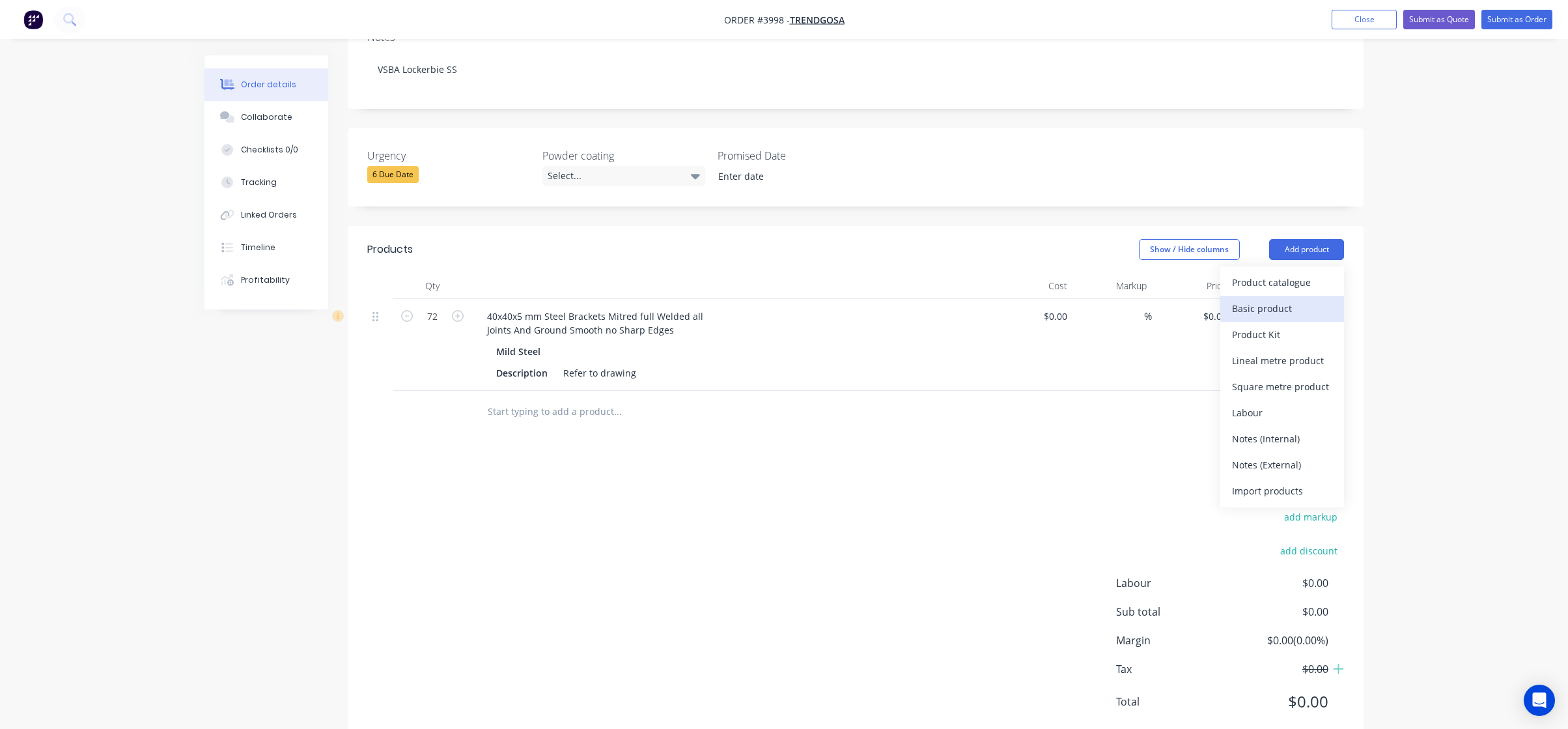
click at [1315, 299] on div "Basic product" at bounding box center [1282, 308] width 100 height 19
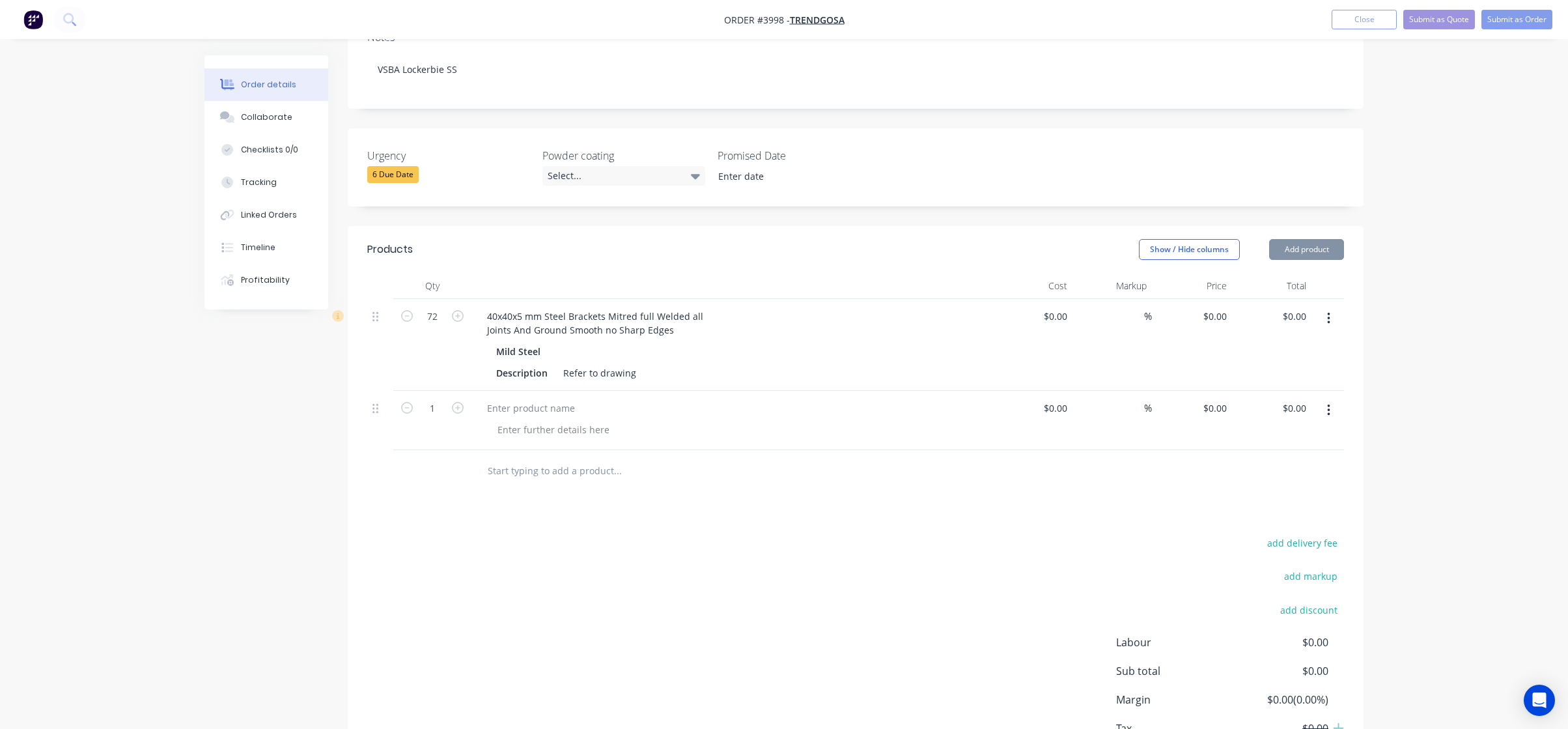
click at [492, 407] on div at bounding box center [732, 421] width 521 height 60
click at [523, 399] on div at bounding box center [530, 408] width 109 height 19
click at [851, 699] on div "add delivery fee add markup add discount Labour $0.00 Sub total $0.00 Margin $0…" at bounding box center [856, 660] width 977 height 251
click at [552, 420] on div at bounding box center [553, 429] width 133 height 19
click at [824, 606] on div "add delivery fee add markup add discount Labour $0.00 Sub total $0.00 Margin $0…" at bounding box center [856, 660] width 977 height 251
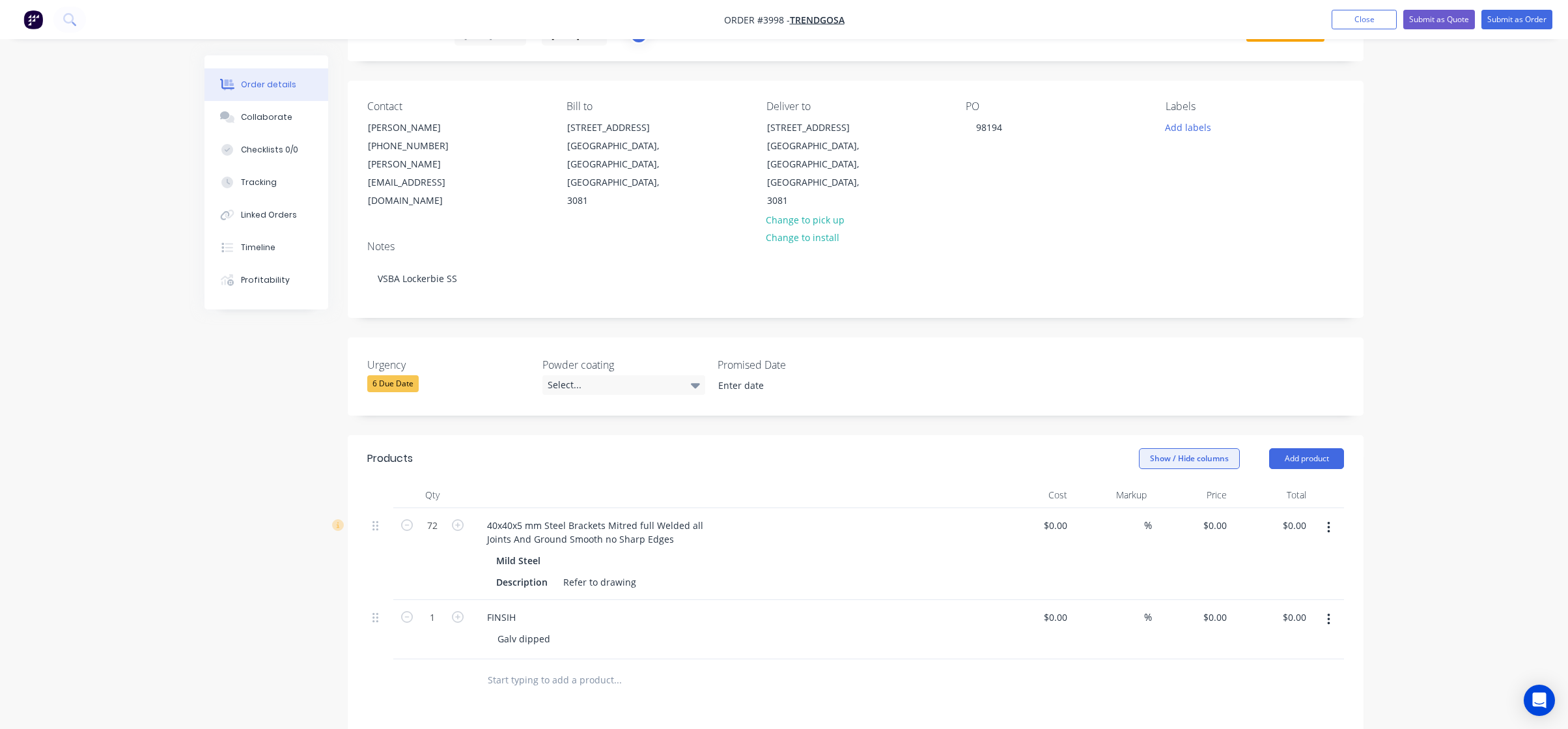
scroll to position [0, 0]
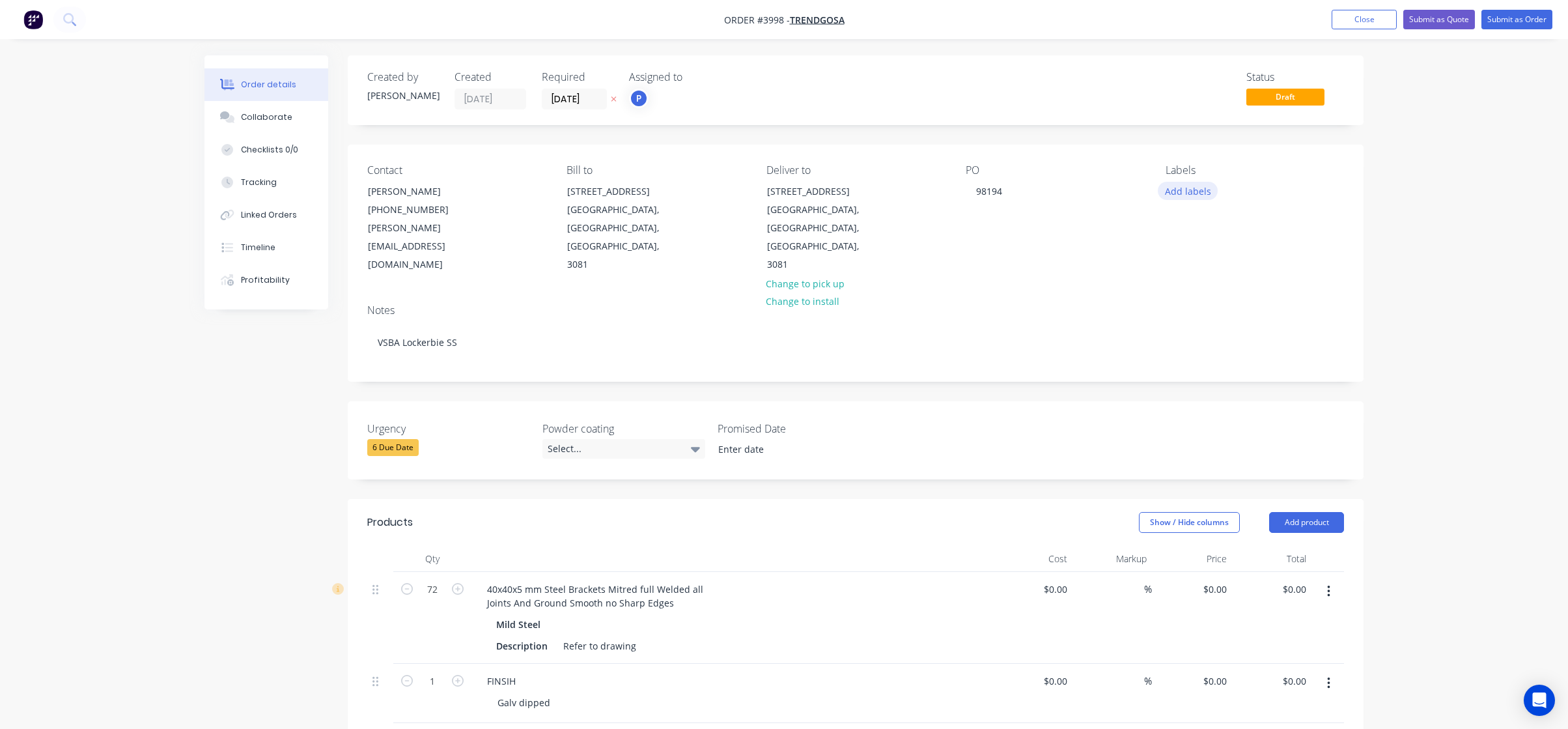
click at [1201, 194] on button "Add labels" at bounding box center [1188, 190] width 60 height 18
click at [1243, 335] on div "A1-Cutting (Saw)" at bounding box center [1238, 333] width 74 height 14
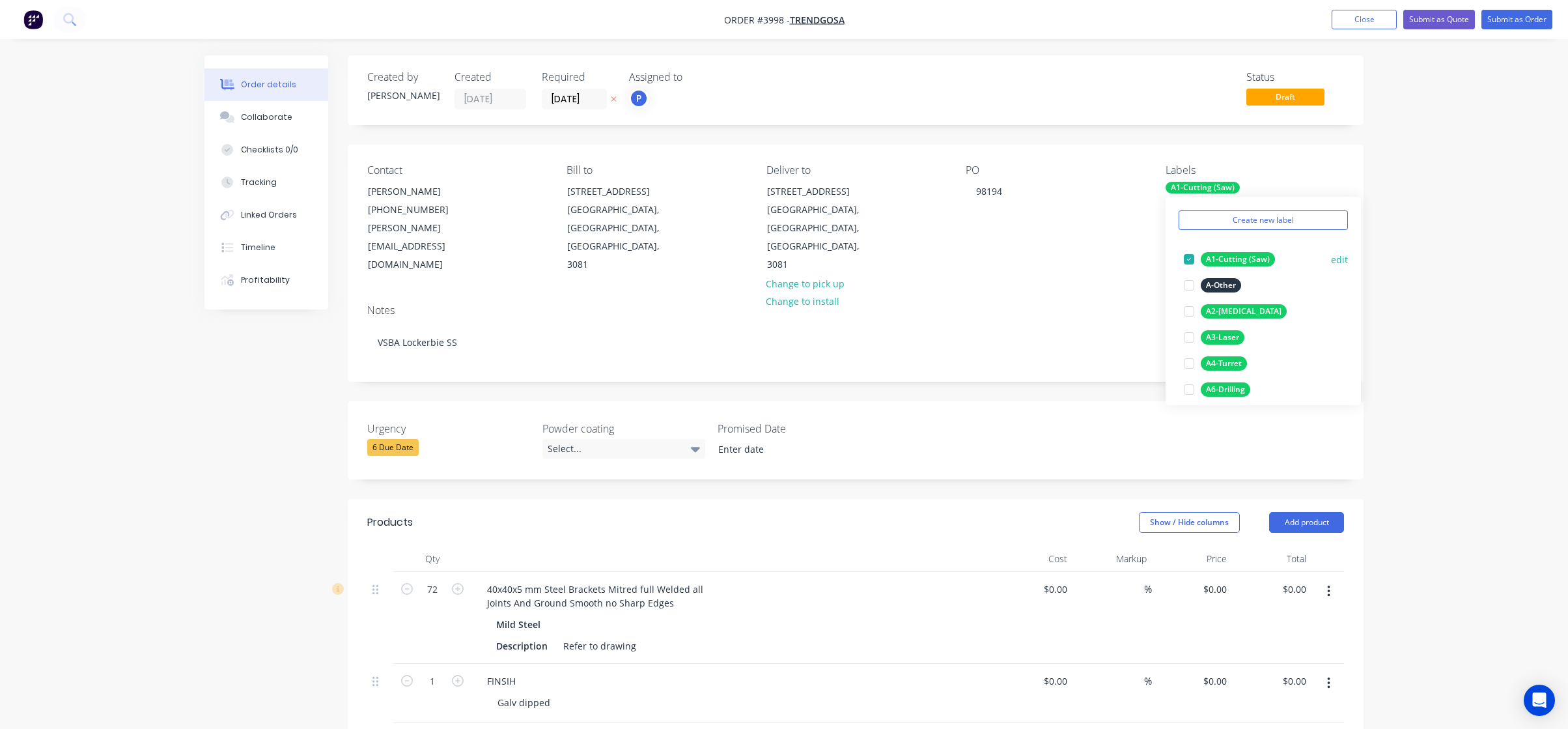
scroll to position [65, 0]
click at [1213, 315] on div "A3-Laser" at bounding box center [1223, 314] width 44 height 14
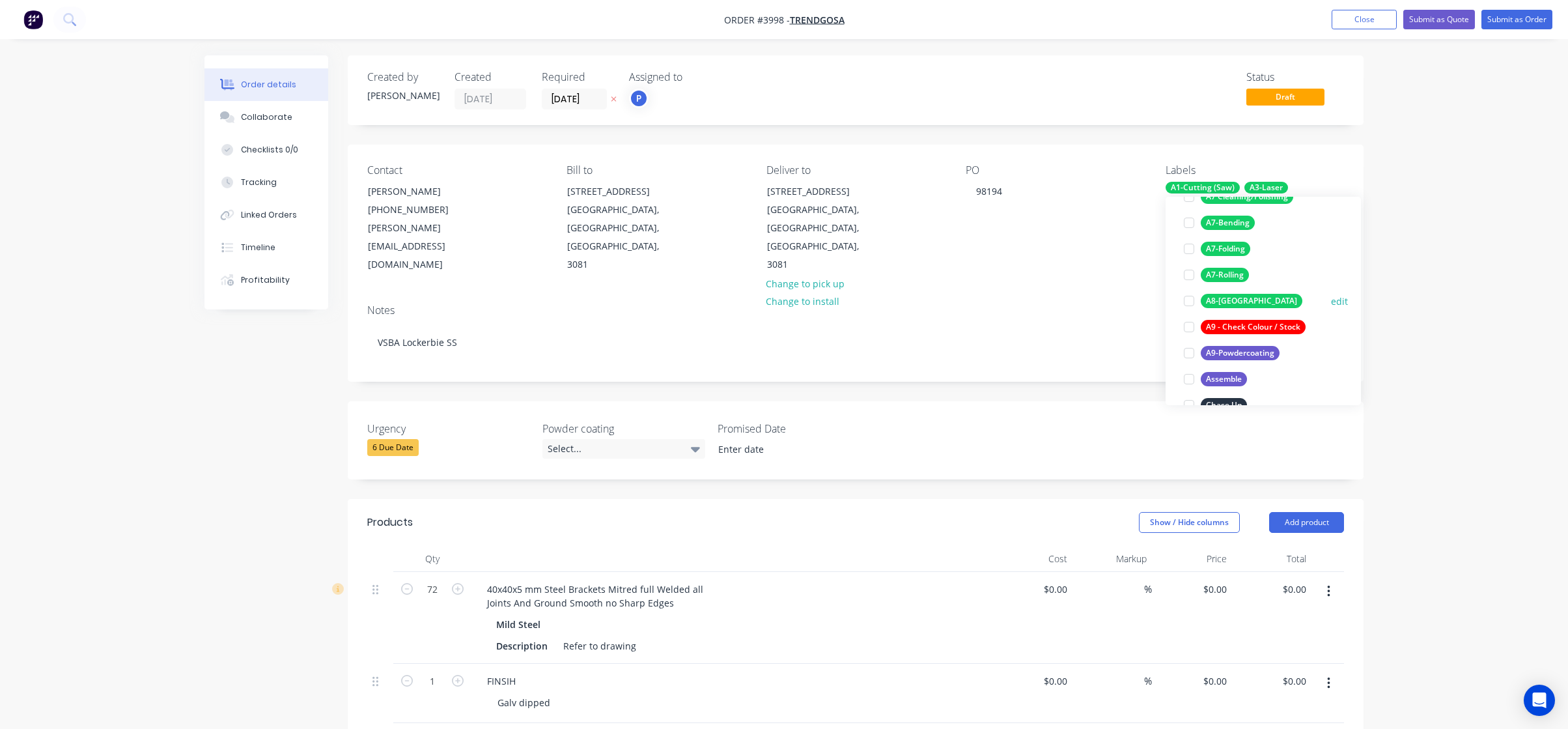
click at [1241, 301] on div "A8-[GEOGRAPHIC_DATA]" at bounding box center [1251, 301] width 101 height 14
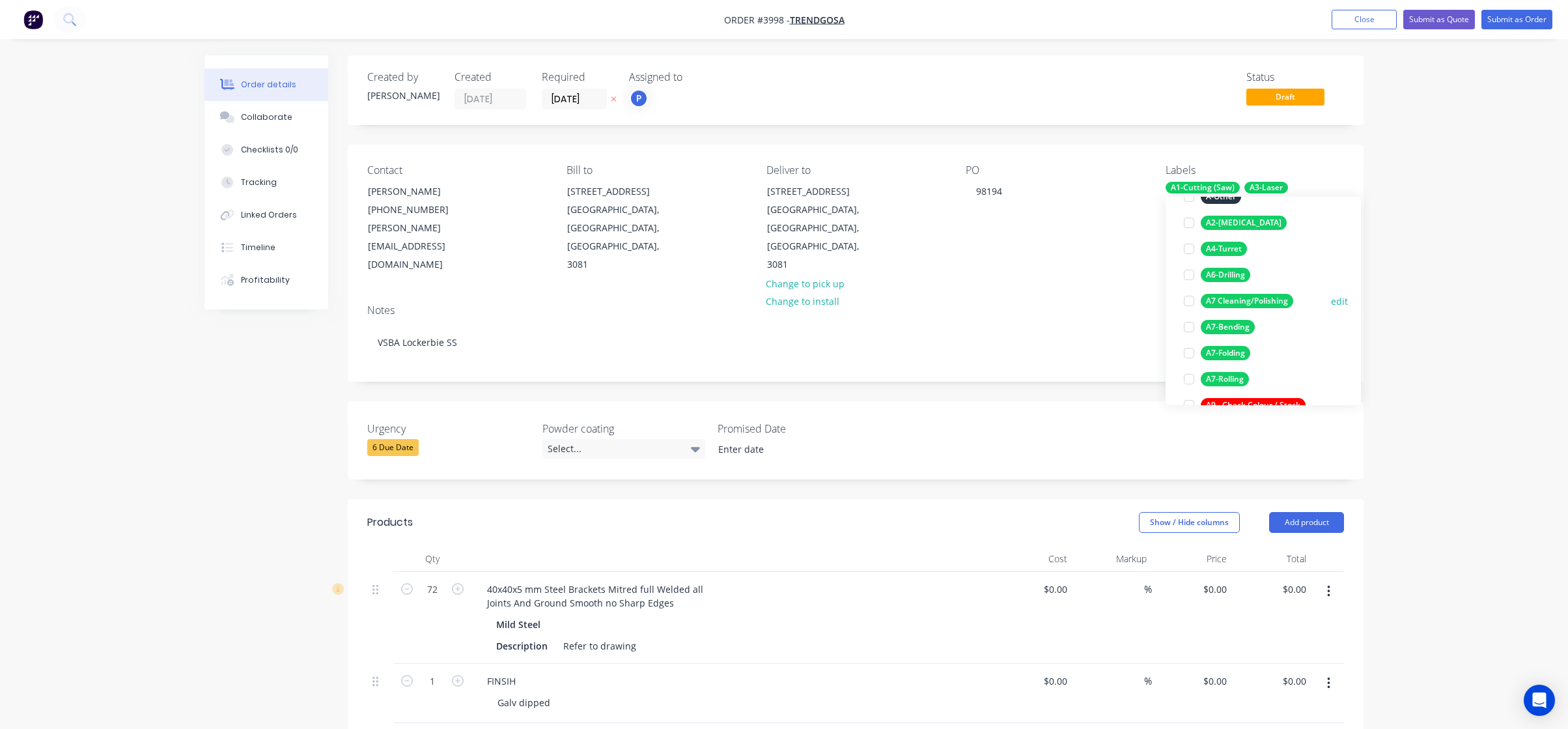
click at [1259, 304] on div "A7 Cleaning/Polishing" at bounding box center [1247, 301] width 92 height 14
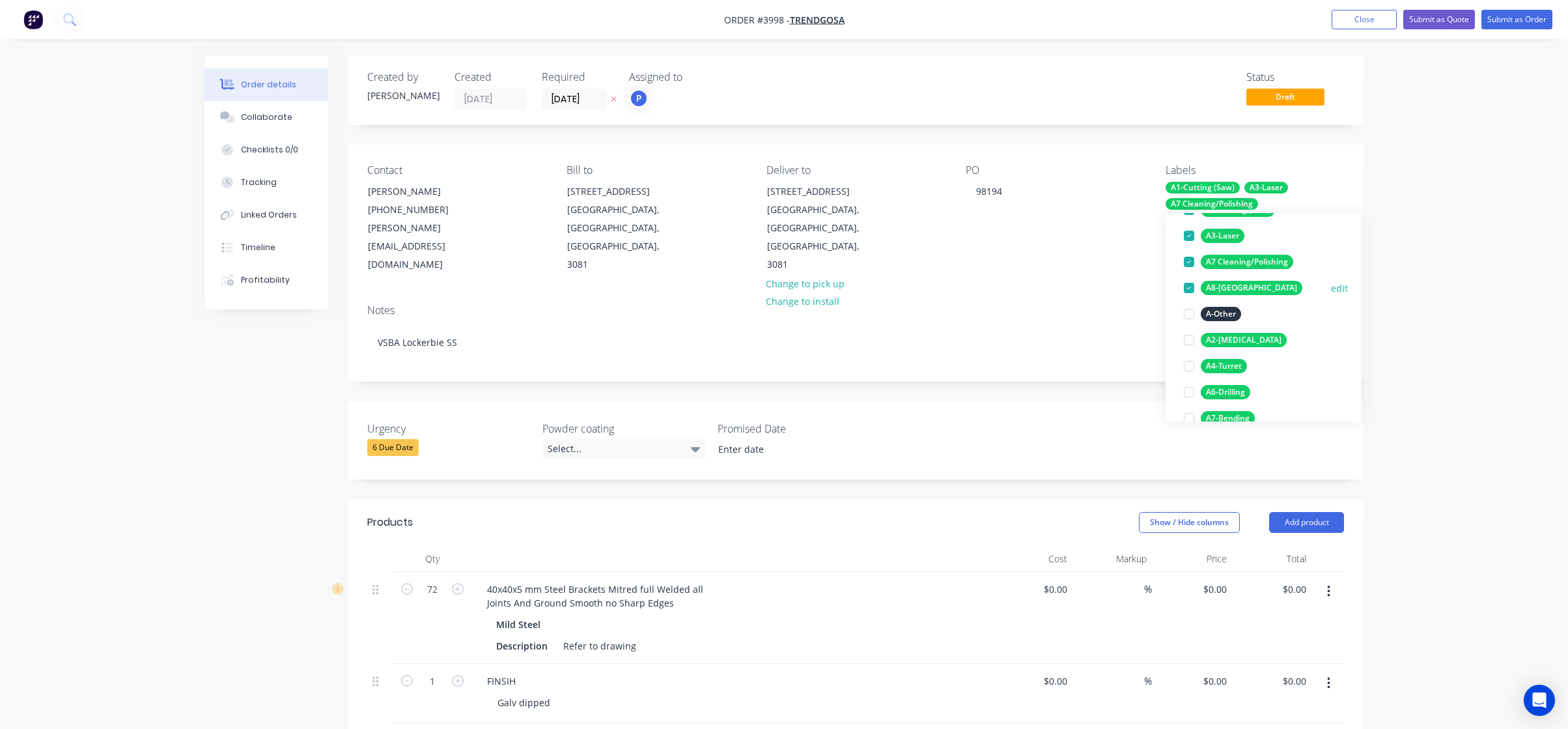
scroll to position [313, 0]
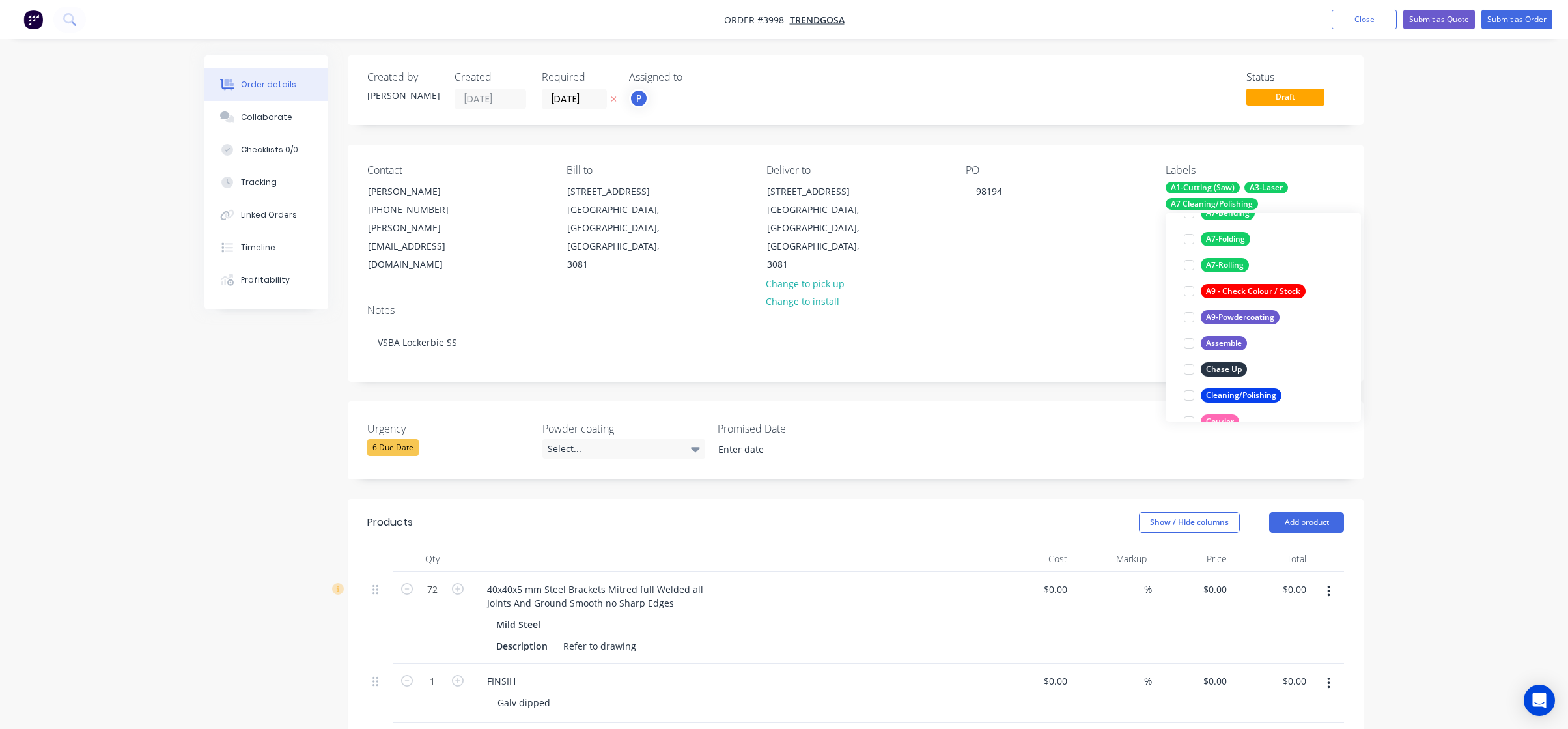
click at [1496, 269] on div "Order details Collaborate Checklists 0/0 Tracking Linked Orders Timeline Profit…" at bounding box center [784, 548] width 1568 height 1097
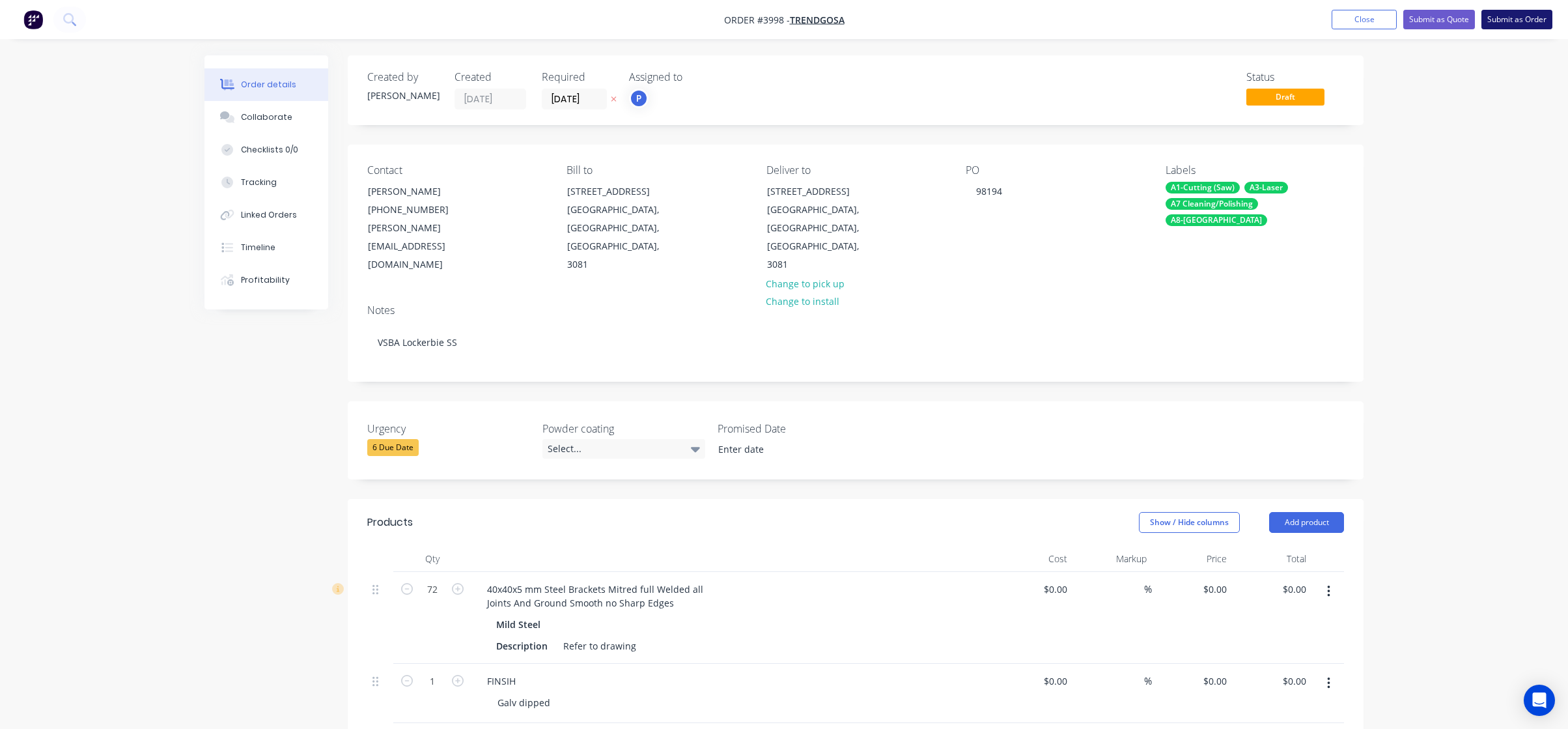
click at [1501, 25] on button "Submit as Order" at bounding box center [1517, 20] width 71 height 20
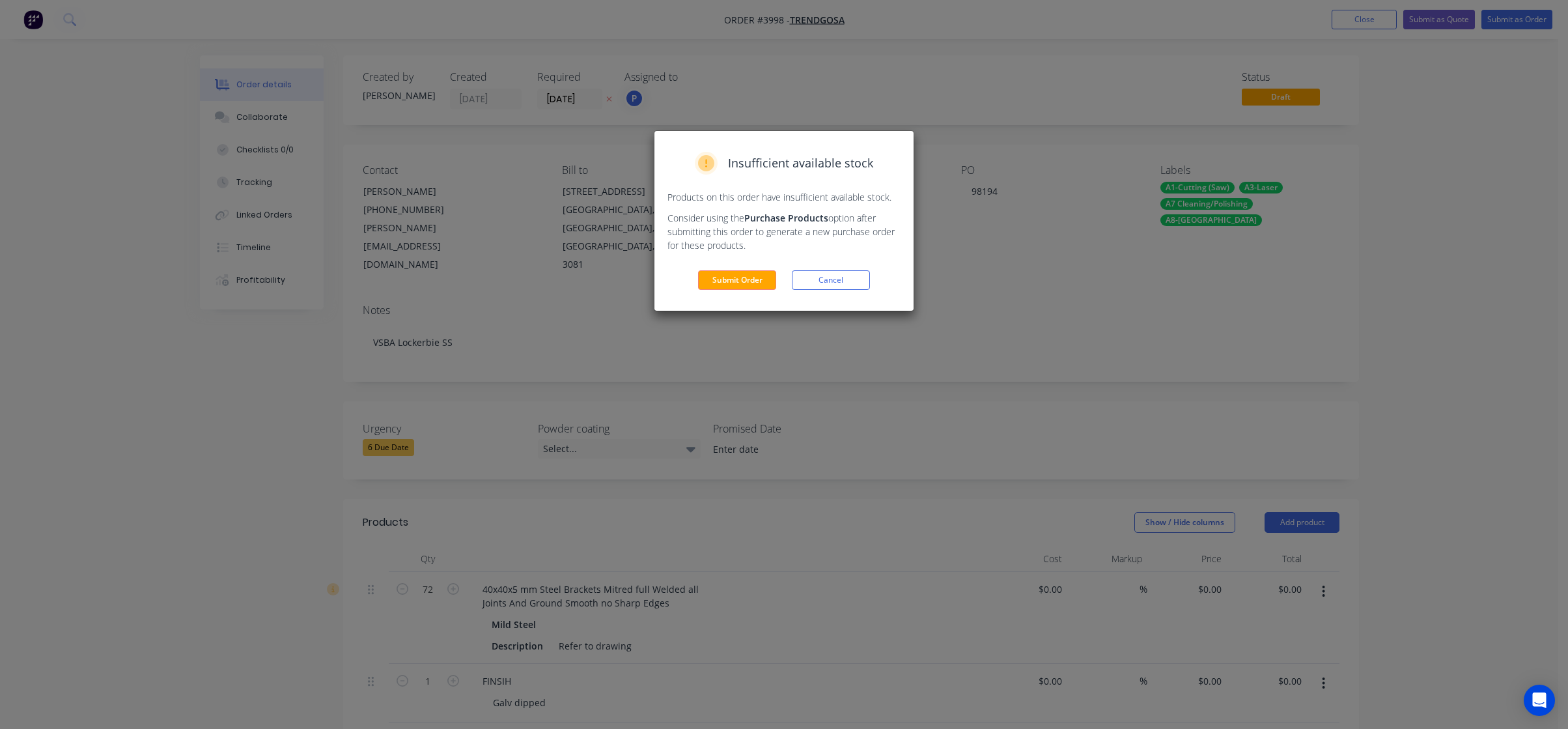
click at [751, 292] on div "Insufficient available stock Products on this order have insufficient available…" at bounding box center [784, 221] width 260 height 179
click at [747, 288] on button "Submit Order" at bounding box center [738, 280] width 78 height 20
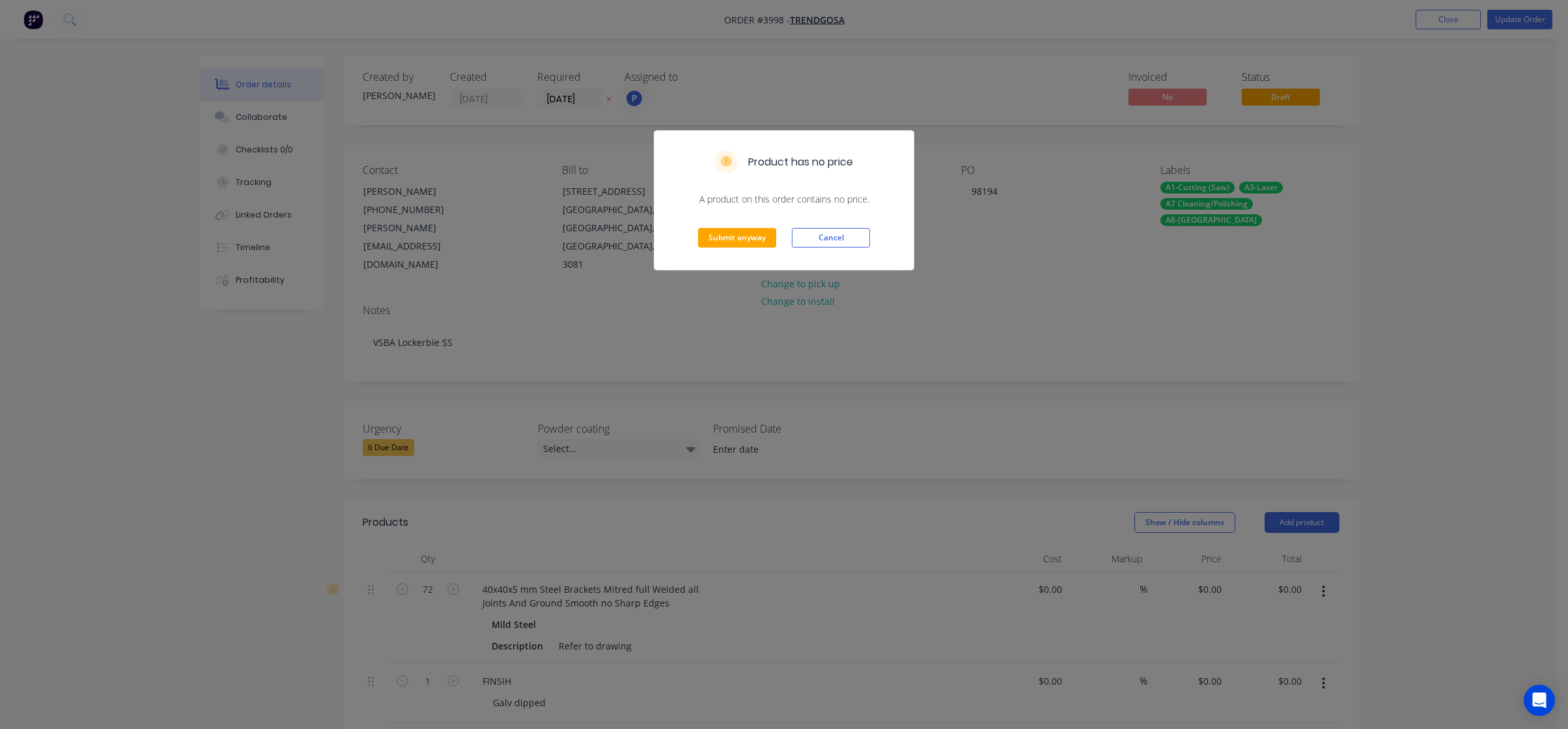
click at [699, 247] on div "Submit anyway Cancel" at bounding box center [784, 238] width 260 height 64
drag, startPoint x: 796, startPoint y: 250, endPoint x: 760, endPoint y: 260, distance: 37.4
click at [785, 256] on div "Submit anyway Cancel" at bounding box center [784, 238] width 260 height 64
click at [760, 243] on button "Submit anyway" at bounding box center [738, 238] width 78 height 20
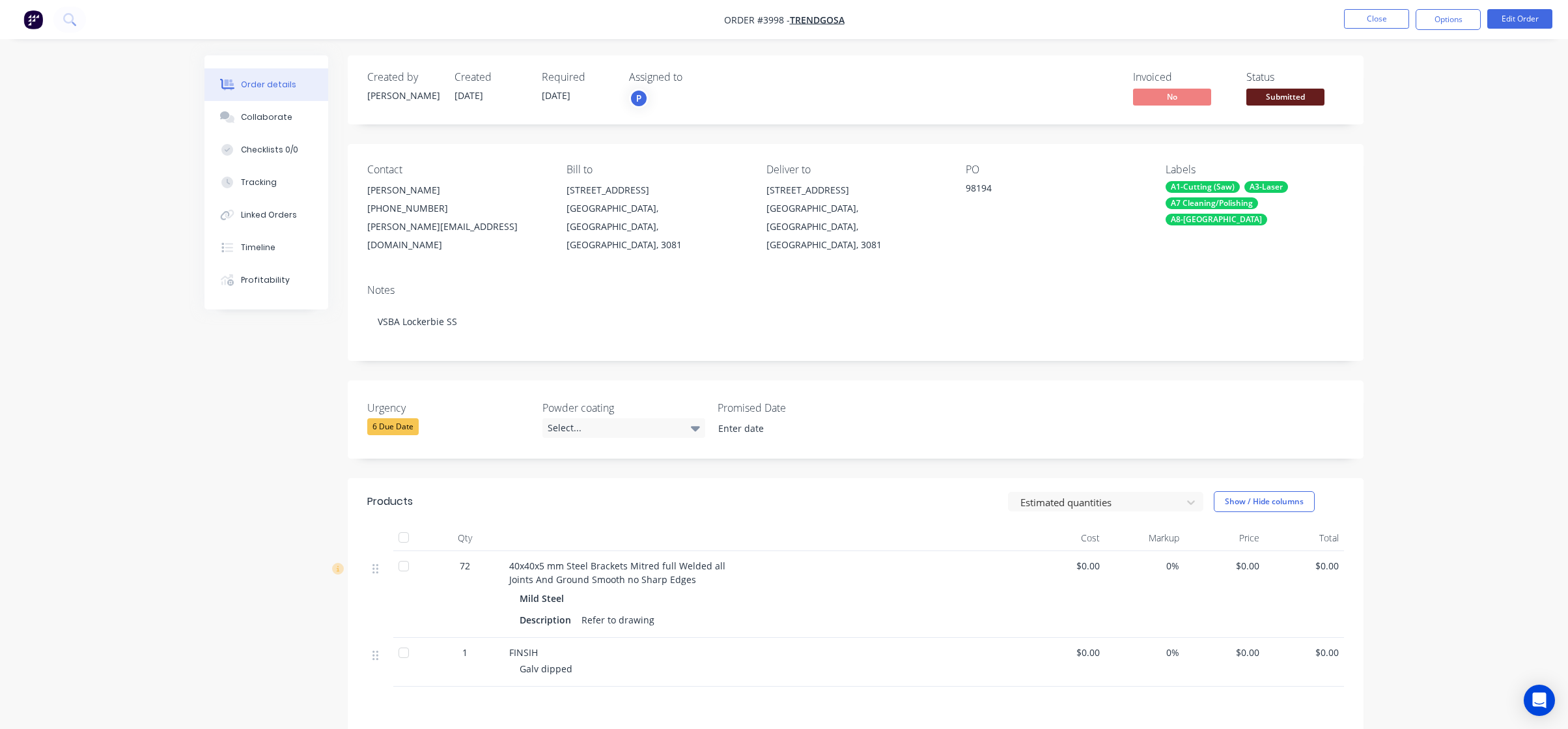
click at [1301, 99] on span "Submitted" at bounding box center [1286, 96] width 78 height 16
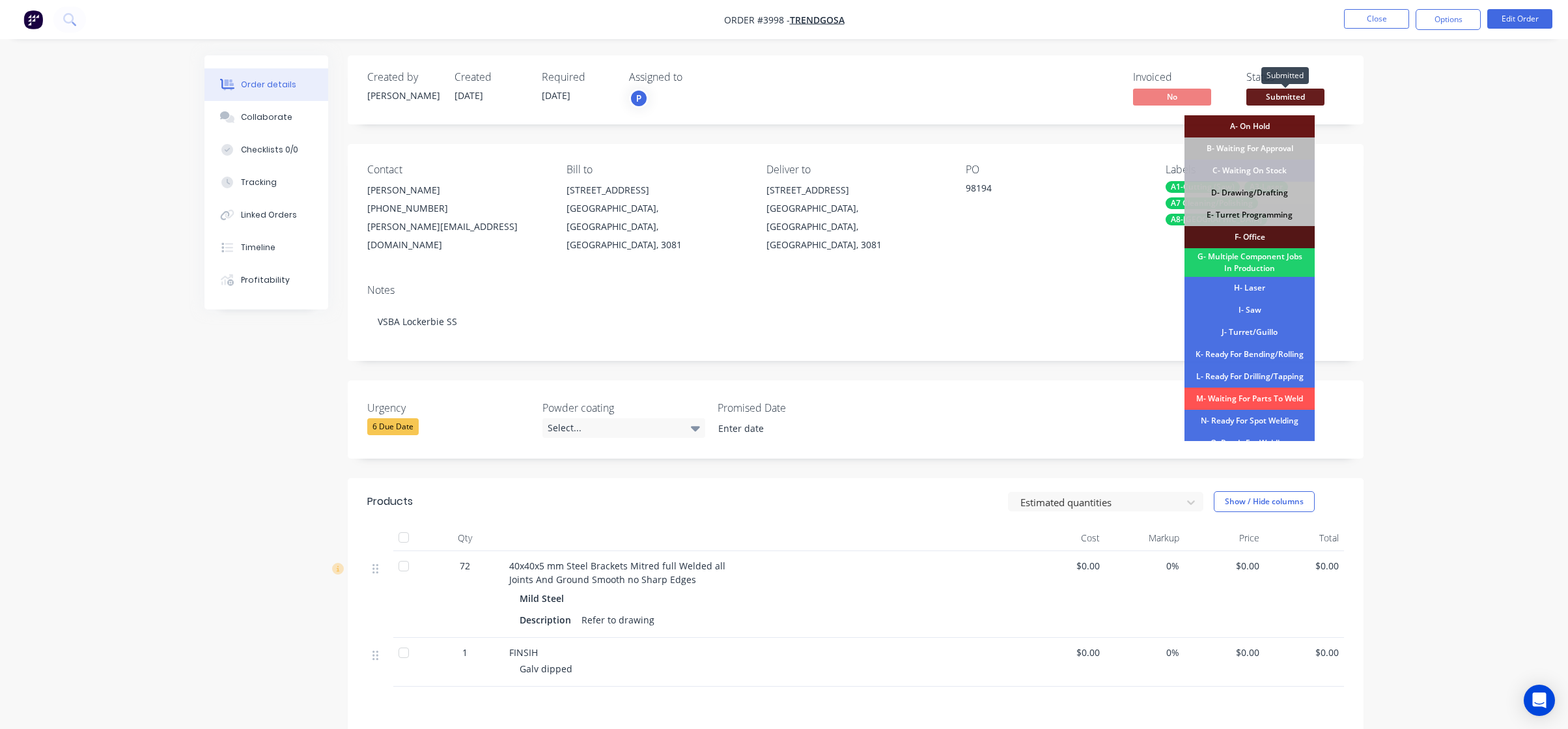
drag, startPoint x: 1301, startPoint y: 99, endPoint x: 1248, endPoint y: 192, distance: 107.0
click at [1241, 198] on div "D- Drawing/Drafting" at bounding box center [1250, 192] width 130 height 22
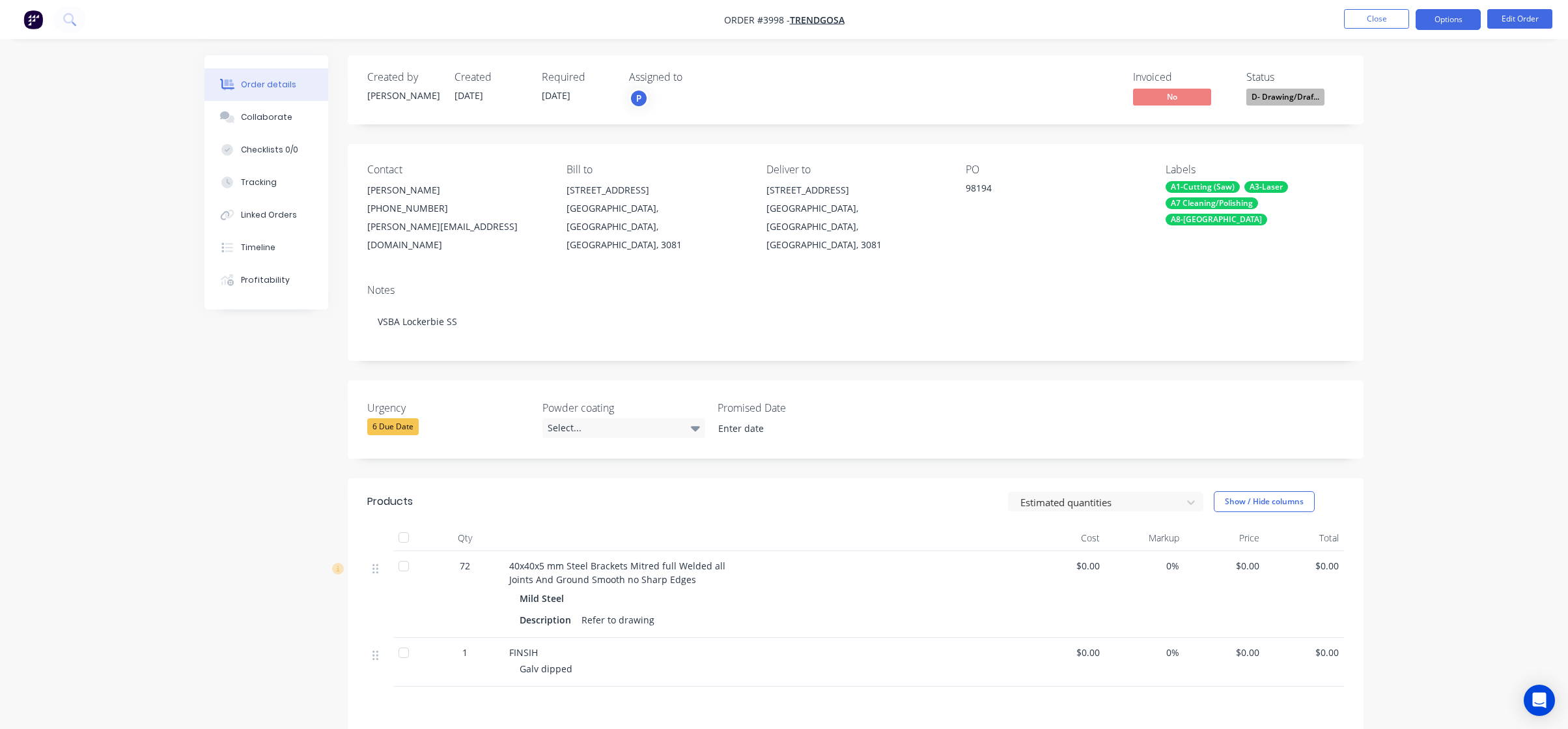
click at [1442, 14] on button "Options" at bounding box center [1449, 19] width 65 height 21
click at [1404, 157] on div "Work Order" at bounding box center [1409, 157] width 120 height 19
click at [1407, 138] on div "Without pricing" at bounding box center [1409, 131] width 120 height 19
click at [111, 155] on div "Order details Collaborate Checklists 0/0 Tracking Linked Orders Timeline Profit…" at bounding box center [784, 459] width 1568 height 918
click at [1369, 16] on button "Close" at bounding box center [1377, 19] width 65 height 20
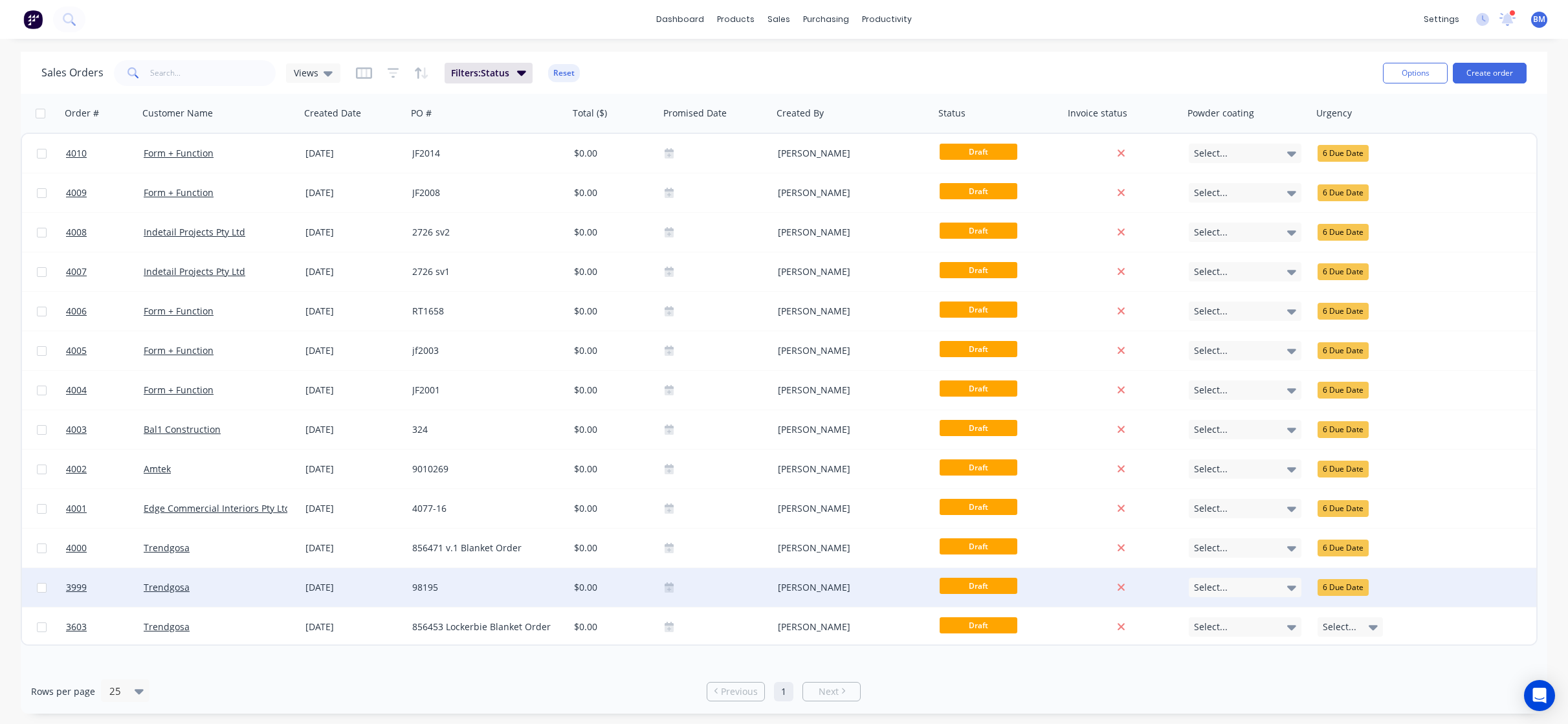
click at [277, 586] on div "Trendgosa" at bounding box center [216, 587] width 144 height 13
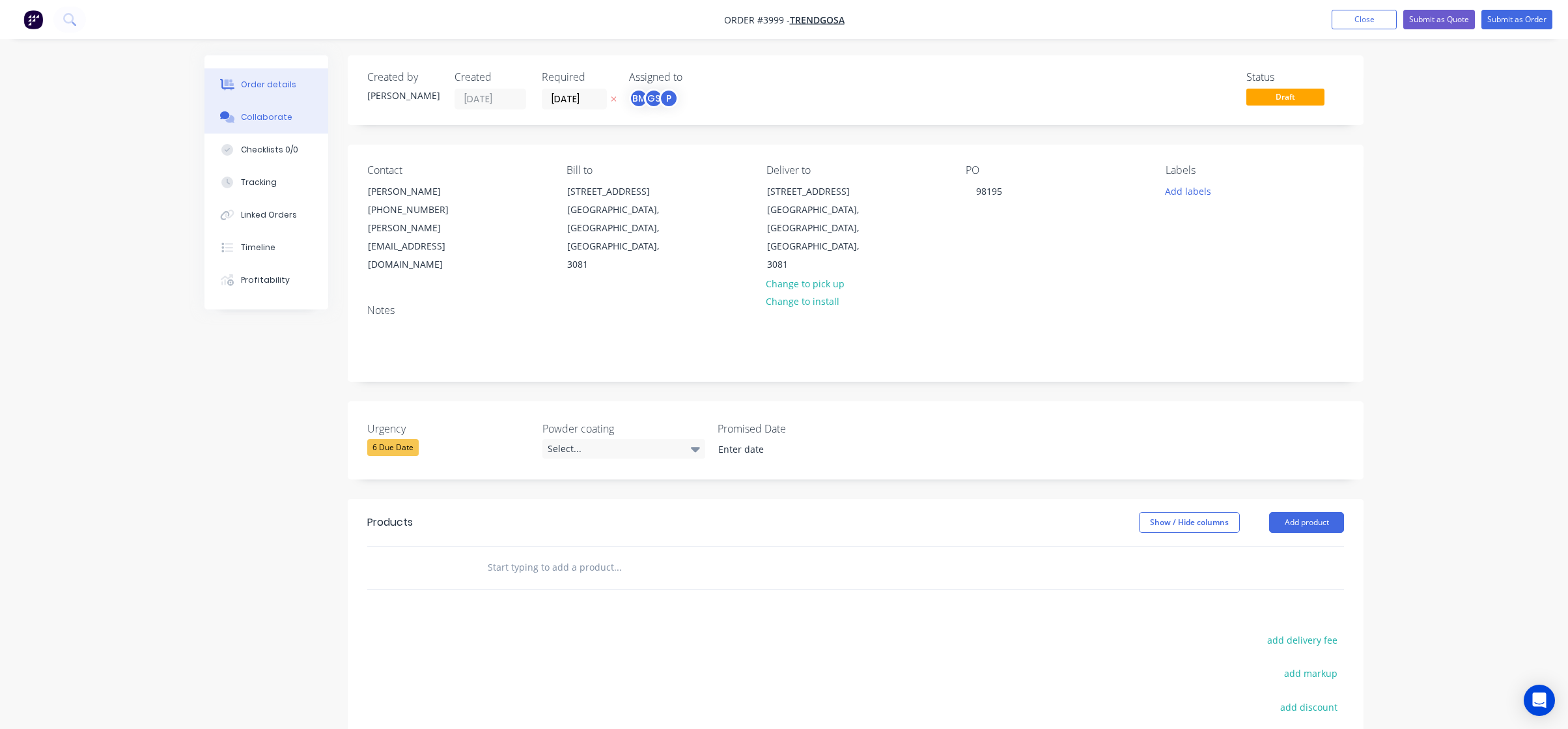
click at [278, 114] on div "Collaborate" at bounding box center [267, 117] width 52 height 12
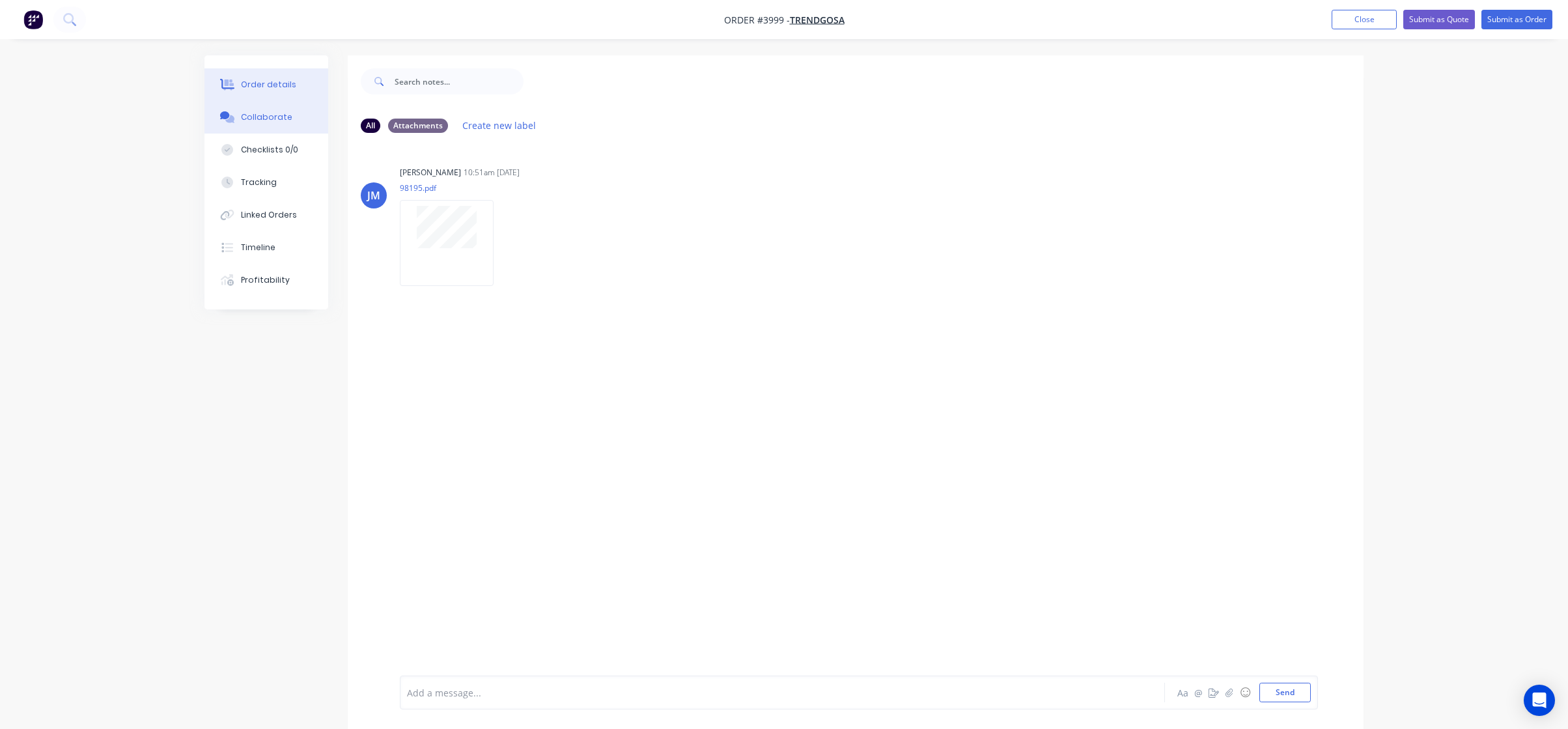
click at [253, 91] on button "Order details" at bounding box center [266, 84] width 123 height 33
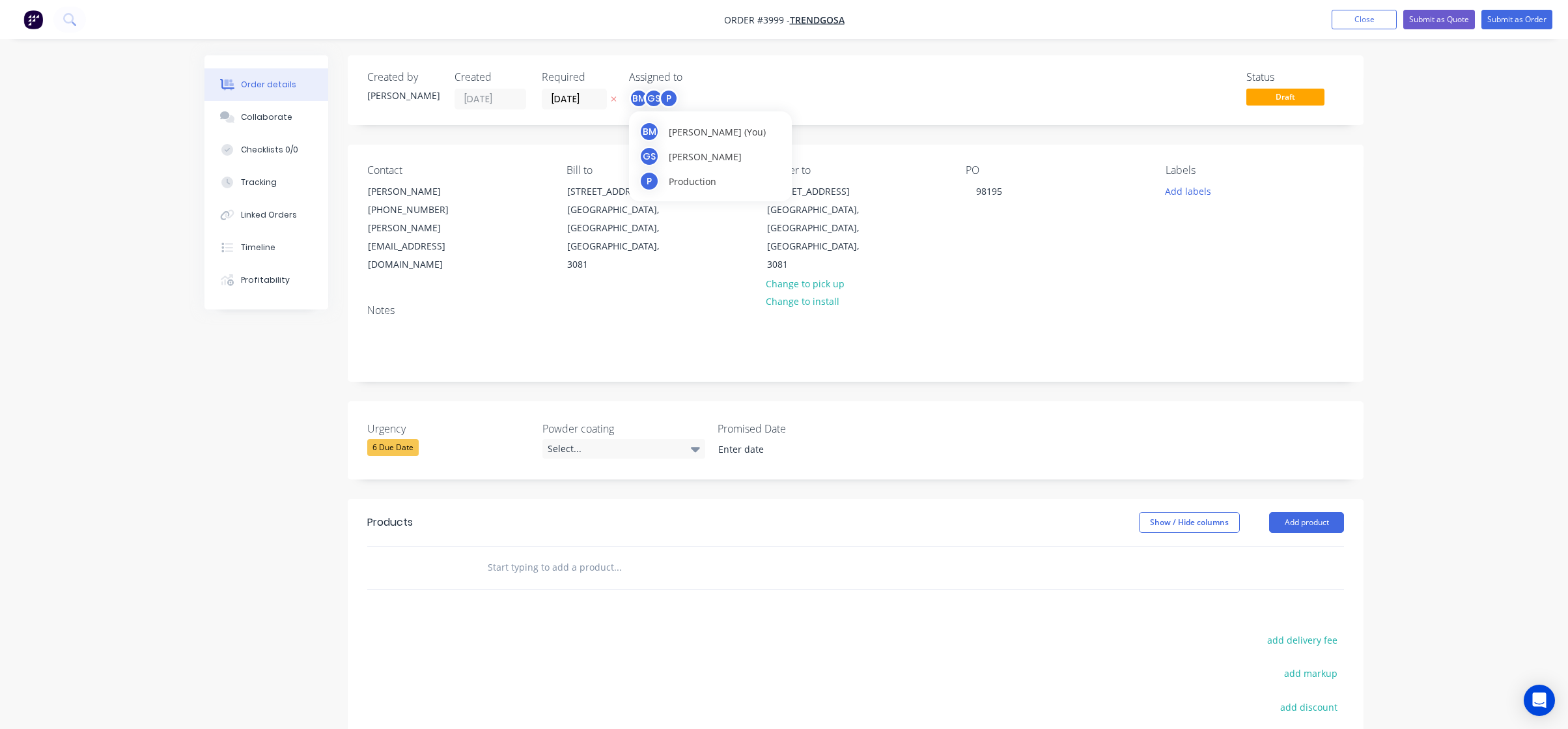
click at [635, 93] on div "BM" at bounding box center [639, 99] width 20 height 20
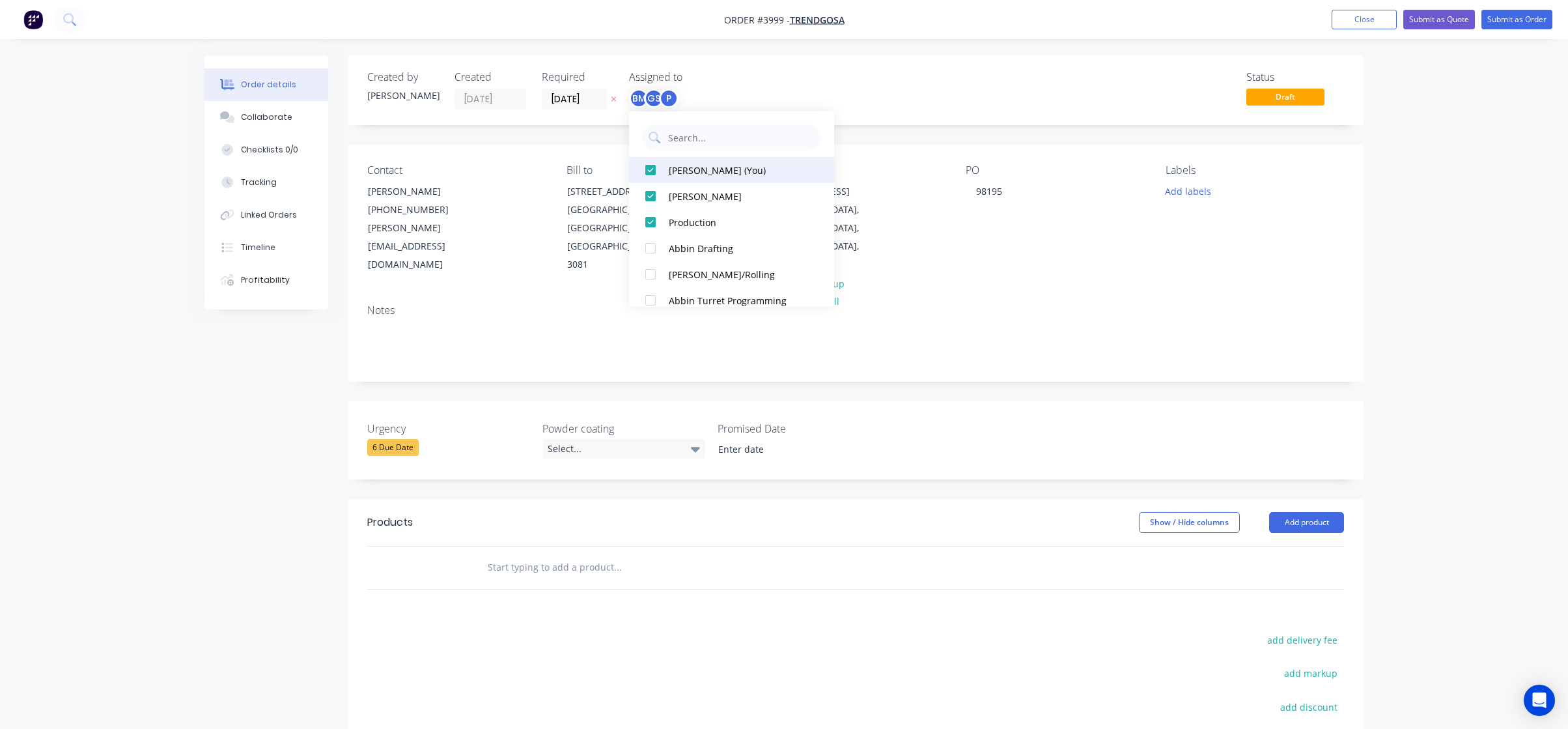
click at [723, 172] on div "[PERSON_NAME] (You)" at bounding box center [738, 170] width 138 height 13
drag, startPoint x: 995, startPoint y: 18, endPoint x: 929, endPoint y: 9, distance: 66.6
click at [994, 18] on nav "Order #3999 - Trendgosa Add product Close Submit as Quote Submit as Order" at bounding box center [784, 19] width 1568 height 39
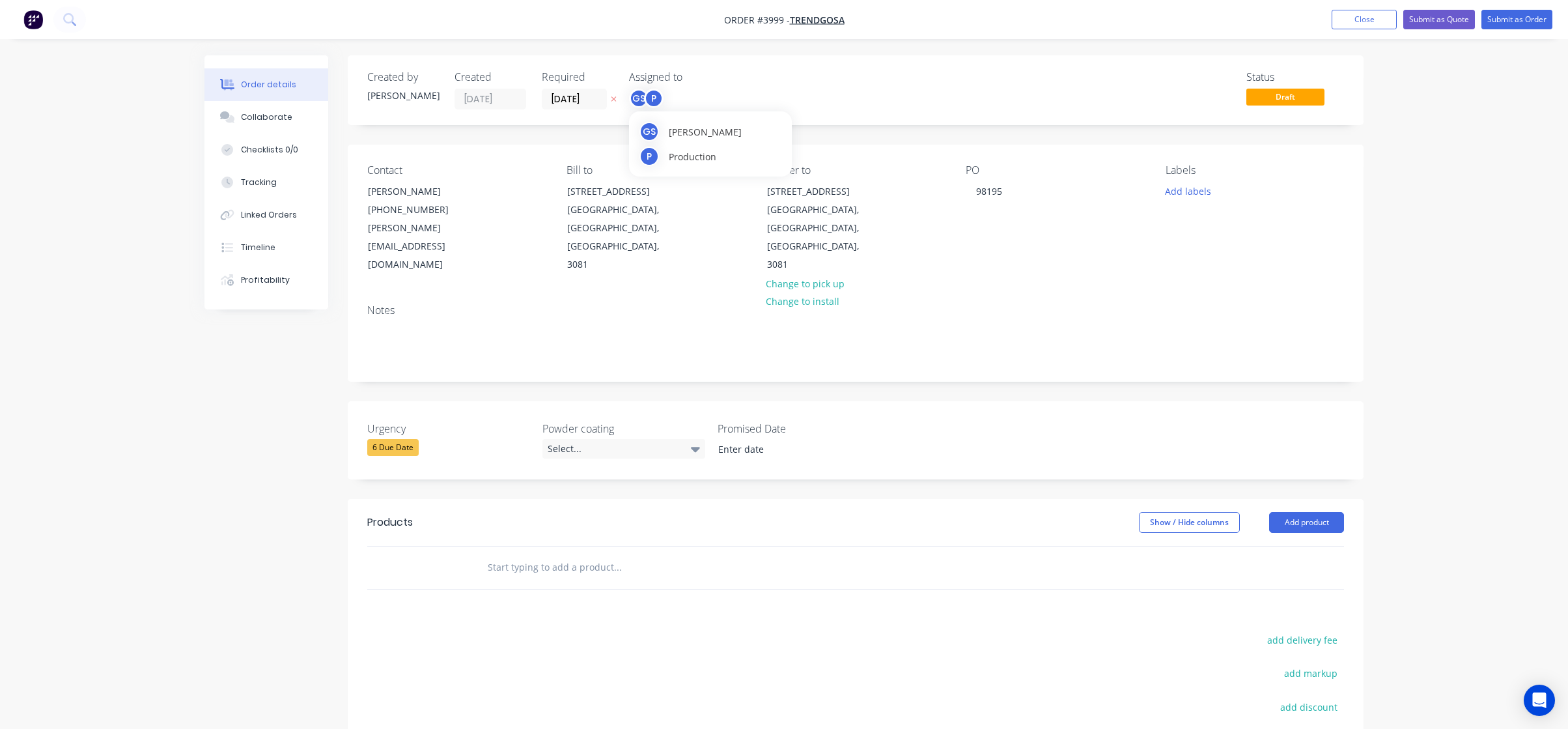
click at [644, 104] on div "GS" at bounding box center [639, 99] width 20 height 20
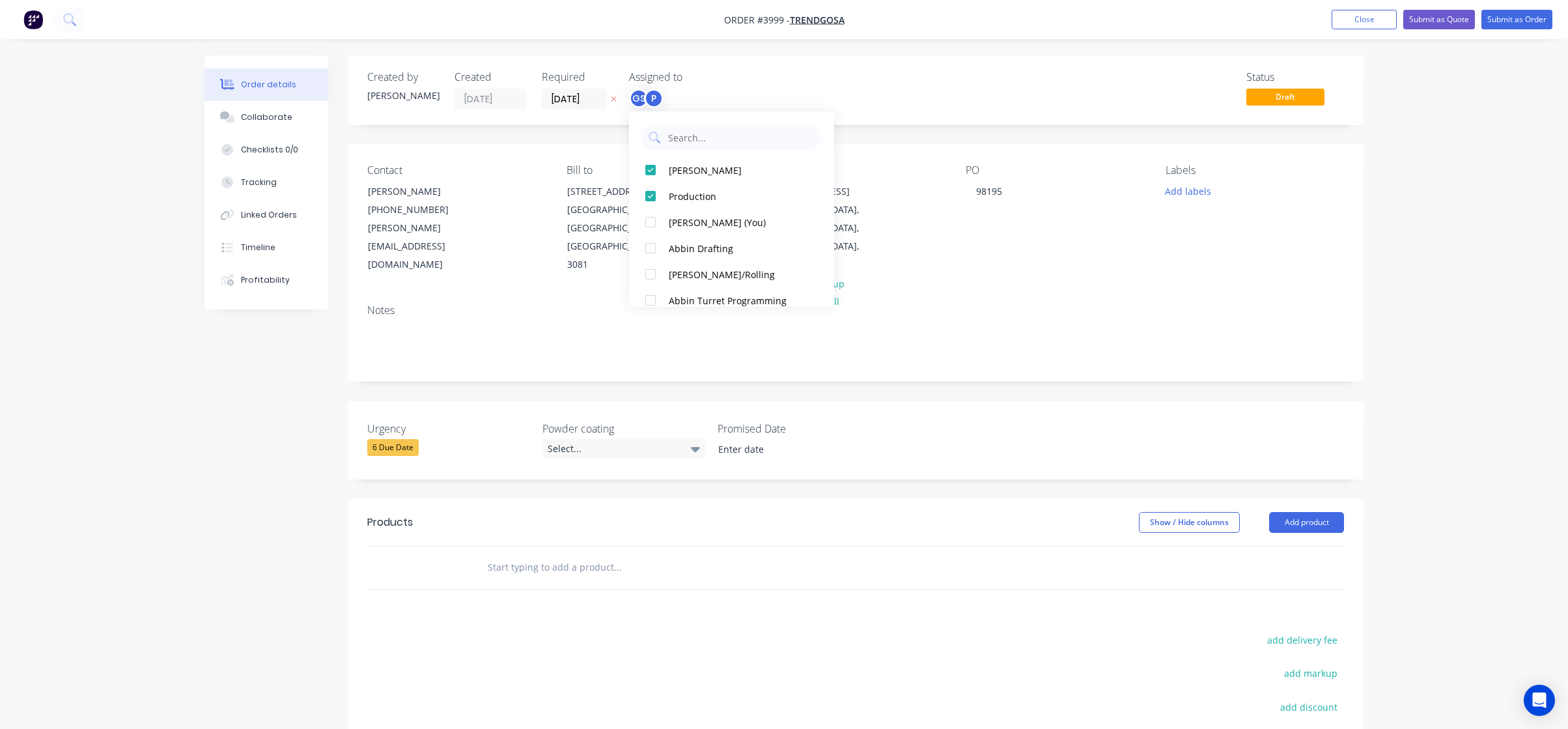
click at [836, 81] on div "Status Draft" at bounding box center [1052, 90] width 585 height 38
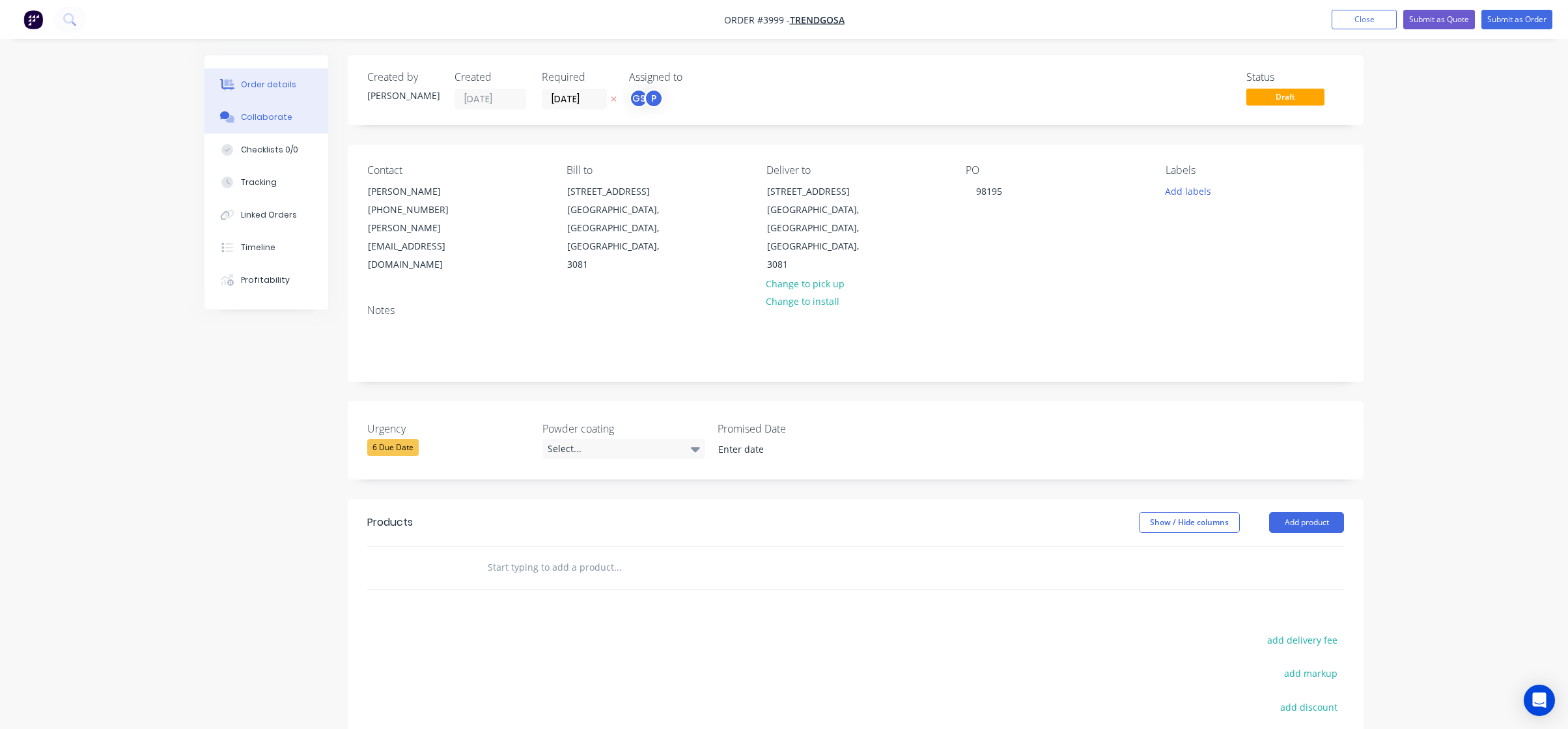
click at [282, 101] on button "Collaborate" at bounding box center [266, 117] width 123 height 33
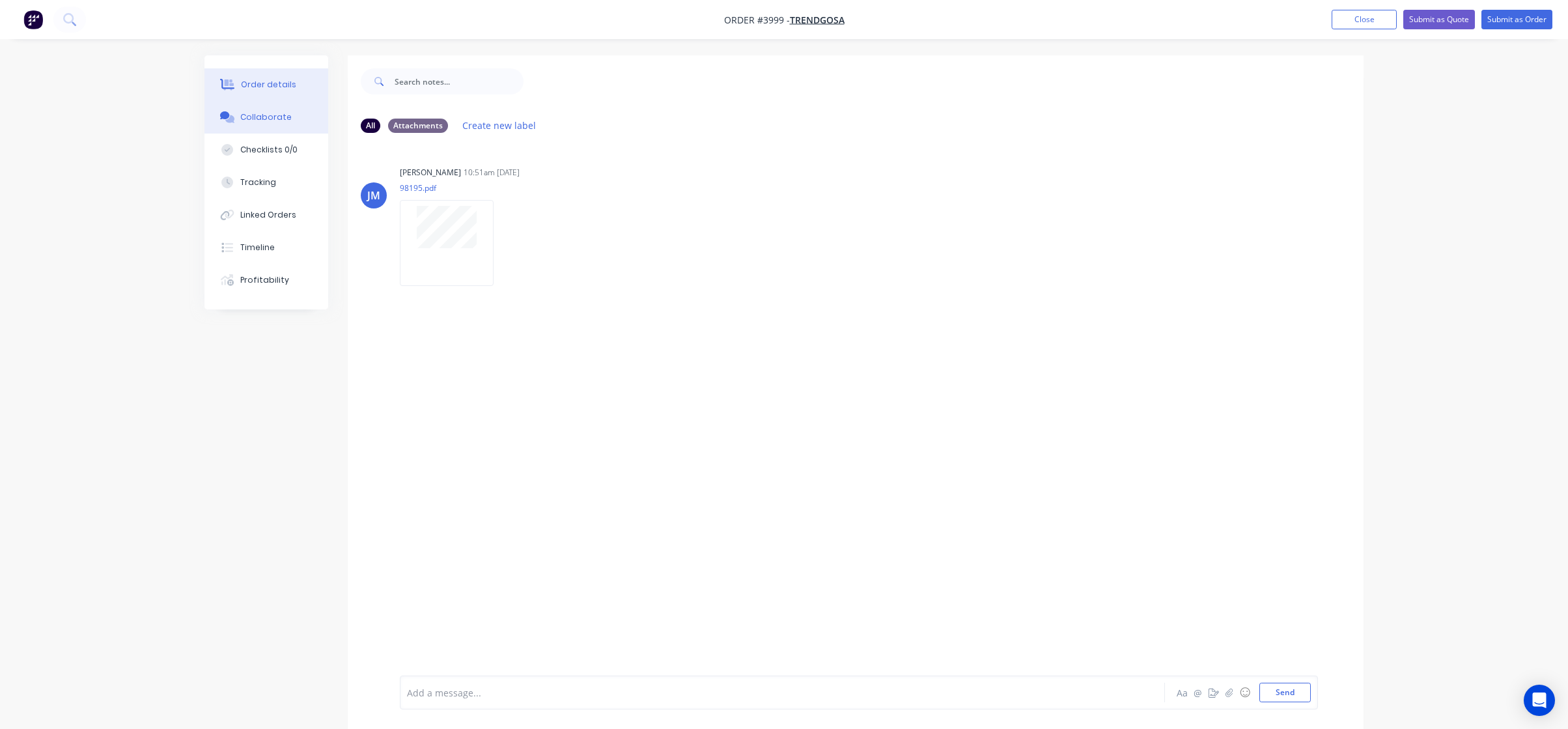
click at [284, 74] on button "Order details" at bounding box center [266, 84] width 123 height 33
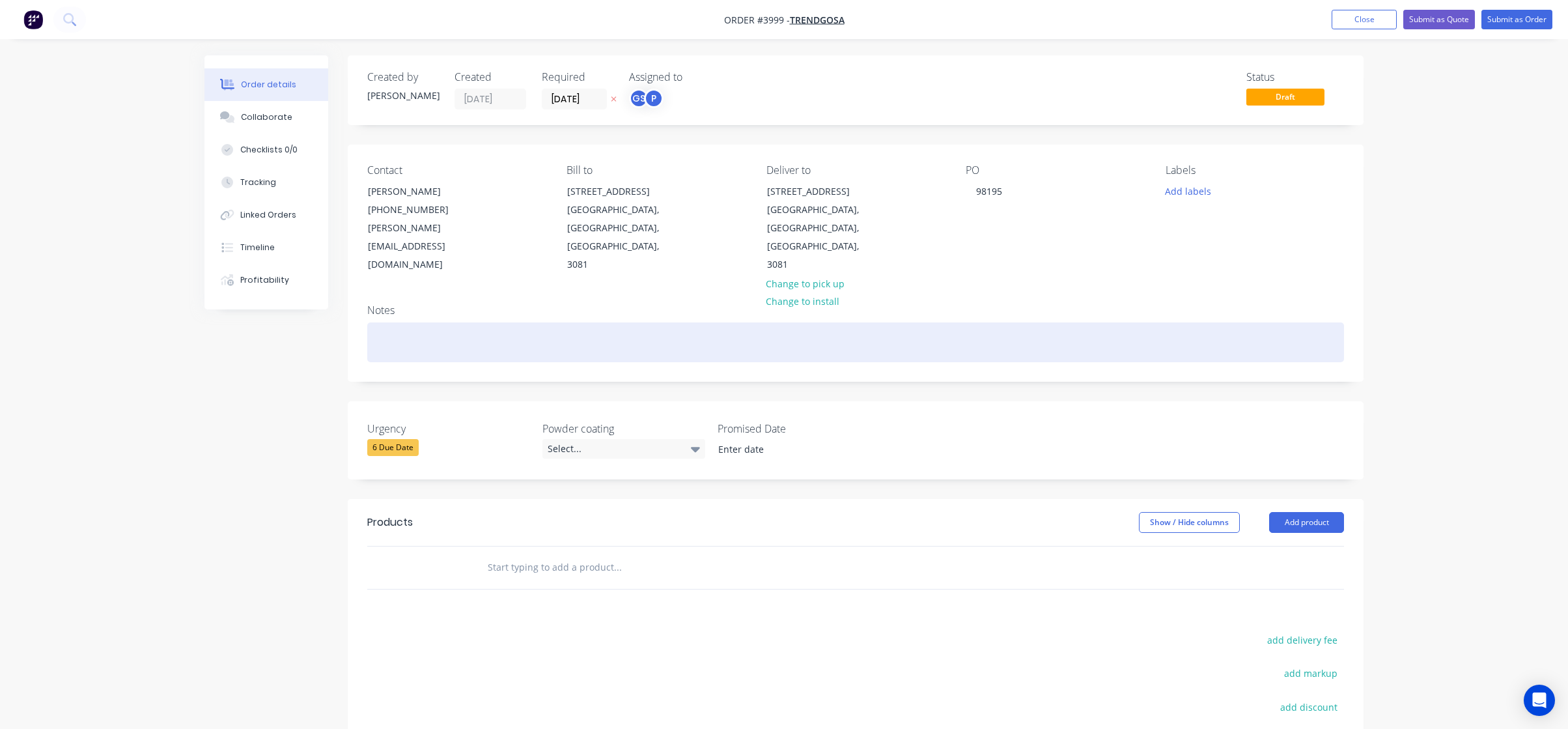
click at [577, 323] on div at bounding box center [856, 343] width 977 height 40
paste div
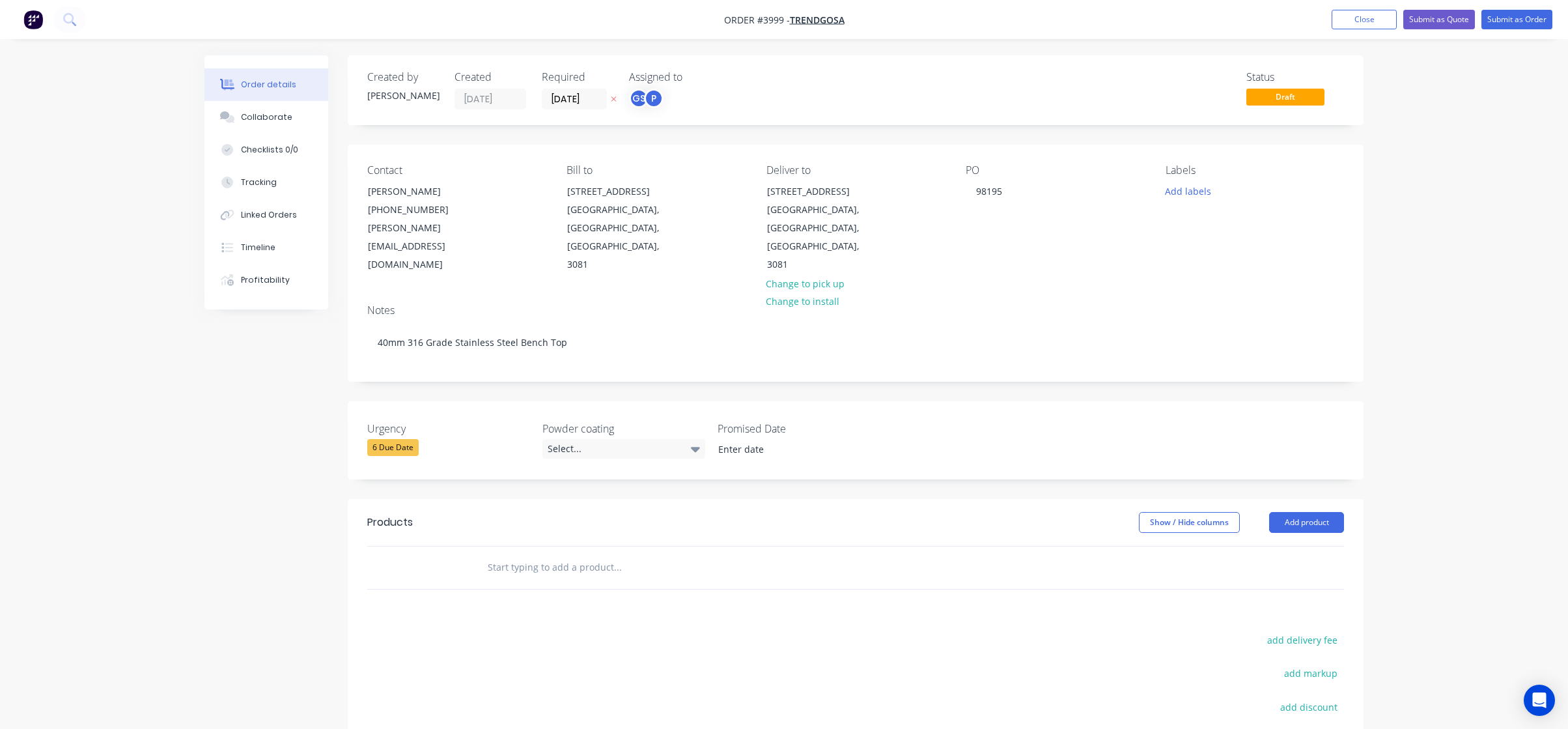
click at [1309, 499] on header "Products Show / Hide columns Add product" at bounding box center [855, 522] width 1016 height 47
click at [1312, 512] on button "Add product" at bounding box center [1307, 522] width 75 height 21
click at [1311, 542] on button "Product catalogue" at bounding box center [1282, 555] width 123 height 26
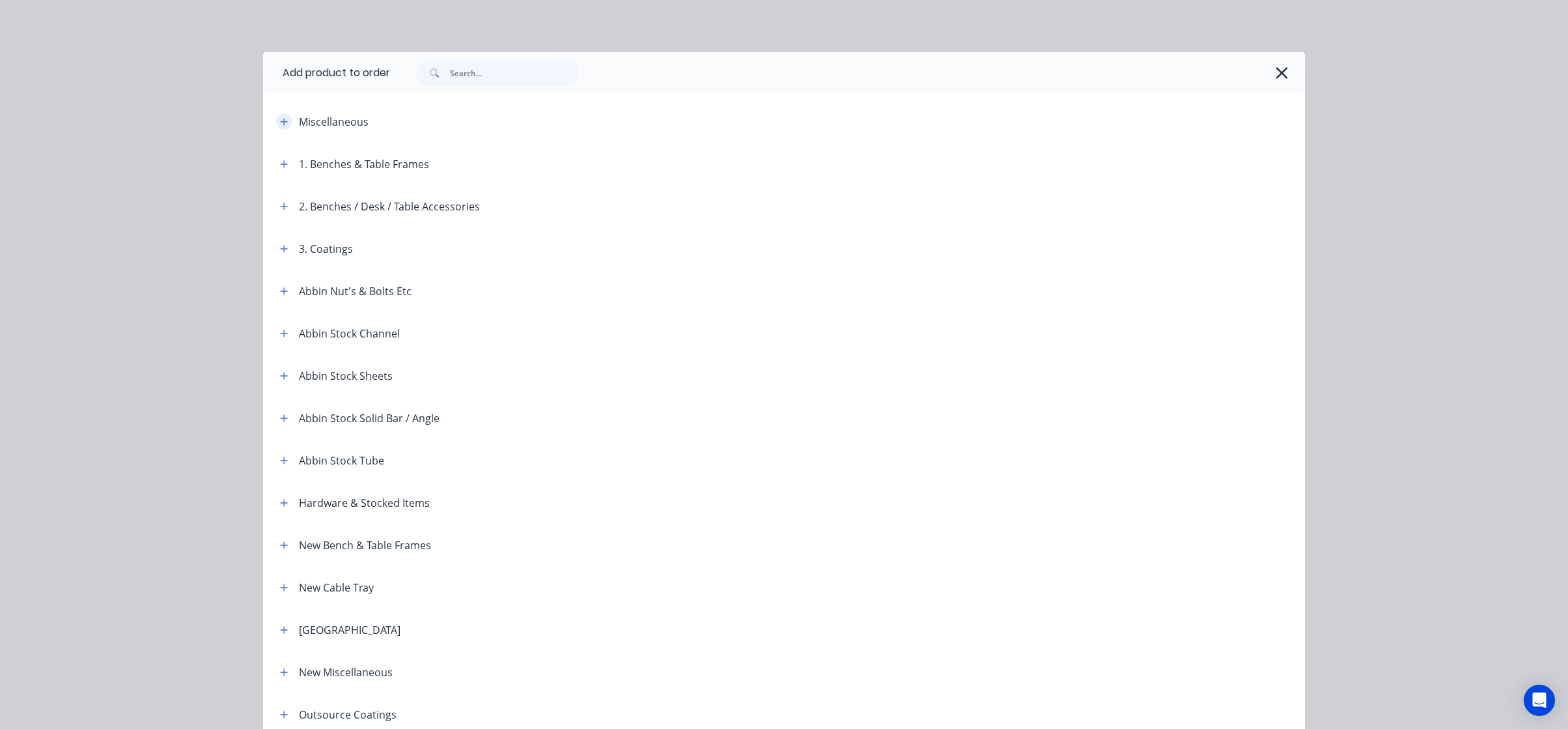
click at [280, 123] on icon "button" at bounding box center [284, 121] width 8 height 9
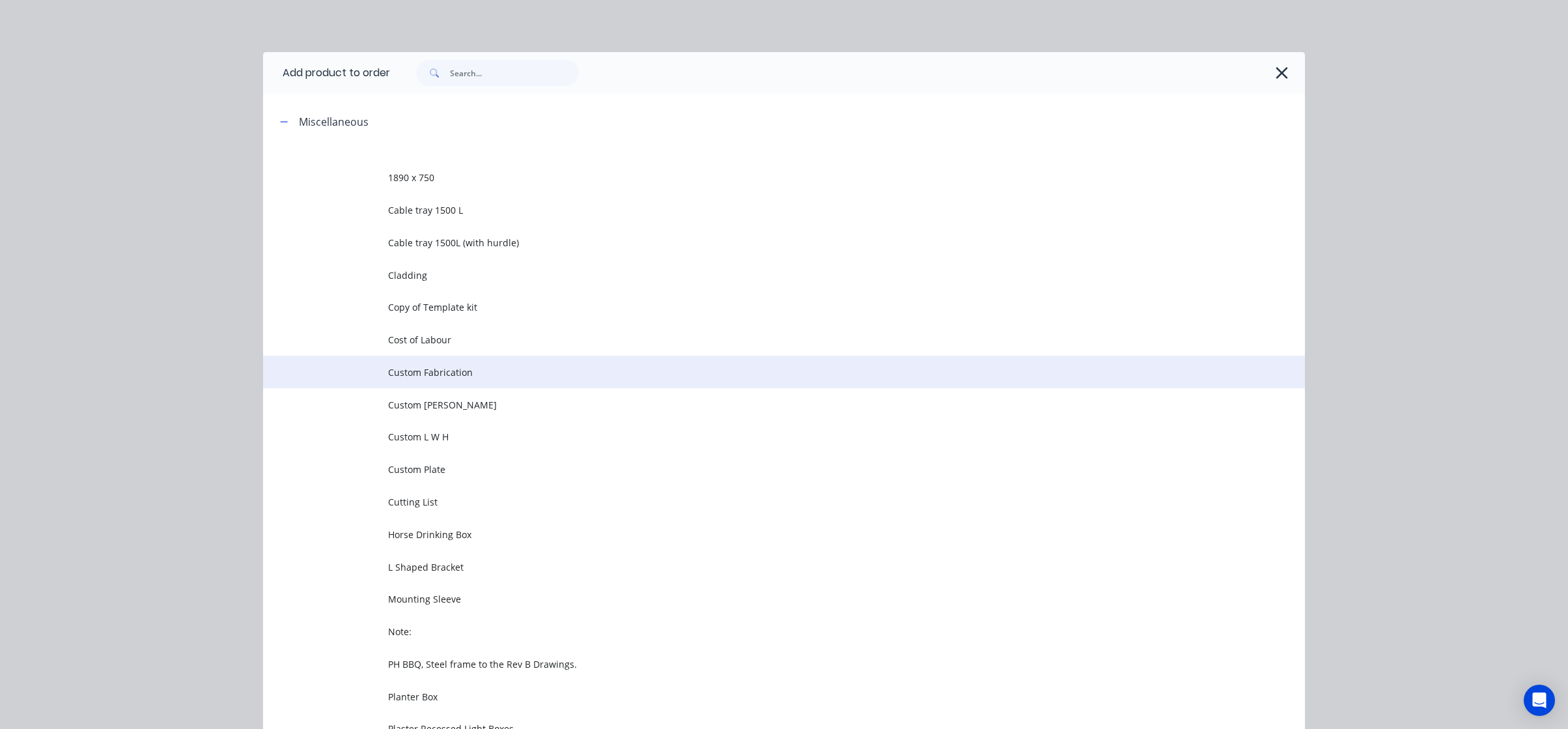
click at [429, 363] on td "Custom Fabrication" at bounding box center [846, 372] width 917 height 33
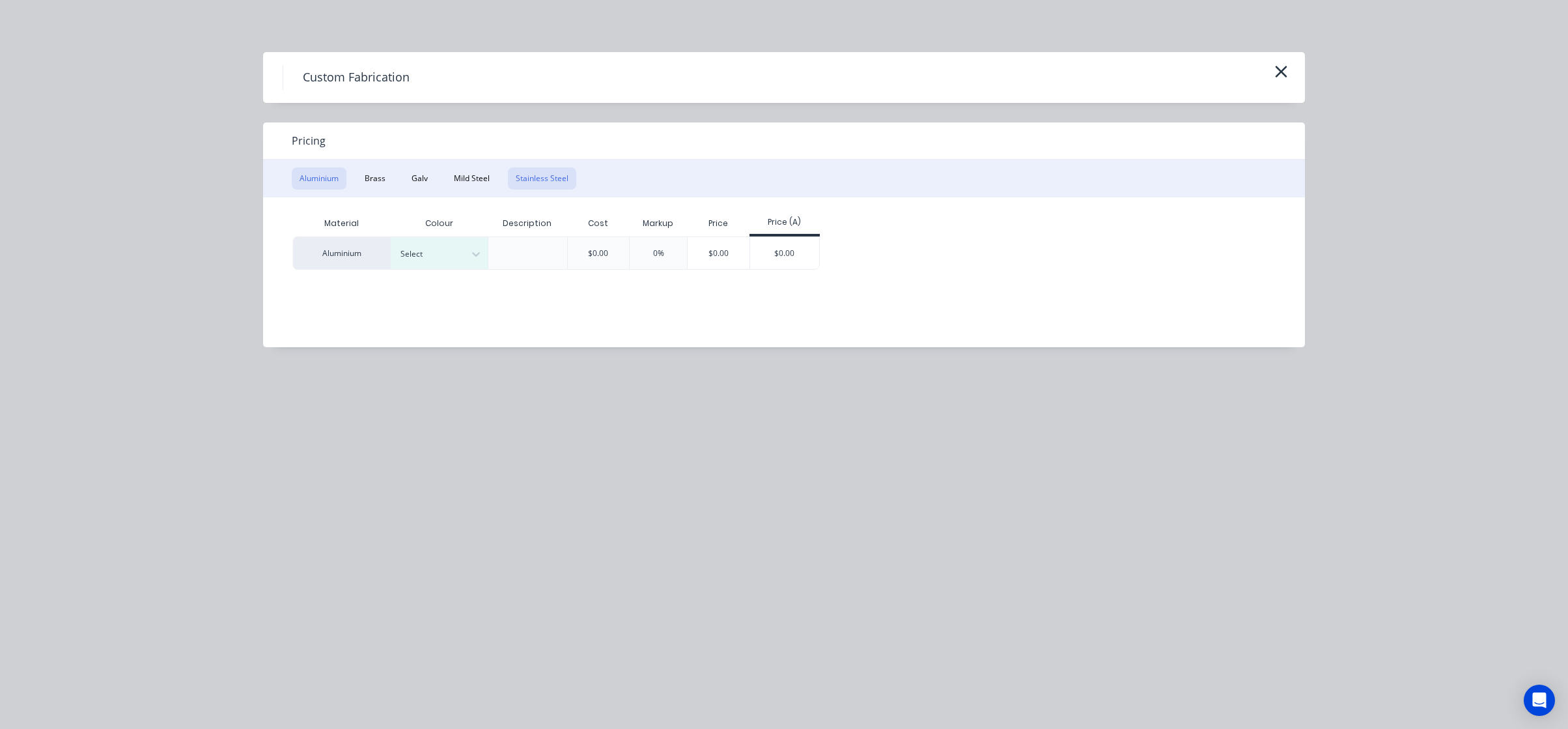
click at [554, 187] on button "Stainless Steel" at bounding box center [542, 178] width 68 height 22
click at [454, 252] on div at bounding box center [435, 254] width 69 height 14
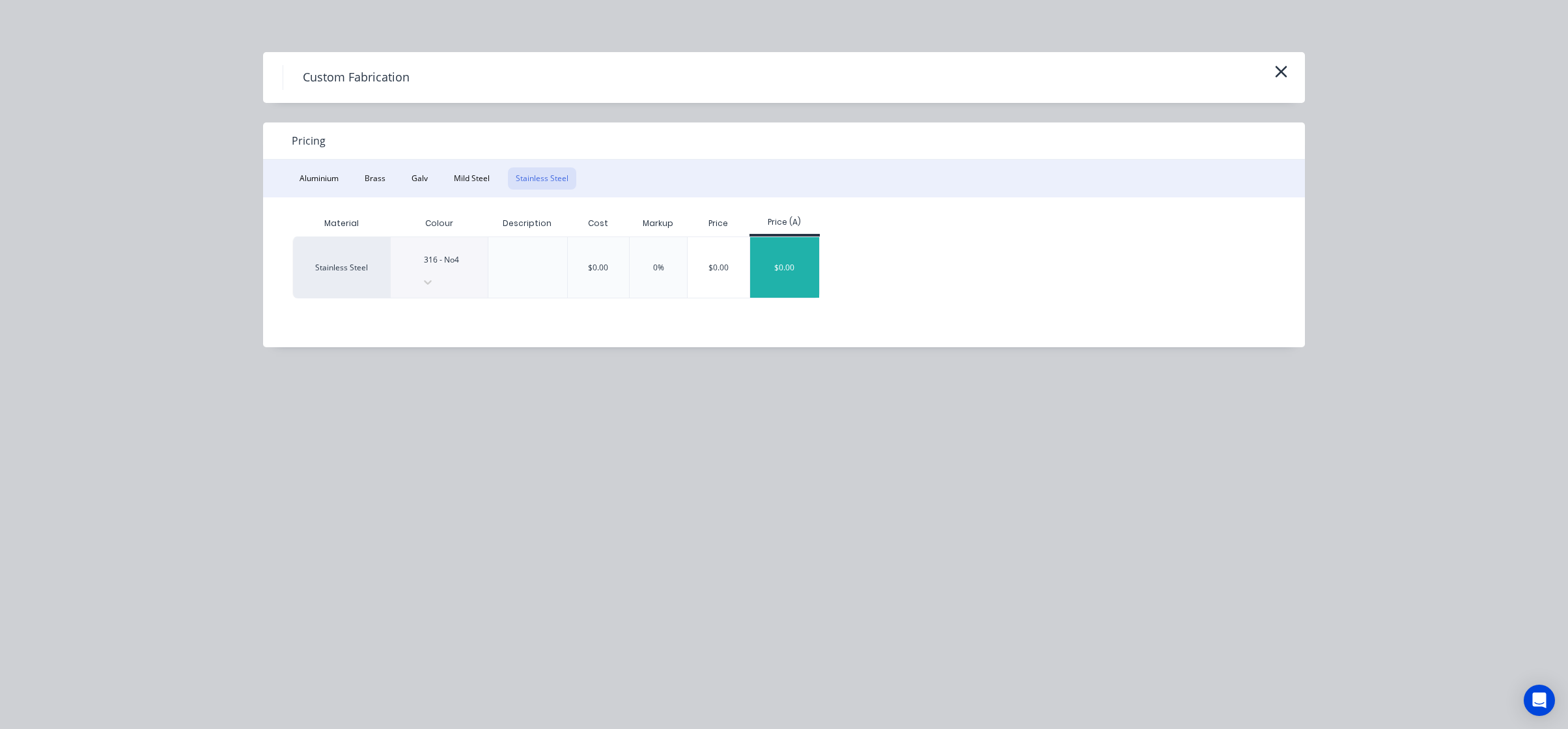
click at [777, 244] on div "$0.00" at bounding box center [785, 267] width 69 height 60
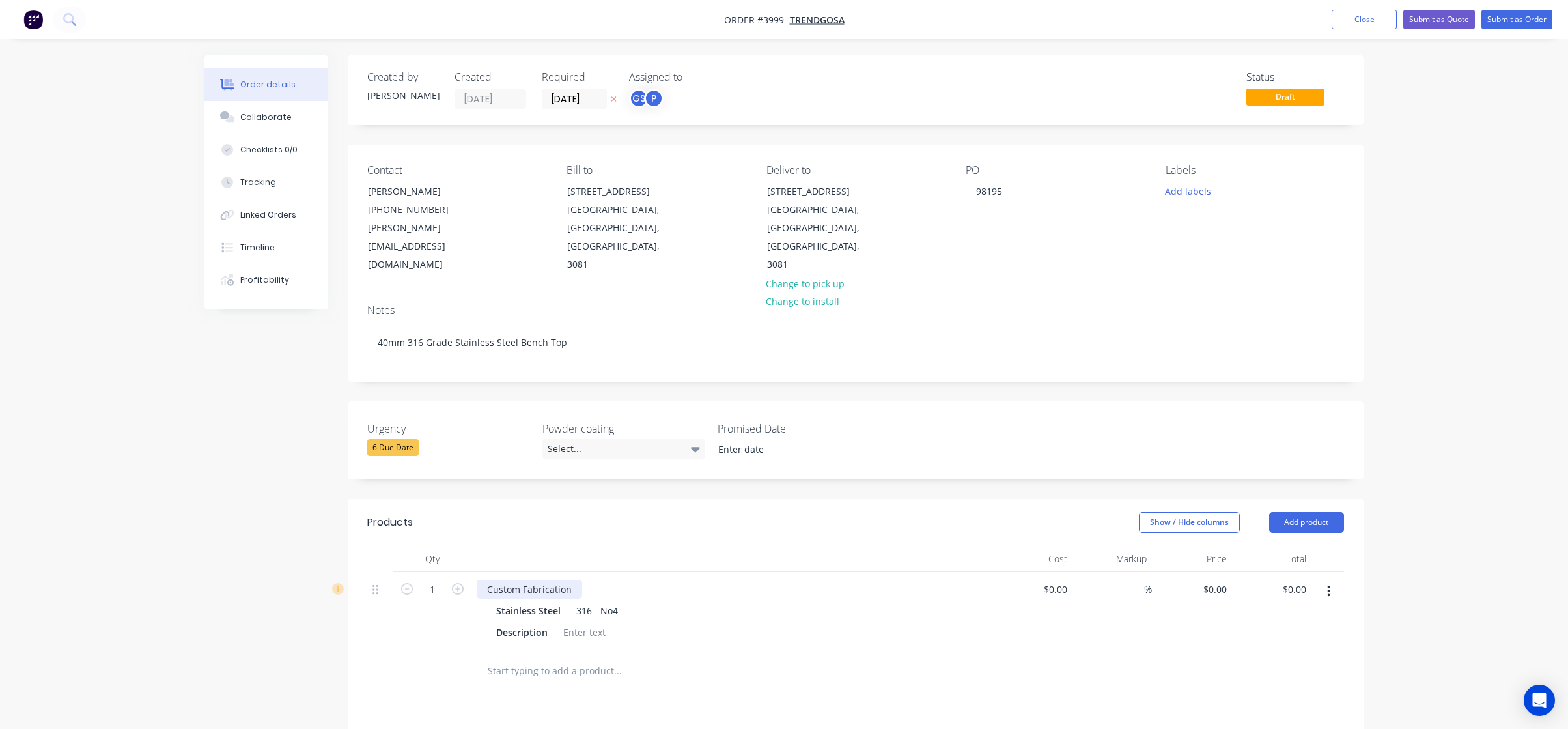
click at [544, 579] on div "Custom Fabrication" at bounding box center [529, 589] width 106 height 19
click at [548, 579] on div "Custom Fabrication" at bounding box center [529, 589] width 106 height 19
paste div
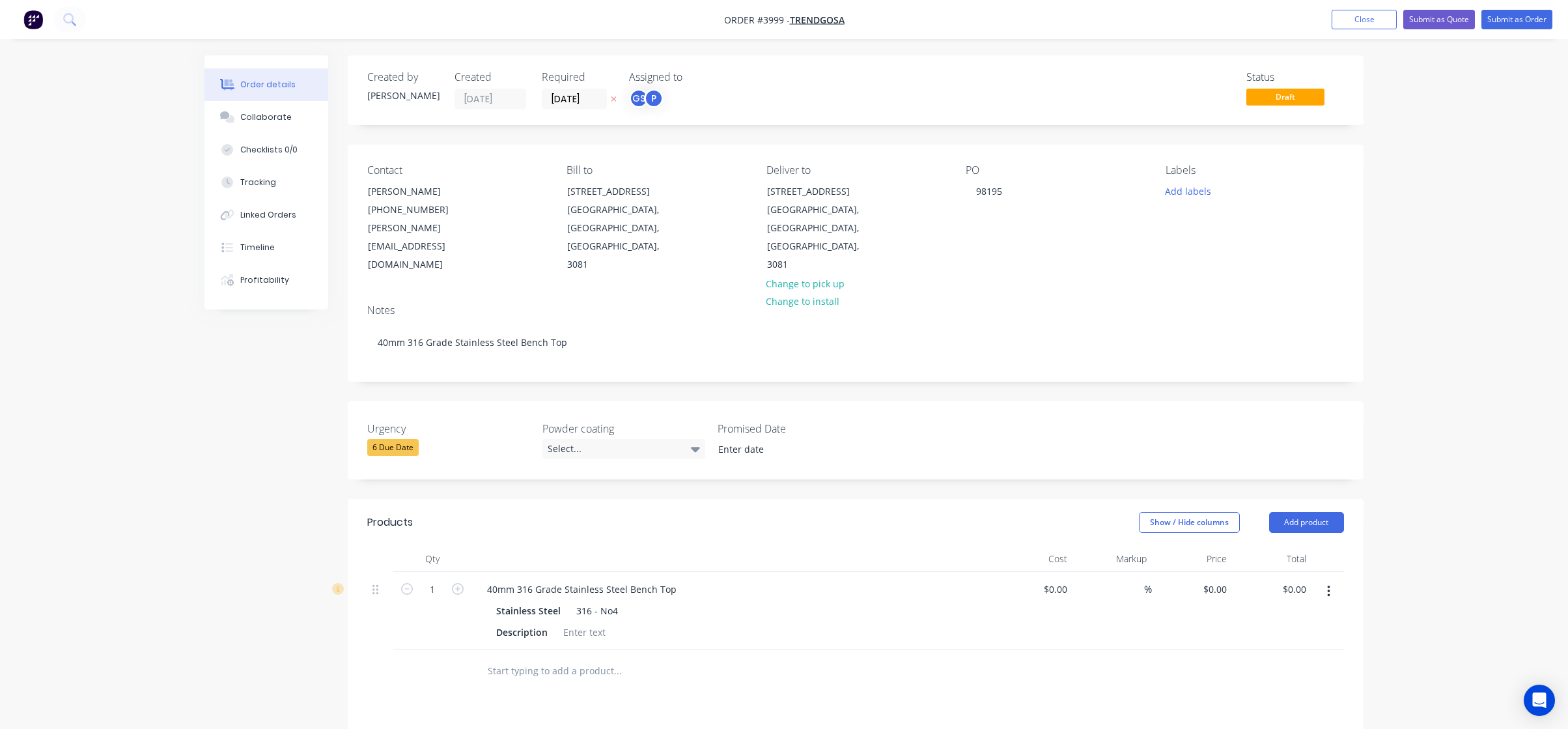
click at [225, 531] on div "Created by [PERSON_NAME] Created [DATE] Required [DATE] Assigned to GS P Status…" at bounding box center [784, 540] width 1160 height 969
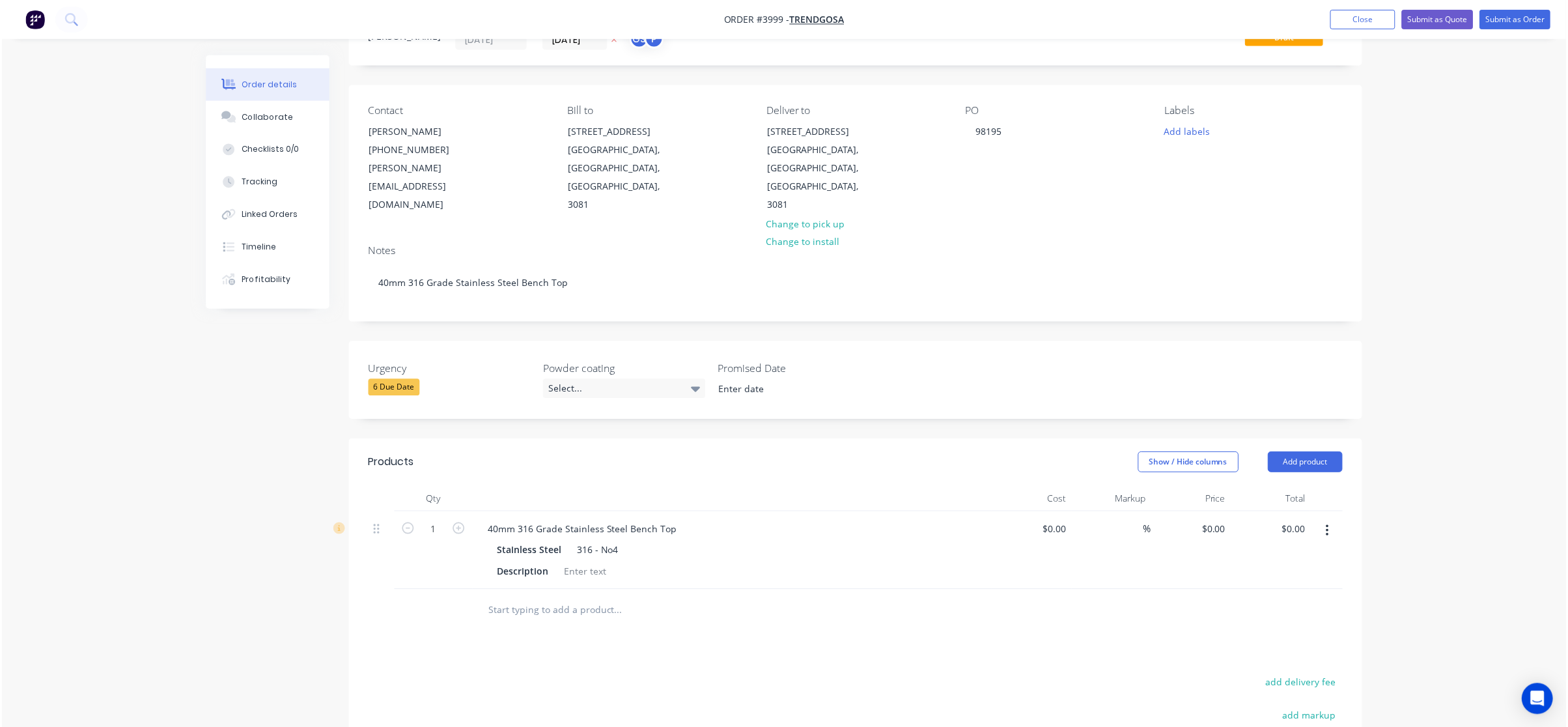
scroll to position [131, 0]
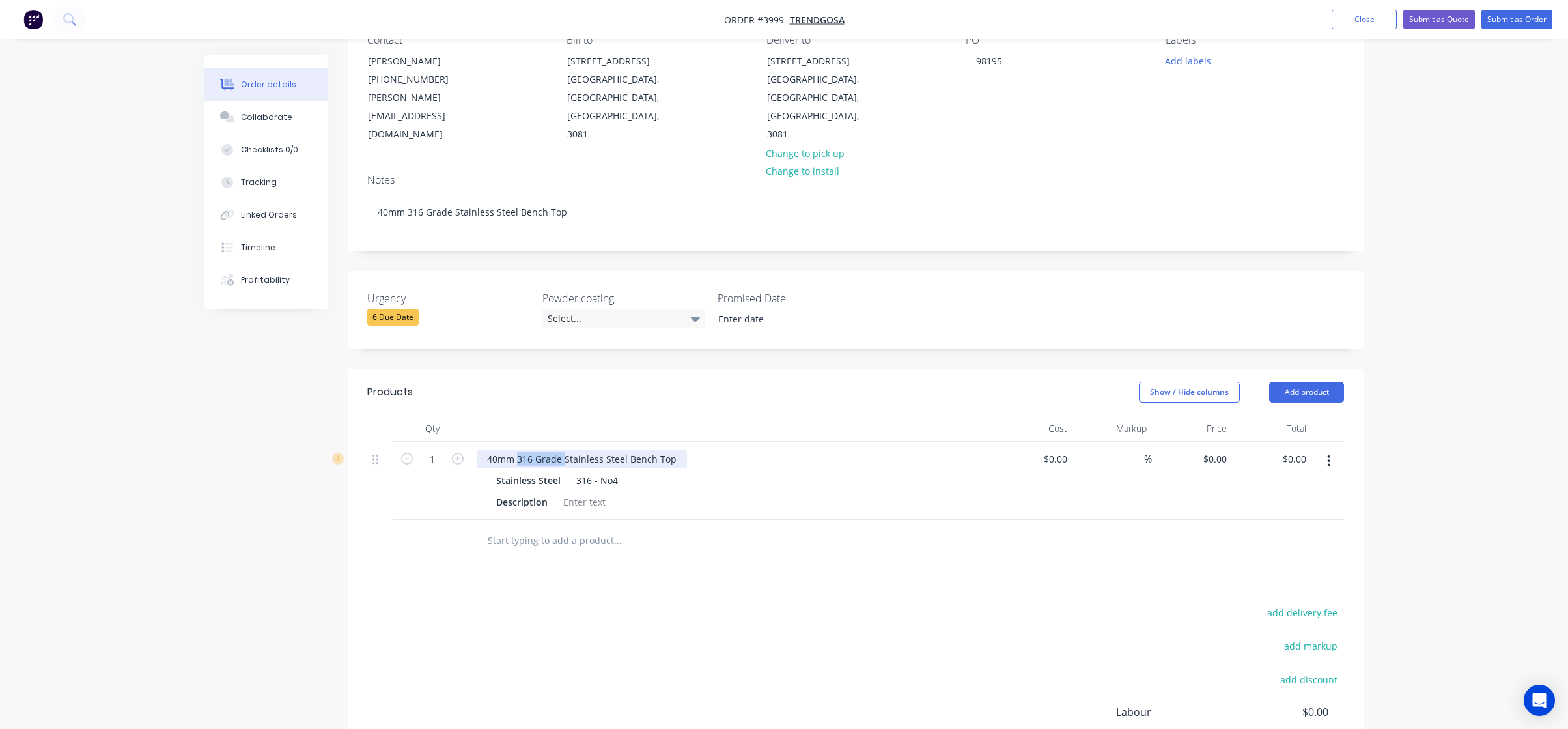
drag, startPoint x: 565, startPoint y: 425, endPoint x: 517, endPoint y: 423, distance: 48.0
click at [517, 450] on div "40mm 316 Grade Stainless Steel Bench Top" at bounding box center [582, 459] width 211 height 19
click at [952, 603] on div "add delivery fee add markup add discount Labour $0.00 Sub total $0.00 Margin $0…" at bounding box center [856, 729] width 977 height 251
click at [630, 450] on div "40mm Stainless Steel Bench Top" at bounding box center [558, 459] width 163 height 19
click at [828, 528] on div at bounding box center [672, 540] width 391 height 26
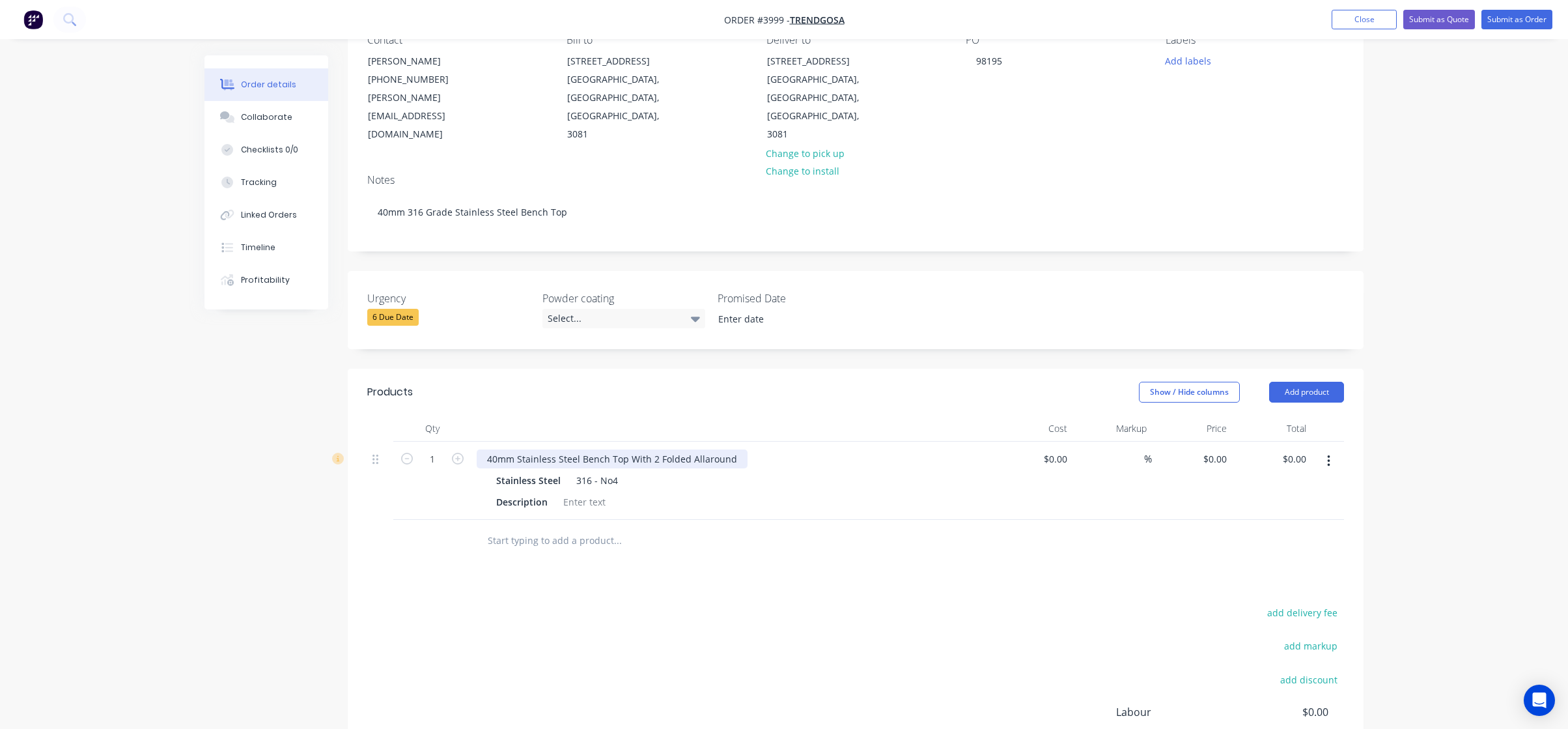
click at [701, 450] on div "40mm Stainless Steel Bench Top With 2 Folded Allaround" at bounding box center [612, 459] width 271 height 19
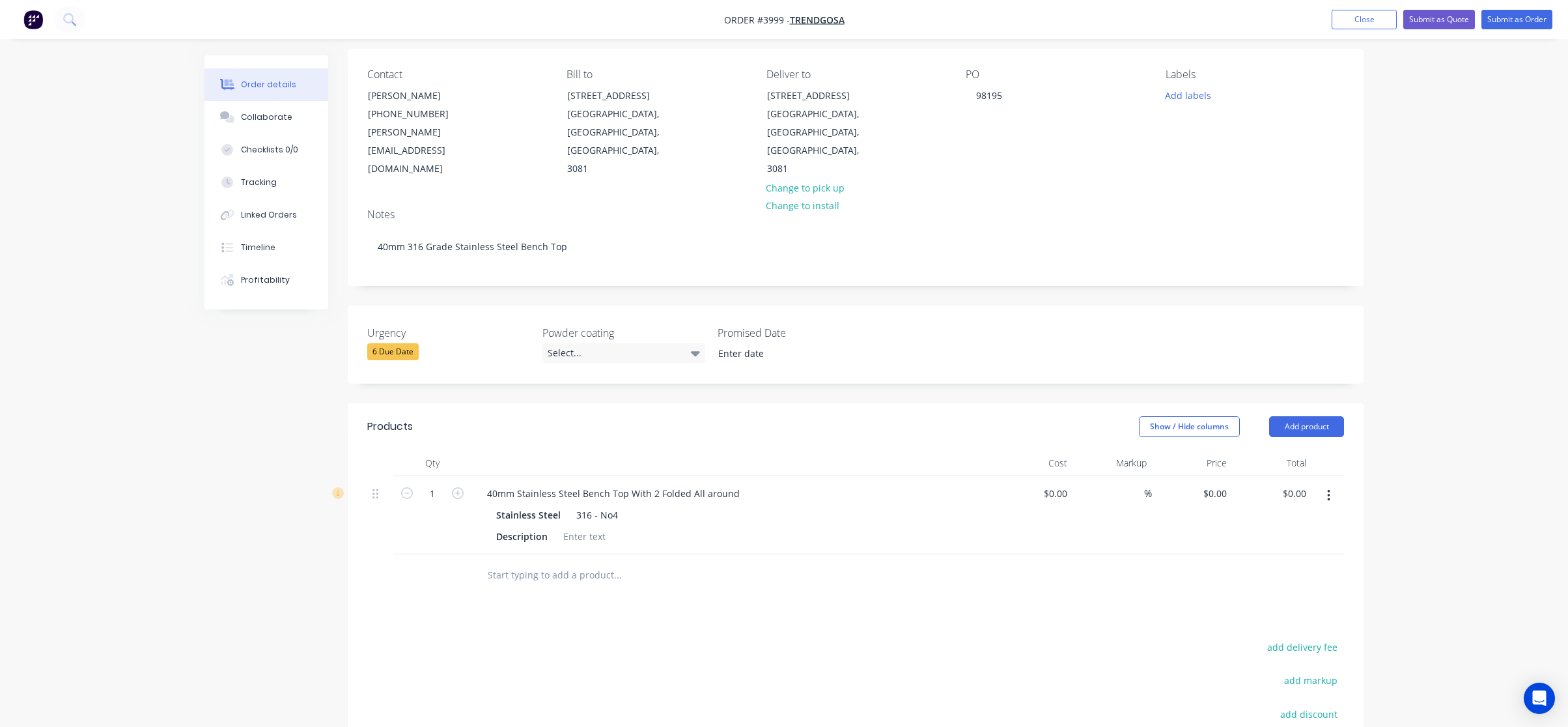
scroll to position [65, 0]
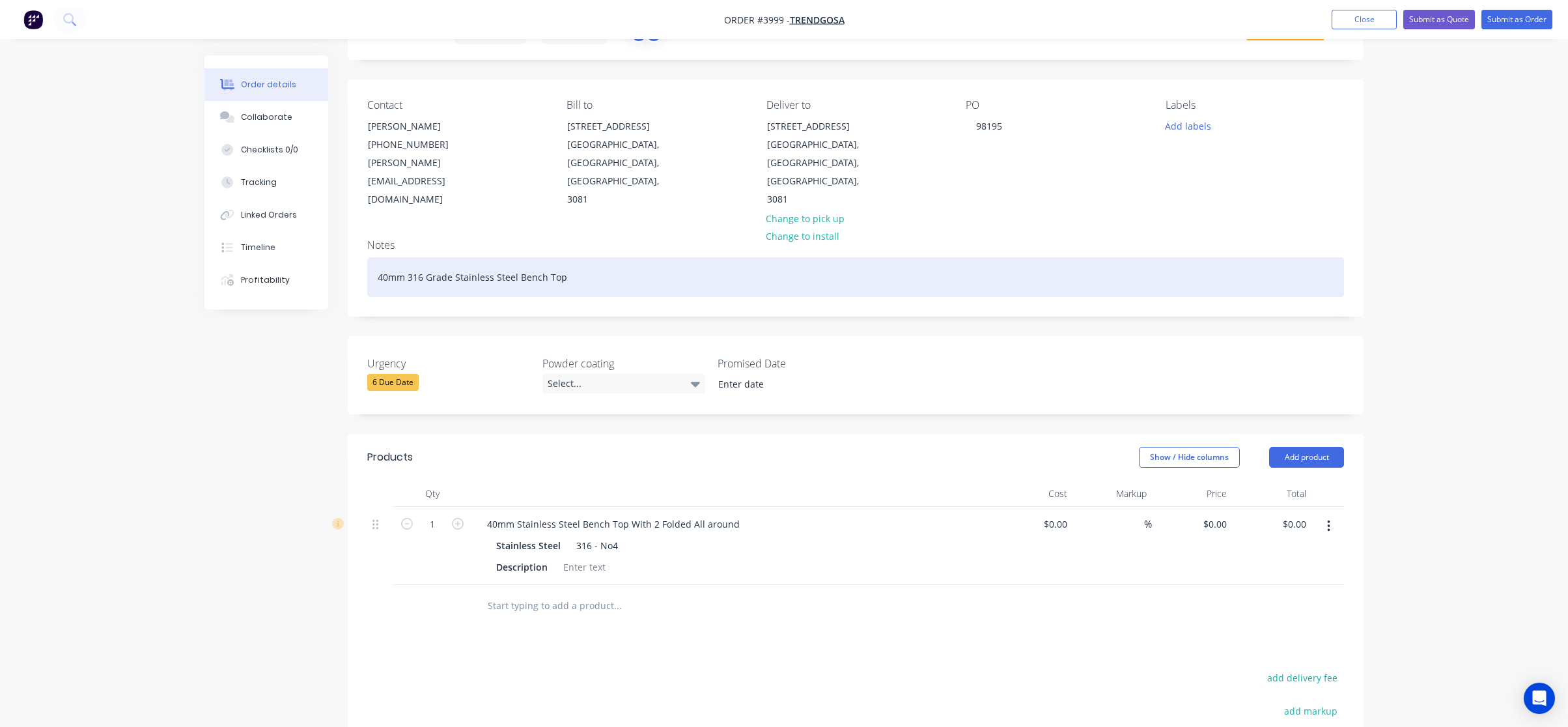
click at [703, 257] on div "40mm 316 Grade Stainless Steel Bench Top" at bounding box center [856, 277] width 977 height 40
drag, startPoint x: 703, startPoint y: 237, endPoint x: 61, endPoint y: 184, distance: 644.2
click at [0, 177] on html "Order #3999 - Trendgosa Add product Close Submit as Quote Submit as Order Order…" at bounding box center [784, 447] width 1568 height 1025
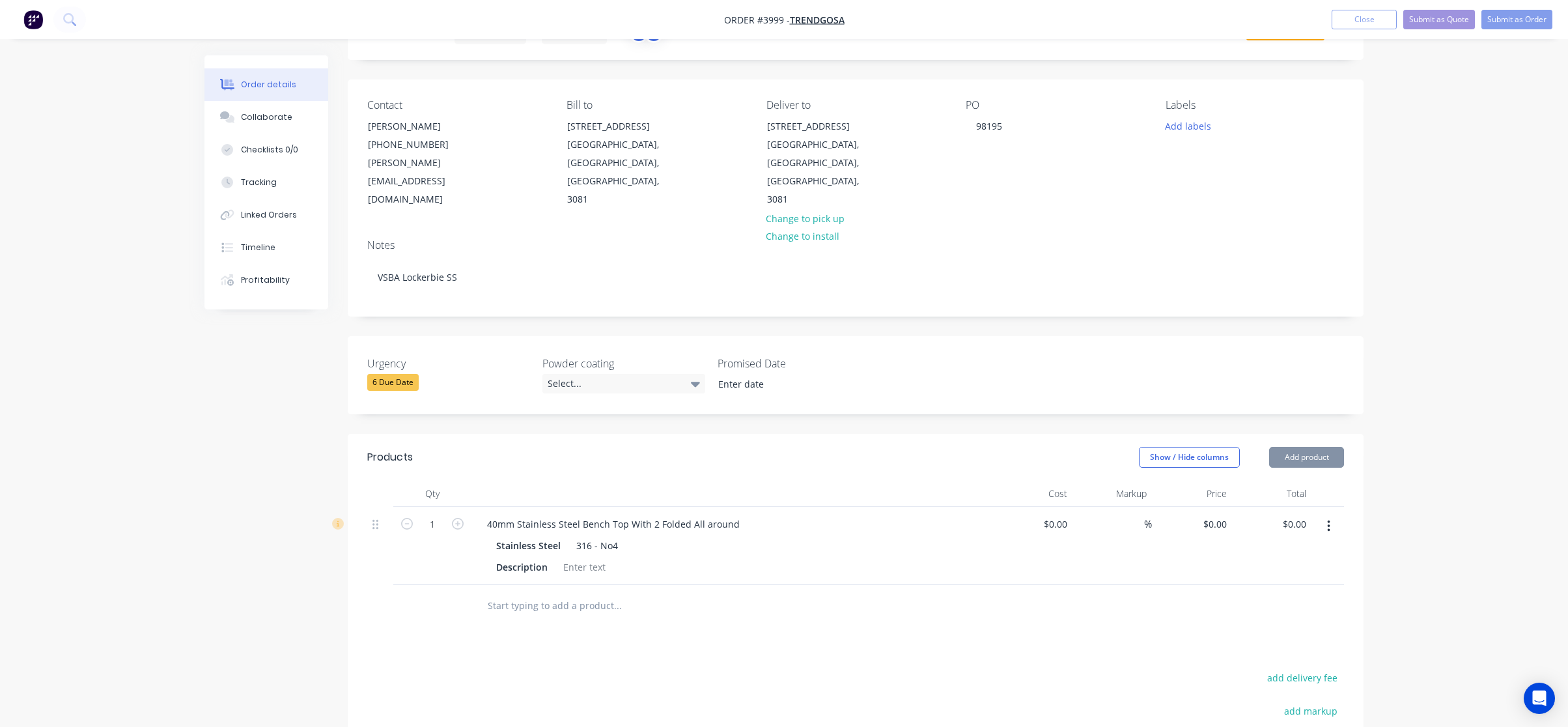
click at [291, 350] on div "Created by [PERSON_NAME] Created [DATE] Required [DATE] Assigned to GS P Status…" at bounding box center [784, 475] width 1160 height 970
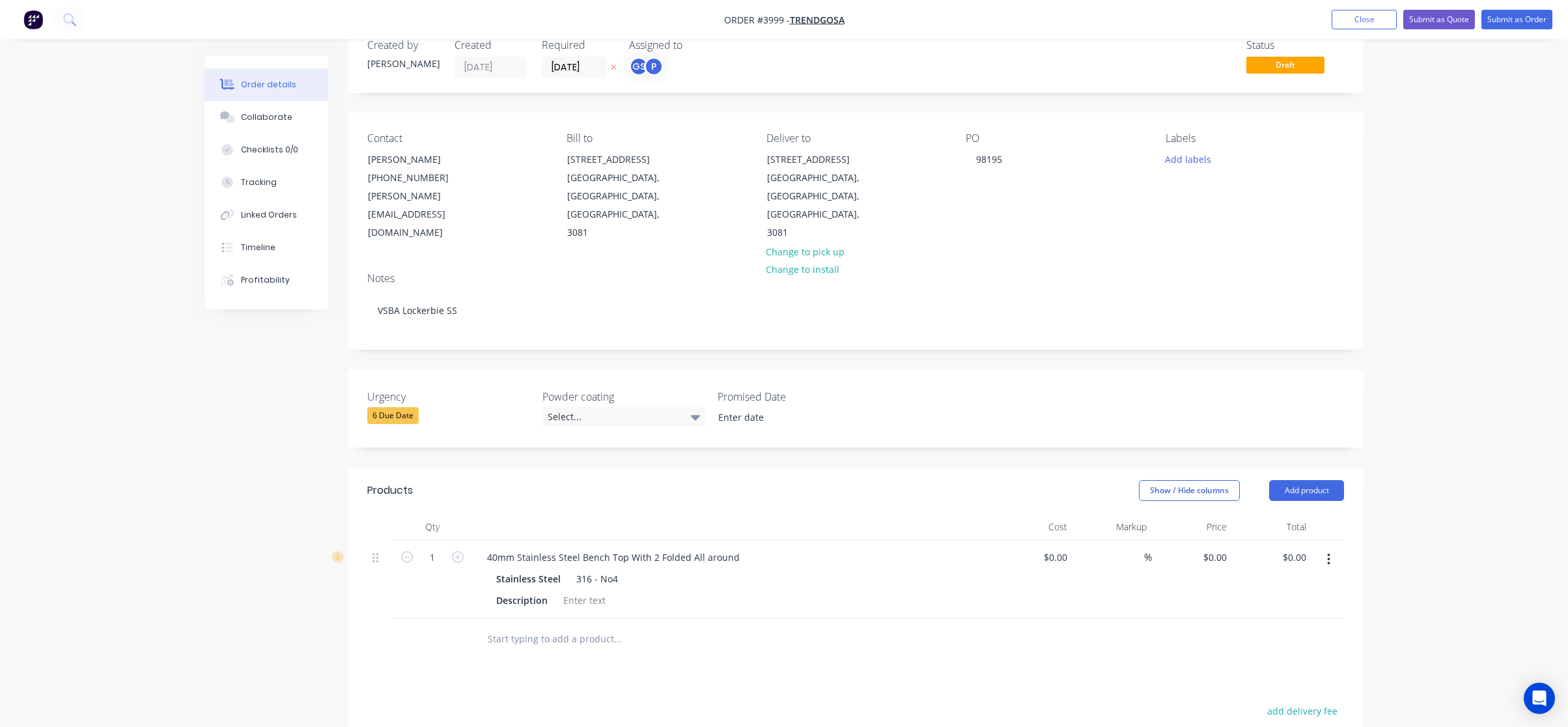
scroll to position [0, 0]
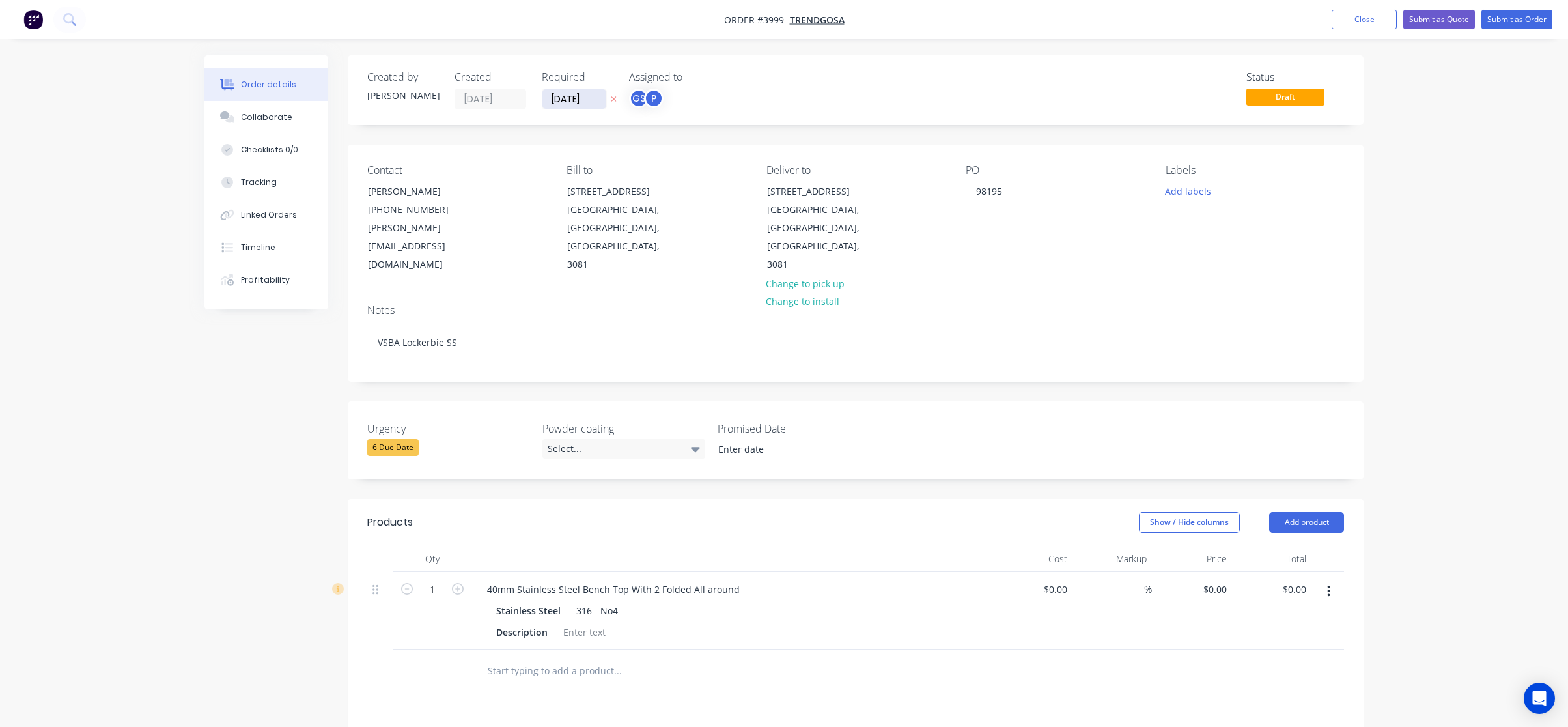
click at [552, 91] on input "[DATE]" at bounding box center [574, 99] width 64 height 20
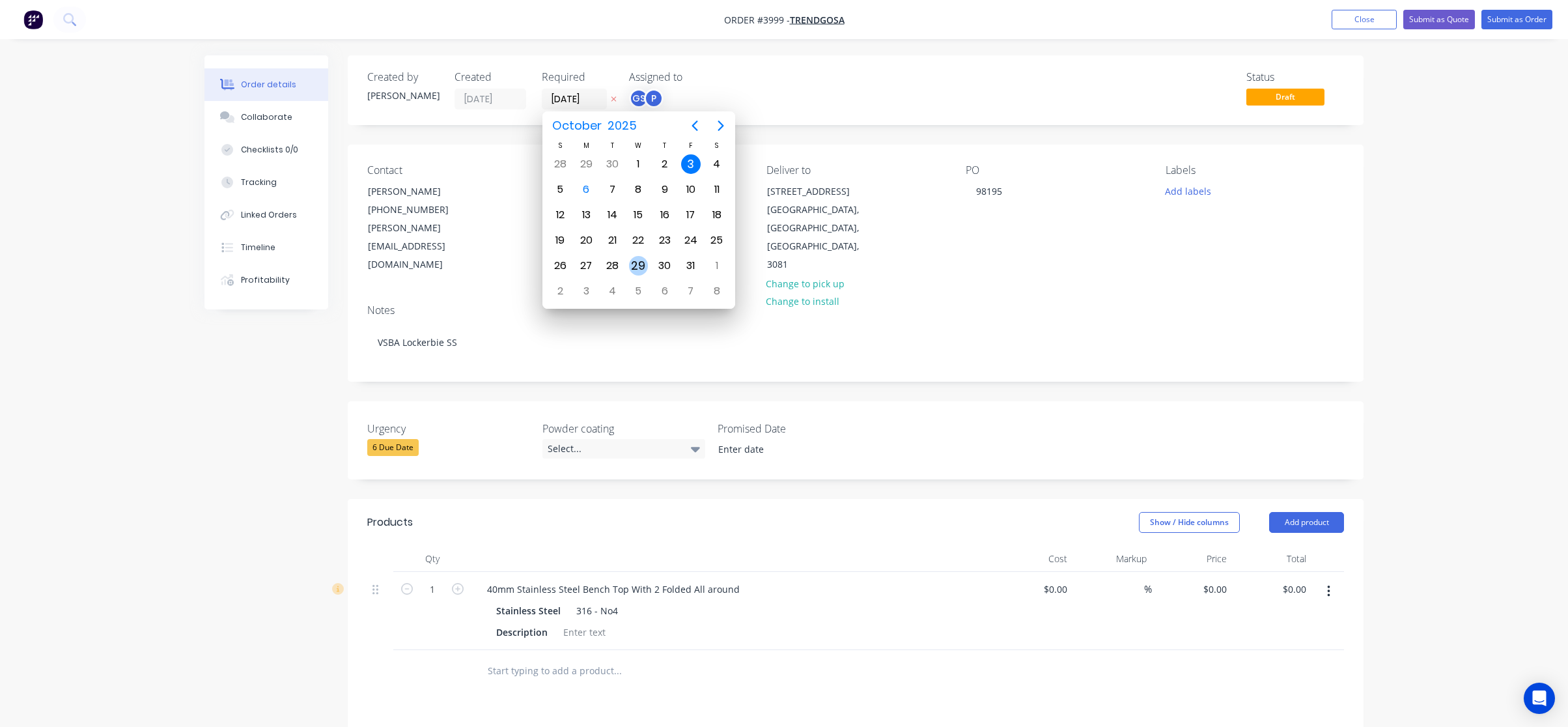
click at [630, 267] on div "29" at bounding box center [639, 266] width 20 height 20
type input "[DATE]"
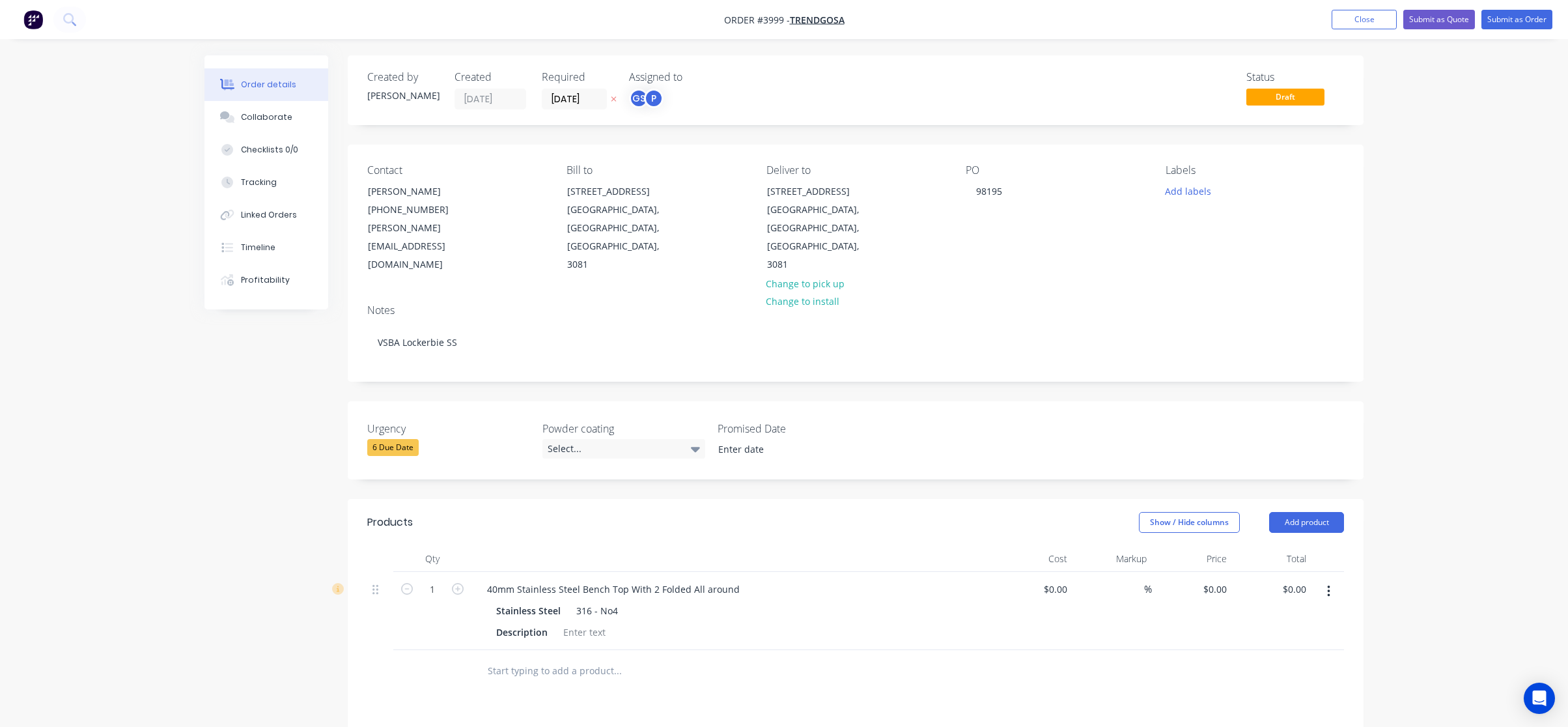
click at [656, 89] on div "P" at bounding box center [654, 99] width 20 height 20
click at [873, 109] on div "Status Draft" at bounding box center [1052, 90] width 585 height 38
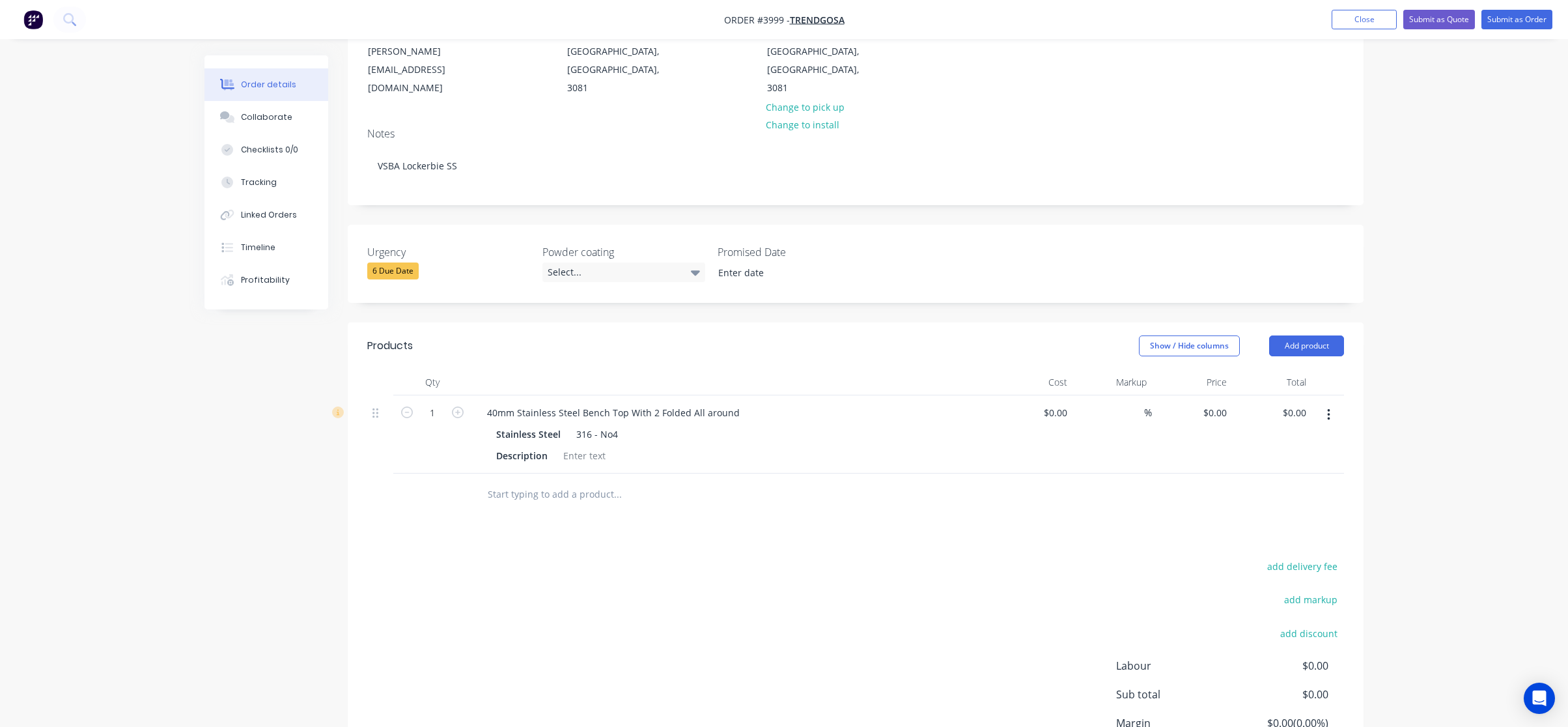
scroll to position [261, 0]
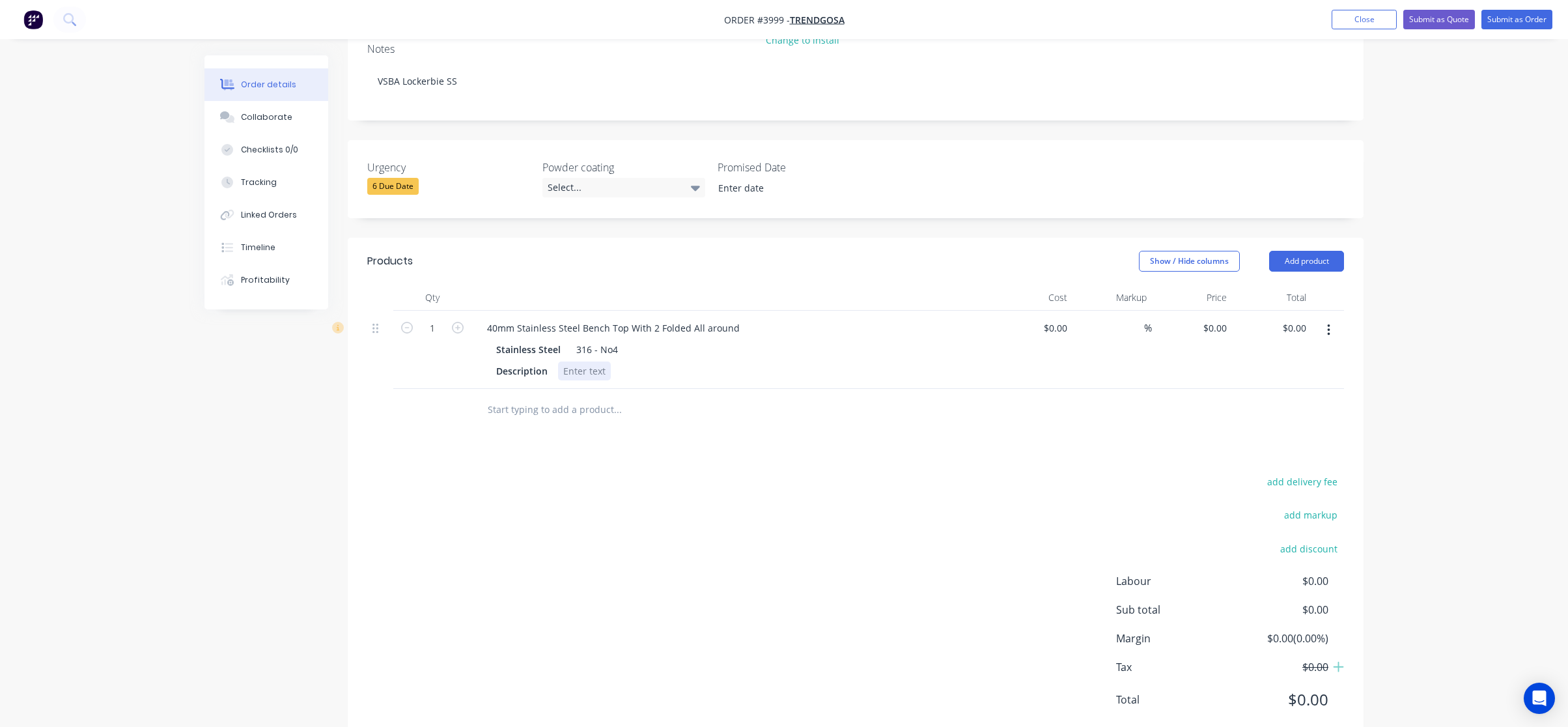
drag, startPoint x: 623, startPoint y: 355, endPoint x: 607, endPoint y: 329, distance: 30.5
click at [619, 348] on div "Qty Cost Markup Price Total 1 40mm Stainless Steel Bench Top With 2 Folded All …" at bounding box center [855, 357] width 1016 height 147
click at [607, 362] on div at bounding box center [584, 371] width 52 height 19
click at [744, 362] on div "Description Refer to drawing" at bounding box center [729, 371] width 477 height 19
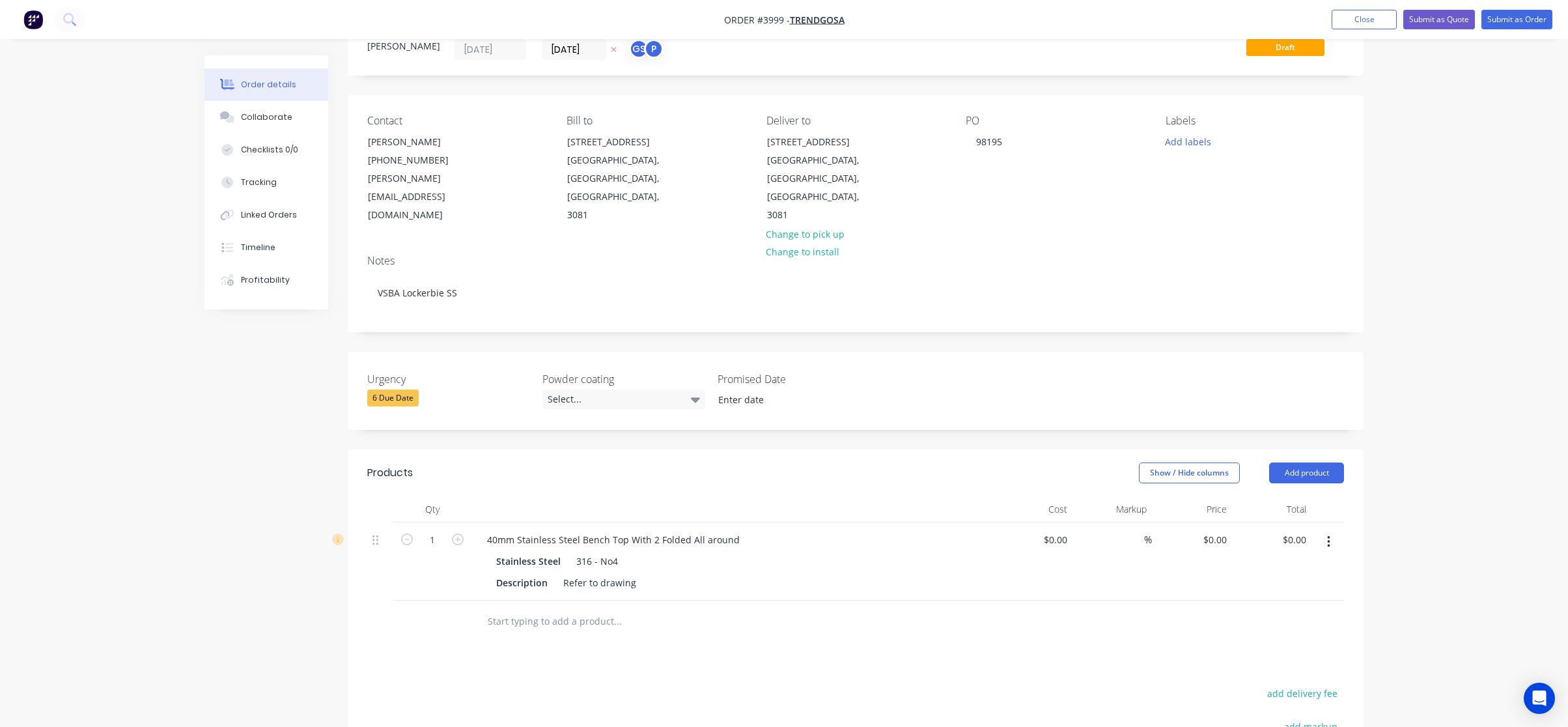
scroll to position [0, 0]
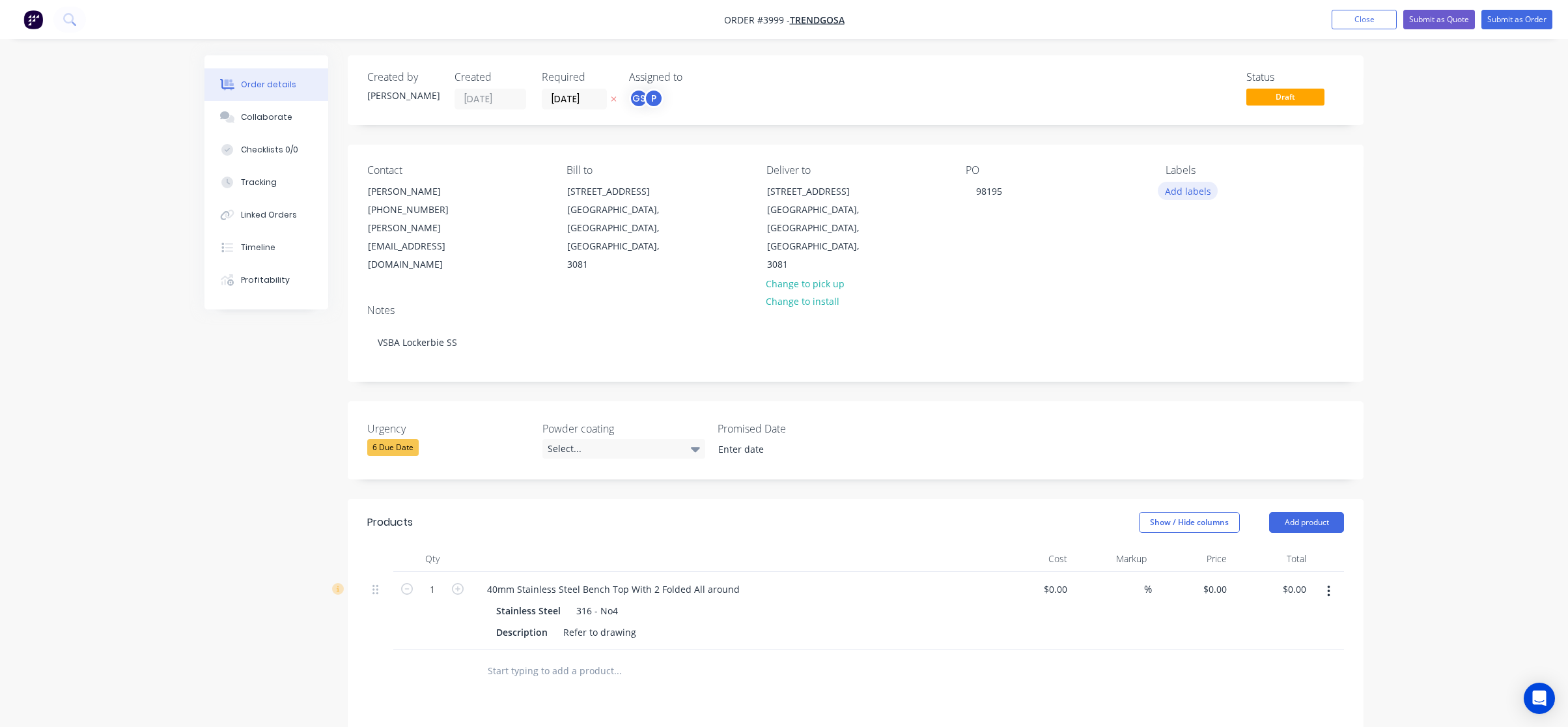
click at [1196, 192] on button "Add labels" at bounding box center [1188, 190] width 60 height 18
click at [1257, 329] on div "A1-Cutting (Saw)" at bounding box center [1238, 333] width 74 height 14
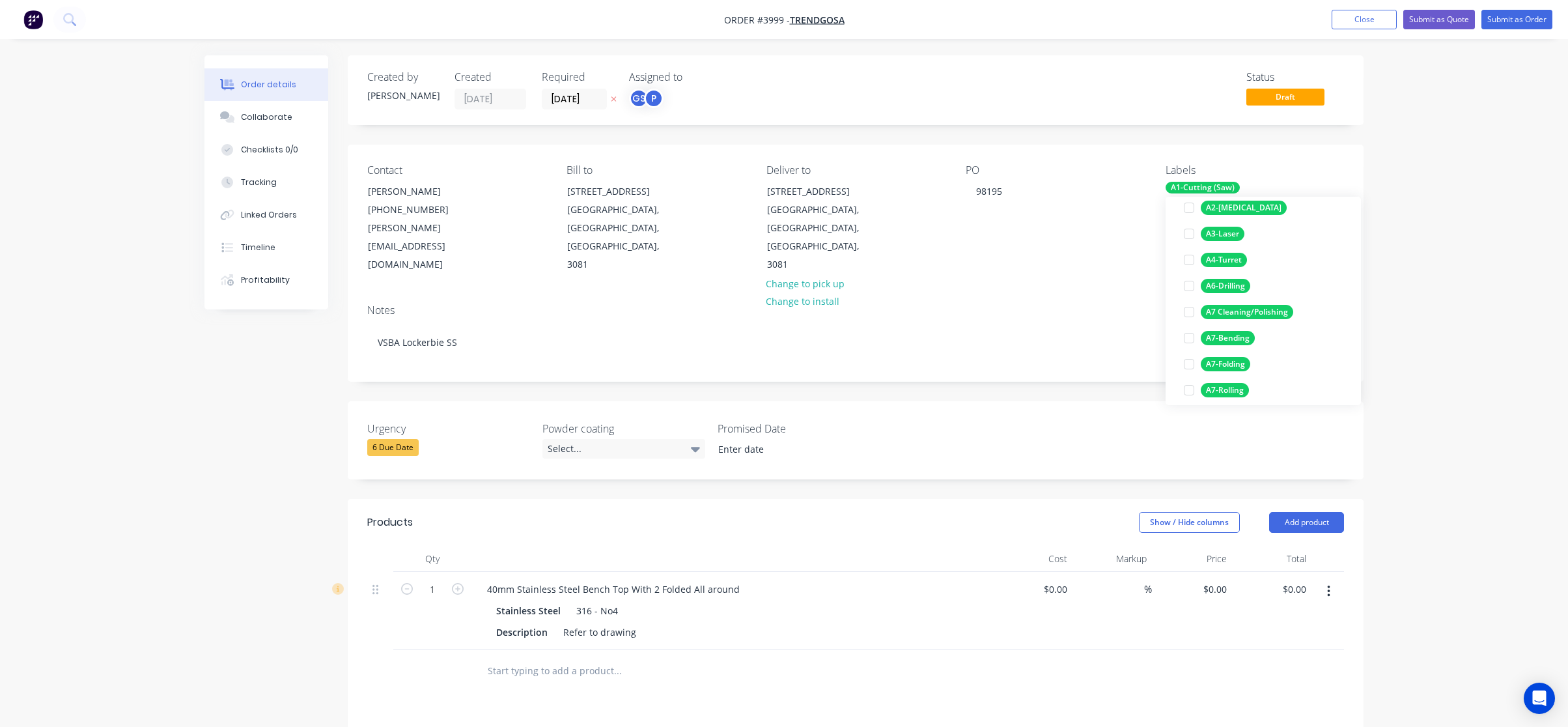
scroll to position [260, 0]
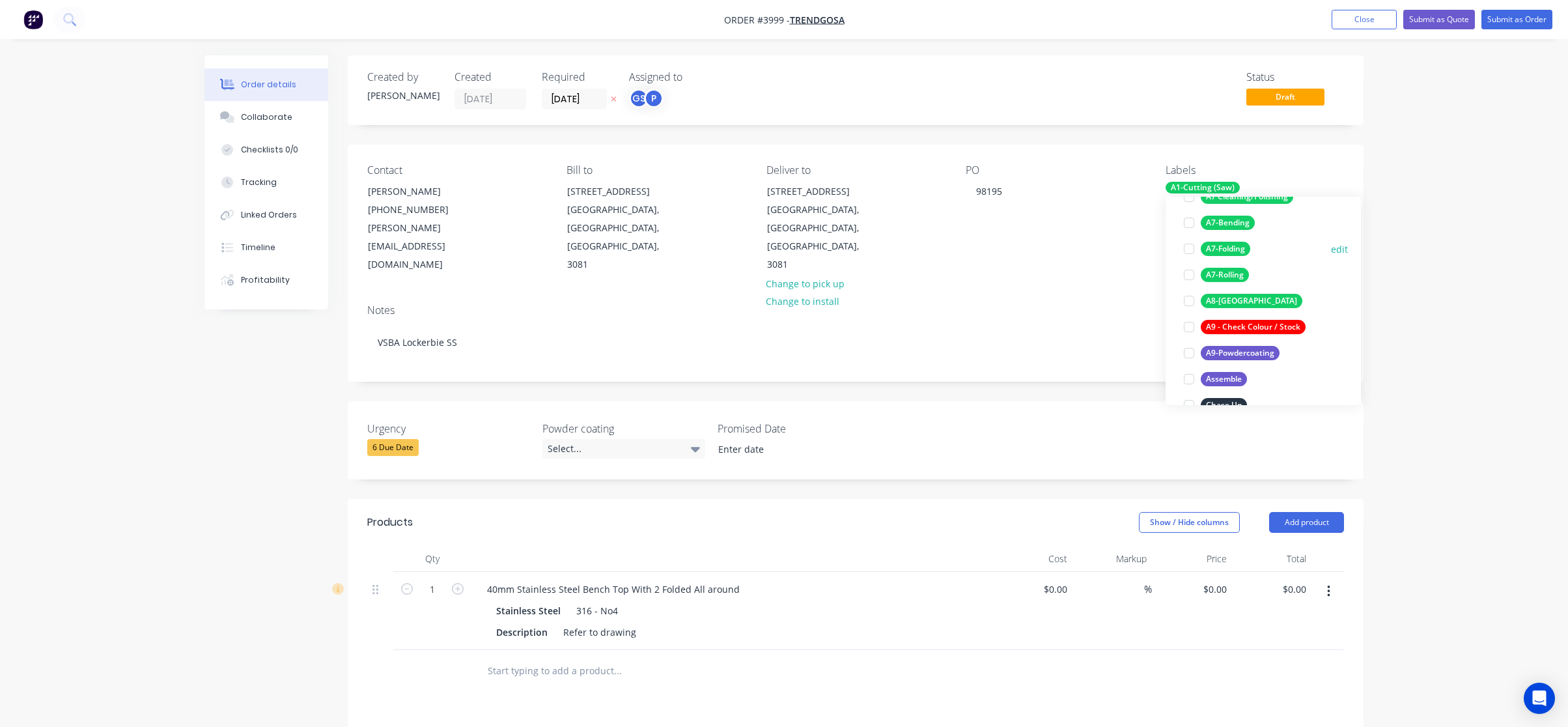
click at [1238, 248] on div "A7-Folding" at bounding box center [1225, 249] width 50 height 14
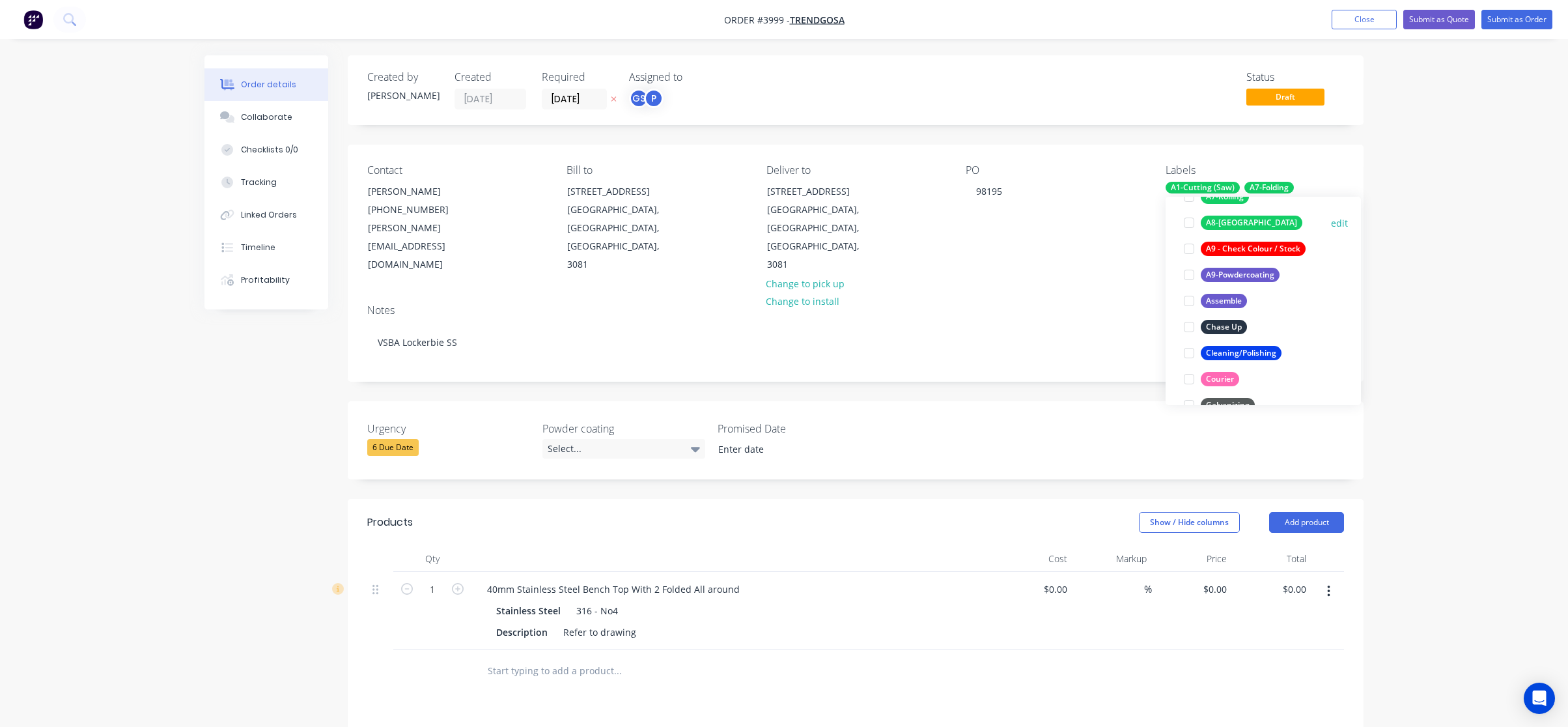
click at [1242, 224] on div "A8-[GEOGRAPHIC_DATA]" at bounding box center [1251, 223] width 101 height 14
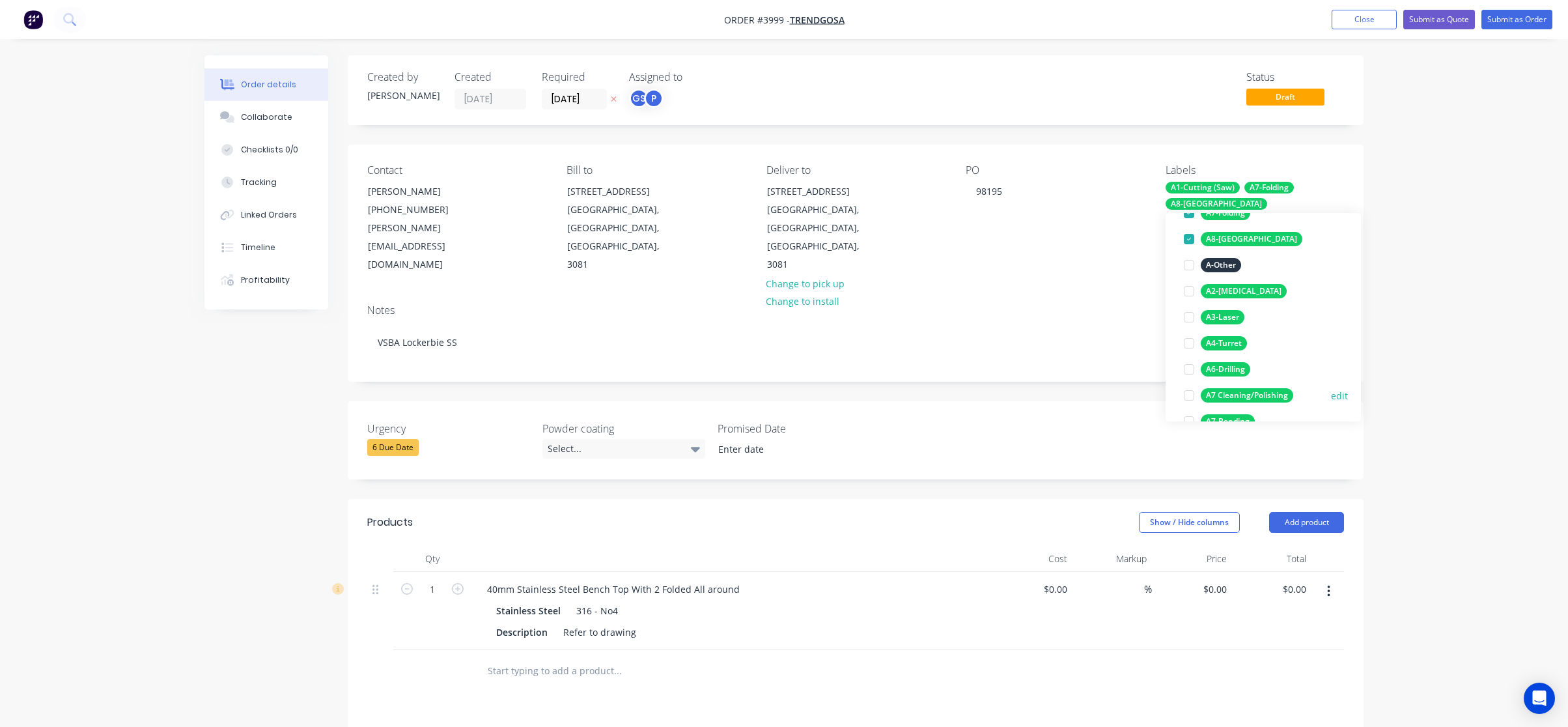
click at [1257, 394] on div "A7 Cleaning/Polishing" at bounding box center [1247, 395] width 92 height 14
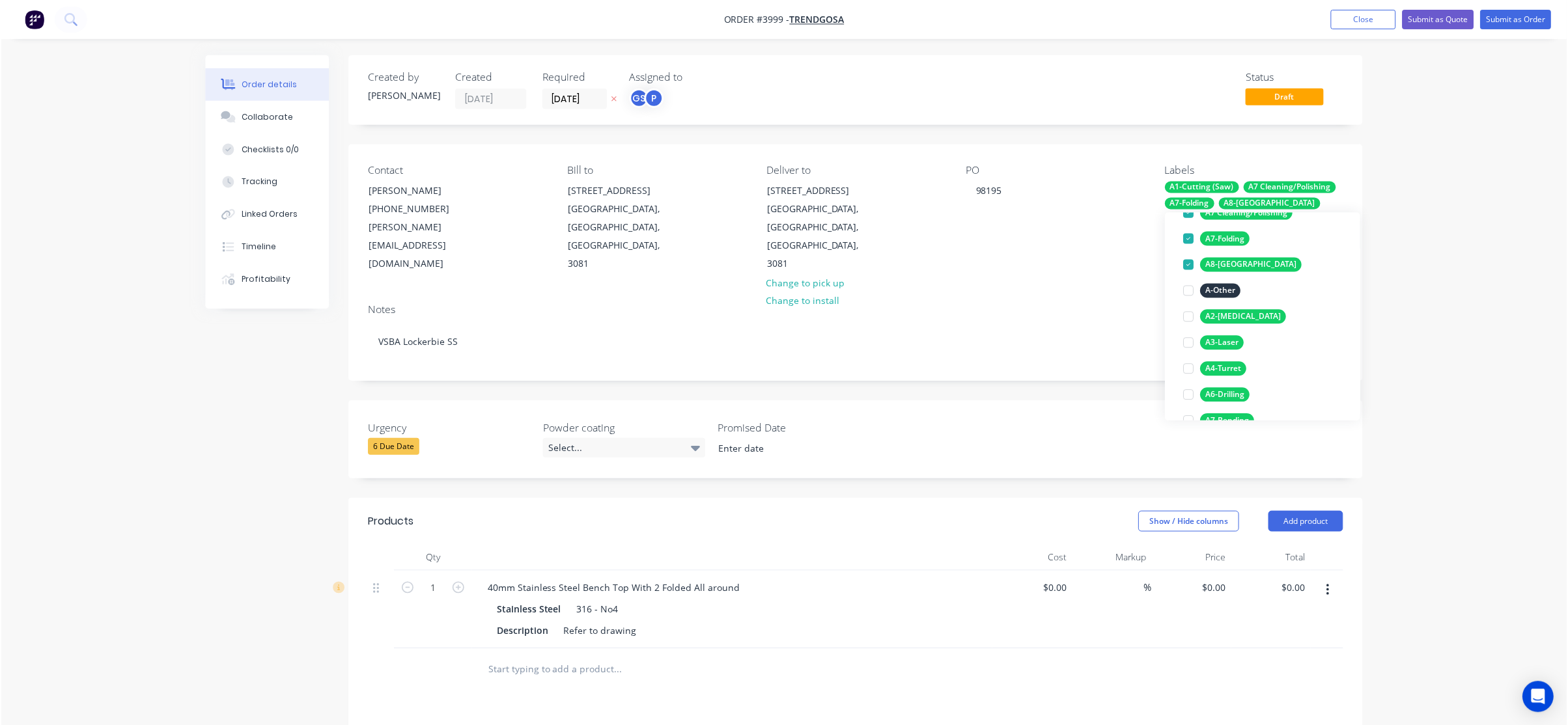
scroll to position [0, 0]
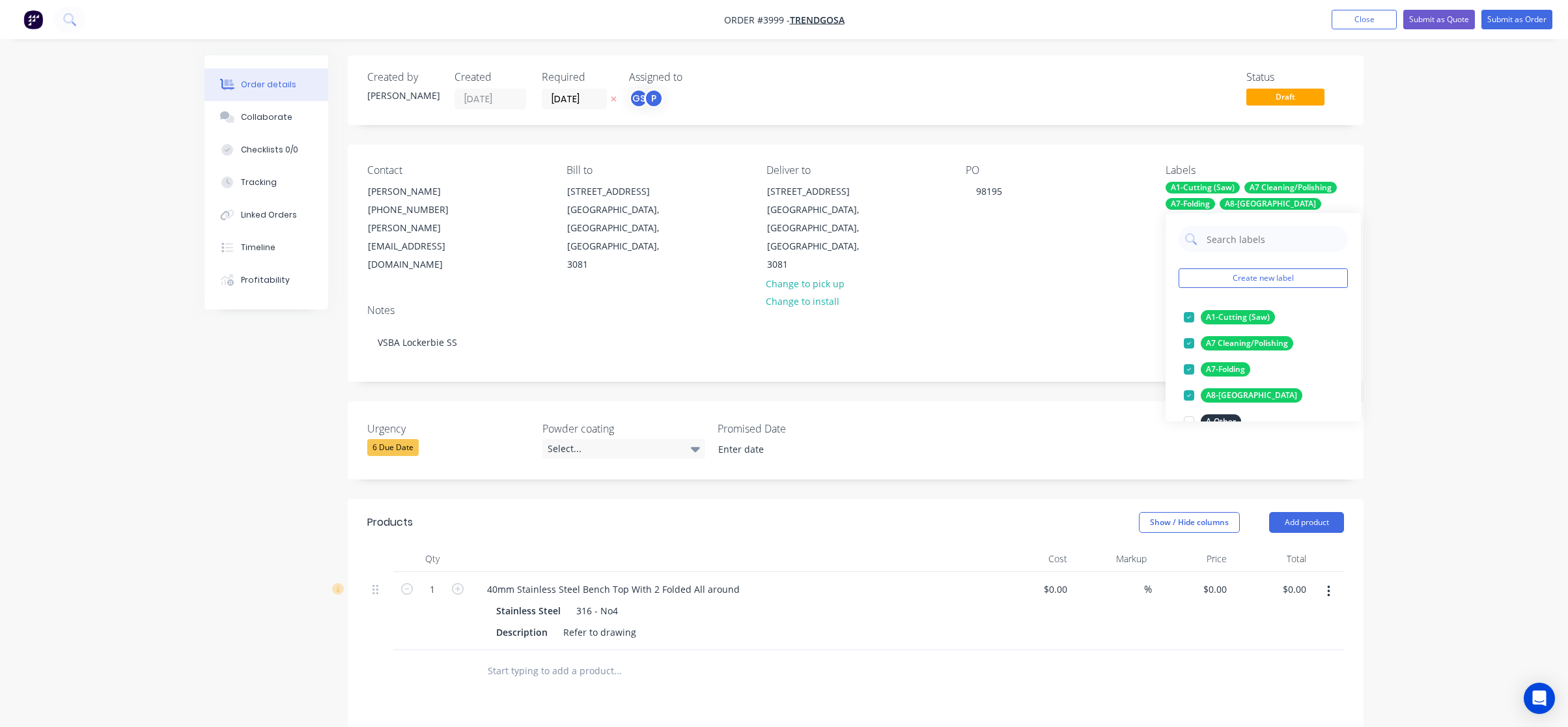
drag, startPoint x: 1544, startPoint y: 294, endPoint x: 1541, endPoint y: 220, distance: 74.1
click at [1542, 291] on div "Order details Collaborate Checklists 0/0 Tracking Linked Orders Timeline Profit…" at bounding box center [784, 512] width 1568 height 1025
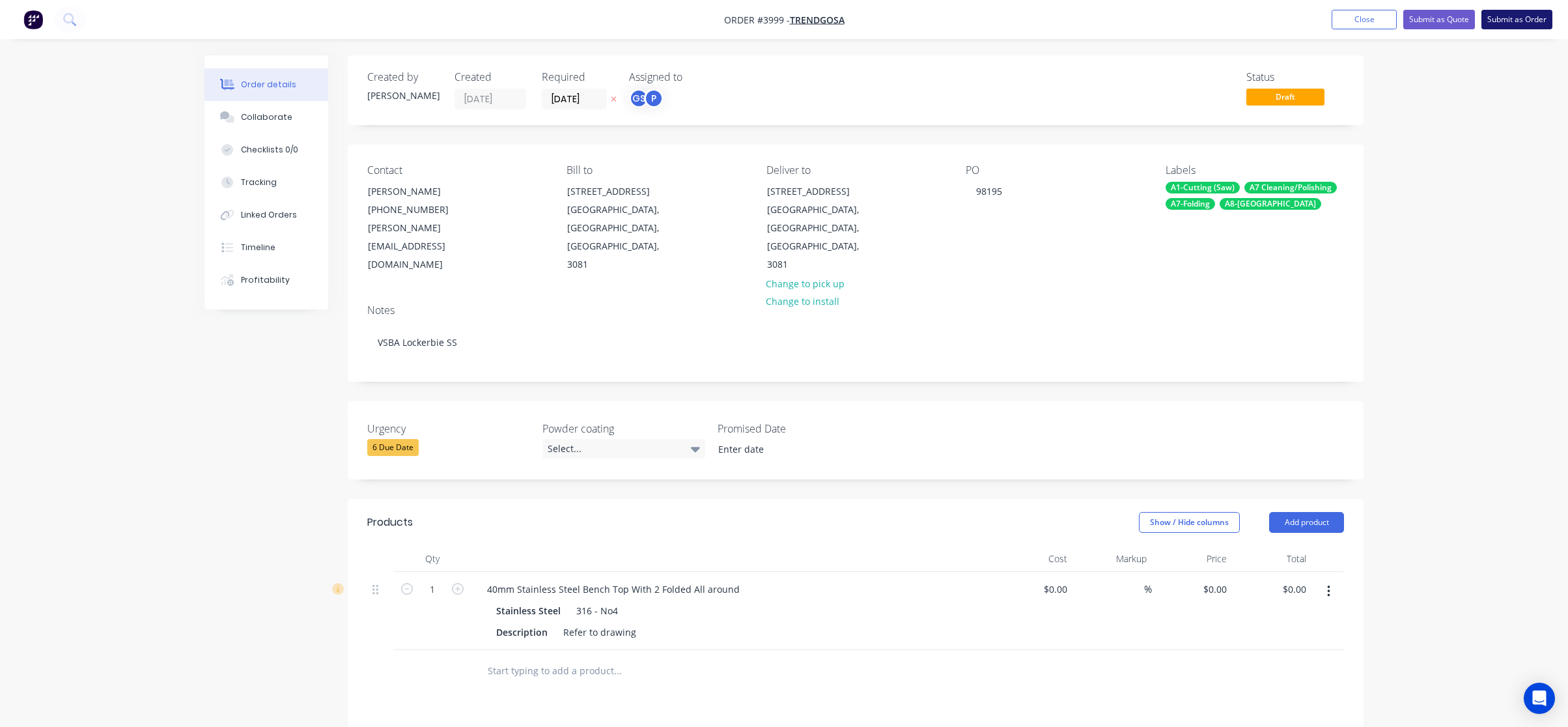
click at [1508, 26] on button "Submit as Order" at bounding box center [1517, 20] width 71 height 20
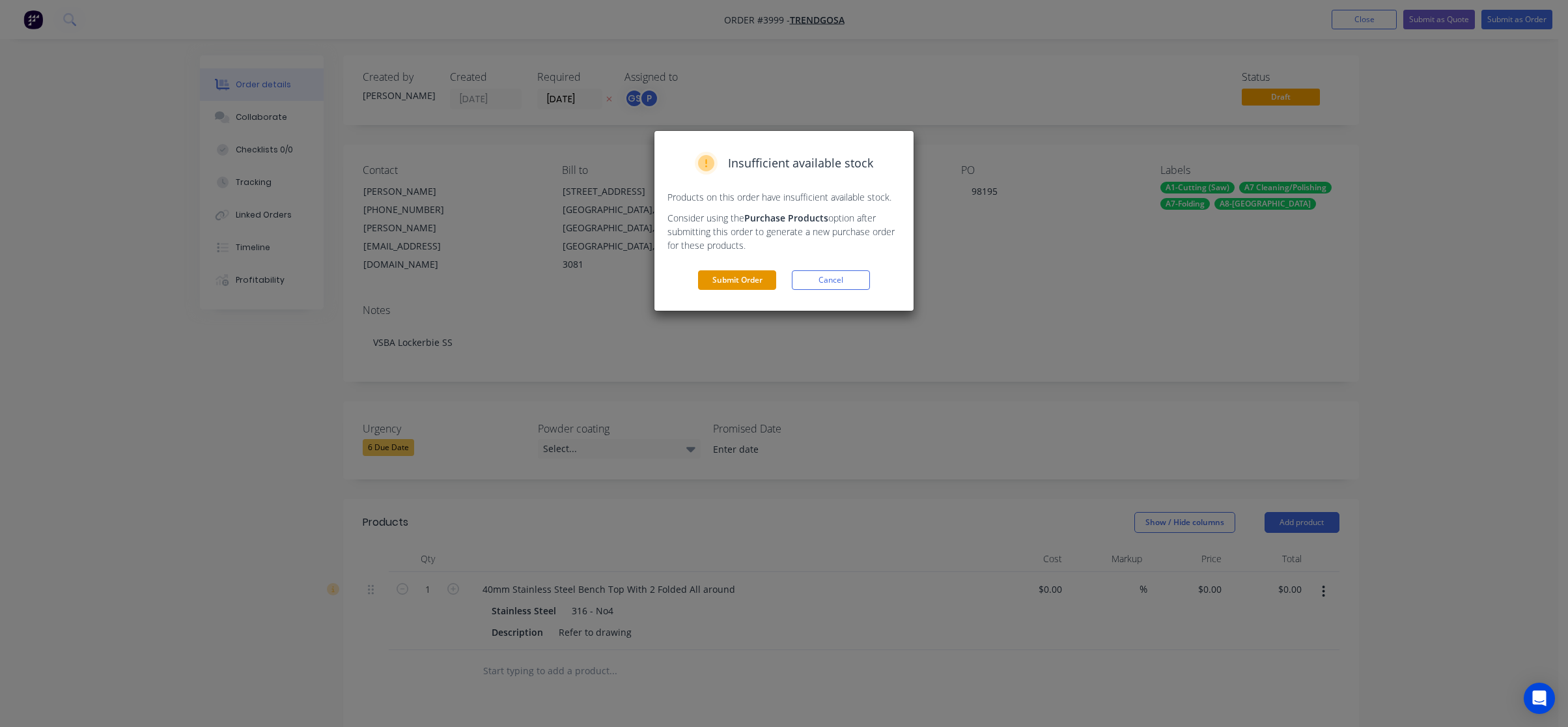
click at [765, 275] on button "Submit Order" at bounding box center [738, 280] width 78 height 20
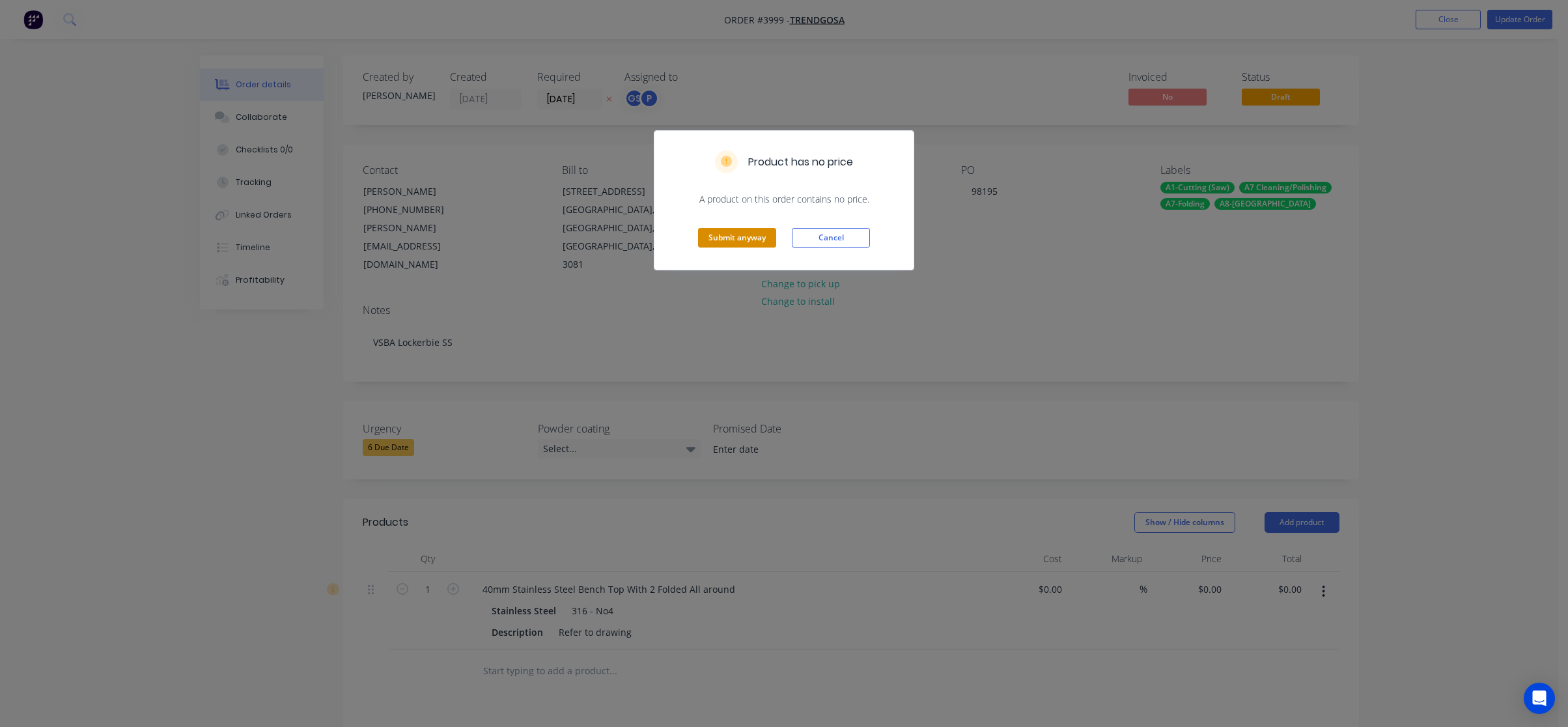
click at [743, 243] on button "Submit anyway" at bounding box center [738, 238] width 78 height 20
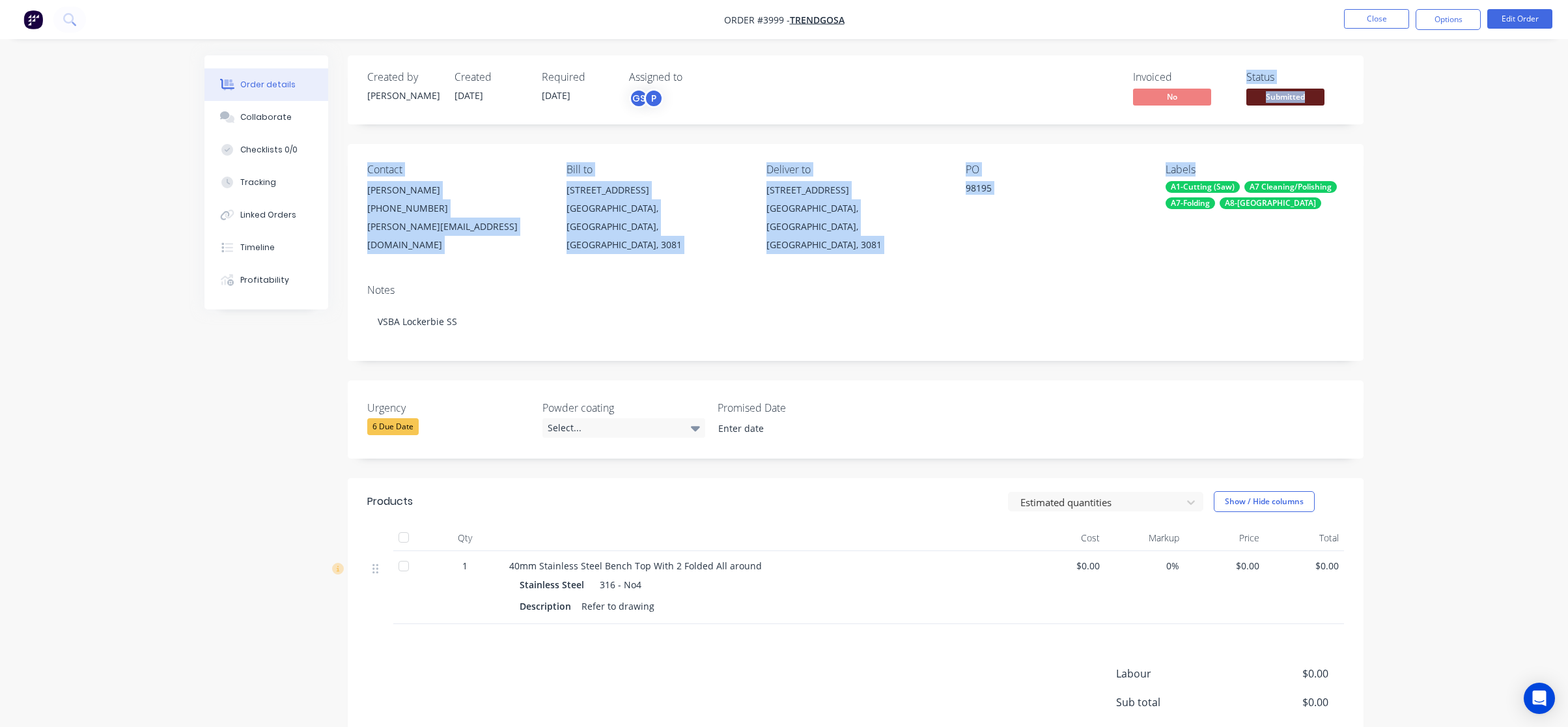
click at [1210, 123] on div "Created by [PERSON_NAME] Created [DATE] Required [DATE] Assigned to GS P Invoic…" at bounding box center [855, 445] width 1016 height 781
click at [1261, 99] on span "Submitted" at bounding box center [1286, 96] width 78 height 16
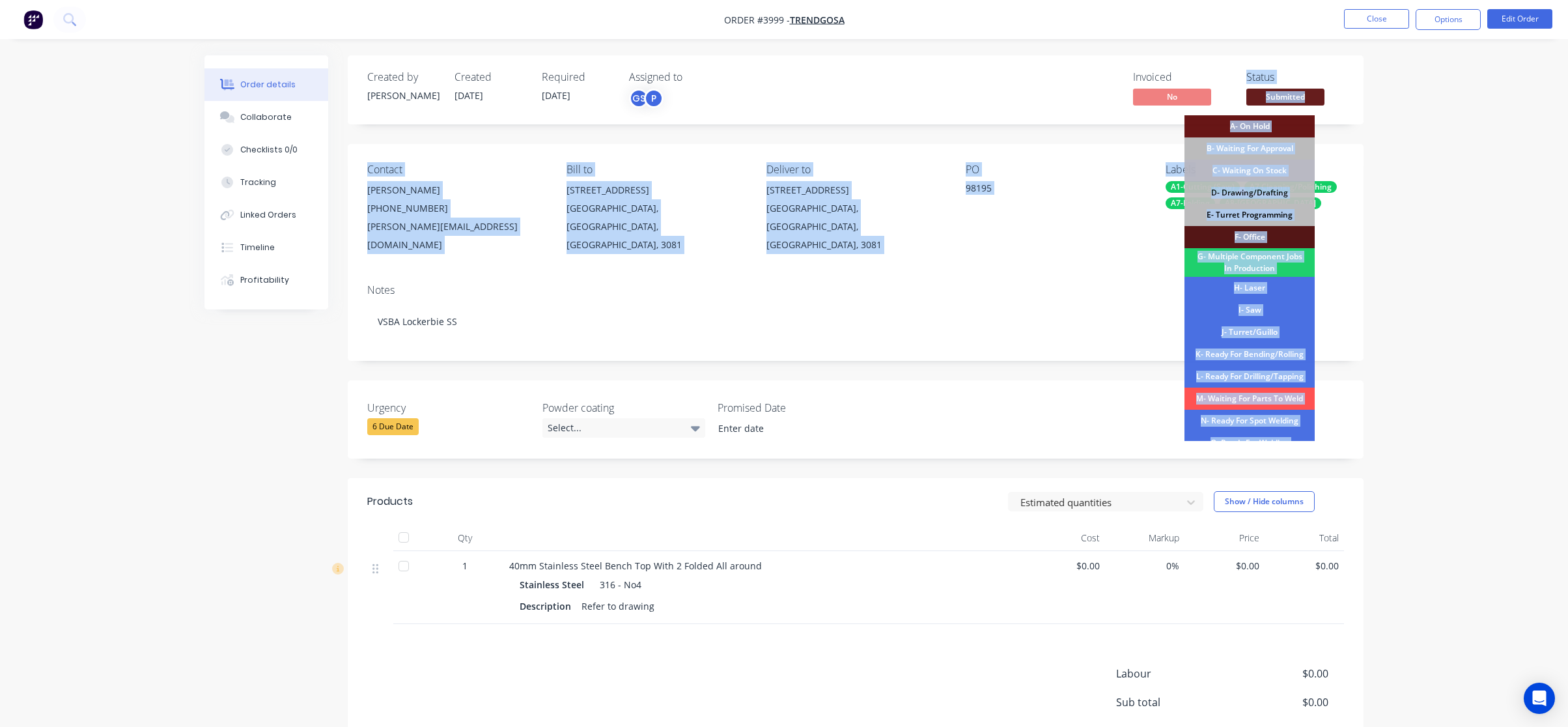
click at [1286, 212] on div "E- Turret Programming" at bounding box center [1250, 214] width 130 height 22
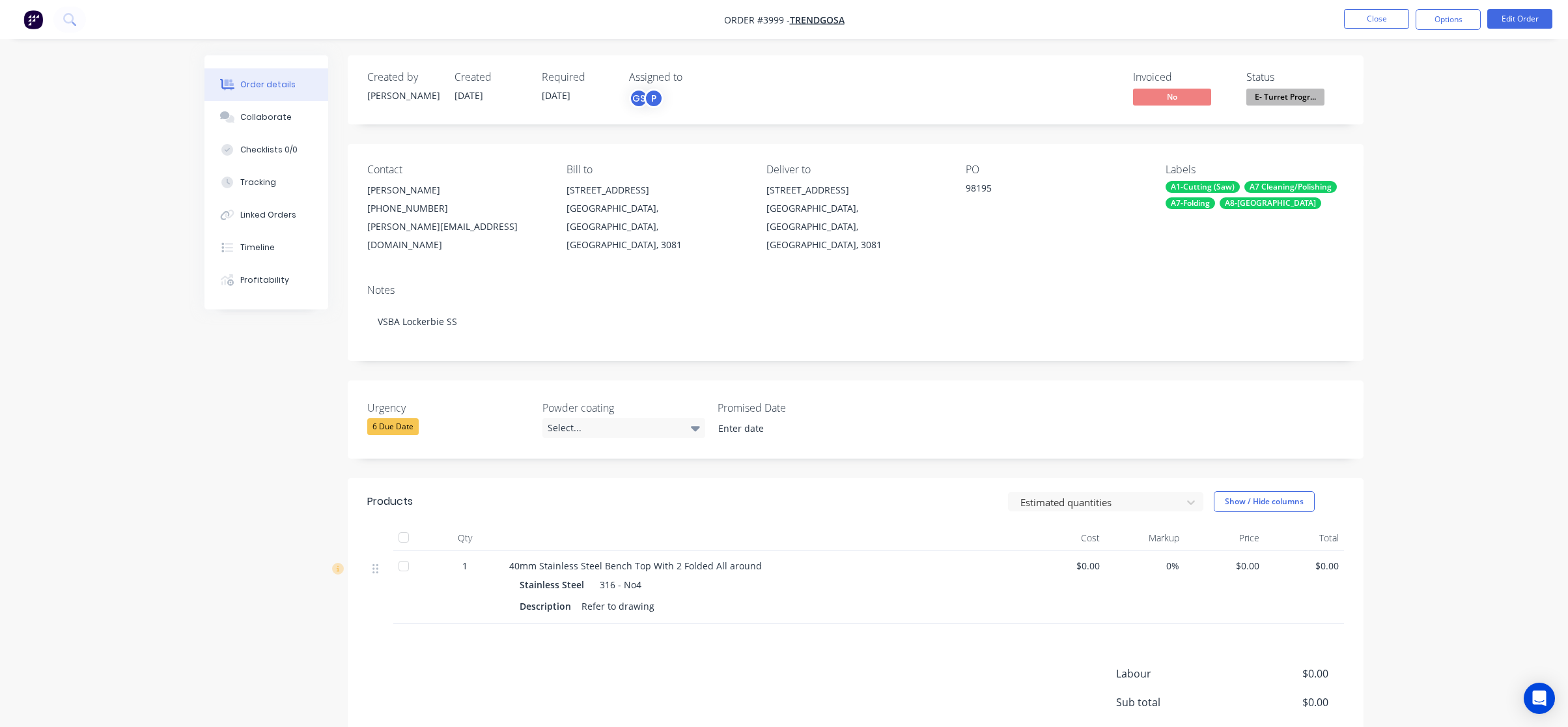
click at [1381, 173] on div "Order details Collaborate Checklists 0/0 Tracking Linked Orders Timeline Profit…" at bounding box center [784, 428] width 1568 height 856
click at [1297, 98] on span "E- Turret Progr..." at bounding box center [1286, 96] width 78 height 16
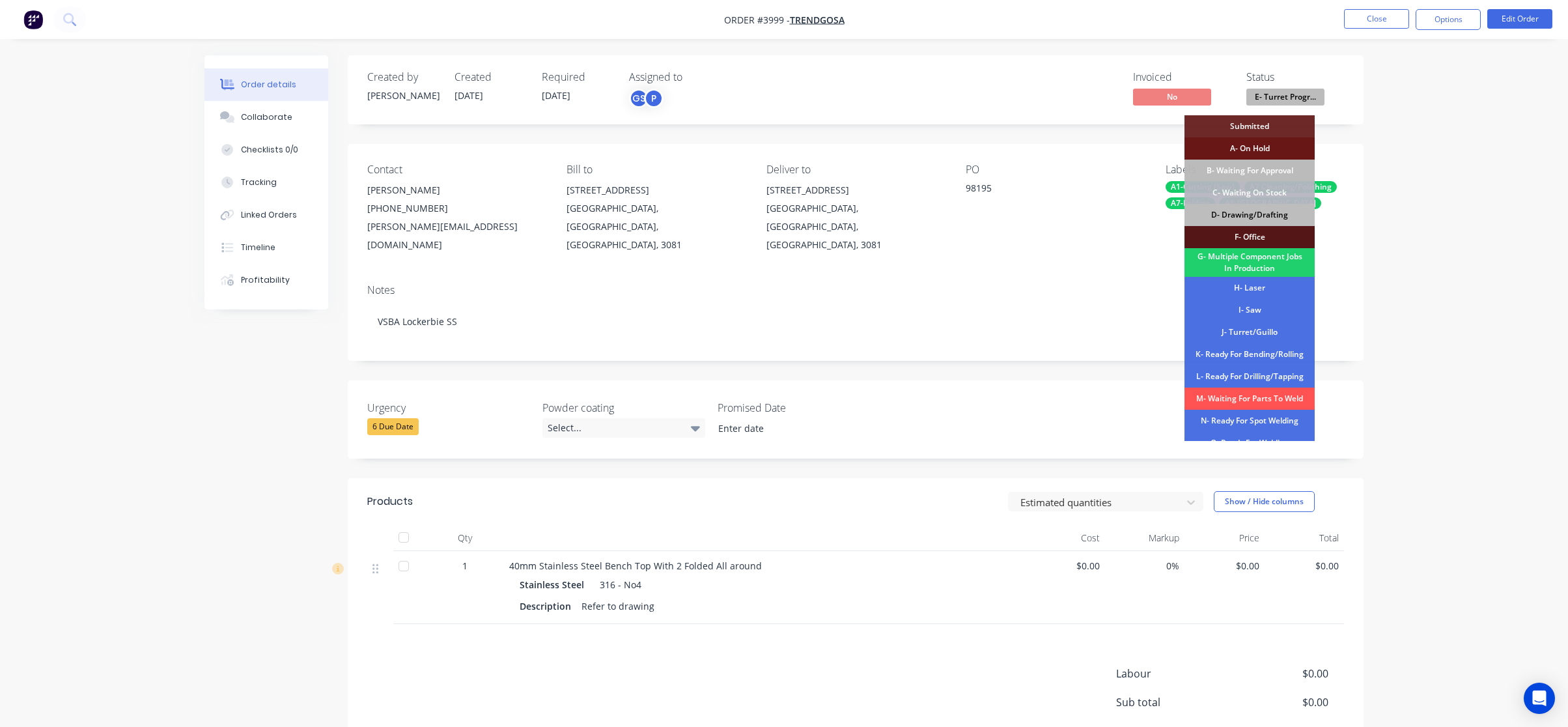
click at [1264, 215] on div "D- Drawing/Drafting" at bounding box center [1250, 214] width 130 height 22
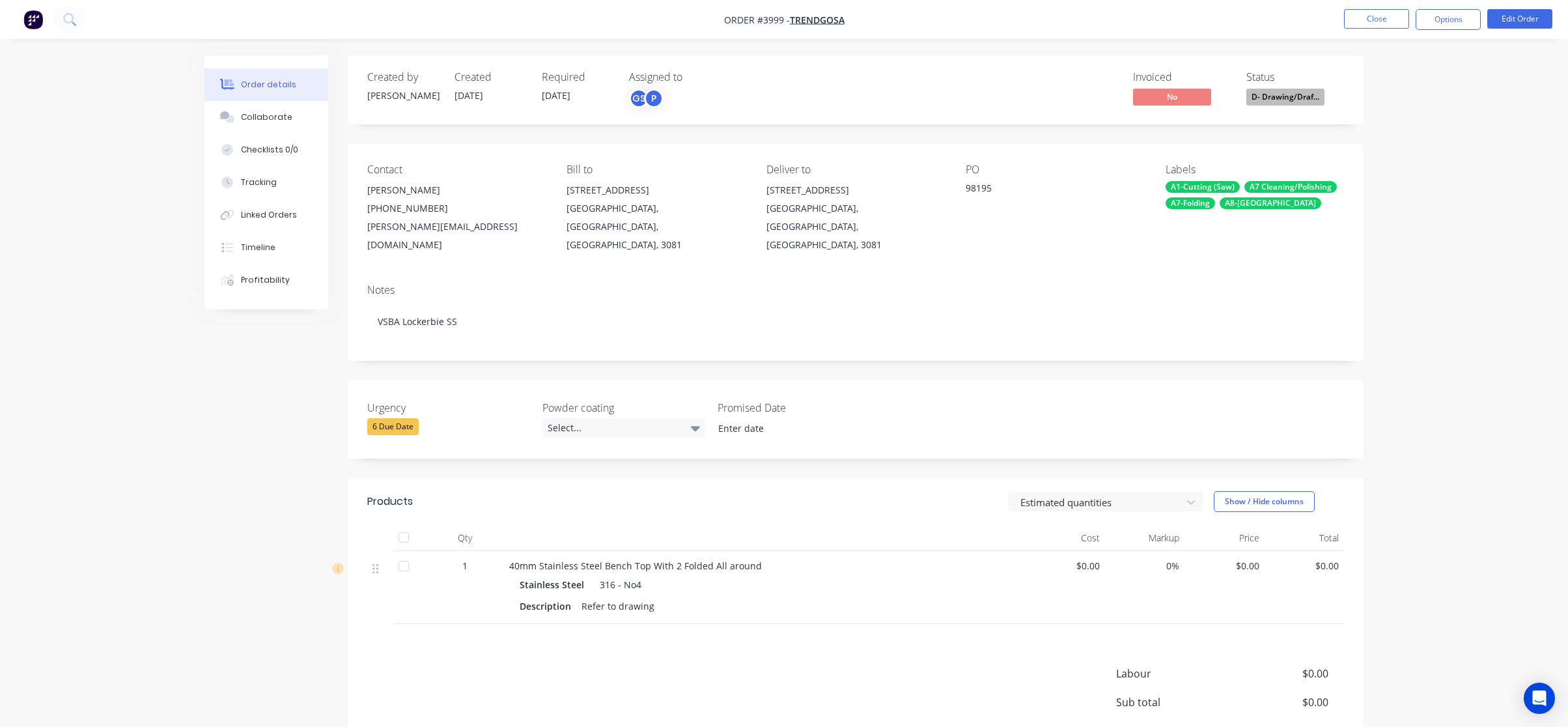
drag, startPoint x: 1459, startPoint y: 19, endPoint x: 1462, endPoint y: 35, distance: 16.3
click at [1461, 20] on button "Options" at bounding box center [1449, 19] width 65 height 21
click at [1412, 150] on div "Work Order" at bounding box center [1409, 157] width 120 height 19
click at [1413, 135] on div "Without pricing" at bounding box center [1409, 131] width 120 height 19
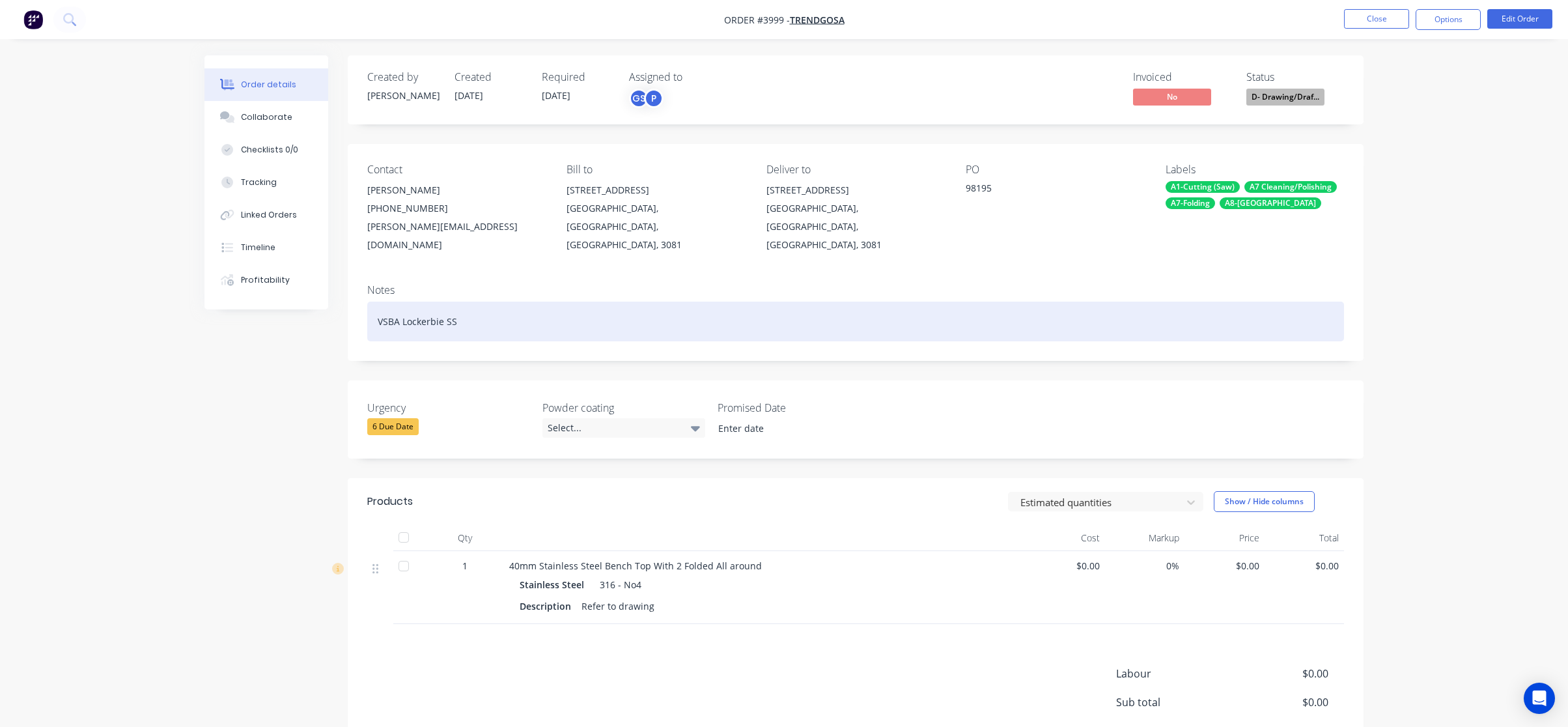
click at [1255, 301] on div "VSBA Lockerbie SS" at bounding box center [856, 321] width 977 height 40
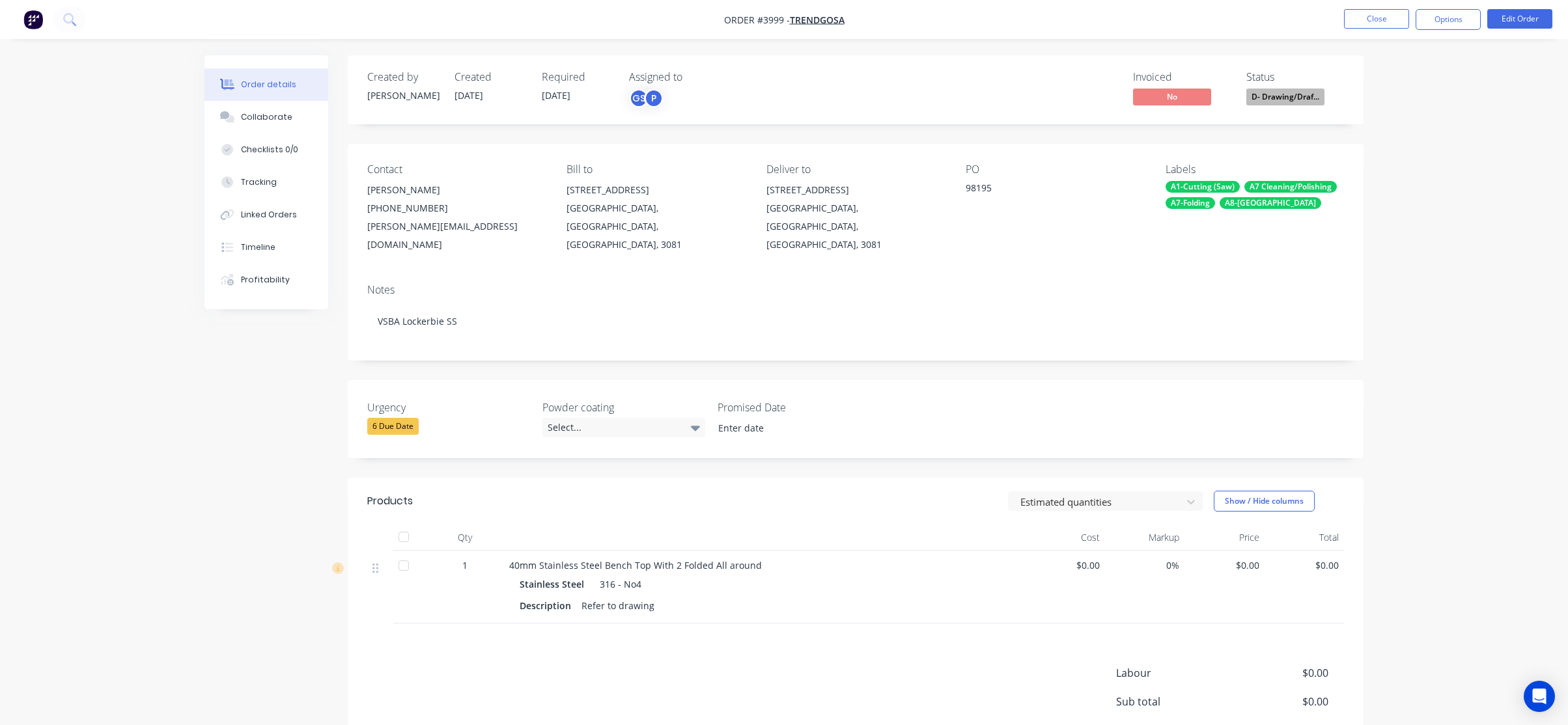
drag, startPoint x: 76, startPoint y: 80, endPoint x: 1087, endPoint y: 38, distance: 1011.9
click at [82, 79] on div "Order details Collaborate Checklists 0/0 Tracking Linked Orders Timeline Profit…" at bounding box center [784, 427] width 1568 height 855
click at [1359, 23] on button "Close" at bounding box center [1377, 19] width 65 height 20
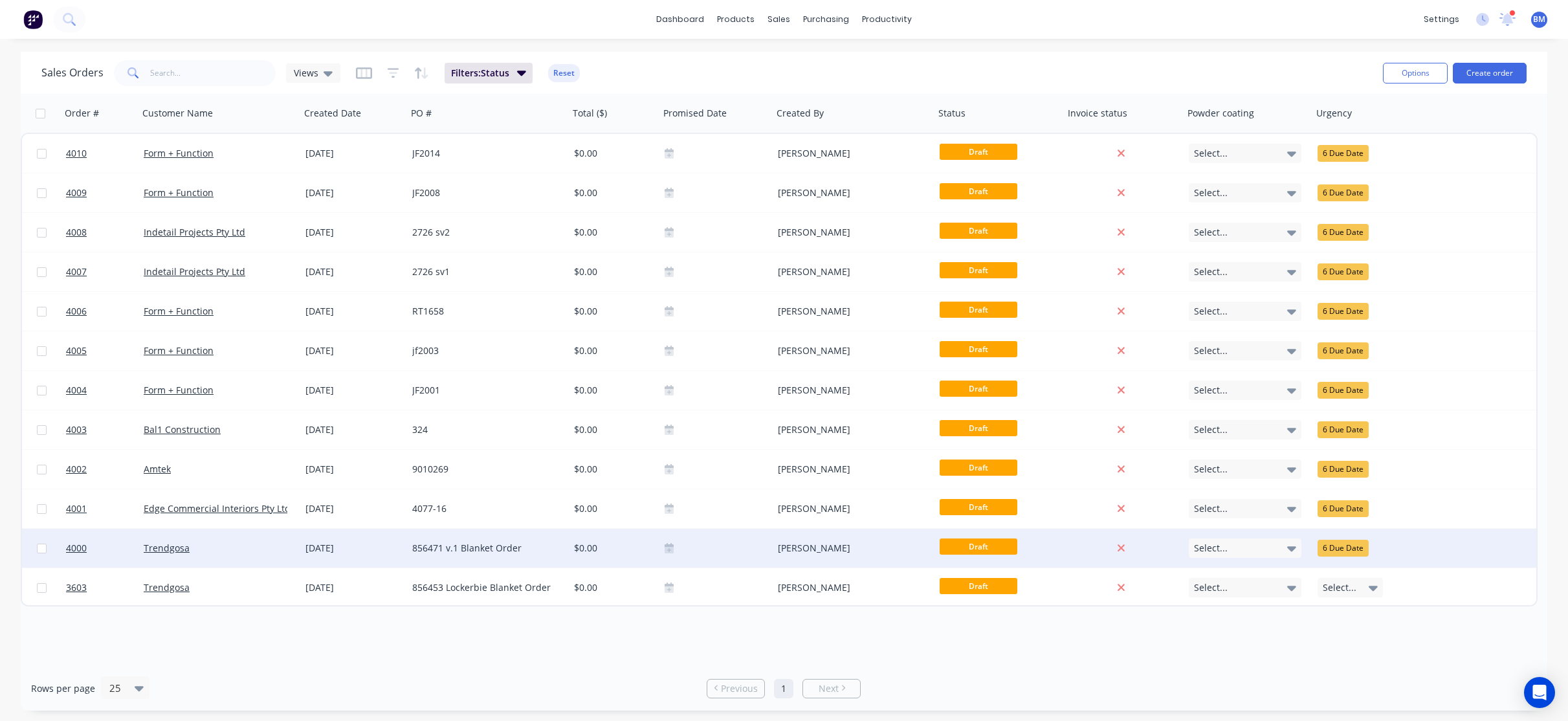
click at [380, 537] on div "[DATE]" at bounding box center [354, 548] width 107 height 39
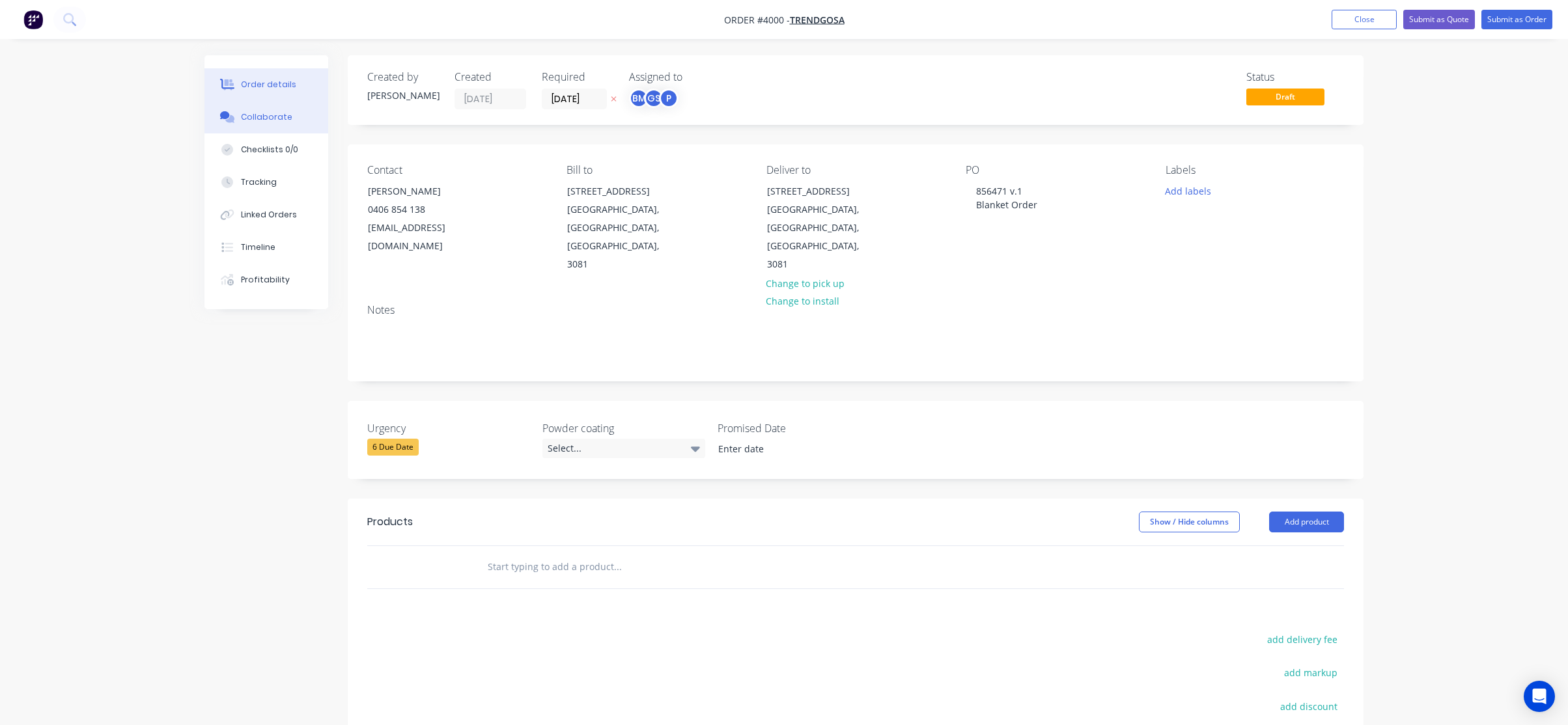
click at [277, 121] on div "Collaborate" at bounding box center [267, 117] width 52 height 12
